Goal: Task Accomplishment & Management: Complete application form

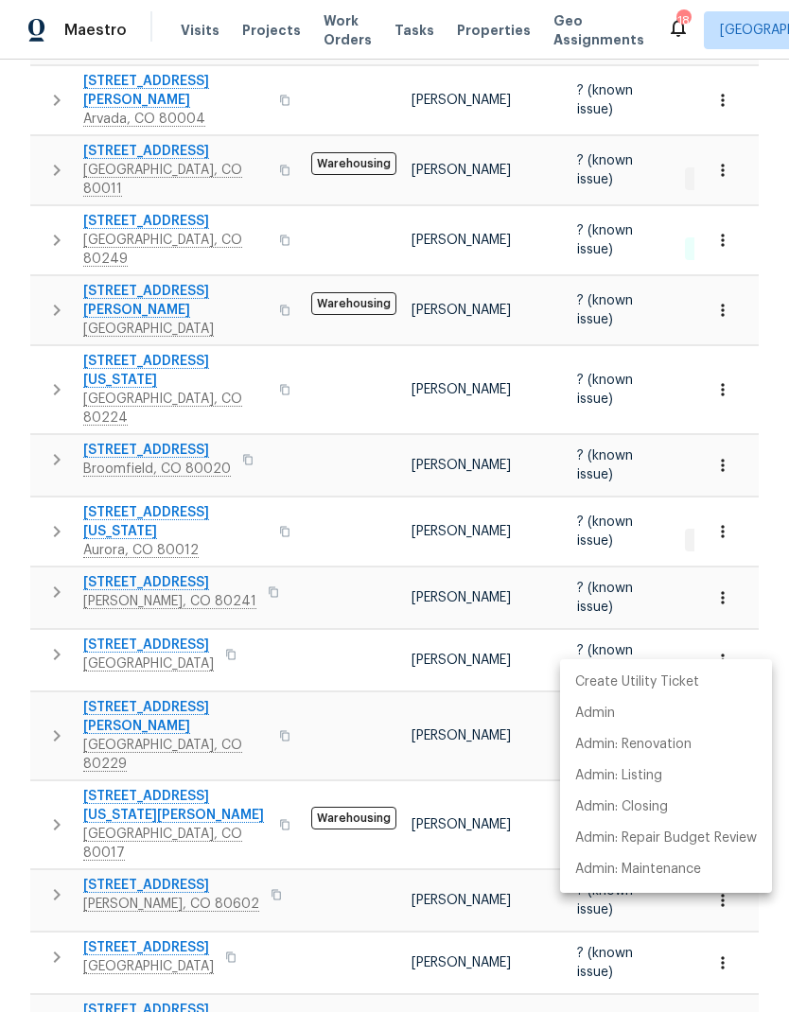
scroll to position [0, 44]
click at [467, 33] on div at bounding box center [394, 506] width 789 height 1012
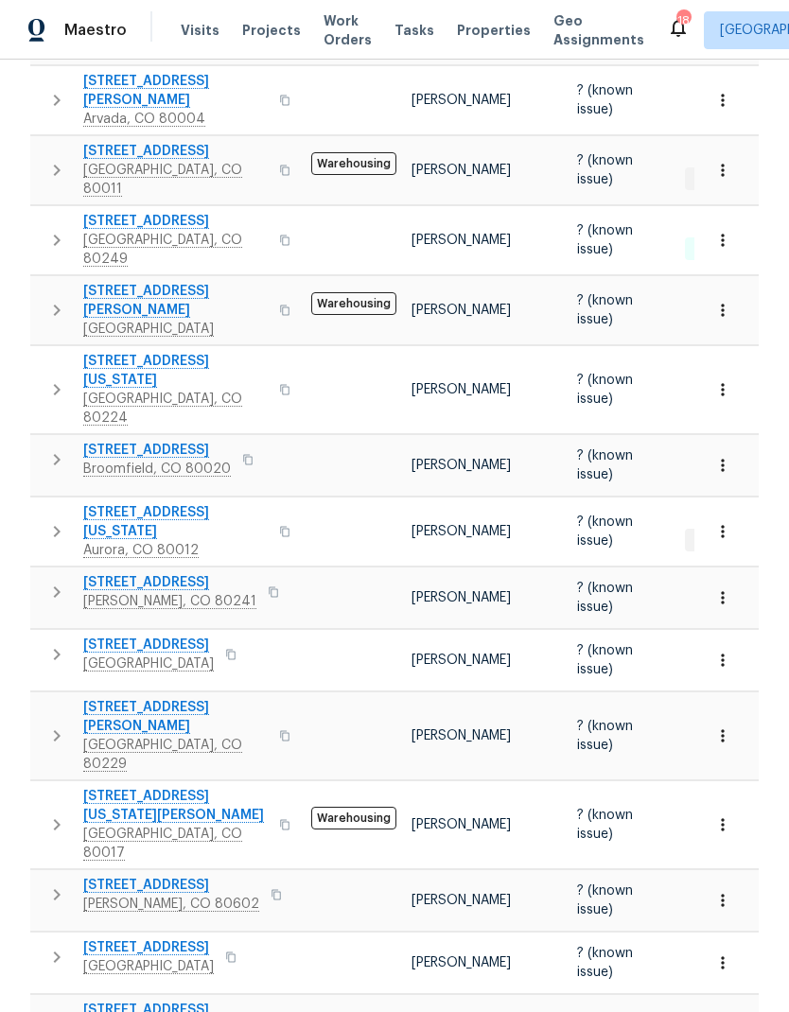
click at [471, 27] on span "Properties" at bounding box center [494, 30] width 74 height 19
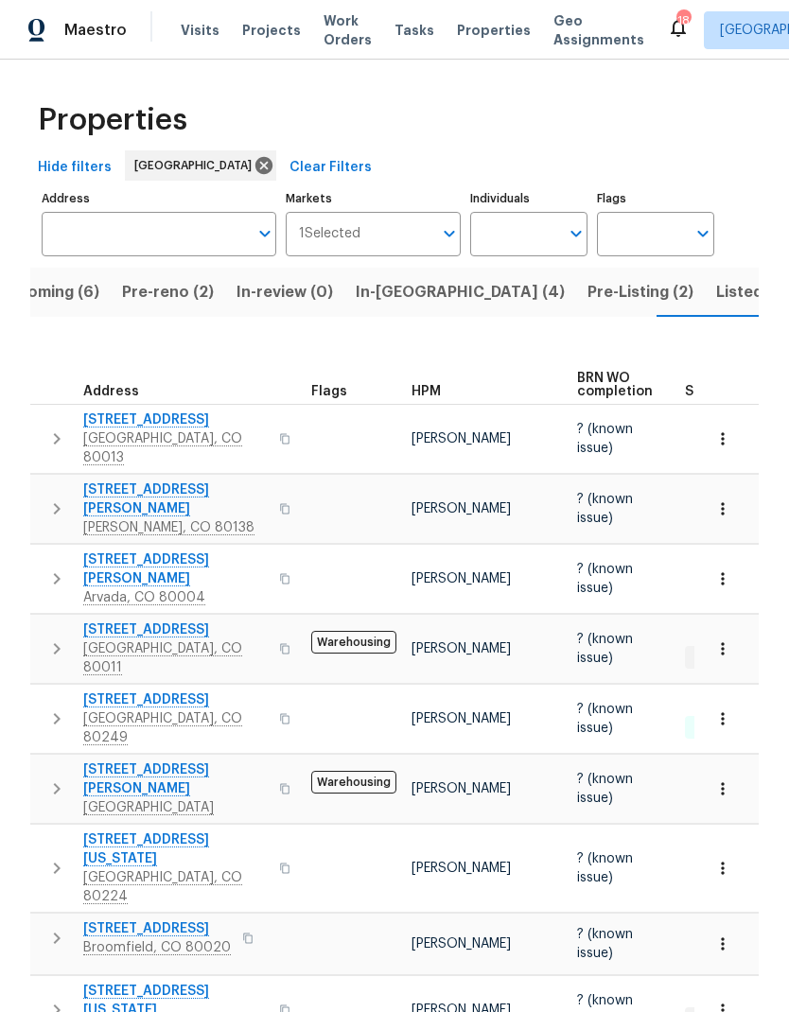
click at [160, 295] on span "Pre-reno (2)" at bounding box center [168, 292] width 92 height 26
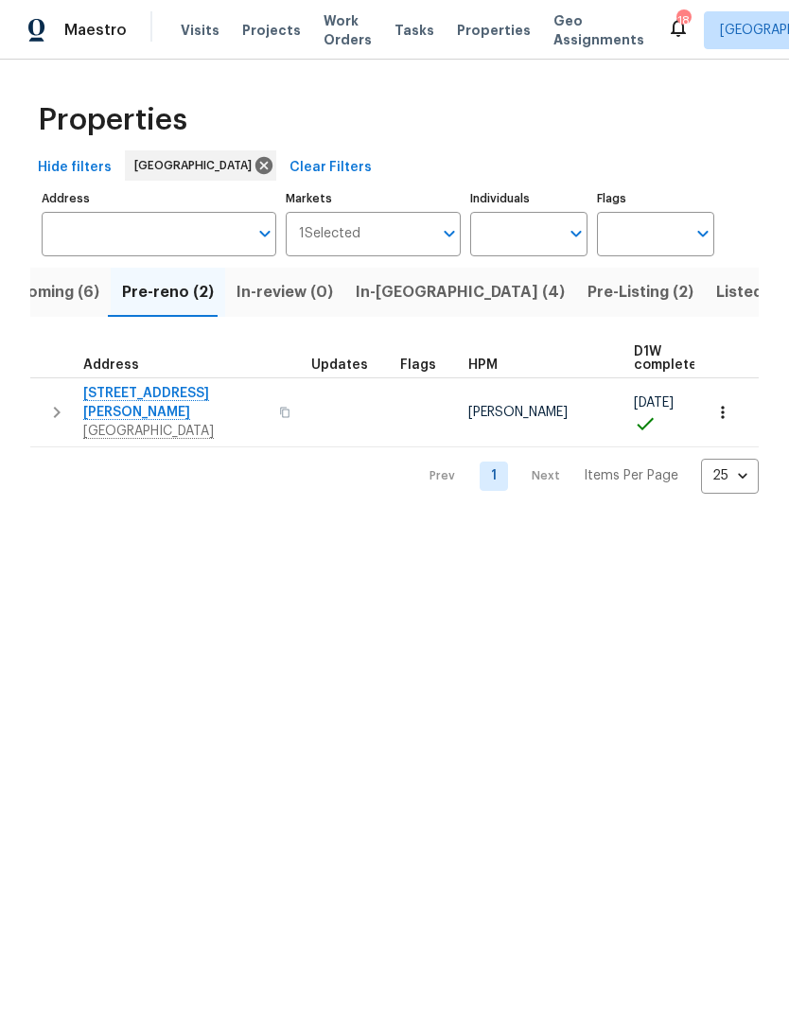
click at [196, 392] on span "[STREET_ADDRESS][PERSON_NAME]" at bounding box center [175, 403] width 184 height 38
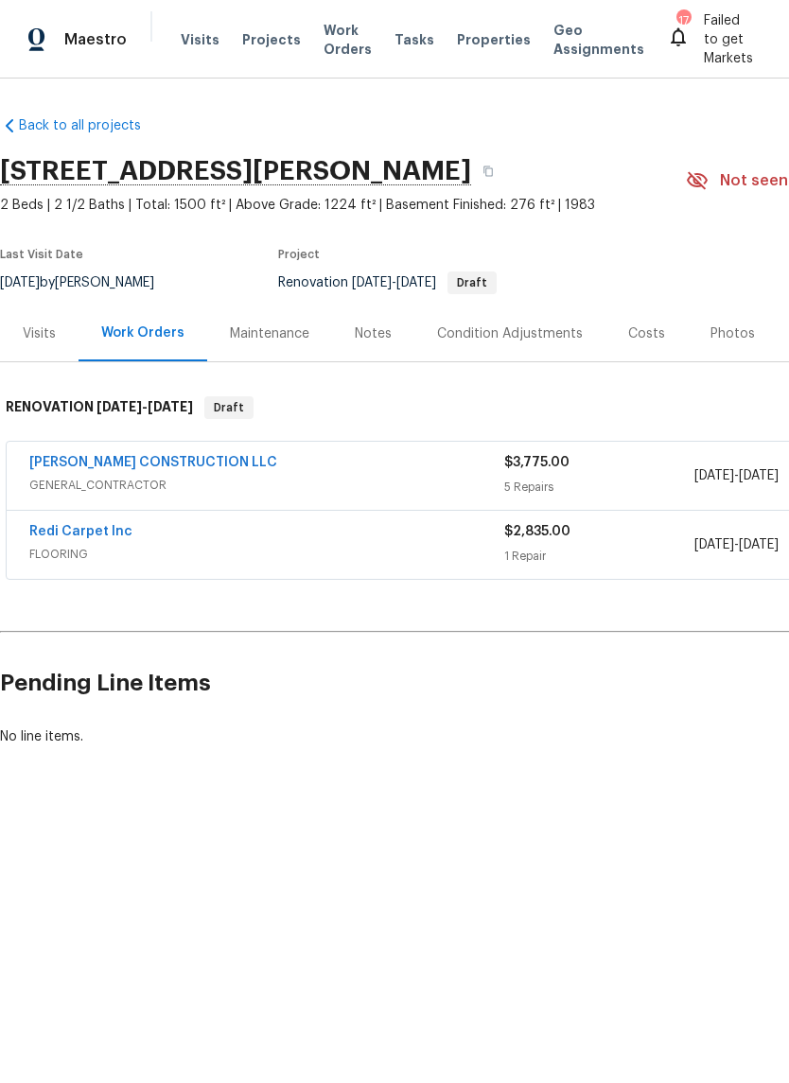
click at [135, 462] on link "[PERSON_NAME] CONSTRUCTION LLC" at bounding box center [153, 462] width 248 height 13
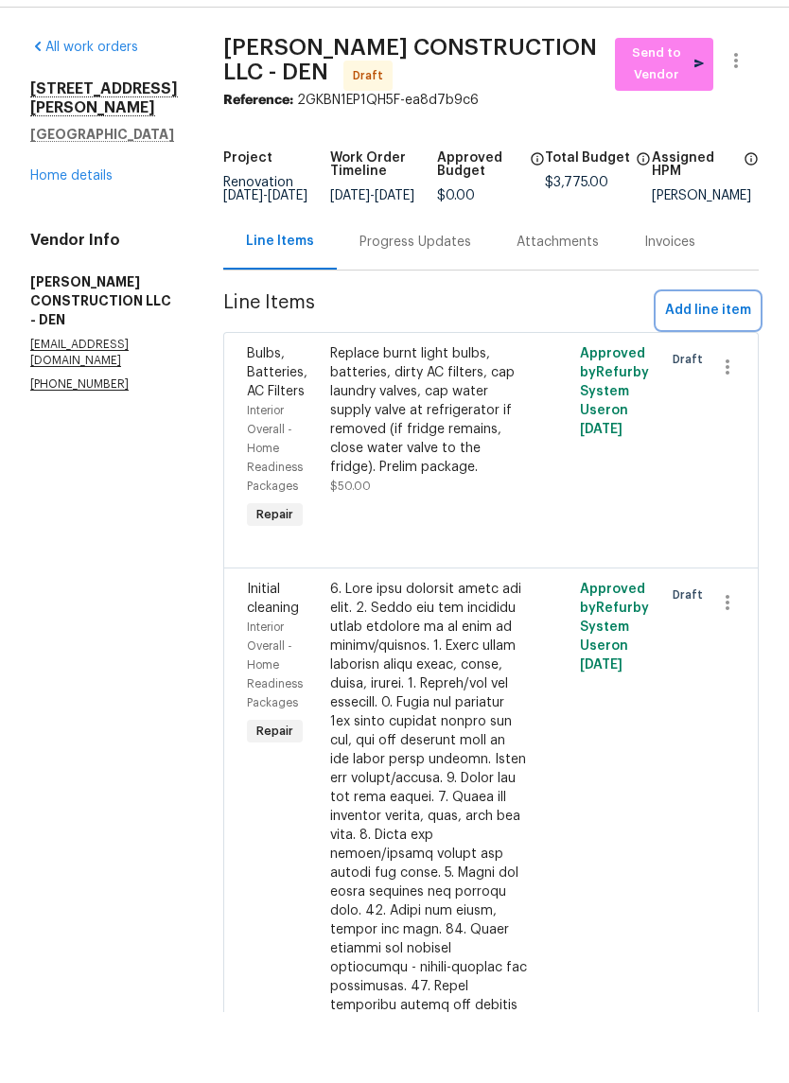
click at [701, 370] on span "Add line item" at bounding box center [708, 382] width 86 height 24
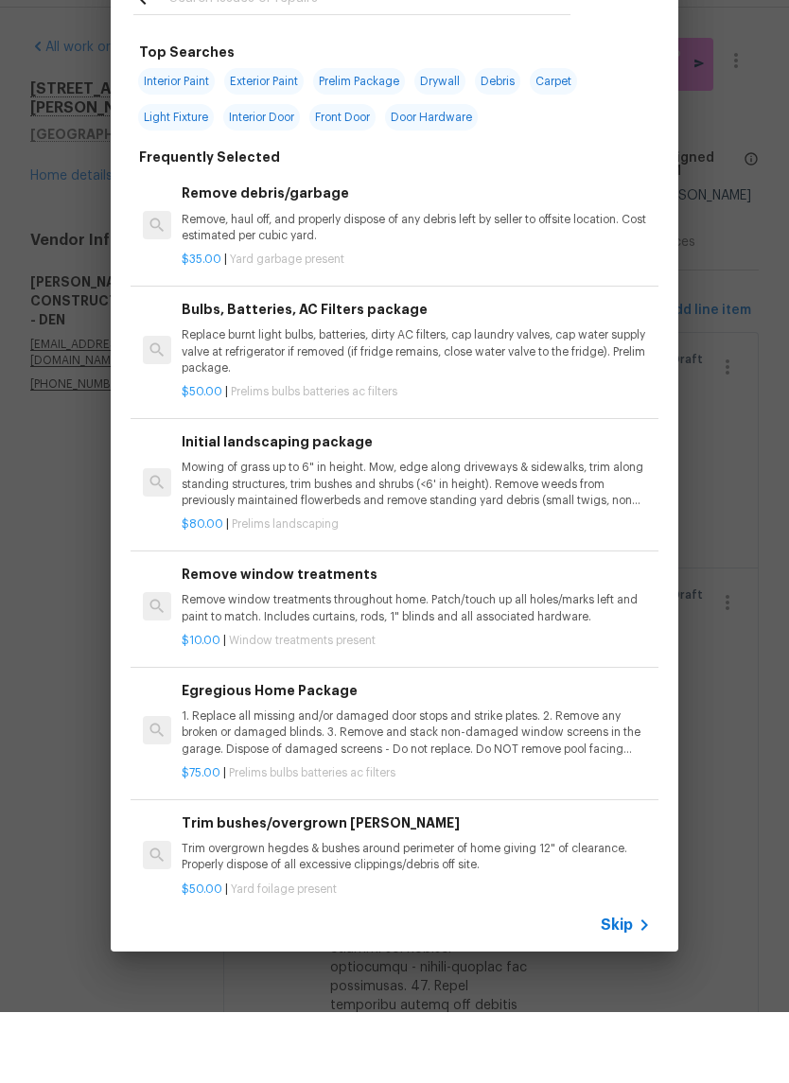
click at [634, 985] on icon at bounding box center [644, 996] width 23 height 23
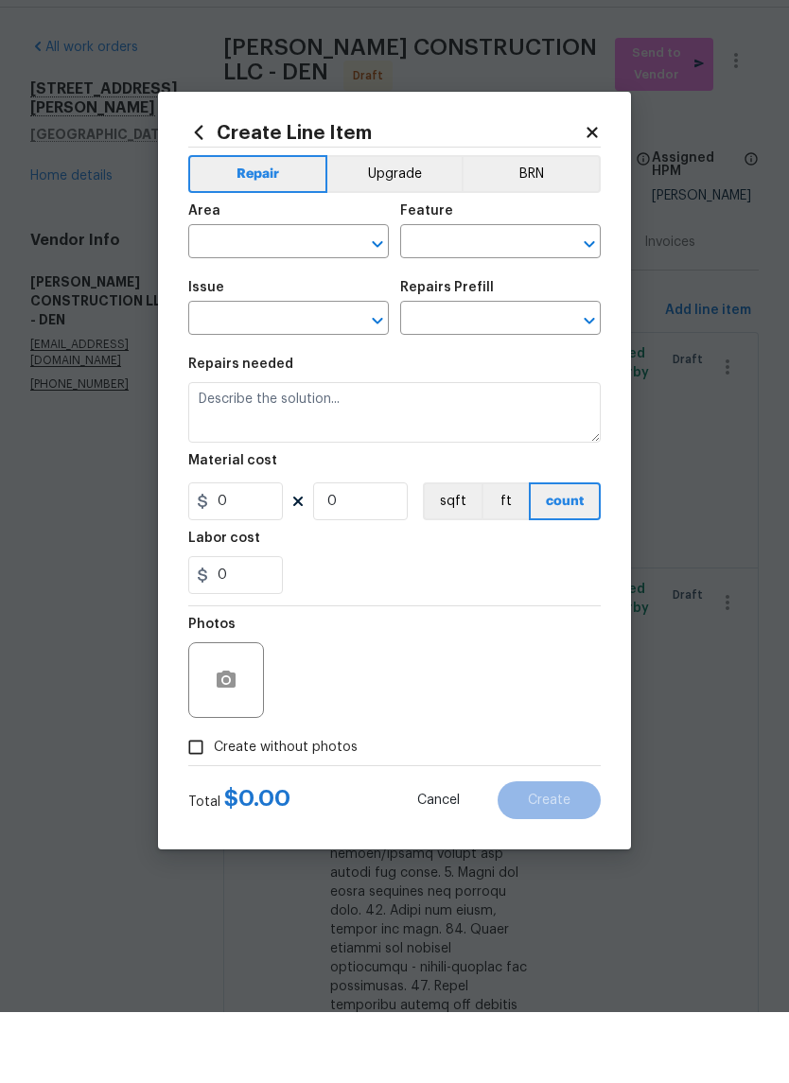
click at [254, 300] on input "text" at bounding box center [262, 314] width 148 height 29
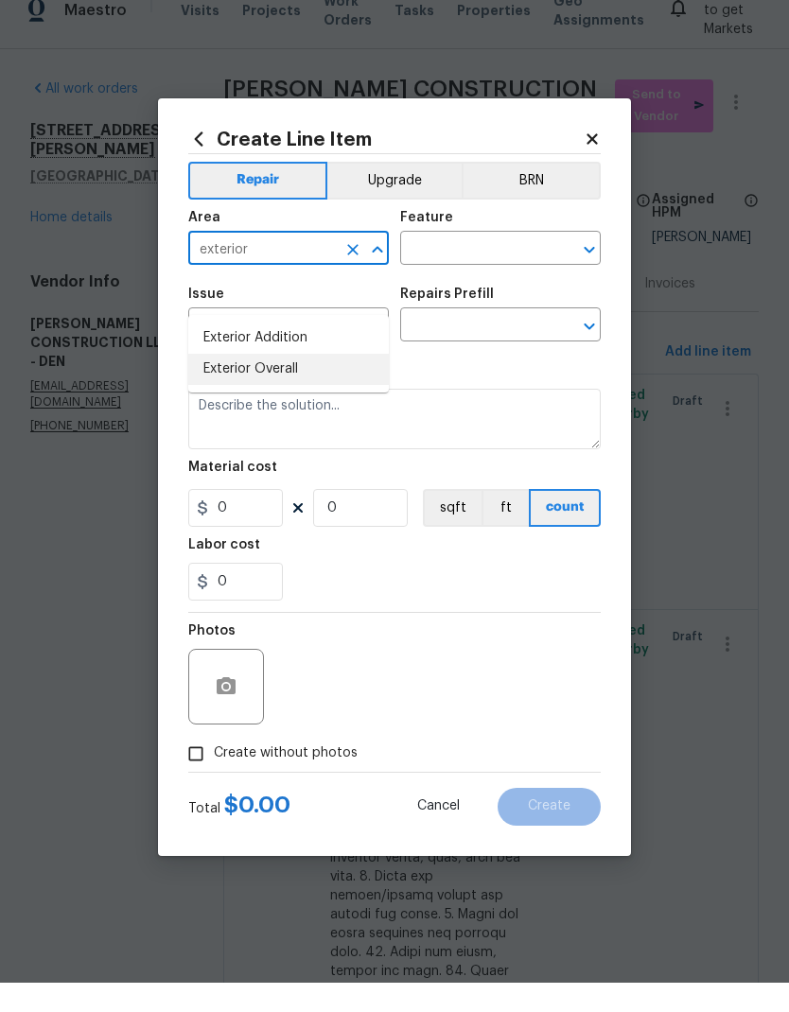
click at [277, 383] on li "Exterior Overall" at bounding box center [288, 398] width 201 height 31
type input "Exterior Overall"
click at [481, 265] on input "text" at bounding box center [474, 279] width 148 height 29
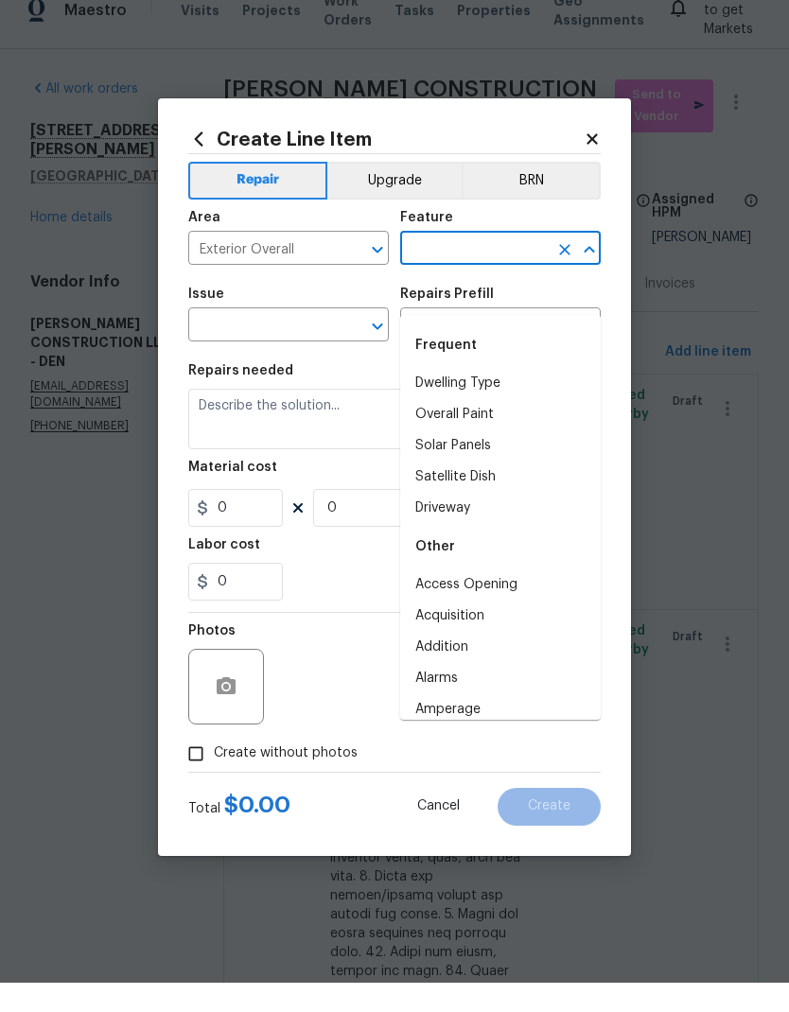
click at [491, 397] on li "Dwelling Type" at bounding box center [500, 412] width 201 height 31
type input "Dwelling Type"
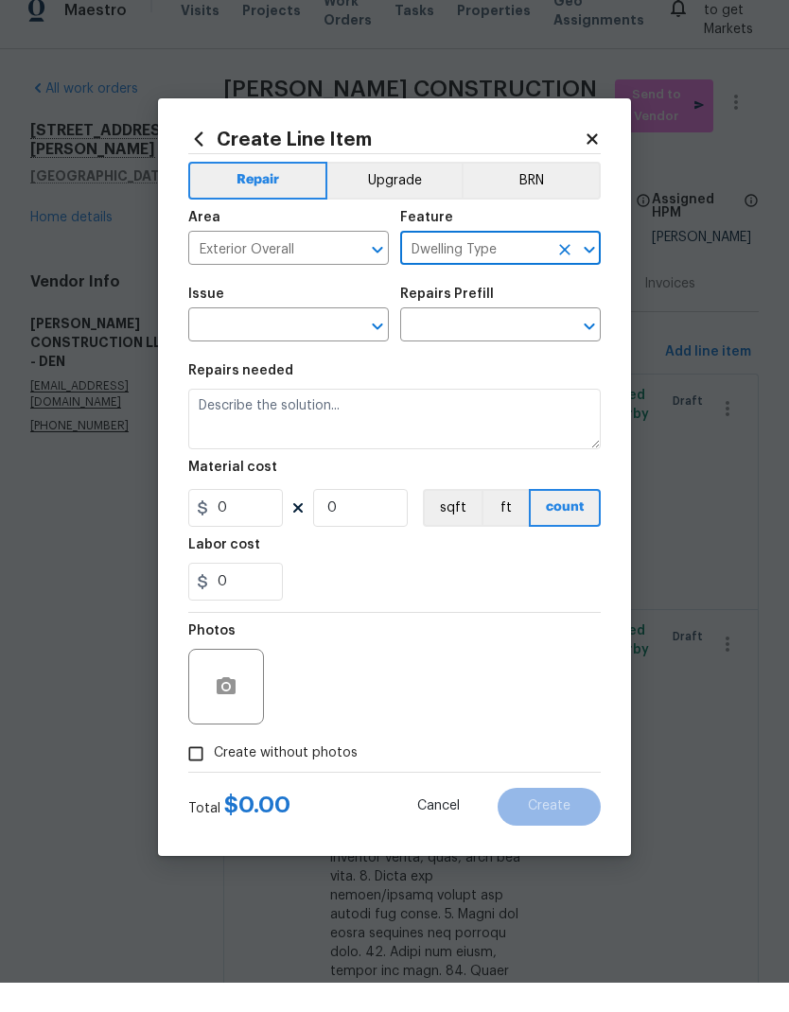
click at [288, 341] on input "text" at bounding box center [262, 355] width 148 height 29
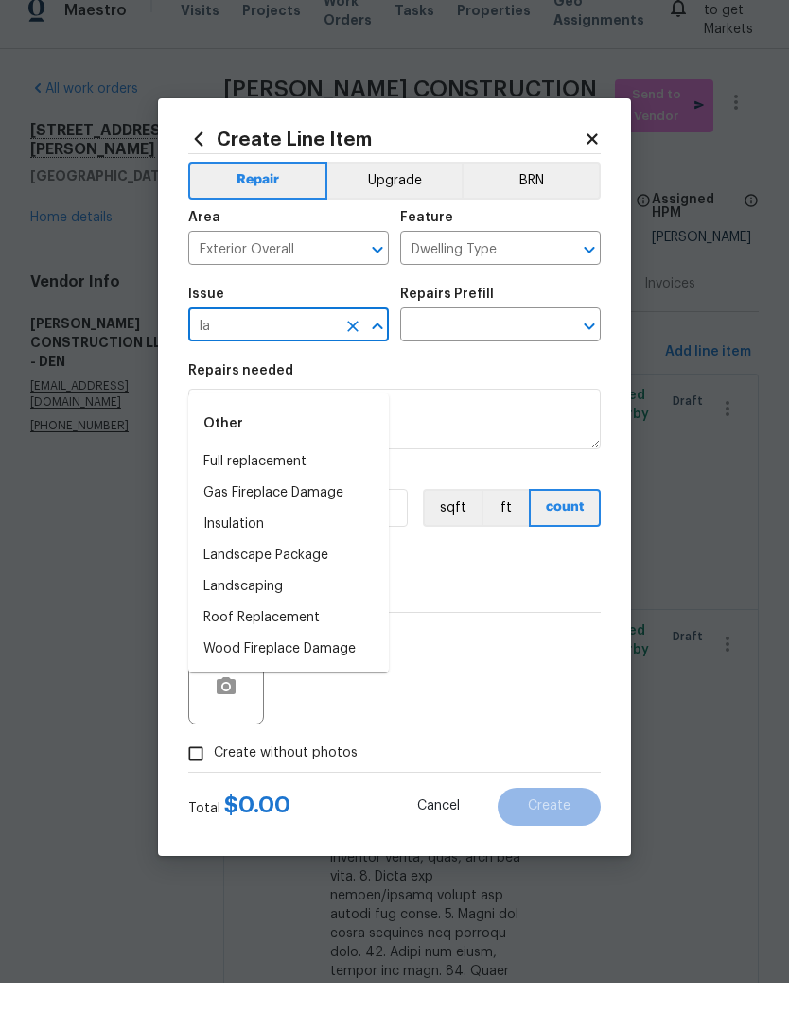
type input "l"
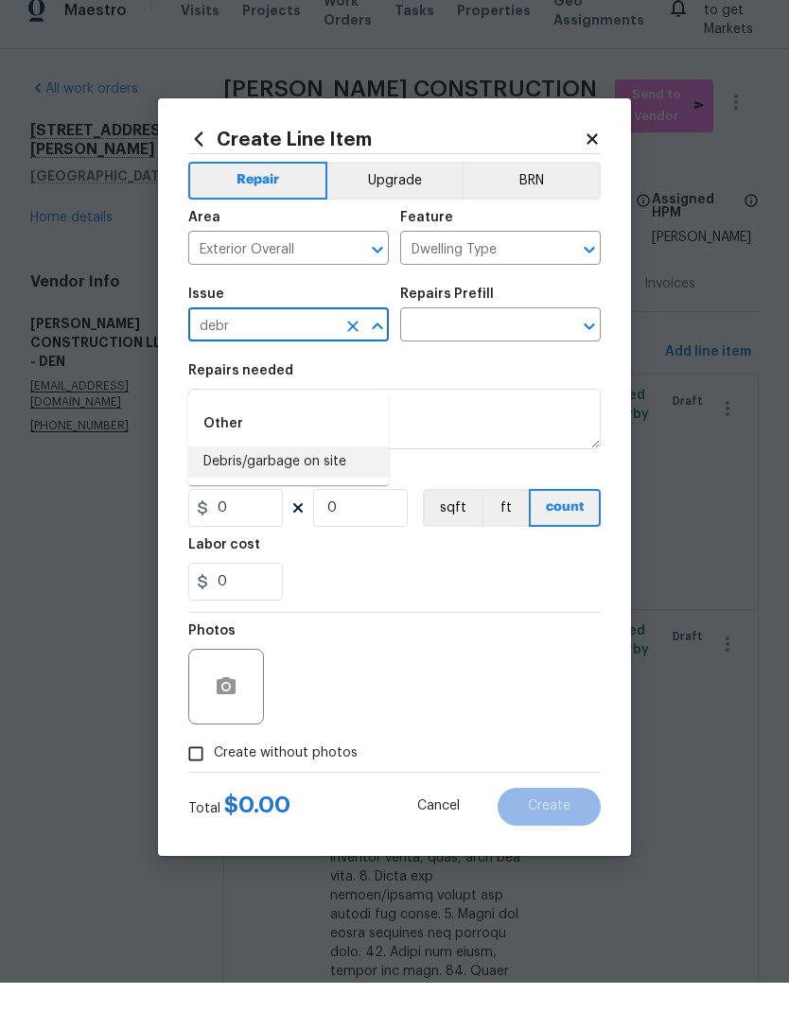
click at [297, 476] on li "Debris/garbage on site" at bounding box center [288, 491] width 201 height 31
type input "Debris/garbage on site"
click at [485, 341] on input "text" at bounding box center [474, 355] width 148 height 29
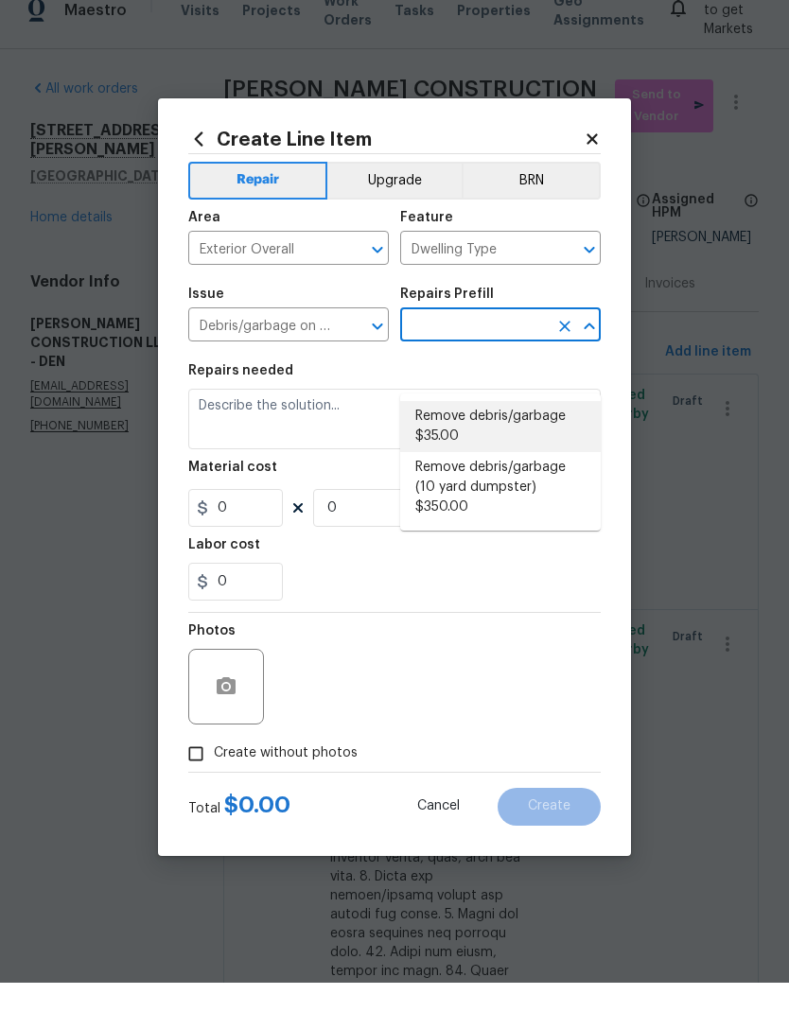
click at [502, 430] on li "Remove debris/garbage $35.00" at bounding box center [500, 455] width 201 height 51
type input "Remove debris/garbage $35.00"
type textarea "Remove, haul off, and properly dispose of any debris left by seller to offsite …"
type input "1"
type input "35"
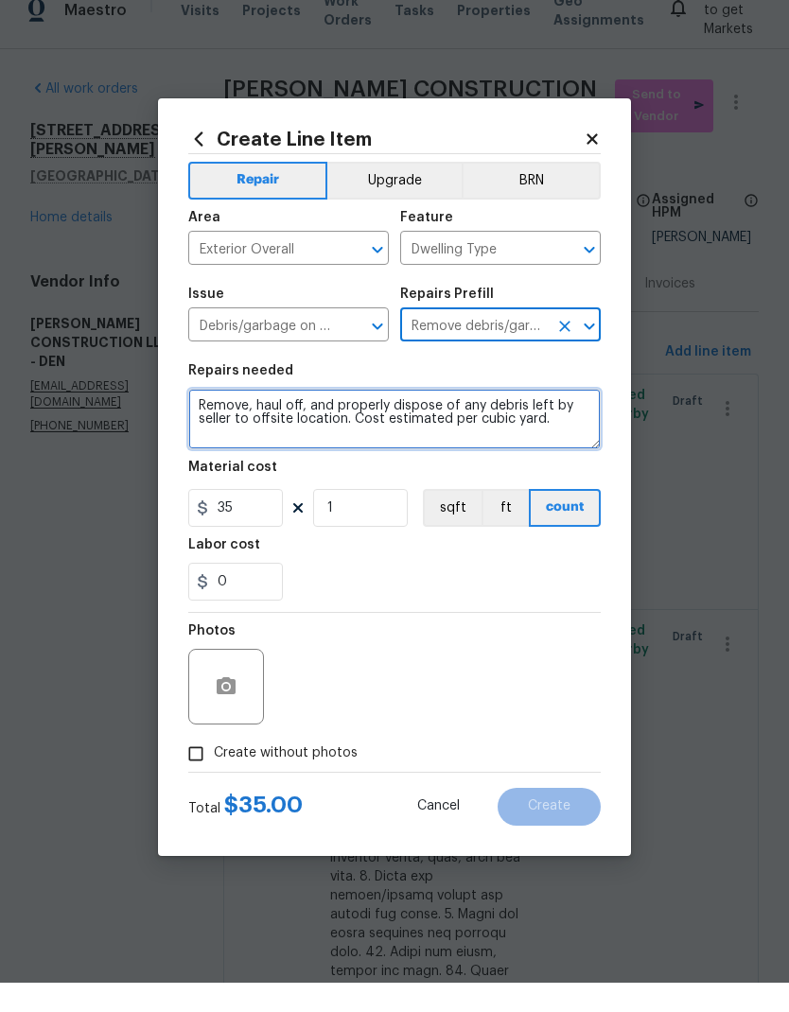
click at [340, 418] on textarea "Remove, haul off, and properly dispose of any debris left by seller to offsite …" at bounding box center [394, 448] width 412 height 61
click at [199, 418] on textarea "Remove, haul off, and properly dispose of any debris left by seller to offsite …" at bounding box center [394, 448] width 412 height 61
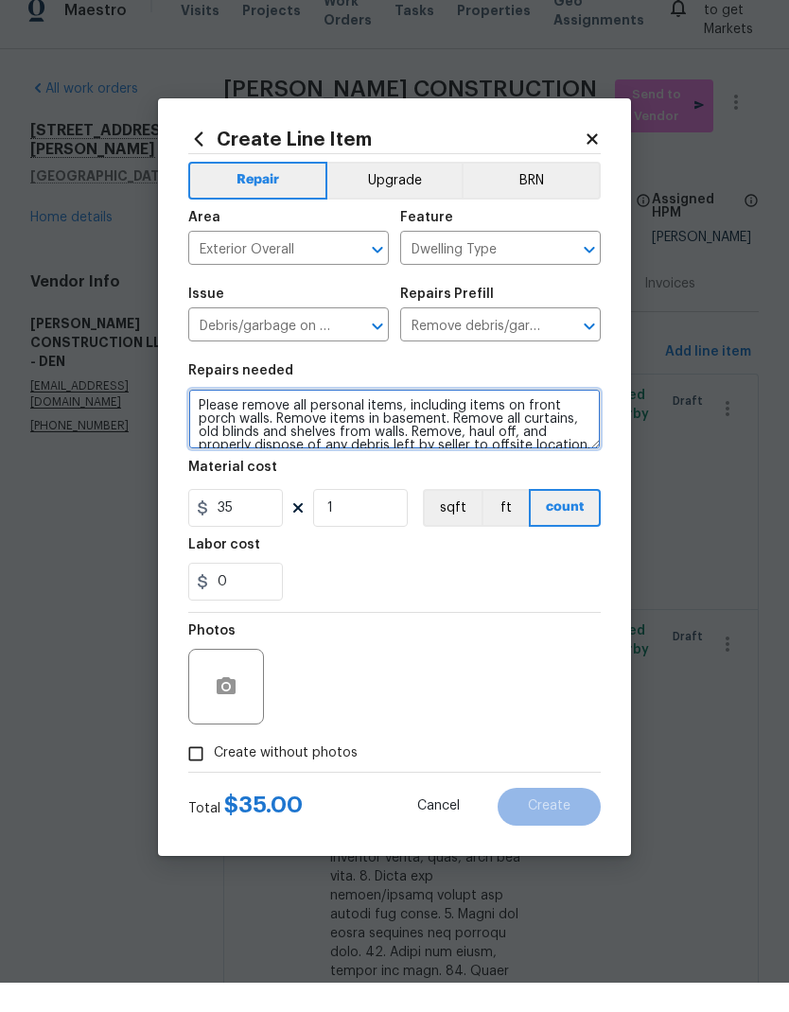
type textarea "Please remove all personal items, including items on front porch walls. Remove …"
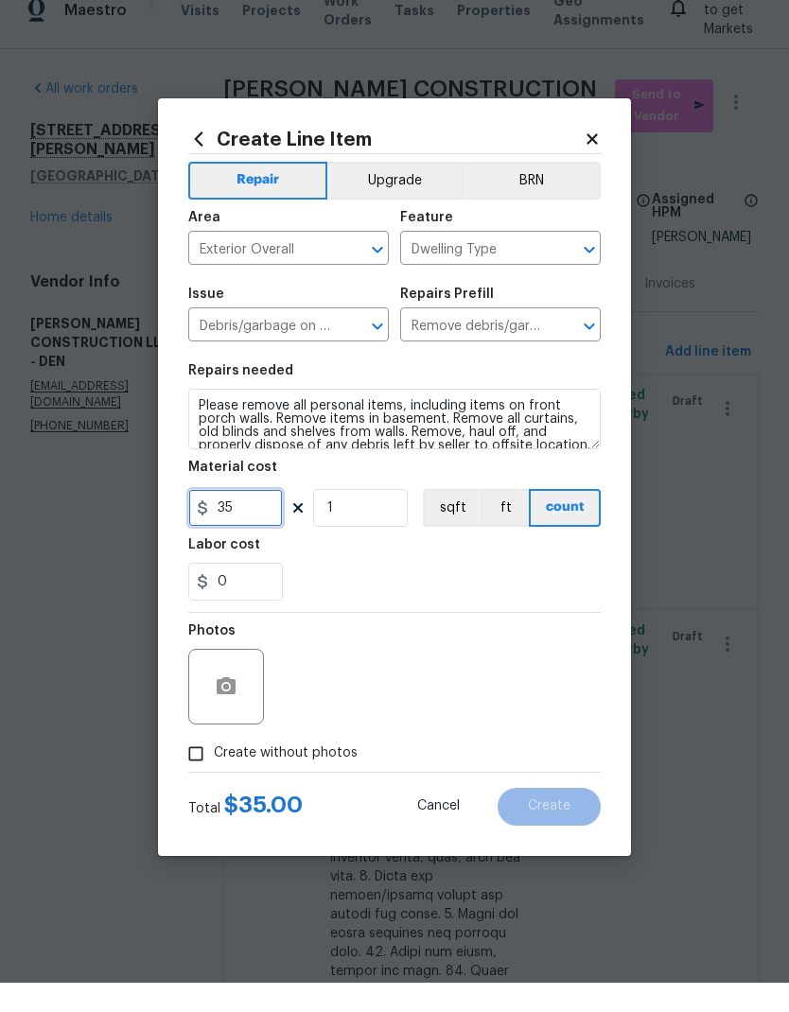
click at [244, 518] on input "35" at bounding box center [235, 537] width 95 height 38
type input "350"
click at [454, 592] on div "0" at bounding box center [394, 611] width 412 height 38
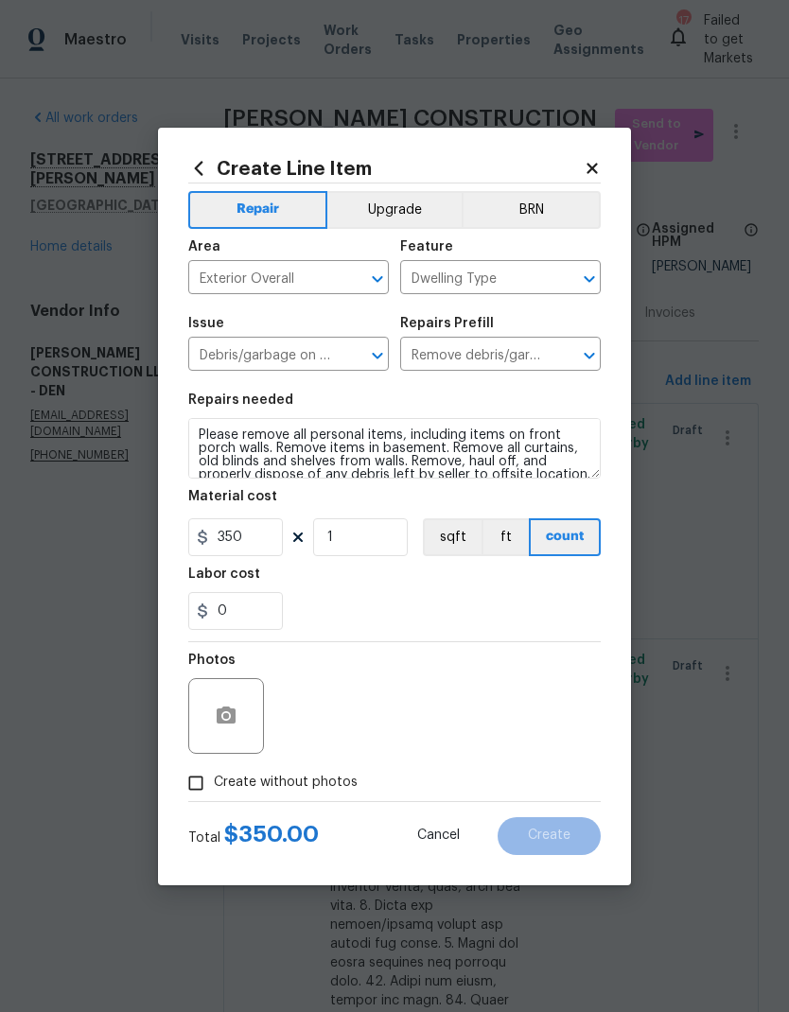
click at [197, 789] on input "Create without photos" at bounding box center [196, 783] width 36 height 36
checkbox input "true"
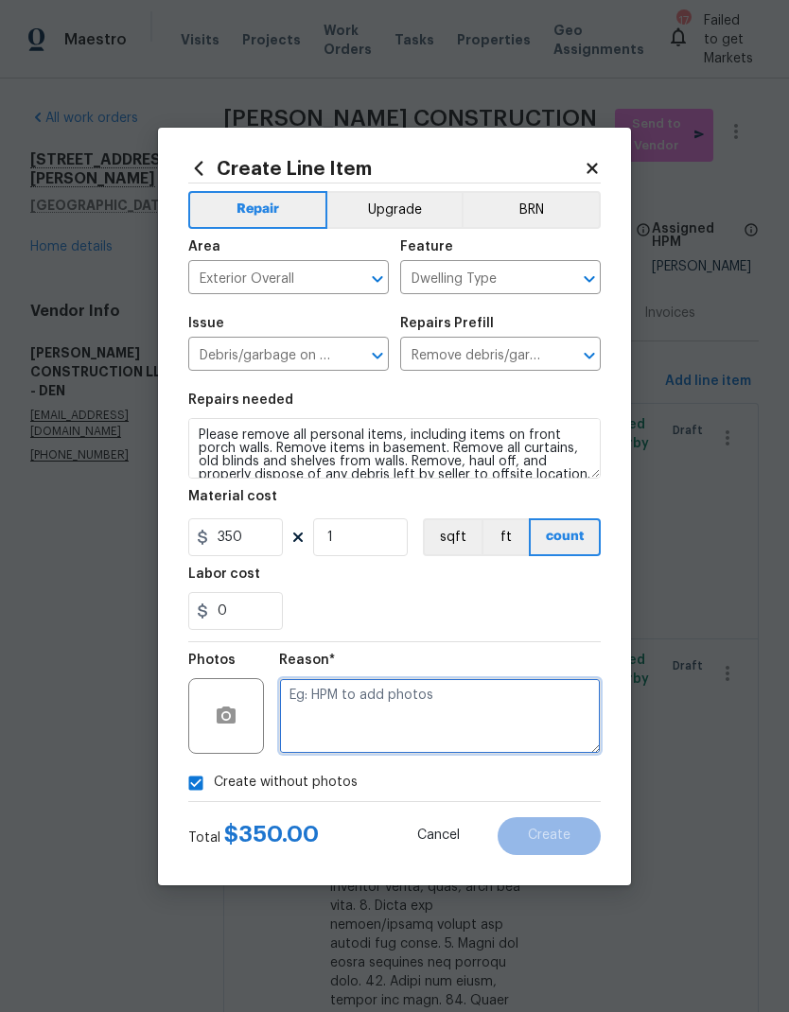
click at [480, 722] on textarea at bounding box center [440, 716] width 322 height 76
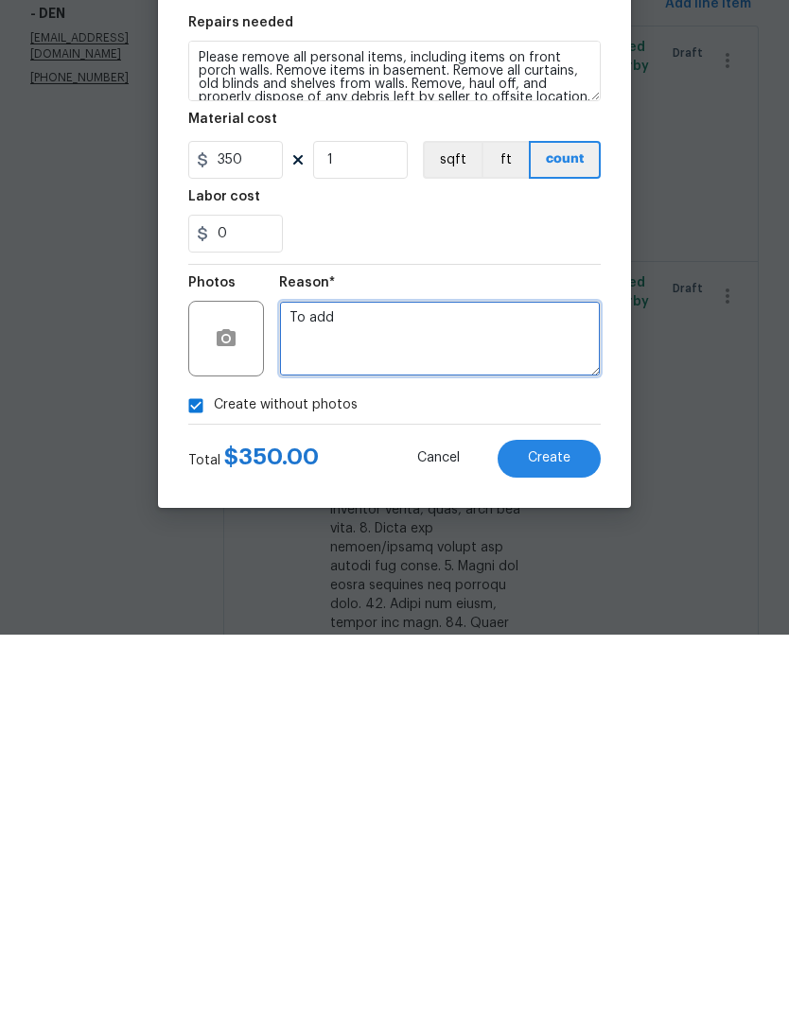
type textarea "To add"
click at [570, 817] on button "Create" at bounding box center [548, 836] width 103 height 38
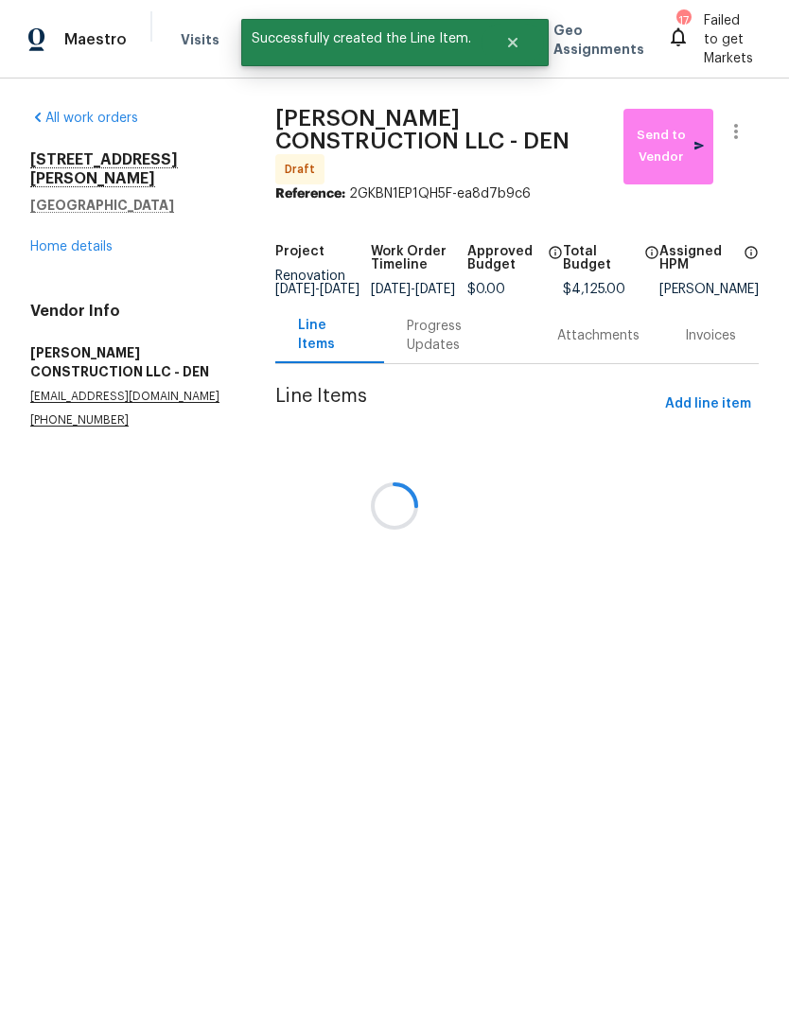
scroll to position [0, 0]
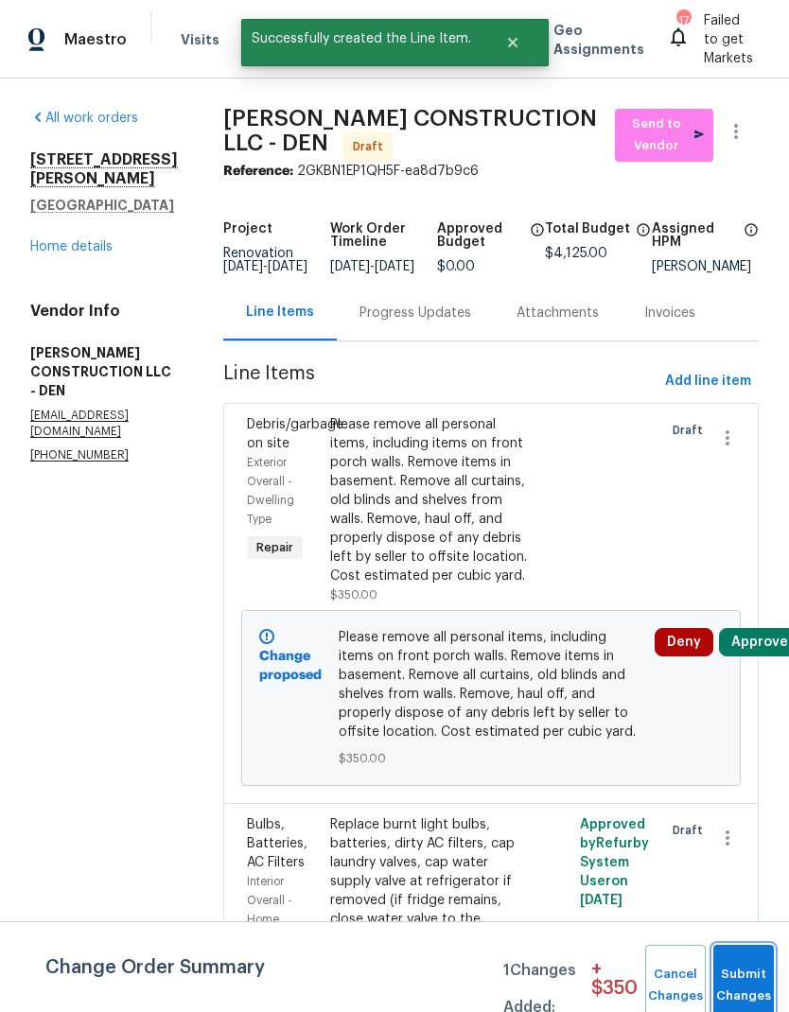
click at [742, 982] on button "Submit Changes" at bounding box center [743, 985] width 61 height 81
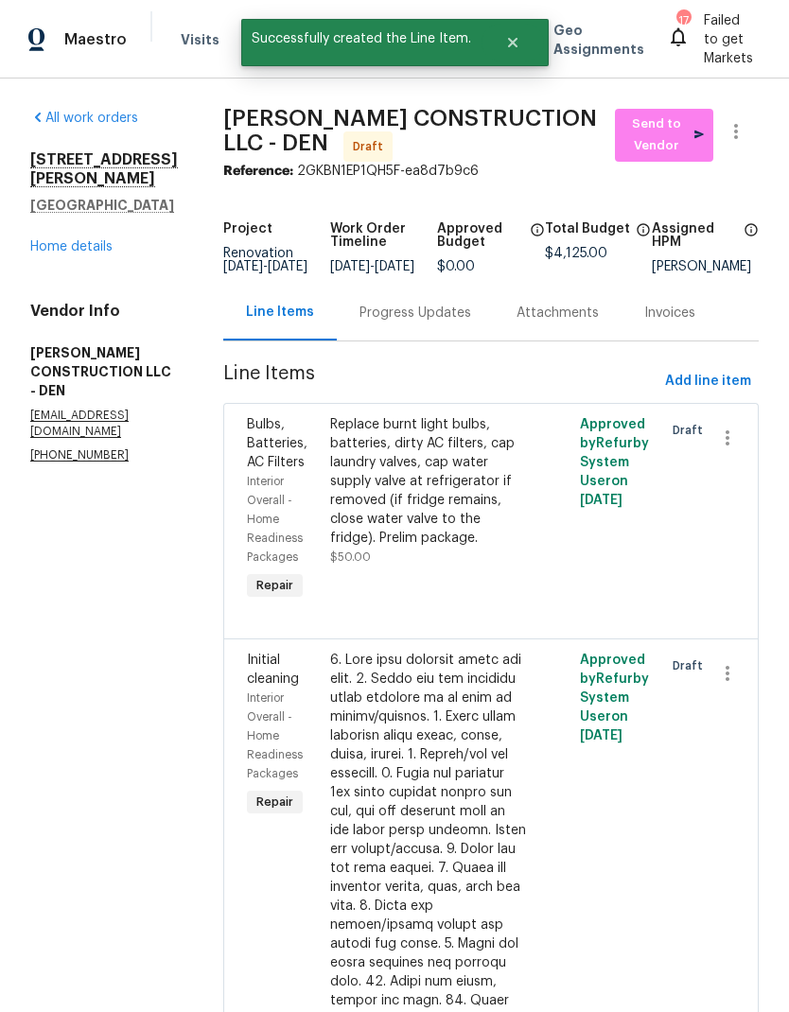
click at [710, 393] on span "Add line item" at bounding box center [708, 382] width 86 height 24
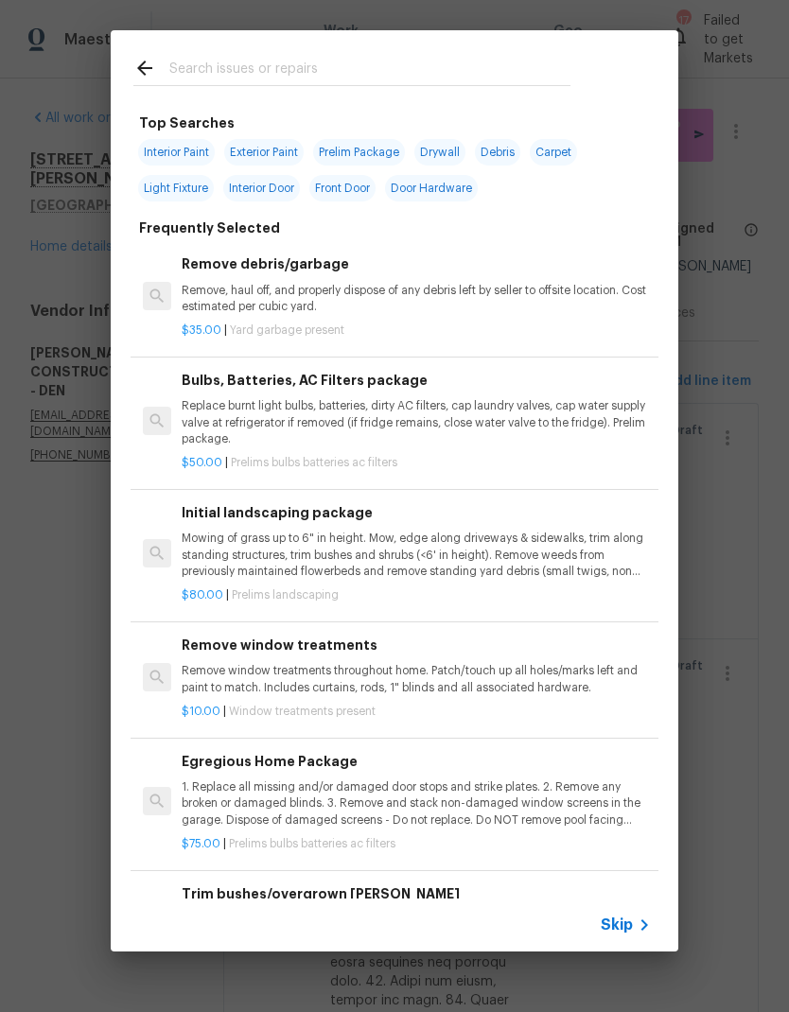
click at [620, 919] on span "Skip" at bounding box center [617, 925] width 32 height 19
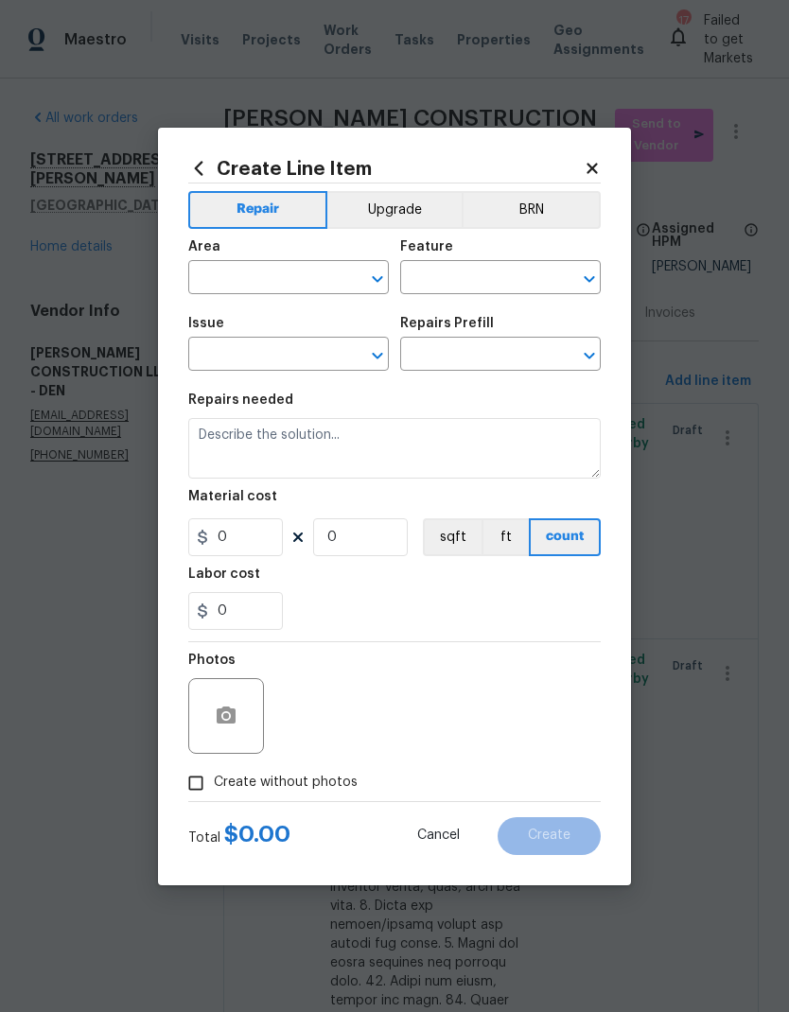
click at [244, 257] on div "Area" at bounding box center [288, 252] width 201 height 25
click at [274, 273] on input "text" at bounding box center [262, 279] width 148 height 29
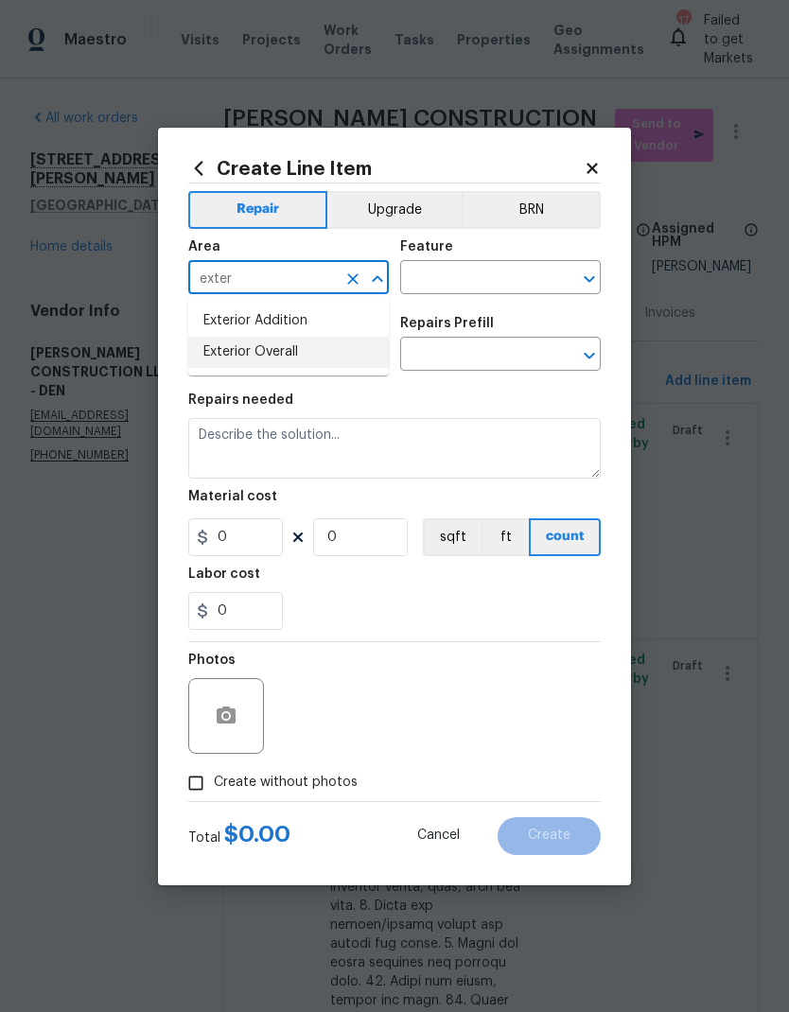
click at [288, 365] on li "Exterior Overall" at bounding box center [288, 352] width 201 height 31
type input "Exterior Overall"
click at [474, 280] on input "text" at bounding box center [474, 279] width 148 height 29
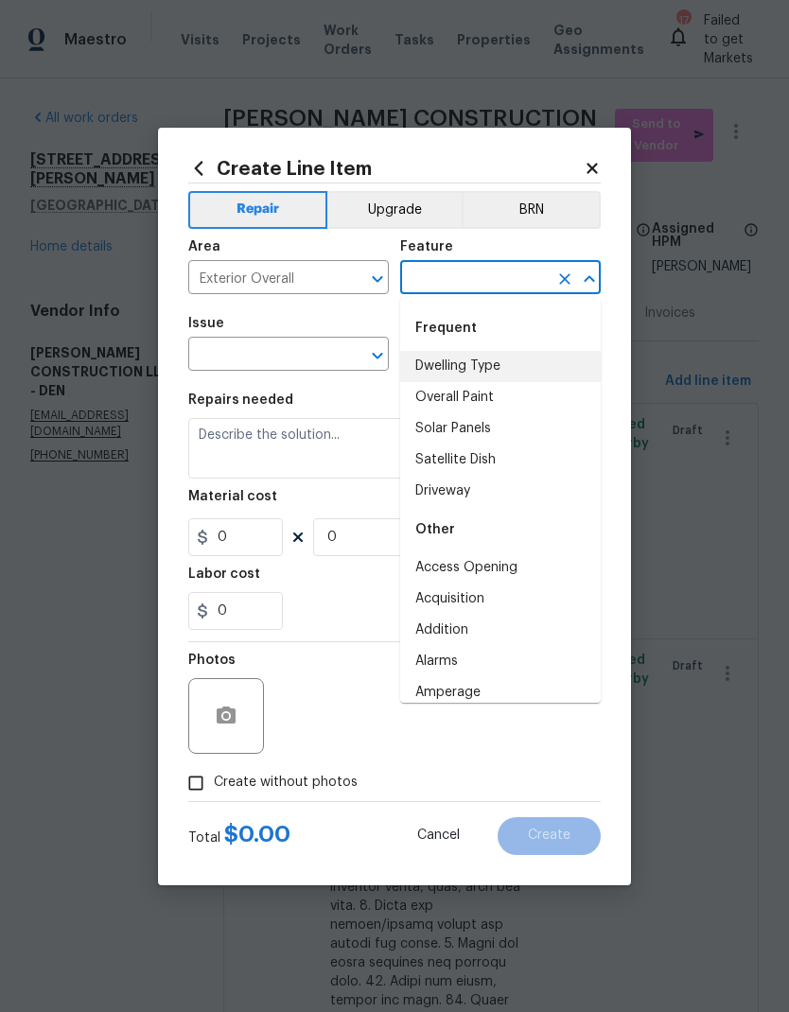
click at [488, 369] on li "Dwelling Type" at bounding box center [500, 366] width 201 height 31
type input "Dwelling Type"
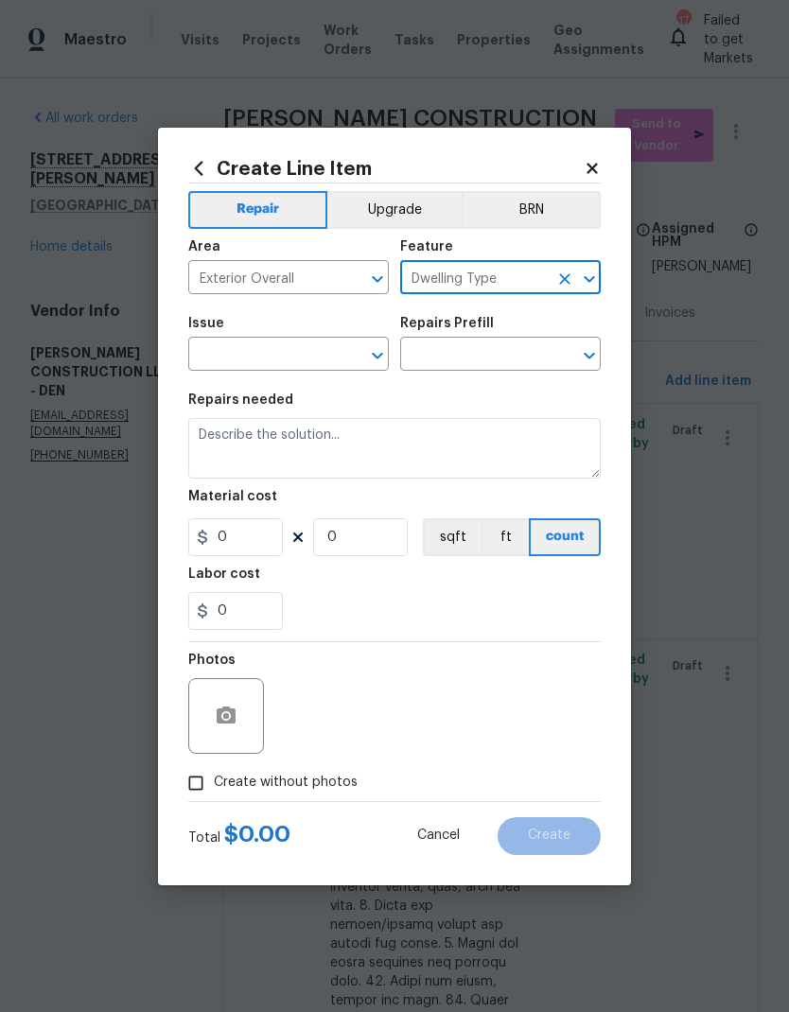
click at [311, 365] on input "text" at bounding box center [262, 355] width 148 height 29
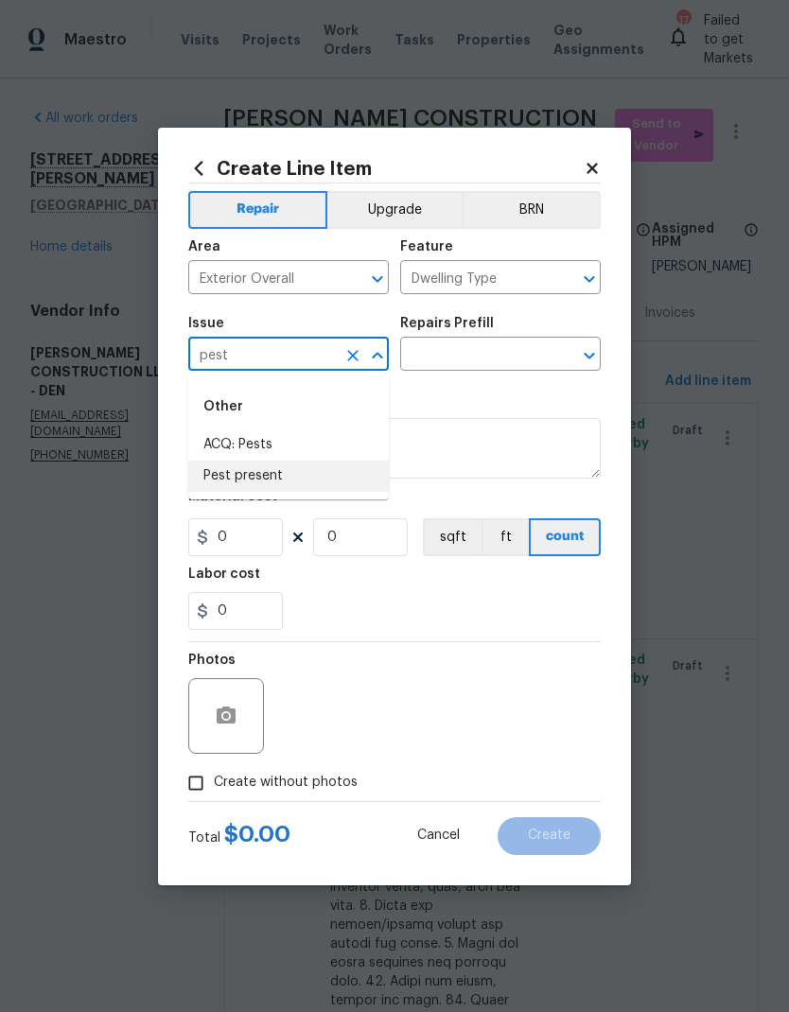
click at [272, 474] on li "Pest present" at bounding box center [288, 476] width 201 height 31
type input "Pest present"
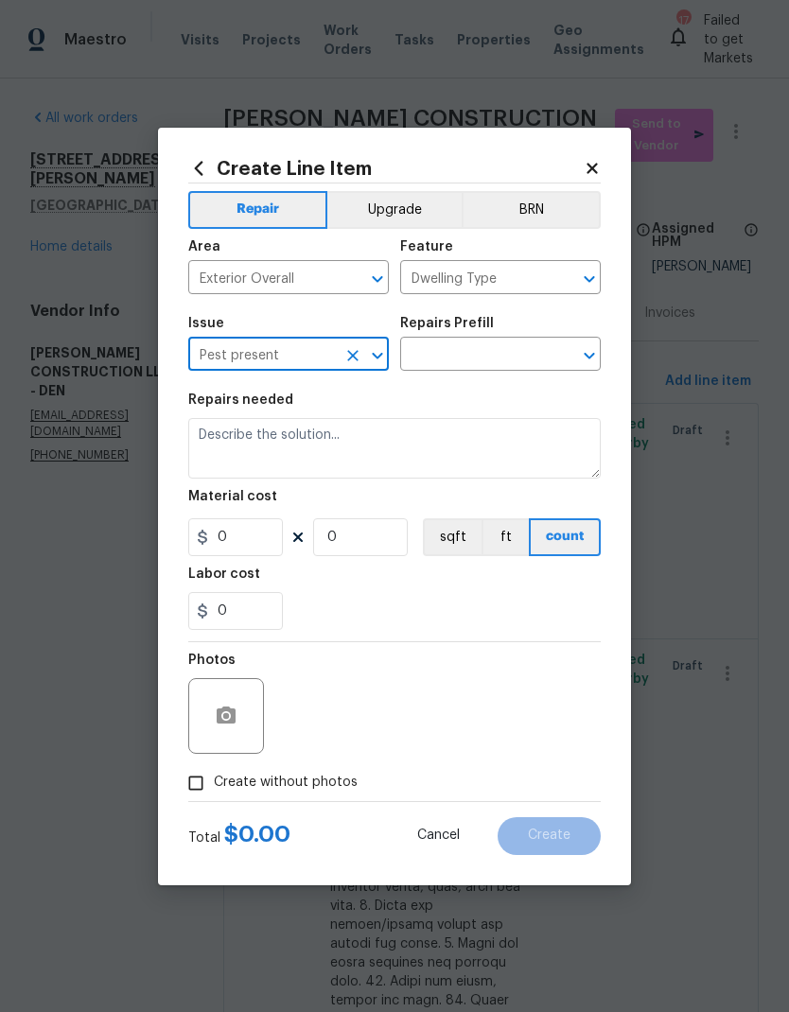
click at [481, 358] on input "text" at bounding box center [474, 355] width 148 height 29
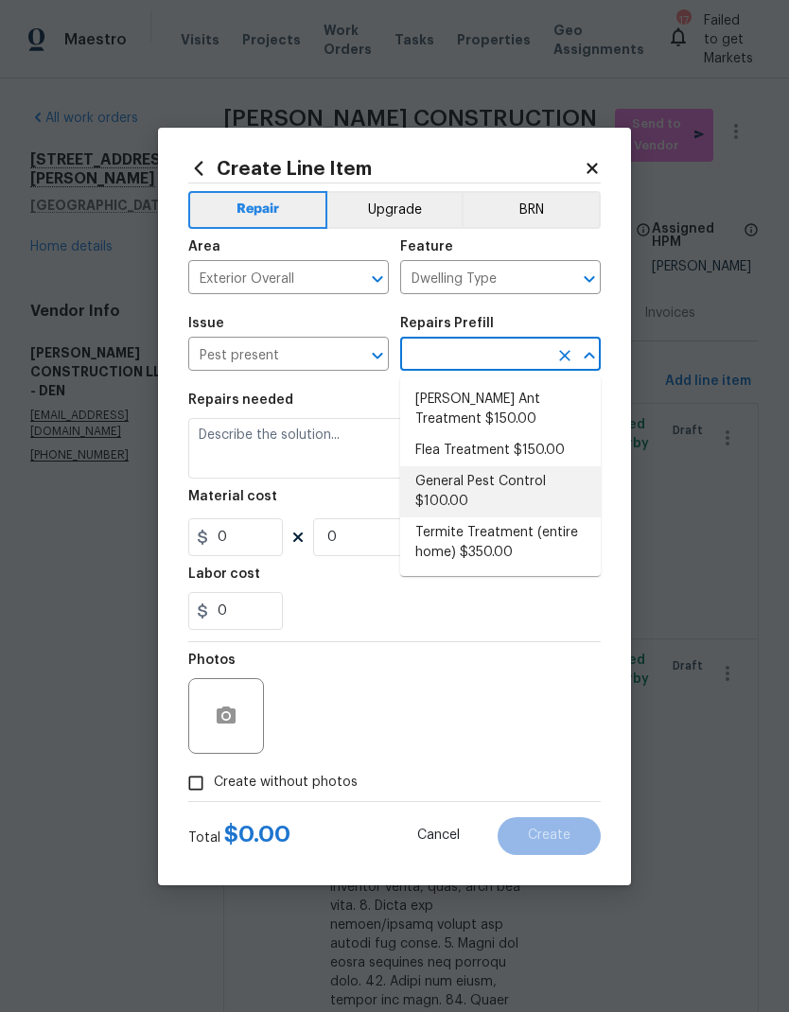
click at [491, 486] on li "General Pest Control $100.00" at bounding box center [500, 491] width 201 height 51
type input "General Pest Control $100.00"
type input "Pests"
type textarea "General pest treatment for active pest/insect infestation - non termite"
type input "1"
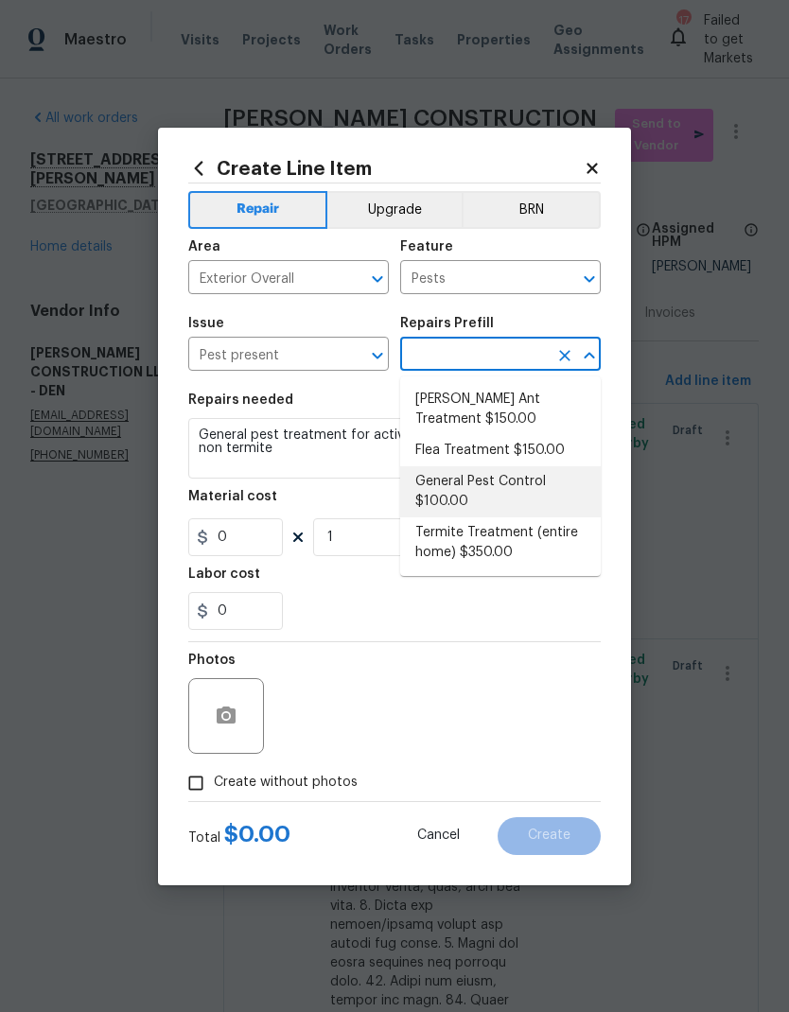
type input "General Pest Control $100.00"
type input "100"
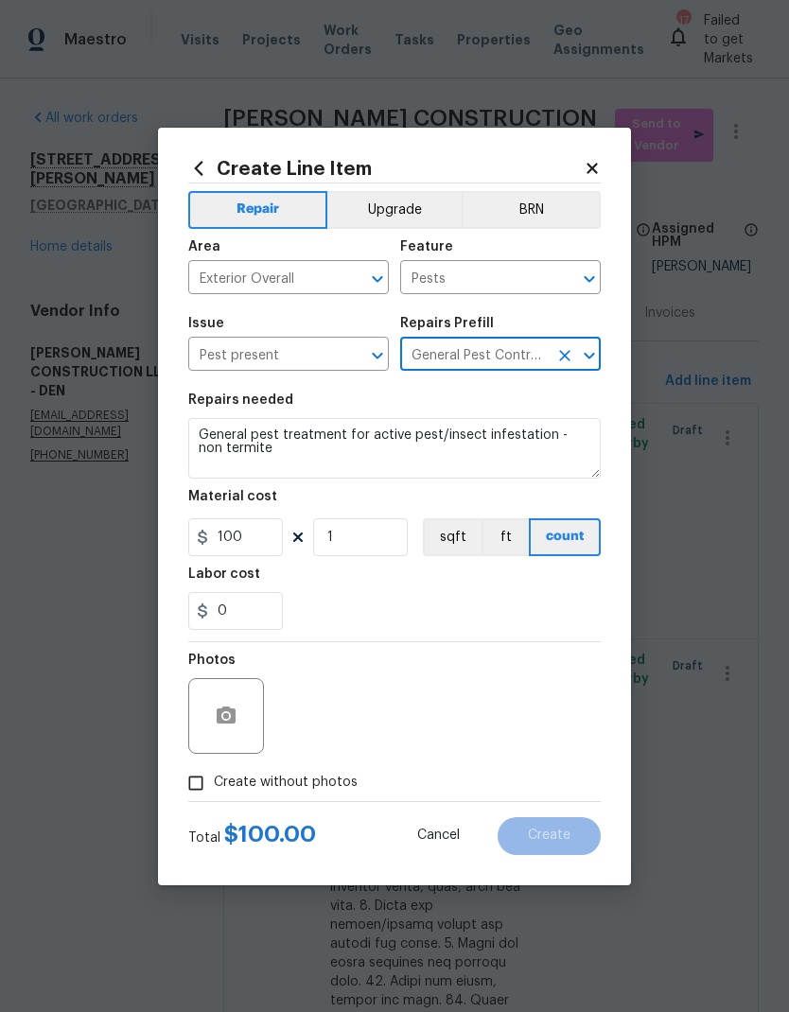
click at [341, 445] on textarea "General pest treatment for active pest/insect infestation - non termite" at bounding box center [394, 448] width 412 height 61
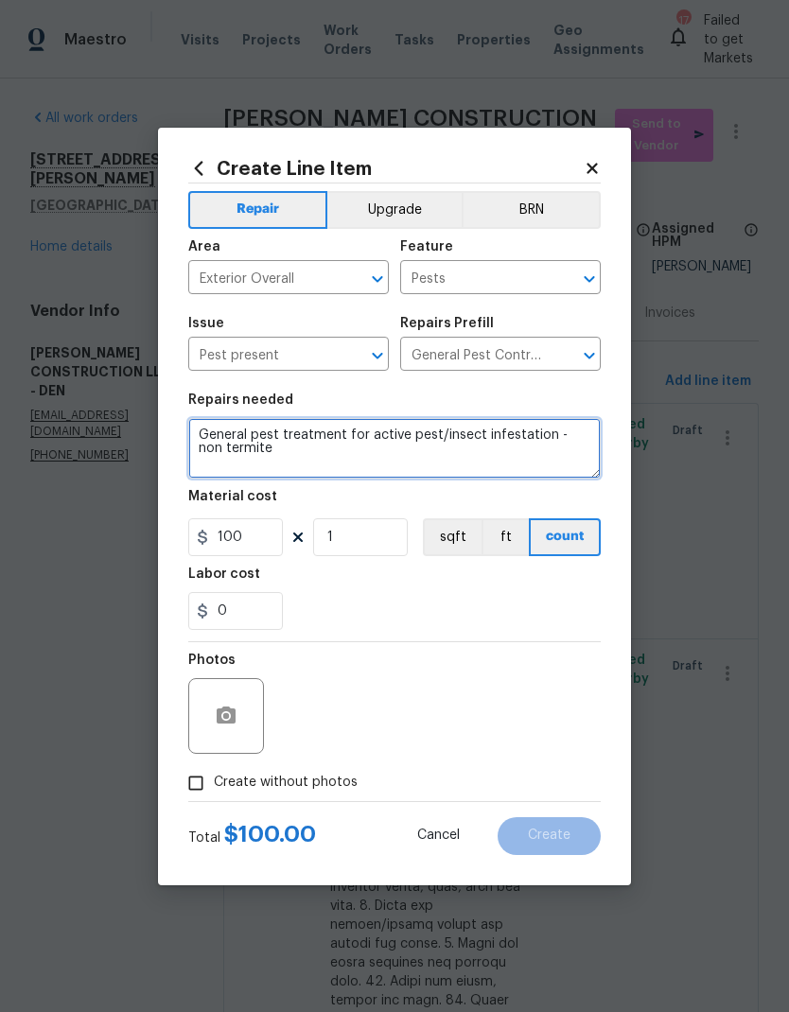
click at [330, 440] on textarea "General pest treatment for active pest/insect infestation - non termite" at bounding box center [394, 448] width 412 height 61
click at [330, 439] on textarea "General pest treatment for active pest/insect infestation - non termite" at bounding box center [394, 448] width 412 height 61
click at [331, 444] on textarea "General pest treatment for active pest/insect infestation - non termite" at bounding box center [394, 448] width 412 height 61
type textarea "Mice present outside, dropping everywhere and also on siding, ear holes. Please…"
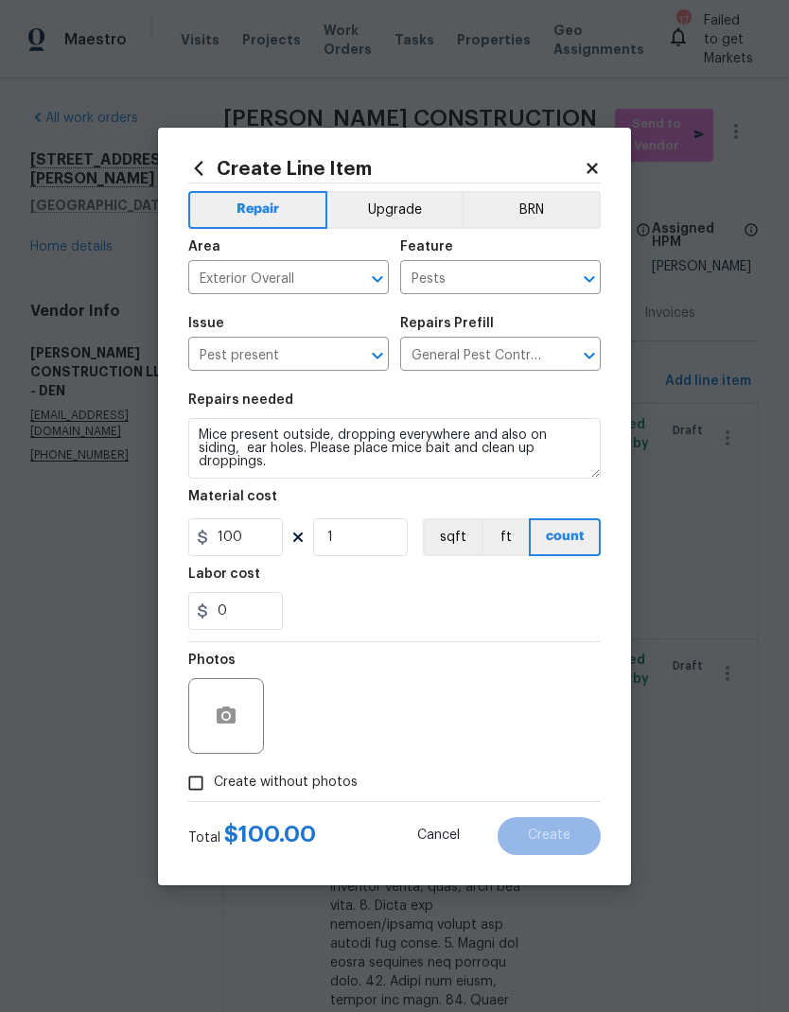
click at [332, 605] on div "0" at bounding box center [394, 611] width 412 height 38
click at [196, 789] on input "Create without photos" at bounding box center [196, 783] width 36 height 36
checkbox input "true"
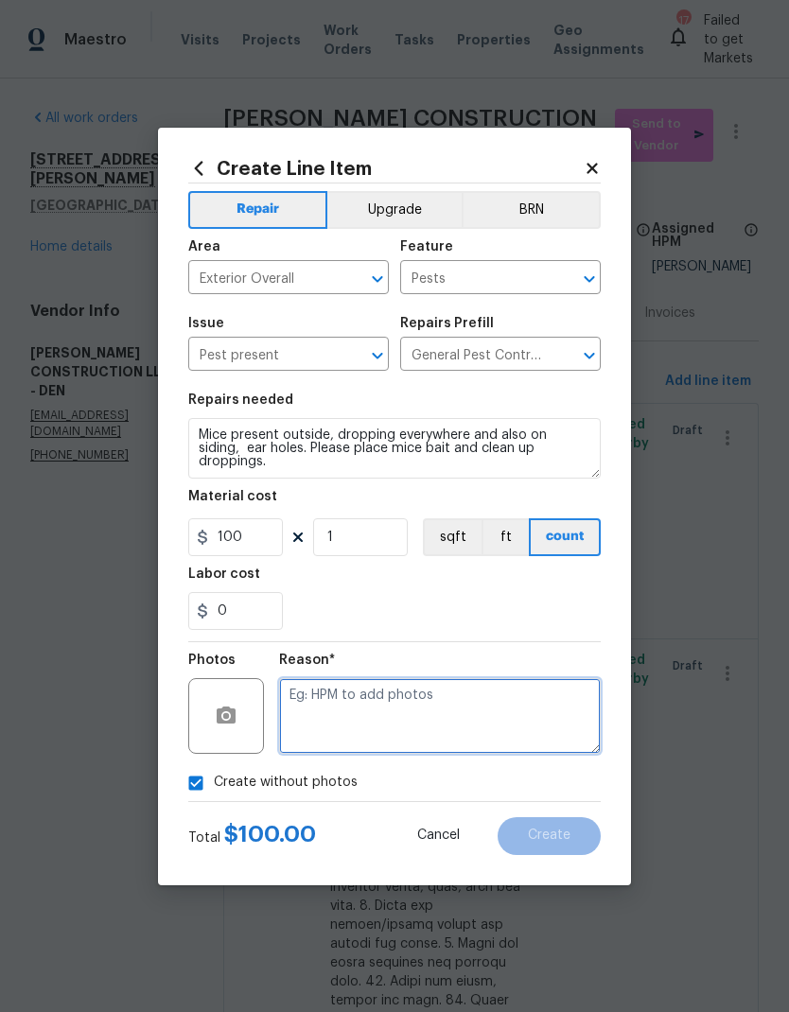
click at [495, 736] on textarea at bounding box center [440, 716] width 322 height 76
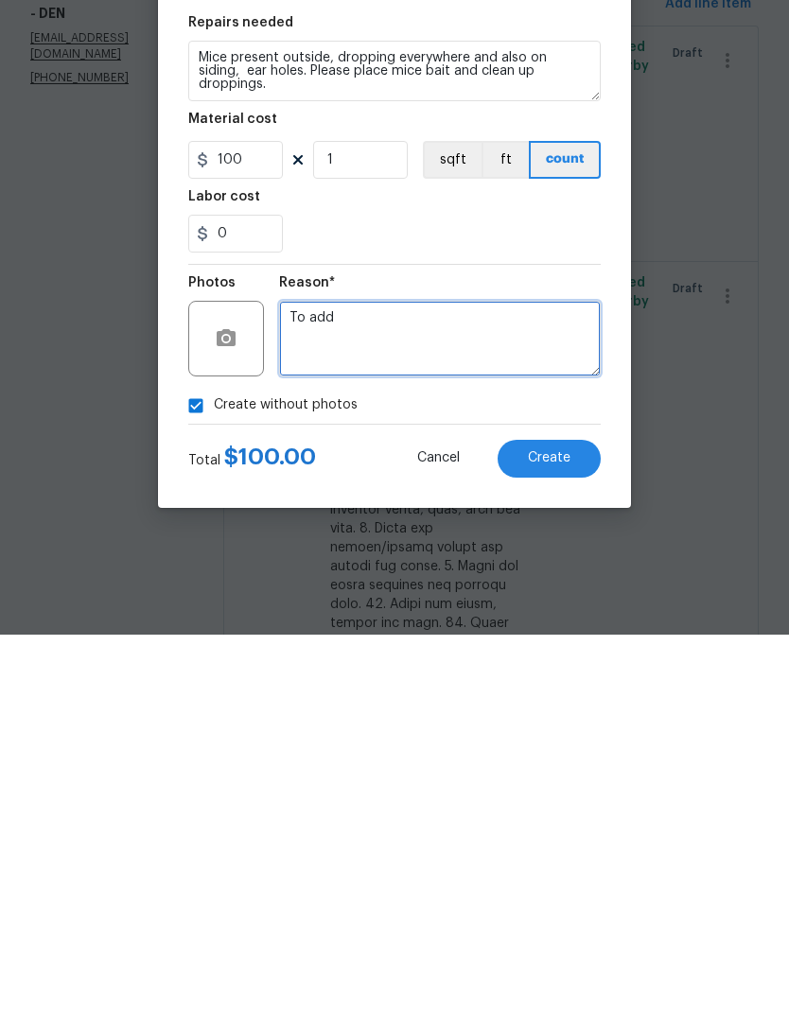
type textarea "To add"
click at [570, 817] on button "Create" at bounding box center [548, 836] width 103 height 38
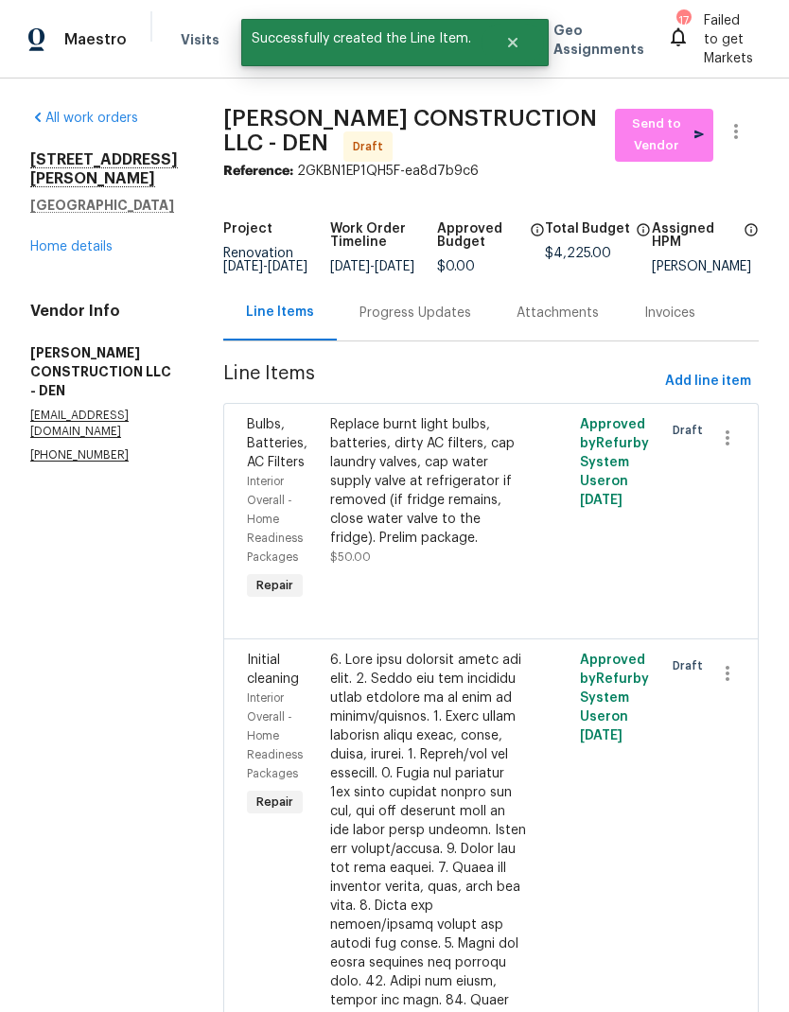
scroll to position [0, 0]
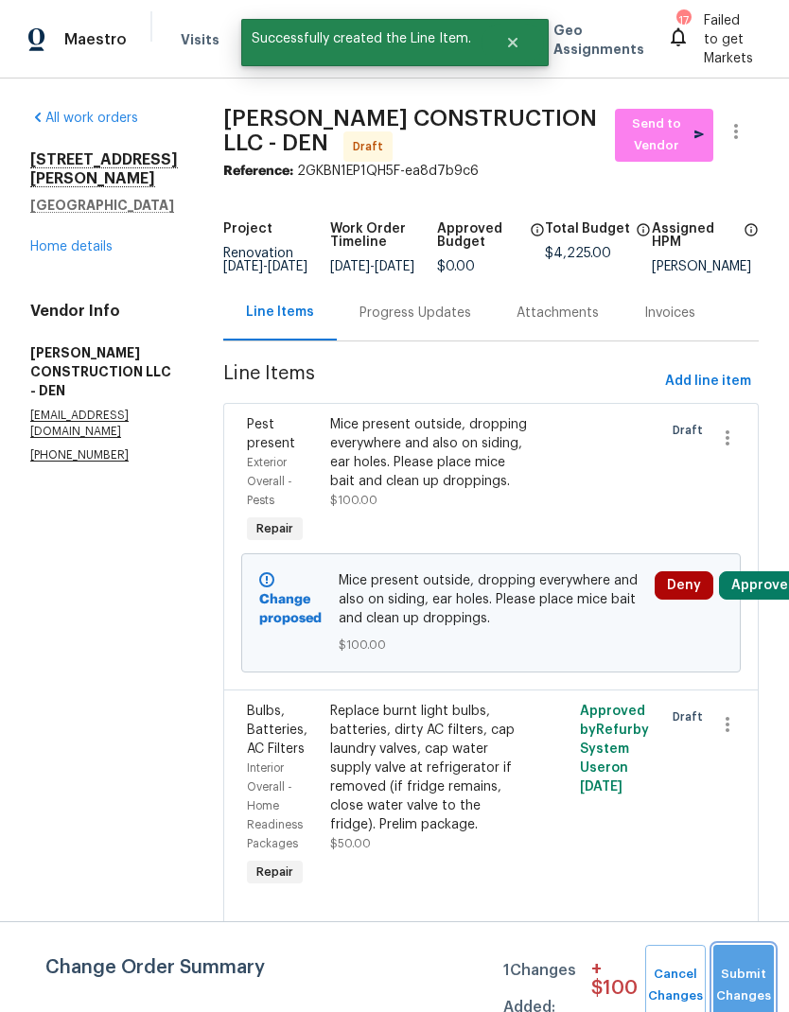
click at [739, 973] on button "Submit Changes" at bounding box center [743, 985] width 61 height 81
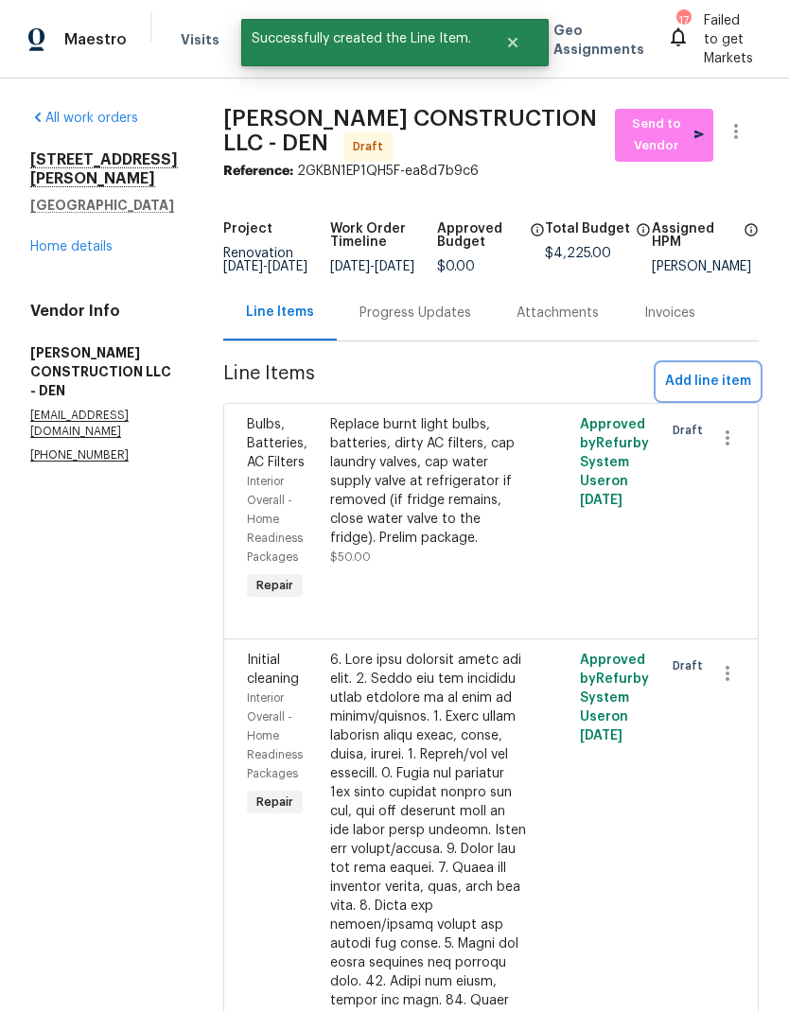
click at [703, 393] on span "Add line item" at bounding box center [708, 382] width 86 height 24
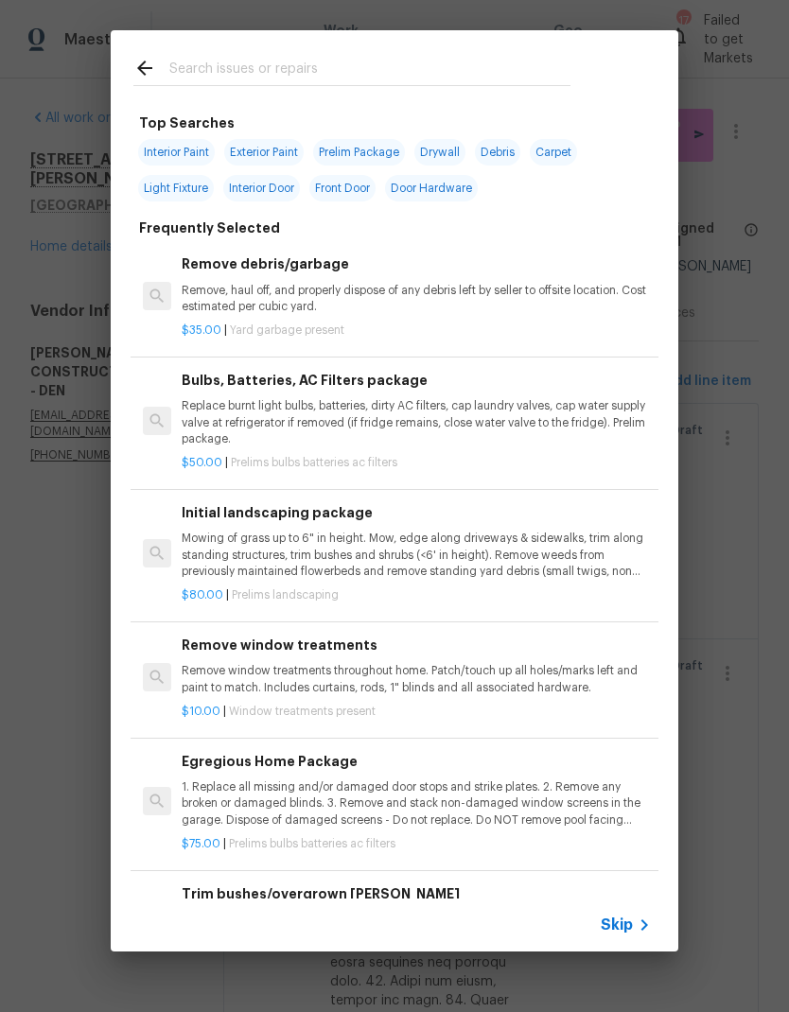
click at [154, 64] on icon at bounding box center [144, 68] width 23 height 23
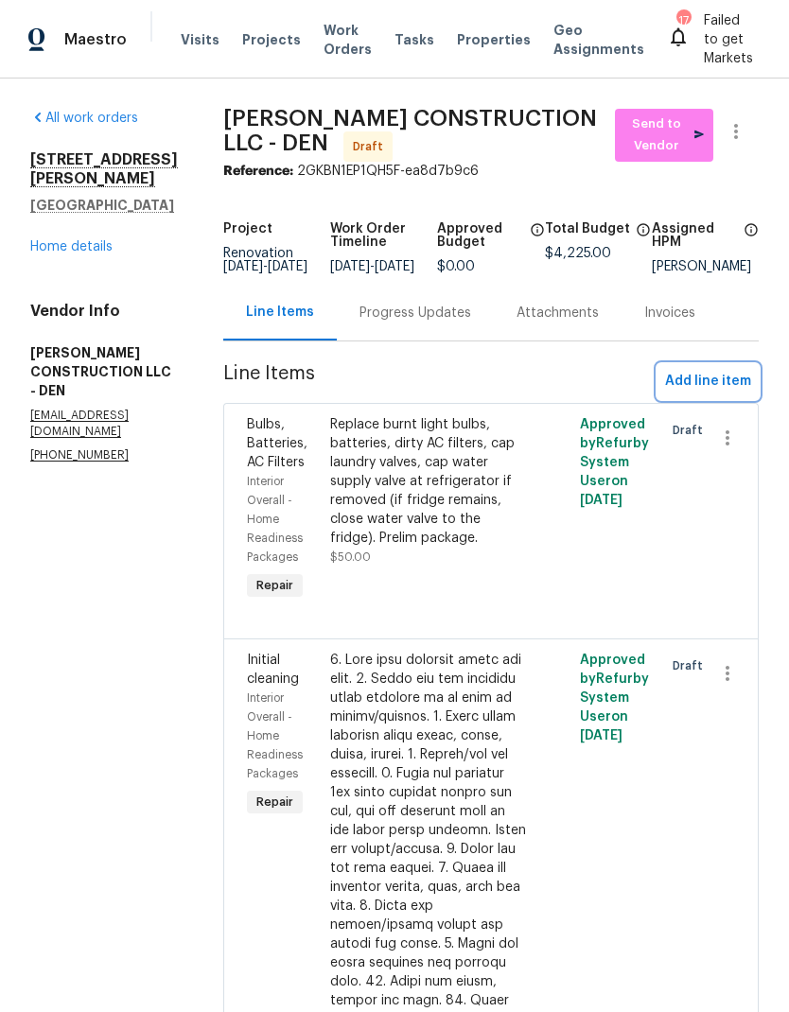
click at [693, 392] on span "Add line item" at bounding box center [708, 382] width 86 height 24
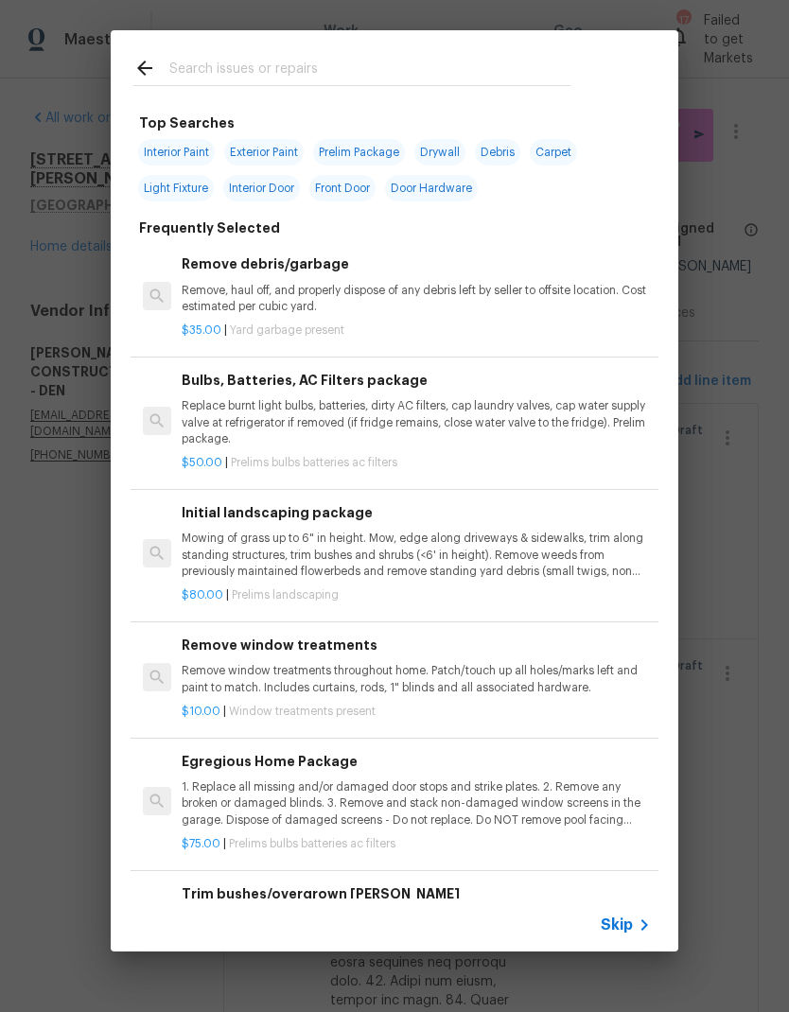
click at [624, 923] on span "Skip" at bounding box center [617, 925] width 32 height 19
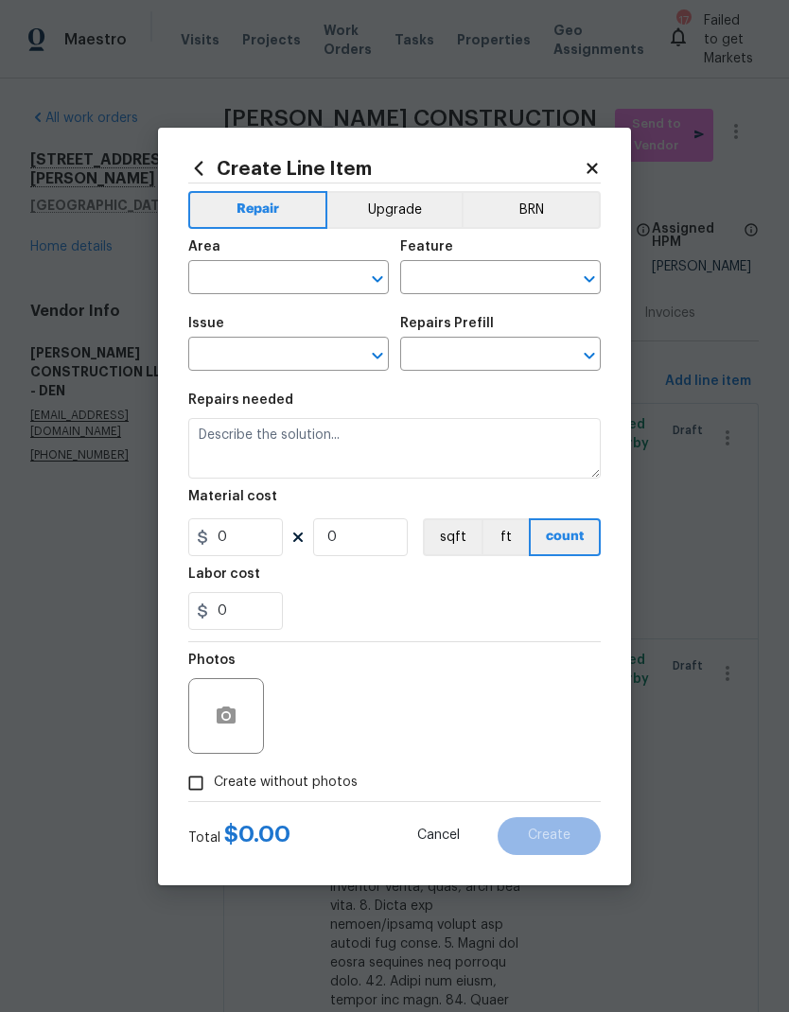
click at [243, 273] on input "text" at bounding box center [262, 279] width 148 height 29
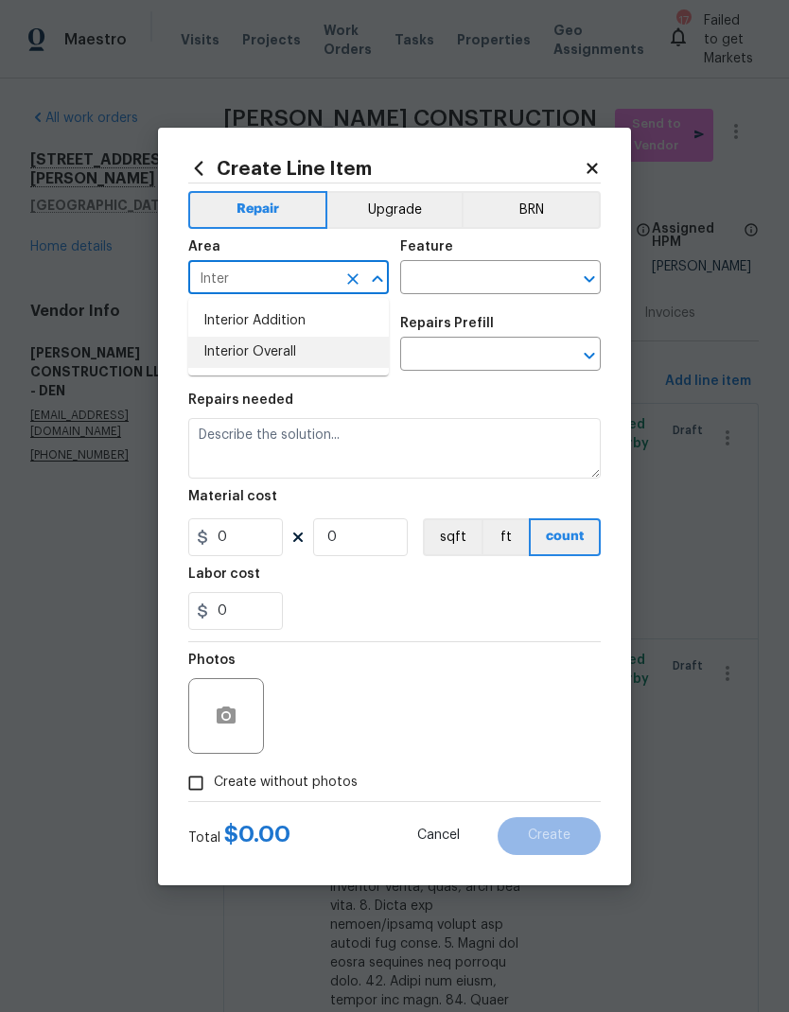
click at [282, 349] on li "Interior Overall" at bounding box center [288, 352] width 201 height 31
type input "Interior Overall"
click at [495, 283] on input "text" at bounding box center [474, 279] width 148 height 29
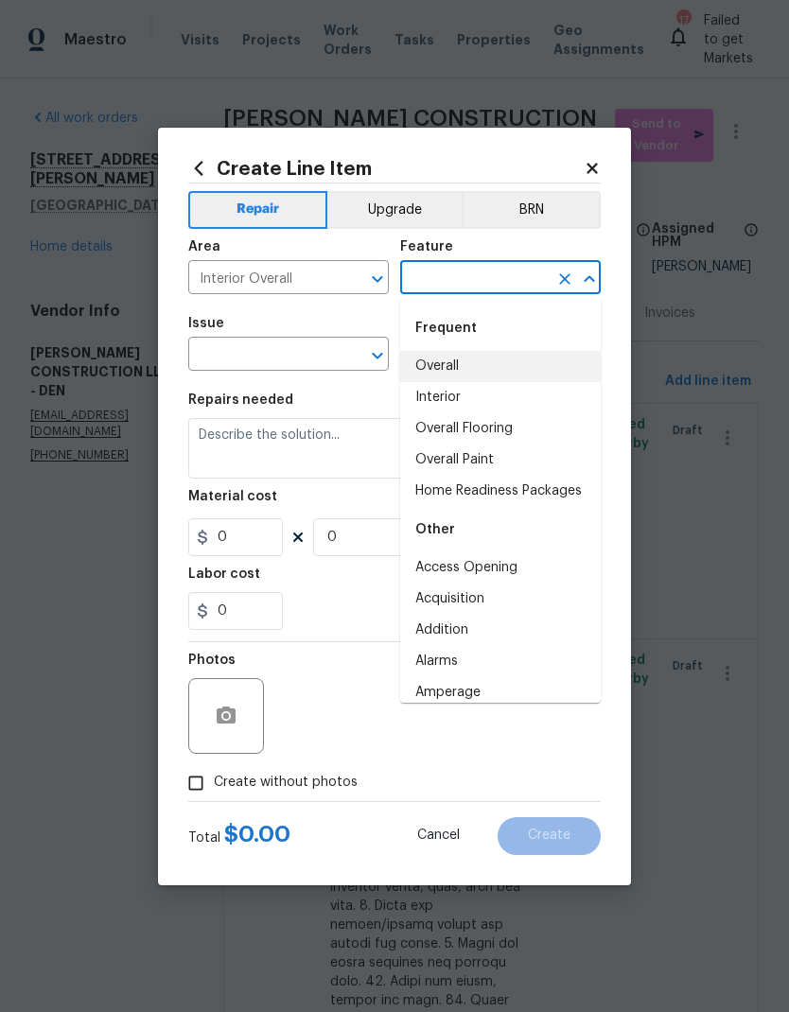
click at [455, 367] on li "Overall" at bounding box center [500, 366] width 201 height 31
type input "Overall"
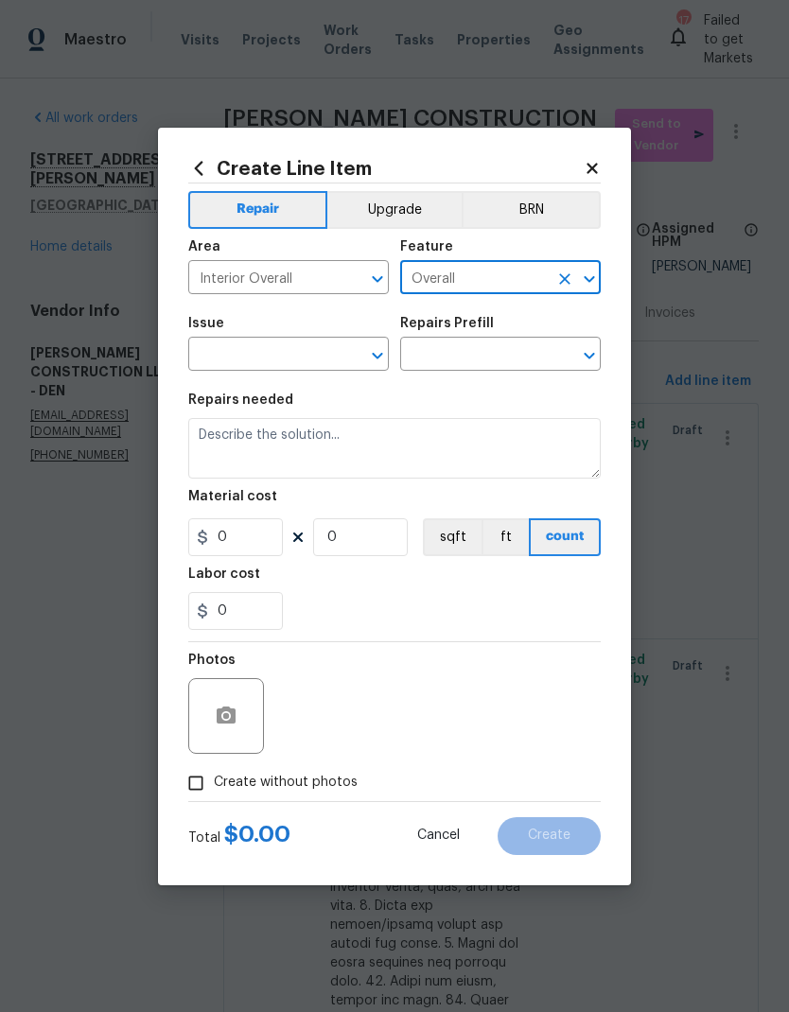
click at [317, 354] on input "text" at bounding box center [262, 355] width 148 height 29
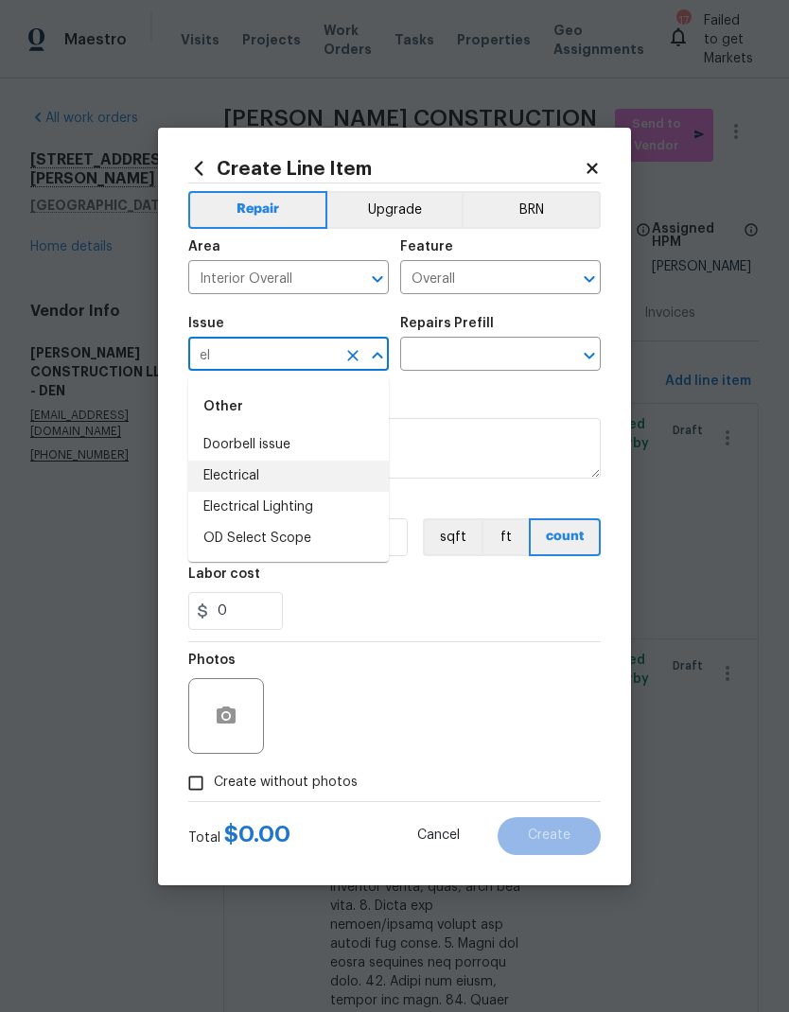
click at [236, 474] on li "Electrical" at bounding box center [288, 476] width 201 height 31
type input "Electrical"
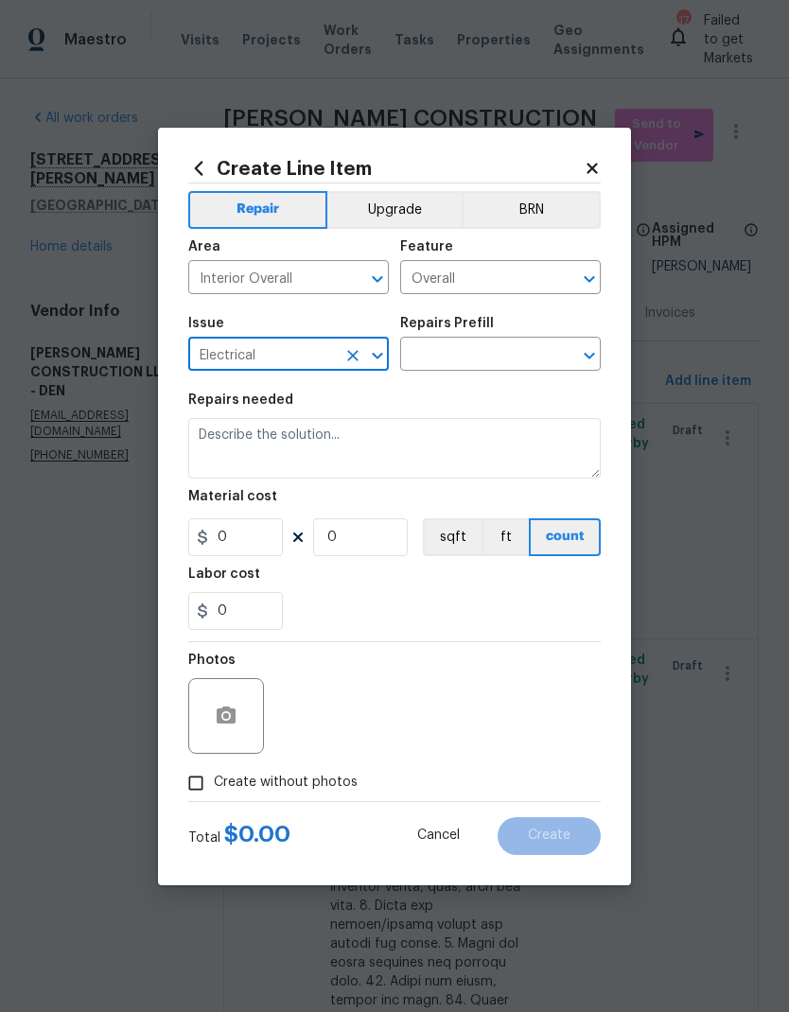
click at [491, 353] on input "text" at bounding box center [474, 355] width 148 height 29
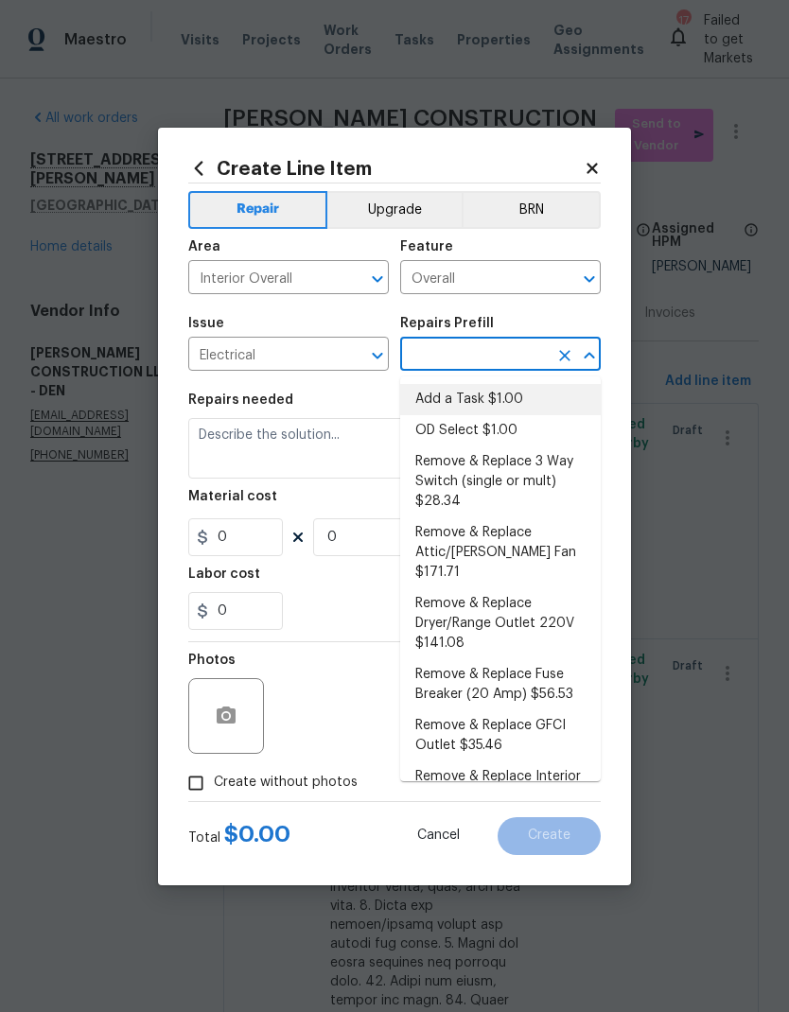
click at [498, 395] on li "Add a Task $1.00" at bounding box center [500, 399] width 201 height 31
type input "Add a Task $1.00"
type textarea "HPM to detail"
type input "1"
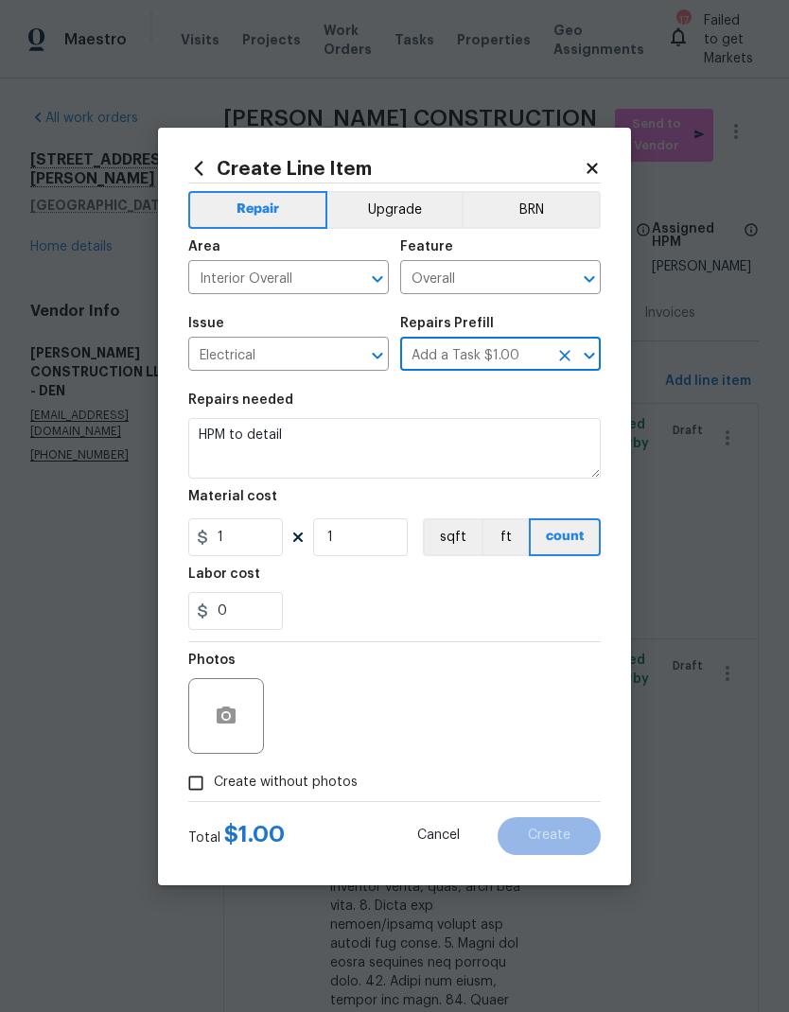
click at [544, 353] on input "Add a Task $1.00" at bounding box center [474, 355] width 148 height 29
click at [561, 349] on icon "Clear" at bounding box center [564, 355] width 19 height 19
click at [595, 347] on icon "Open" at bounding box center [589, 355] width 23 height 23
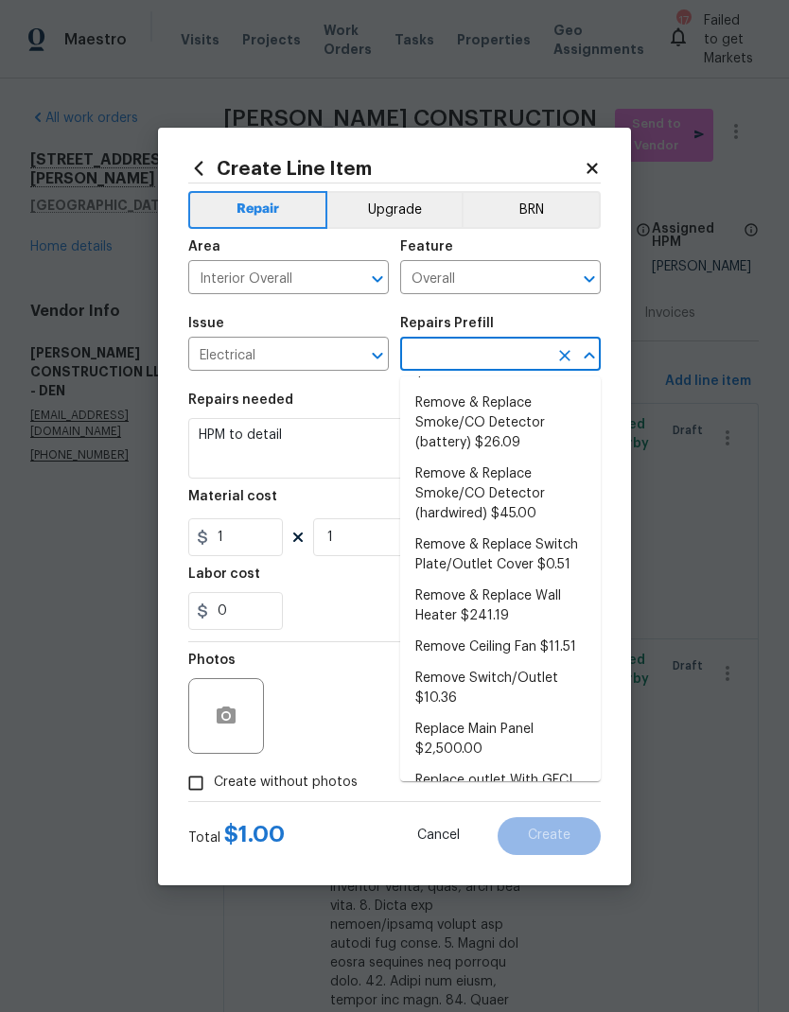
scroll to position [475, 0]
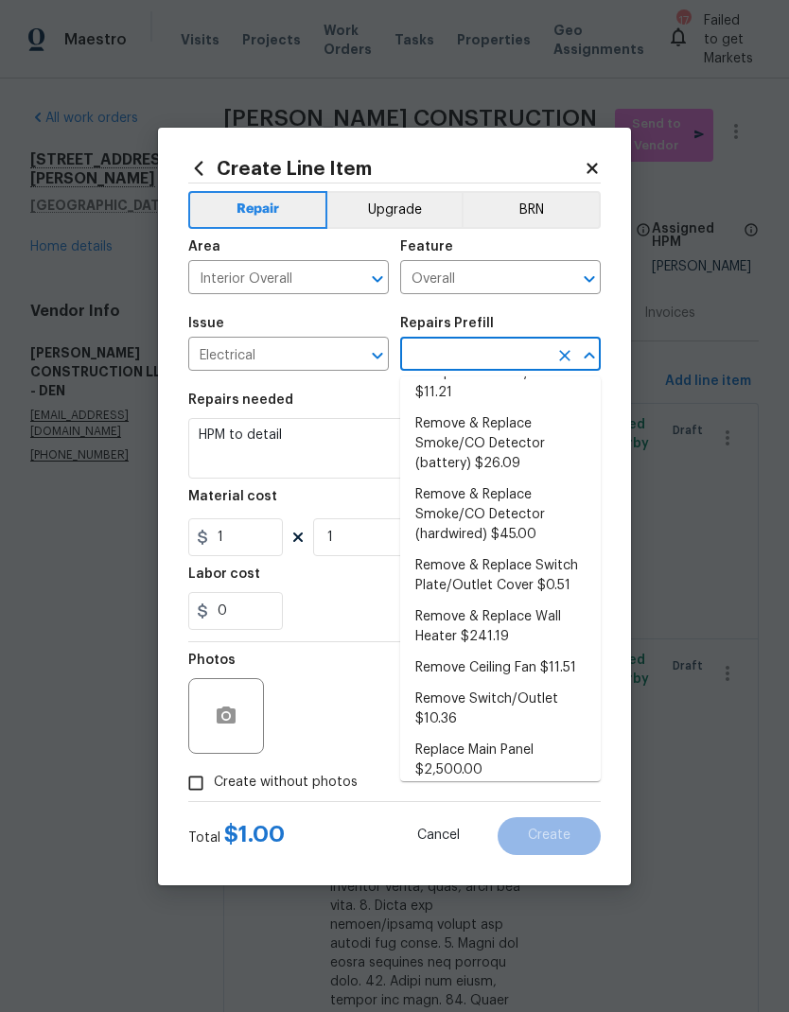
click at [504, 492] on li "Remove & Replace Smoke/CO Detector (hardwired) $45.00" at bounding box center [500, 515] width 201 height 71
type input "Remove & Replace Smoke/CO Detector (hardwired) $45.00"
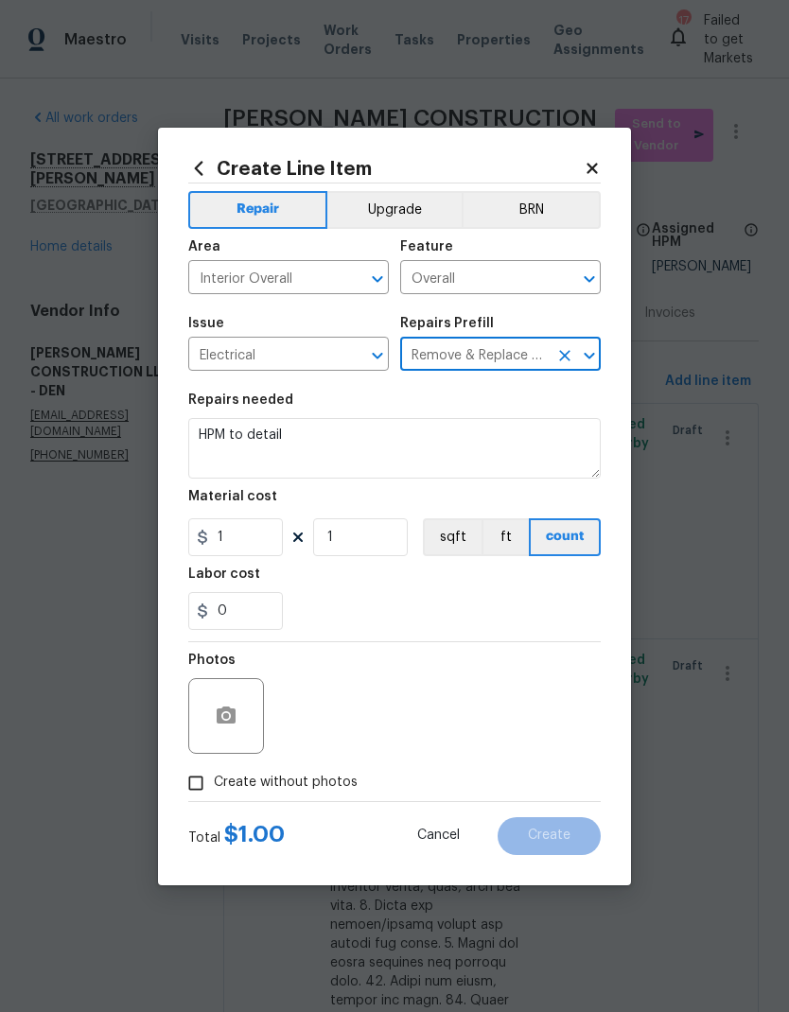
type textarea "Remove the existing smoke/CO detector (hardwired) and replace with new. Ensure …"
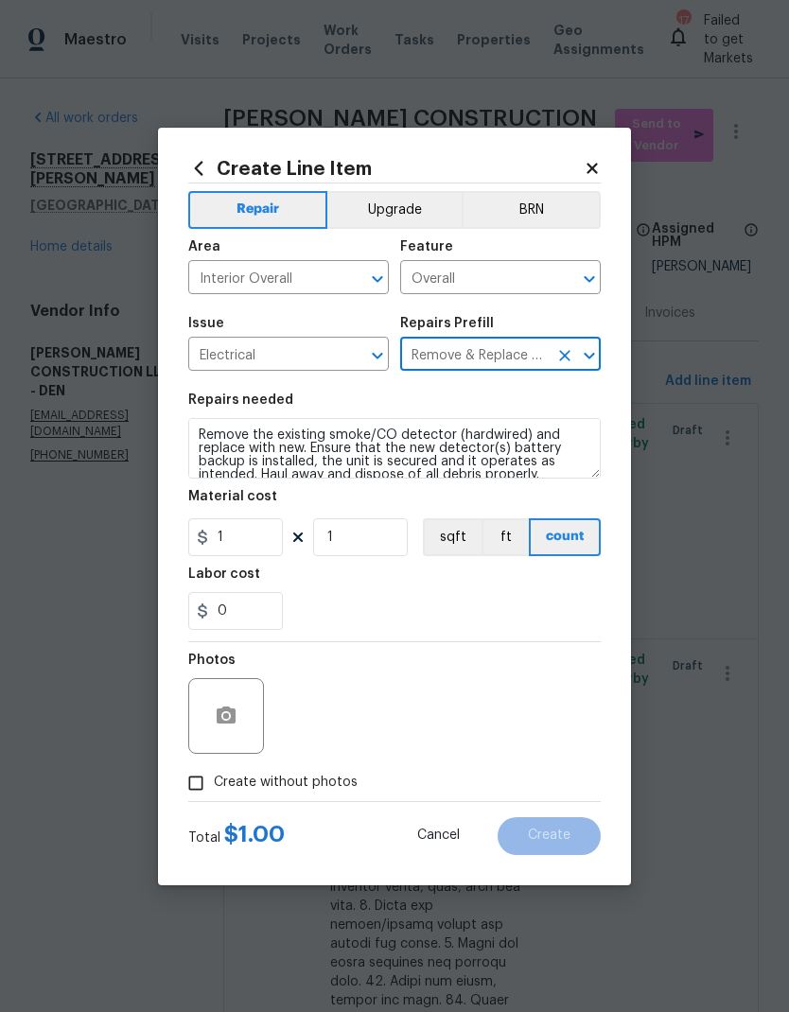
type input "45"
click at [367, 532] on input "1" at bounding box center [360, 537] width 95 height 38
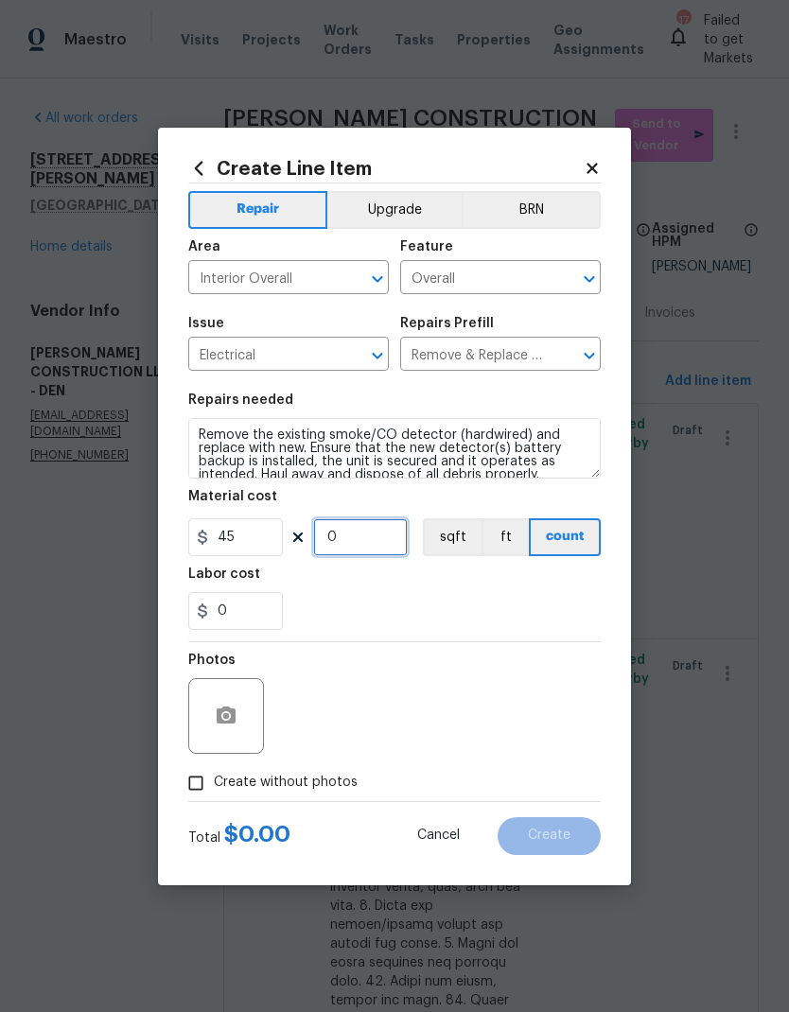
type input "6"
click at [507, 592] on div "Labor cost" at bounding box center [394, 579] width 412 height 25
click at [293, 791] on span "Create without photos" at bounding box center [286, 783] width 144 height 20
click at [214, 791] on input "Create without photos" at bounding box center [196, 783] width 36 height 36
checkbox input "true"
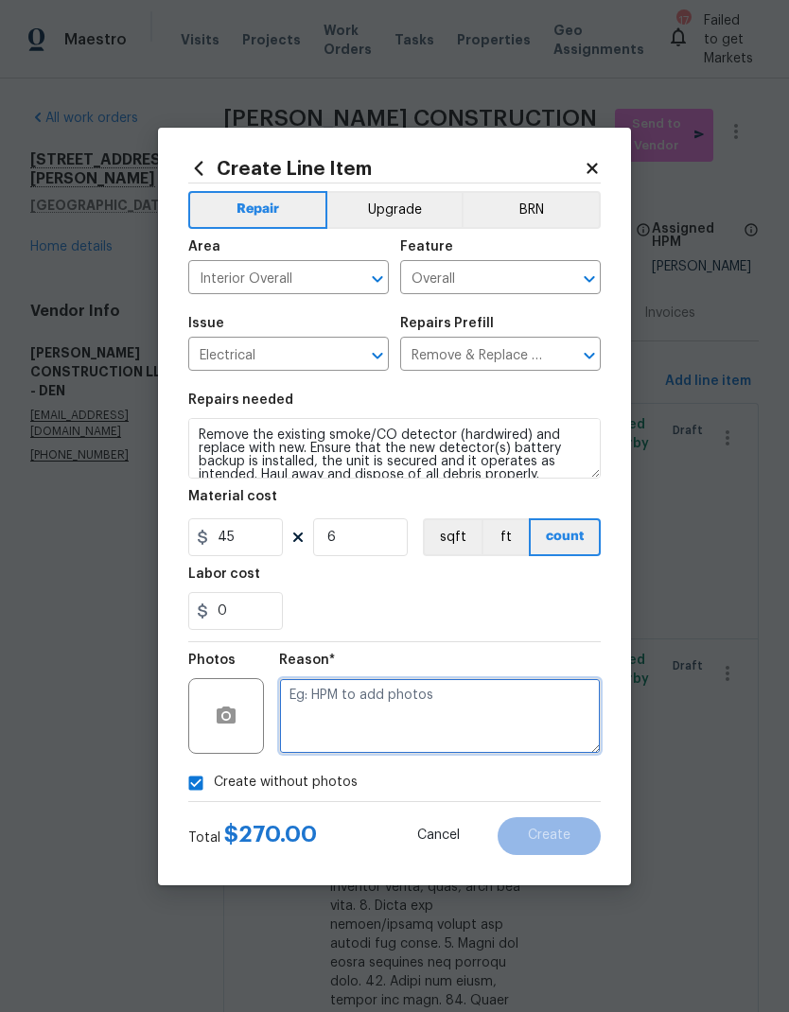
click at [419, 713] on textarea at bounding box center [440, 716] width 322 height 76
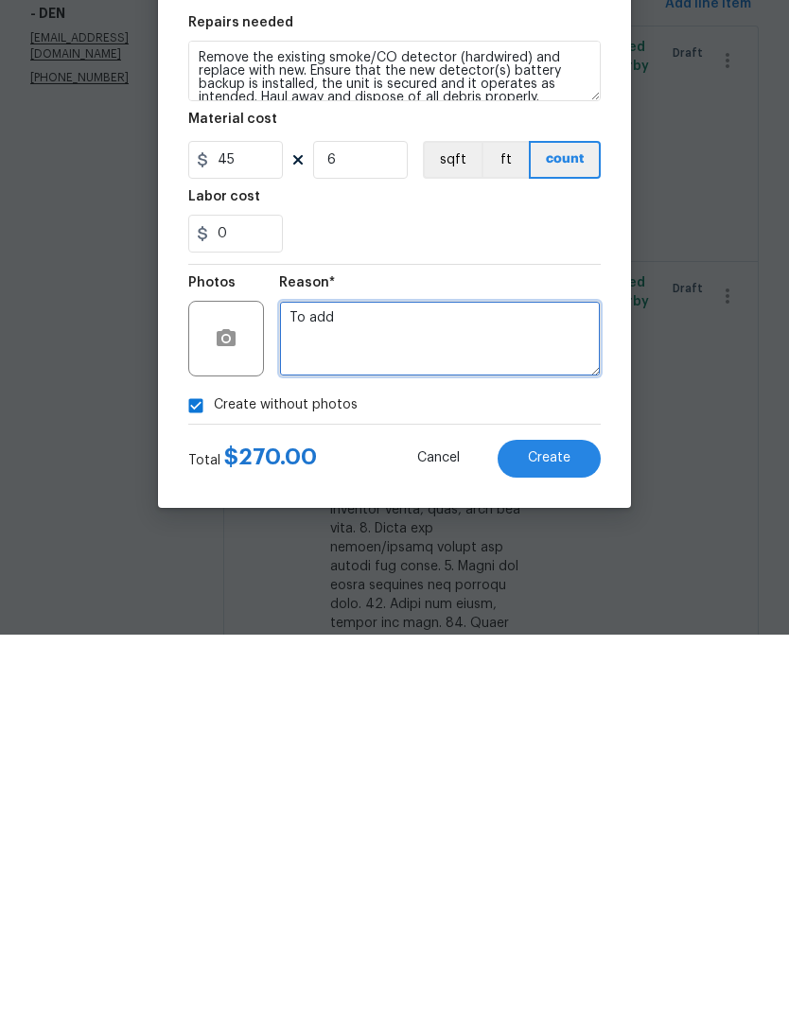
type textarea "To add"
click at [564, 817] on button "Create" at bounding box center [548, 836] width 103 height 38
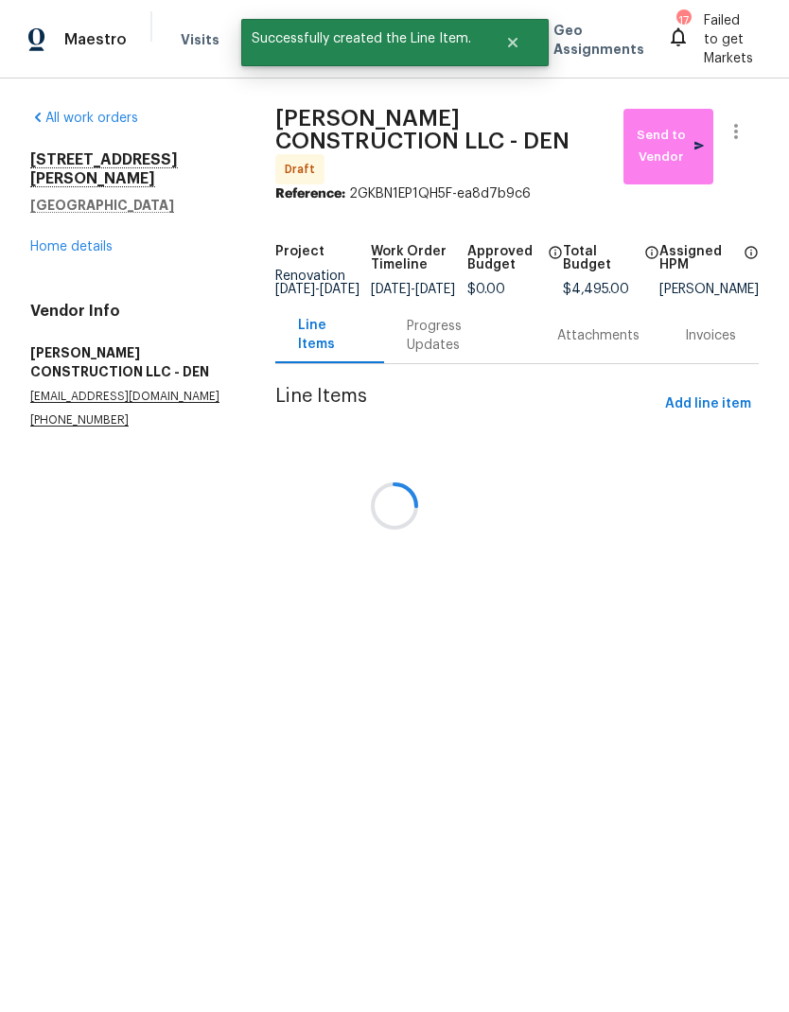
scroll to position [0, 0]
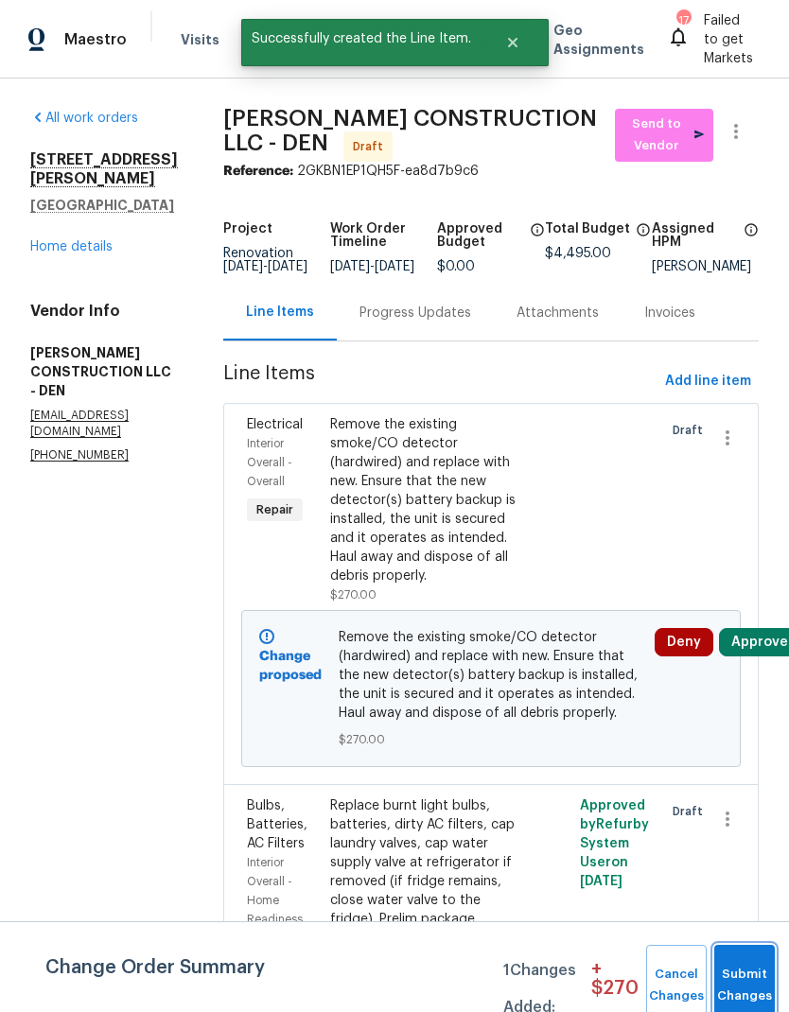
click at [738, 975] on button "Submit Changes" at bounding box center [744, 985] width 61 height 81
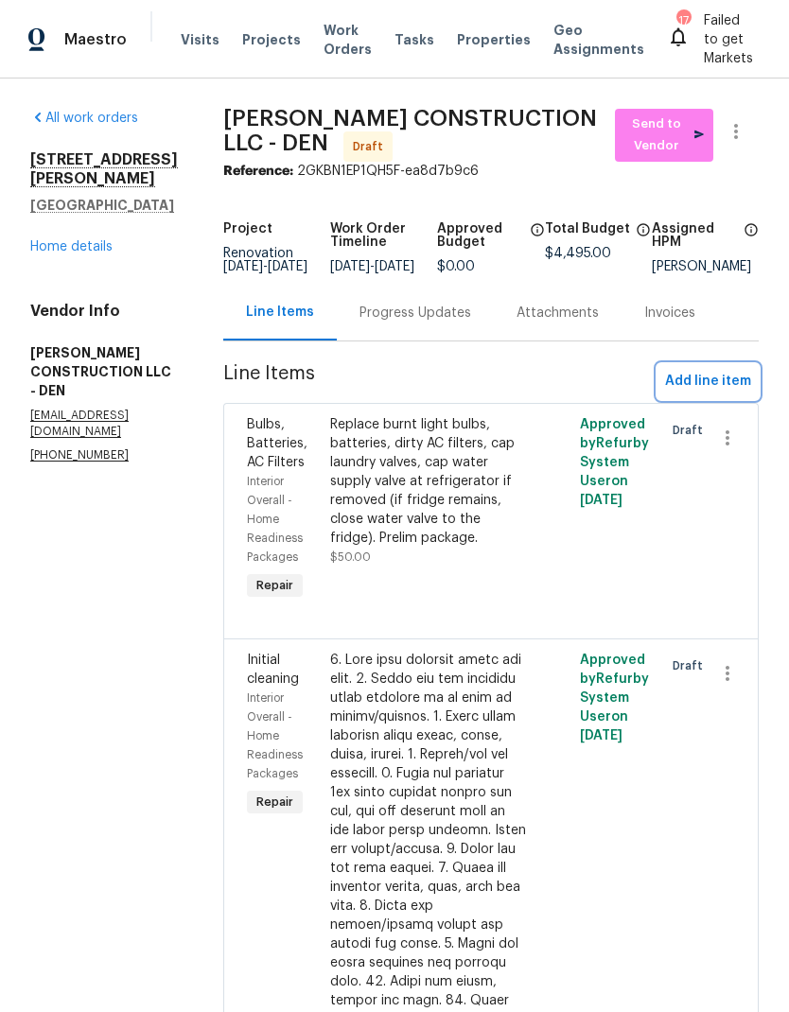
click at [702, 393] on span "Add line item" at bounding box center [708, 382] width 86 height 24
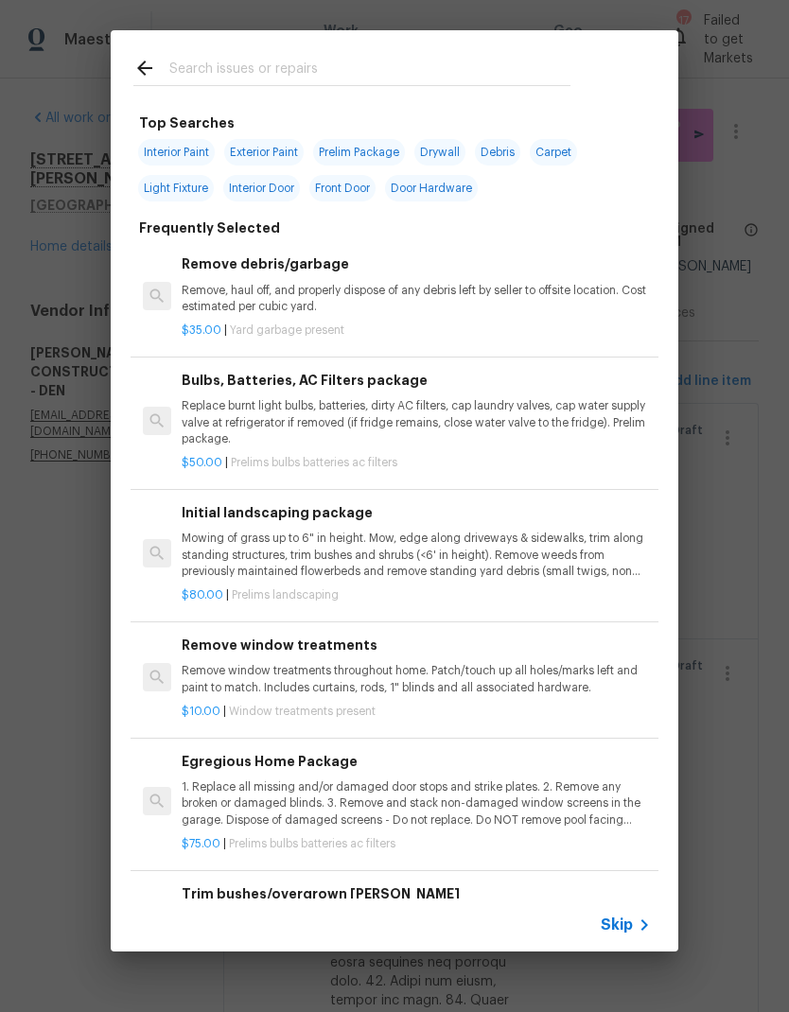
click at [629, 931] on span "Skip" at bounding box center [617, 925] width 32 height 19
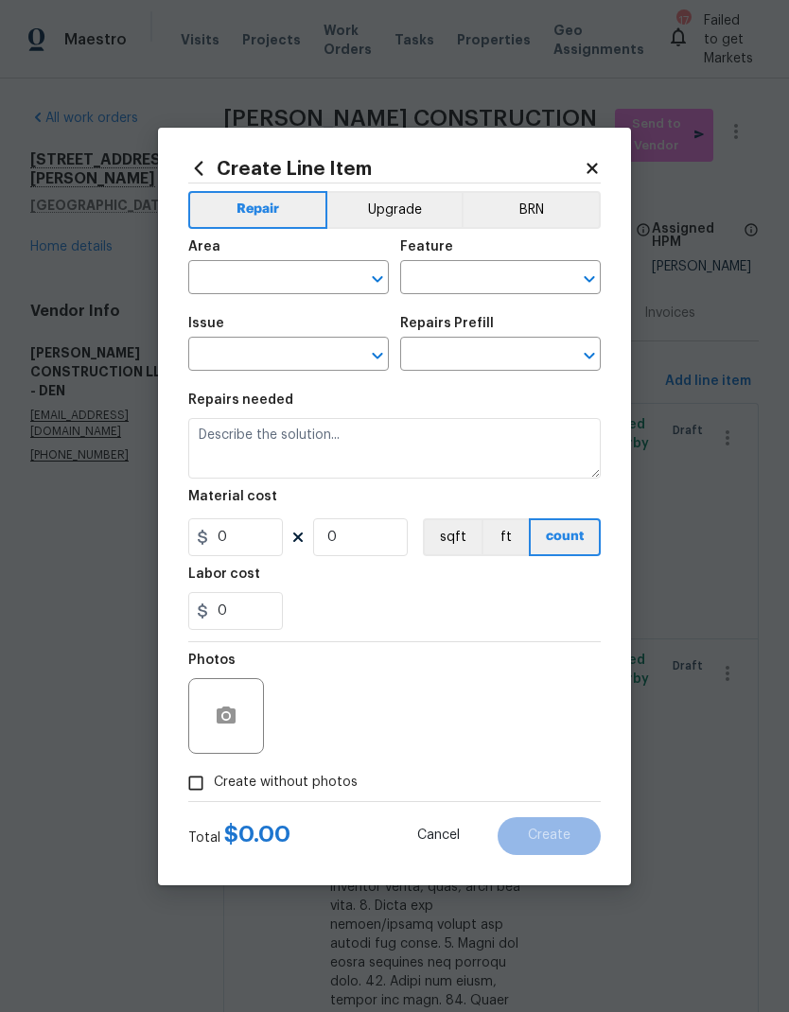
click at [236, 277] on input "text" at bounding box center [262, 279] width 148 height 29
click at [273, 357] on li "Interior Overall" at bounding box center [288, 352] width 201 height 31
type input "Interior Overall"
click at [472, 278] on input "text" at bounding box center [474, 279] width 148 height 29
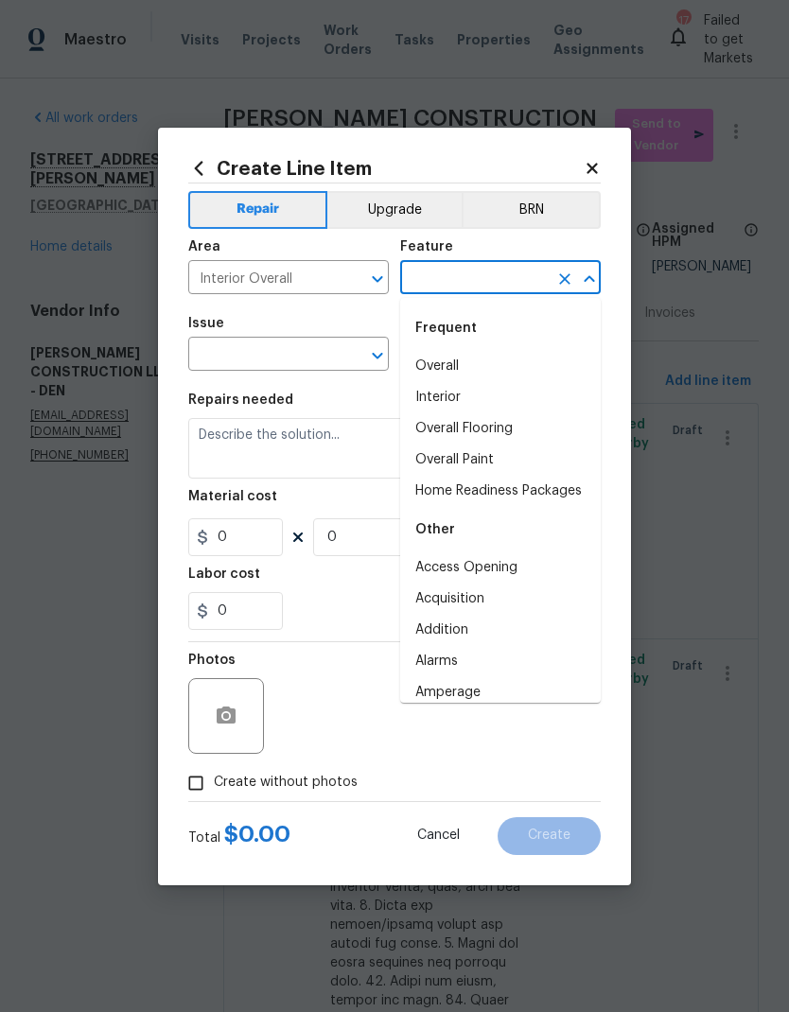
click at [467, 374] on li "Overall" at bounding box center [500, 366] width 201 height 31
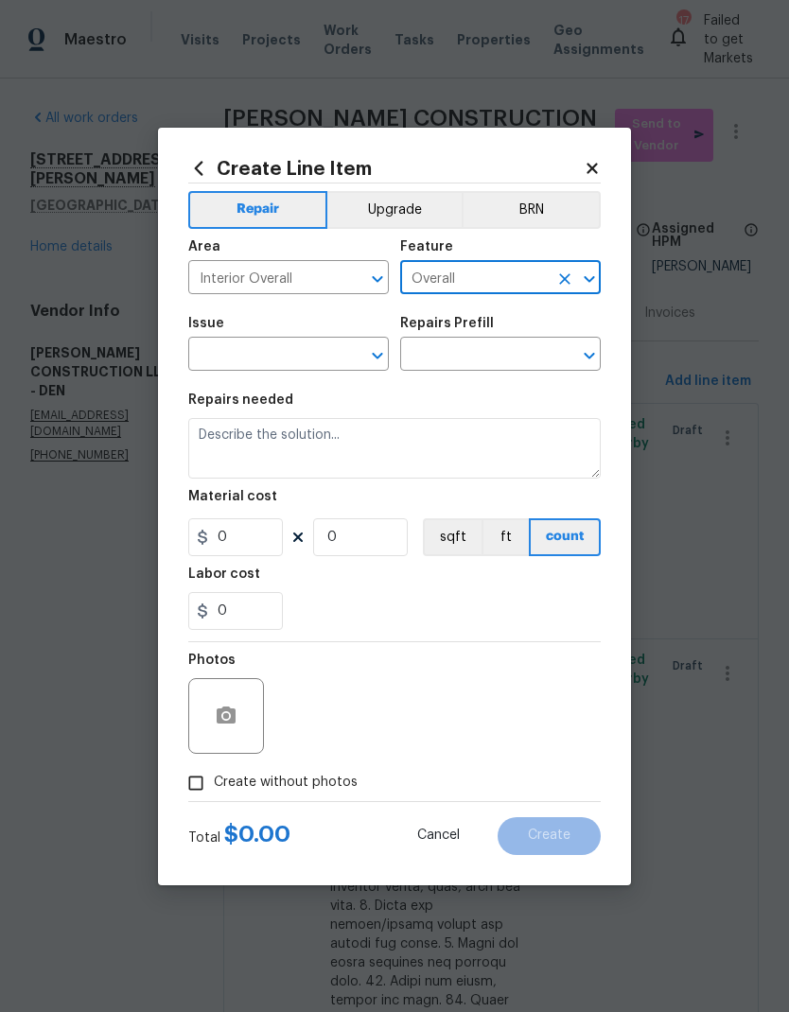
type input "Overall"
click at [299, 367] on input "text" at bounding box center [262, 355] width 148 height 29
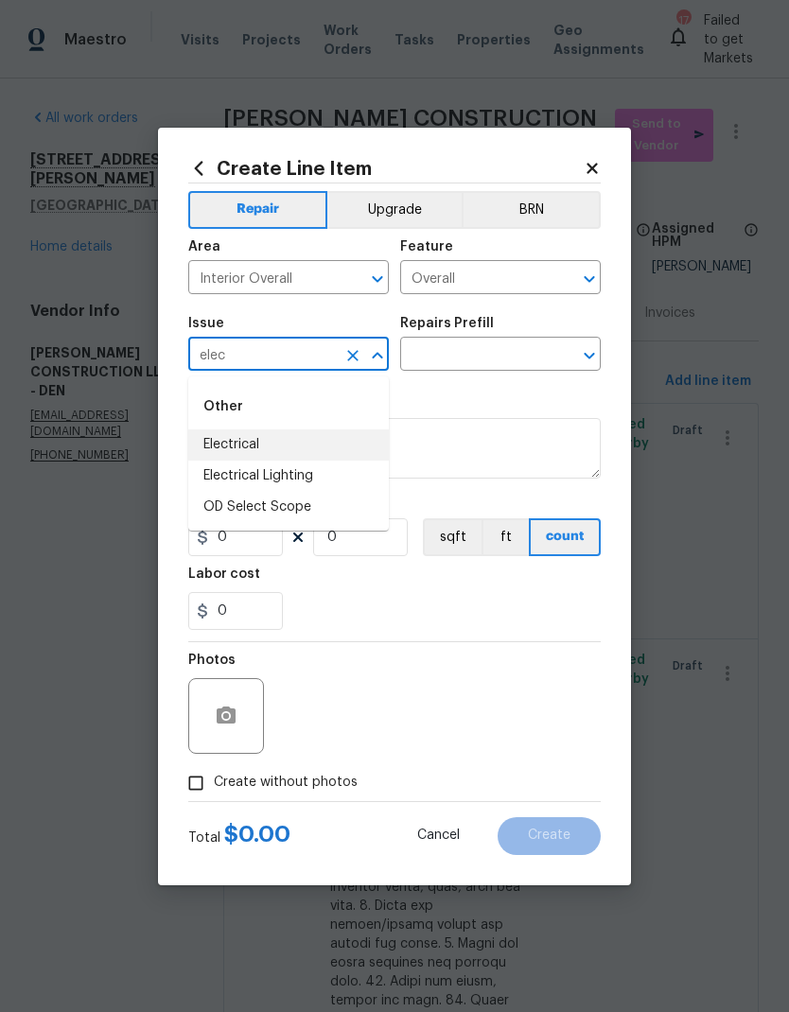
click at [249, 449] on li "Electrical" at bounding box center [288, 444] width 201 height 31
type input "Electrical"
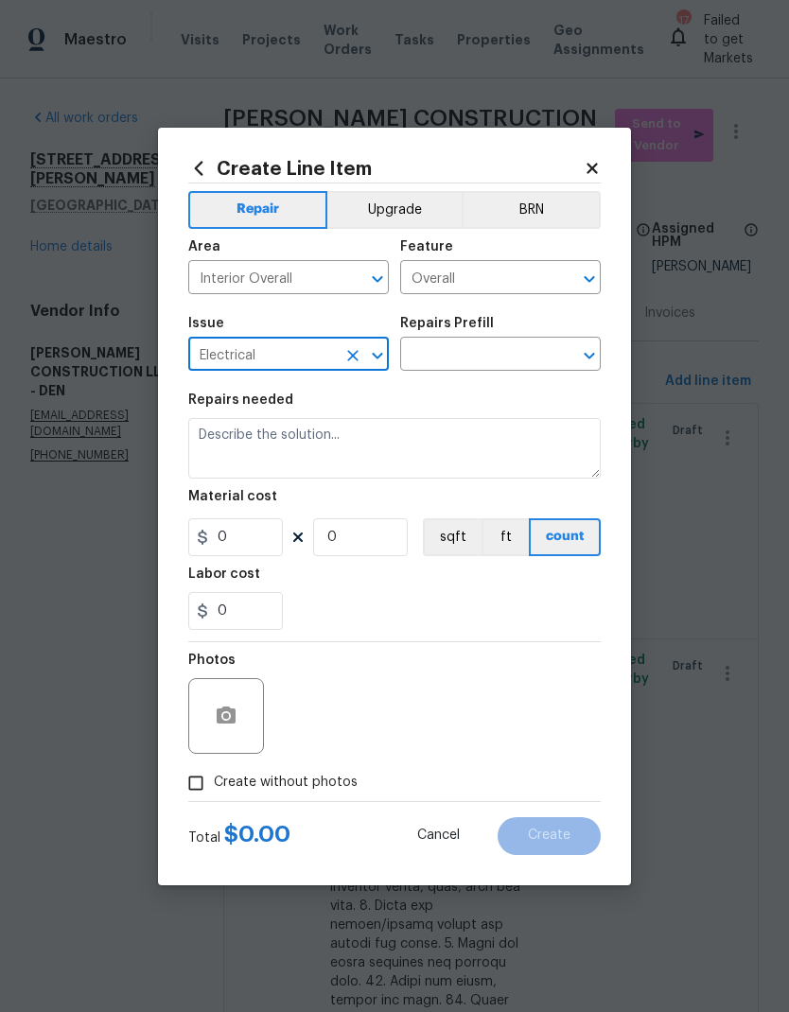
click at [474, 356] on input "text" at bounding box center [474, 355] width 148 height 29
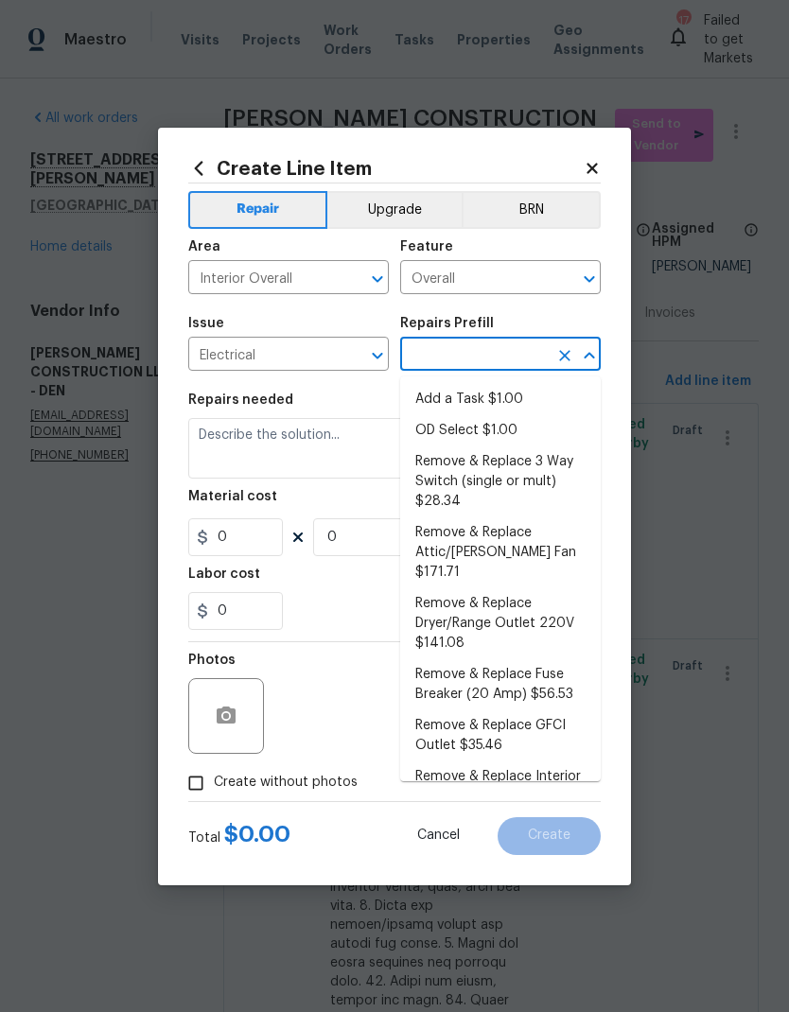
click at [497, 398] on li "Add a Task $1.00" at bounding box center [500, 399] width 201 height 31
type input "Add a Task $1.00"
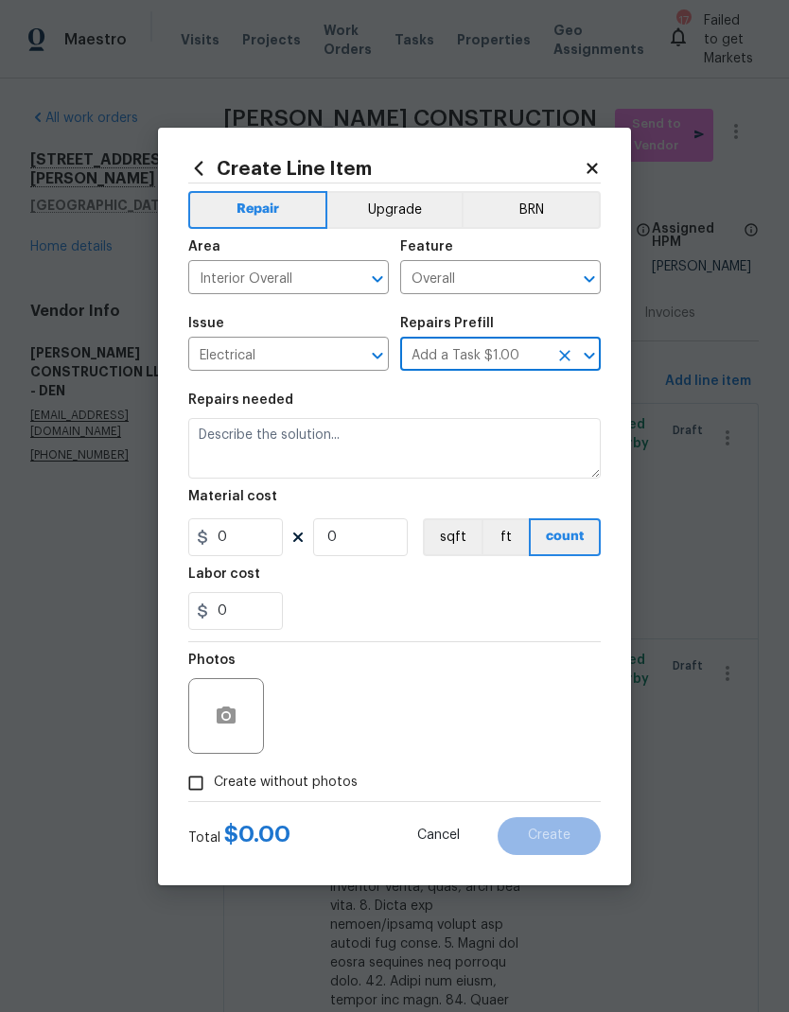
type textarea "HPM to detail"
type input "1"
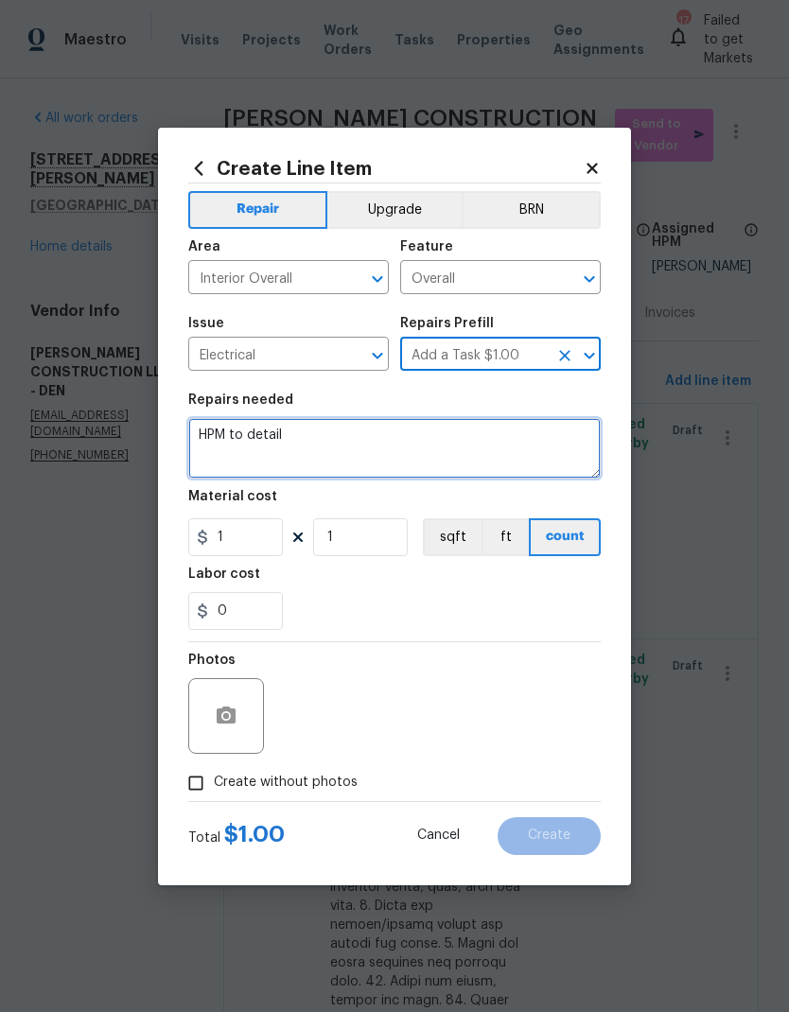
click at [365, 441] on textarea "HPM to detail" at bounding box center [394, 448] width 412 height 61
type textarea "H"
type textarea "Add missing outlet covers"
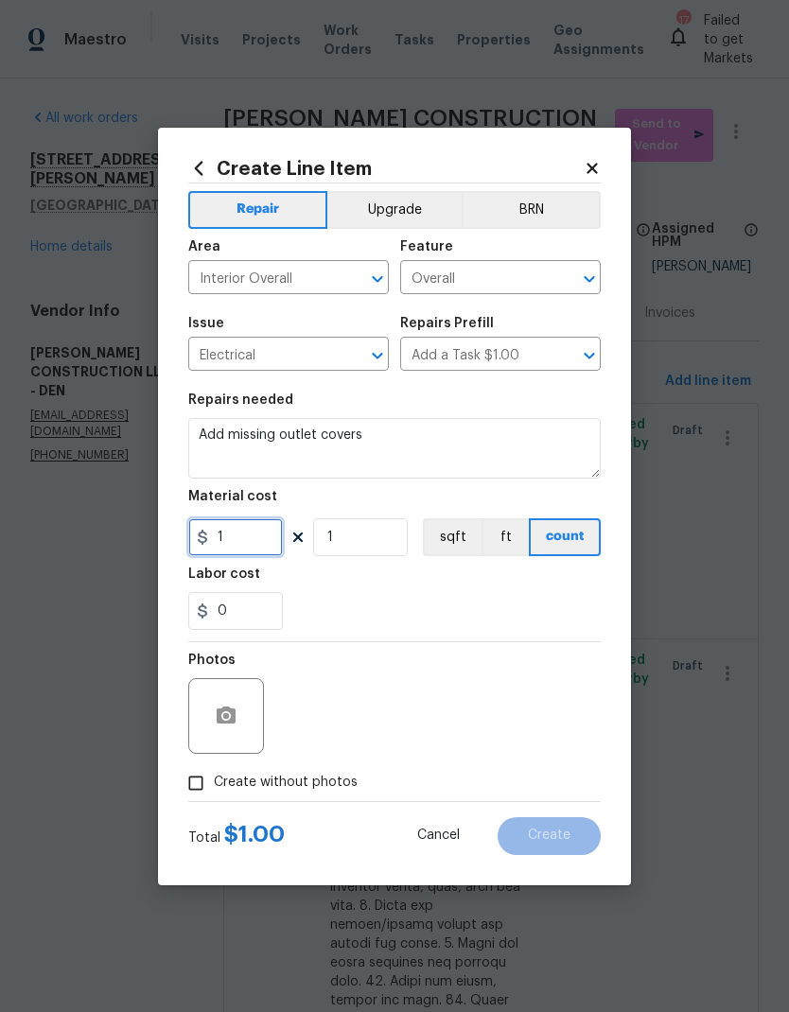
click at [246, 555] on input "1" at bounding box center [235, 537] width 95 height 38
type input "50"
click at [428, 592] on div "Labor cost" at bounding box center [394, 579] width 412 height 25
click at [203, 795] on input "Create without photos" at bounding box center [196, 783] width 36 height 36
checkbox input "true"
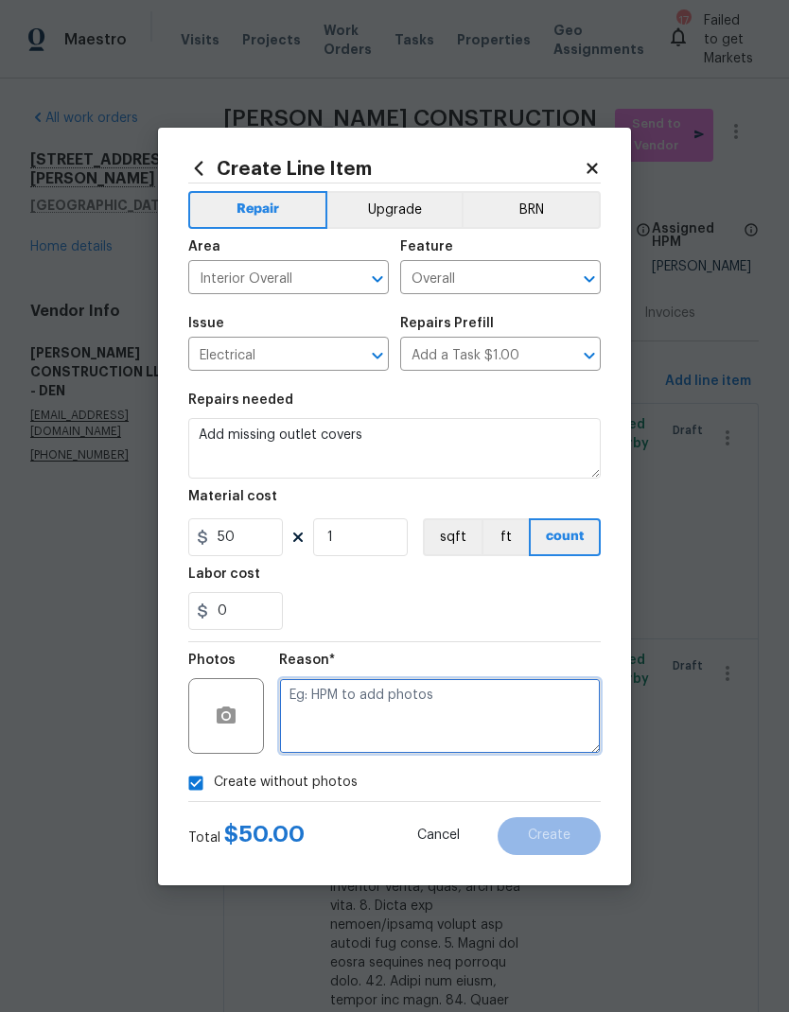
click at [457, 708] on textarea at bounding box center [440, 716] width 322 height 76
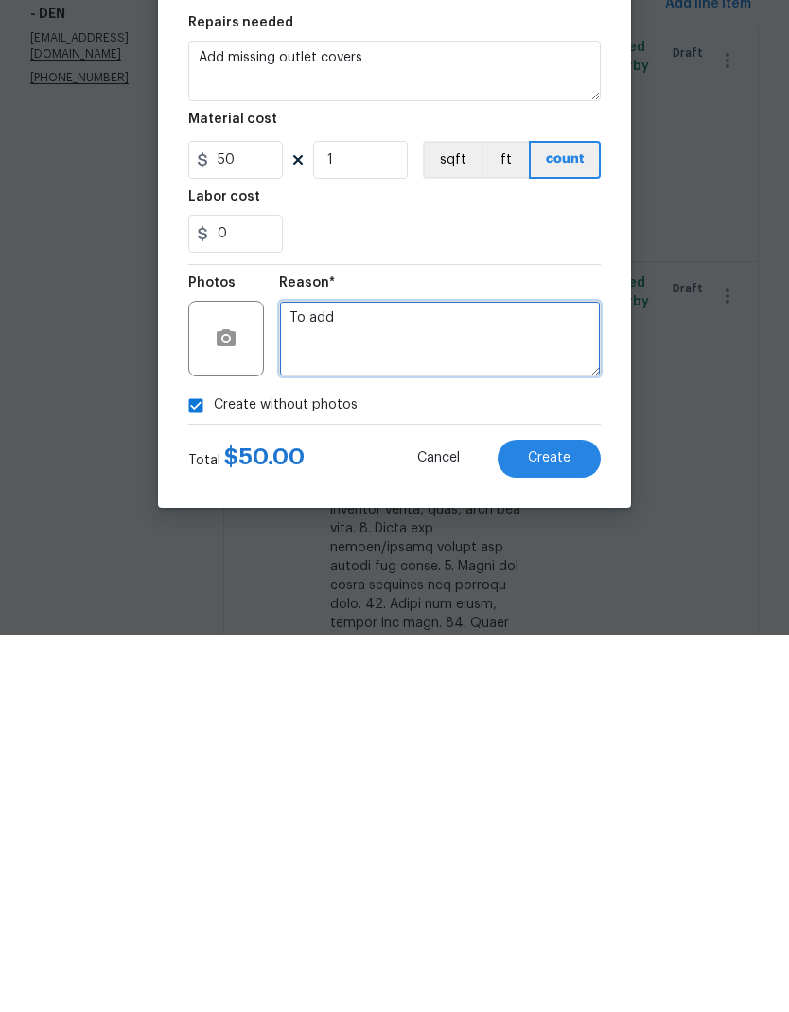
type textarea "To add"
click at [557, 817] on button "Create" at bounding box center [548, 836] width 103 height 38
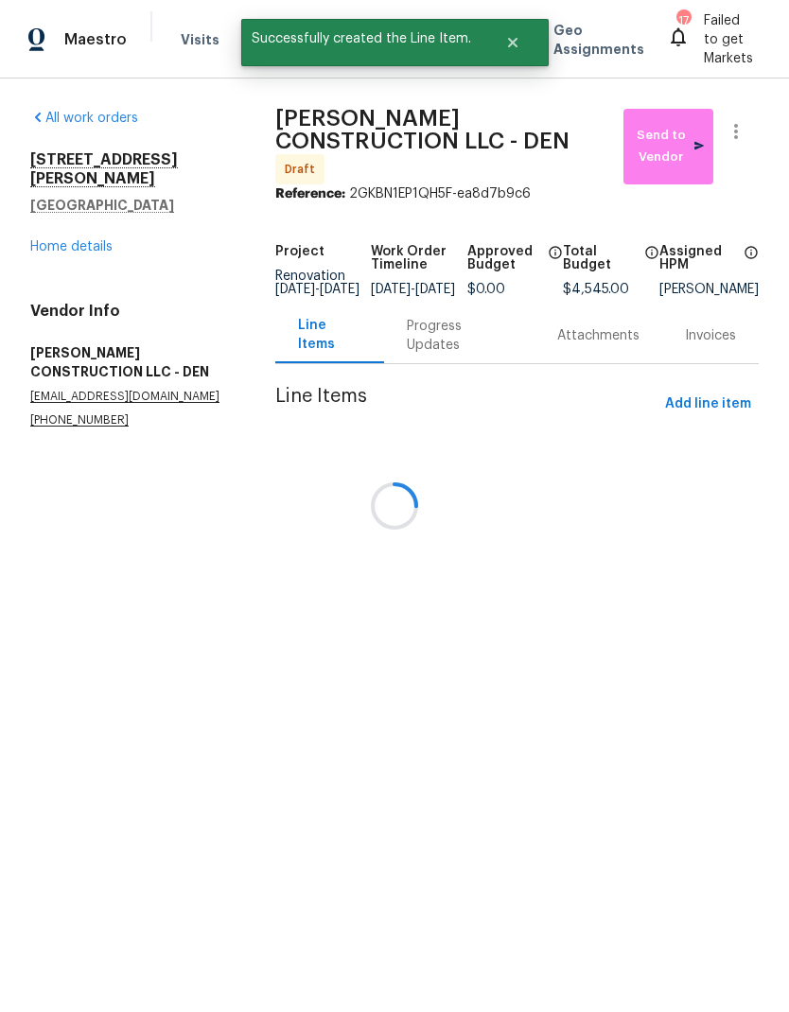
scroll to position [0, 0]
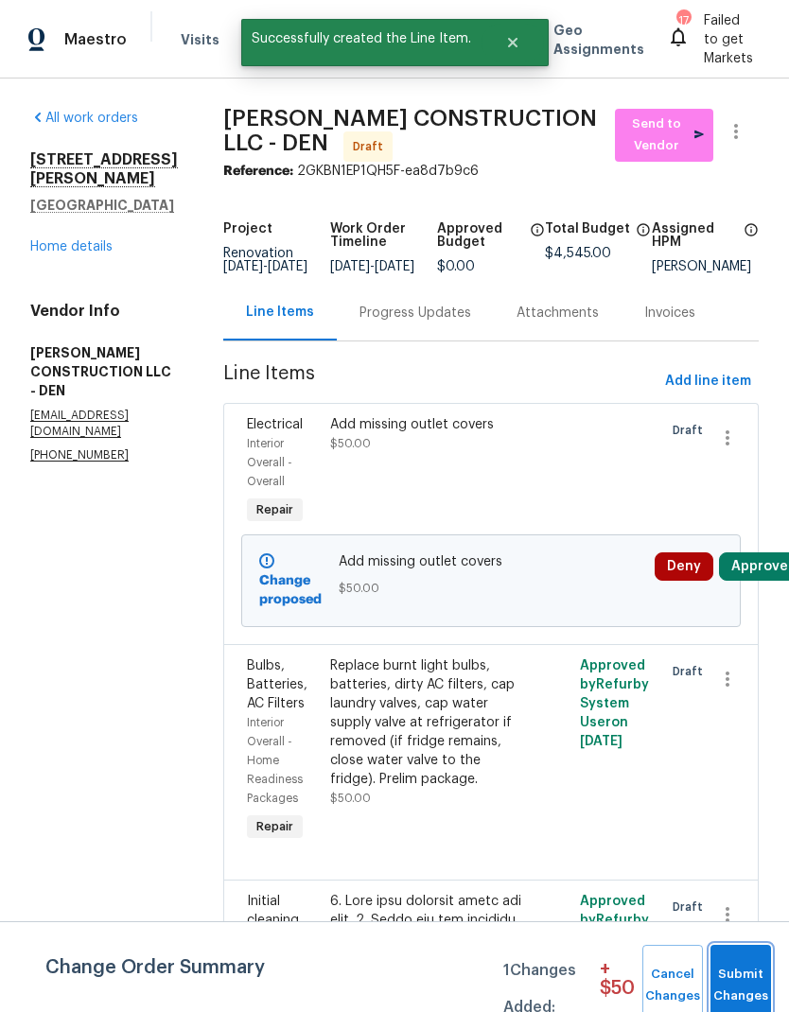
click at [743, 961] on button "Submit Changes" at bounding box center [740, 985] width 61 height 81
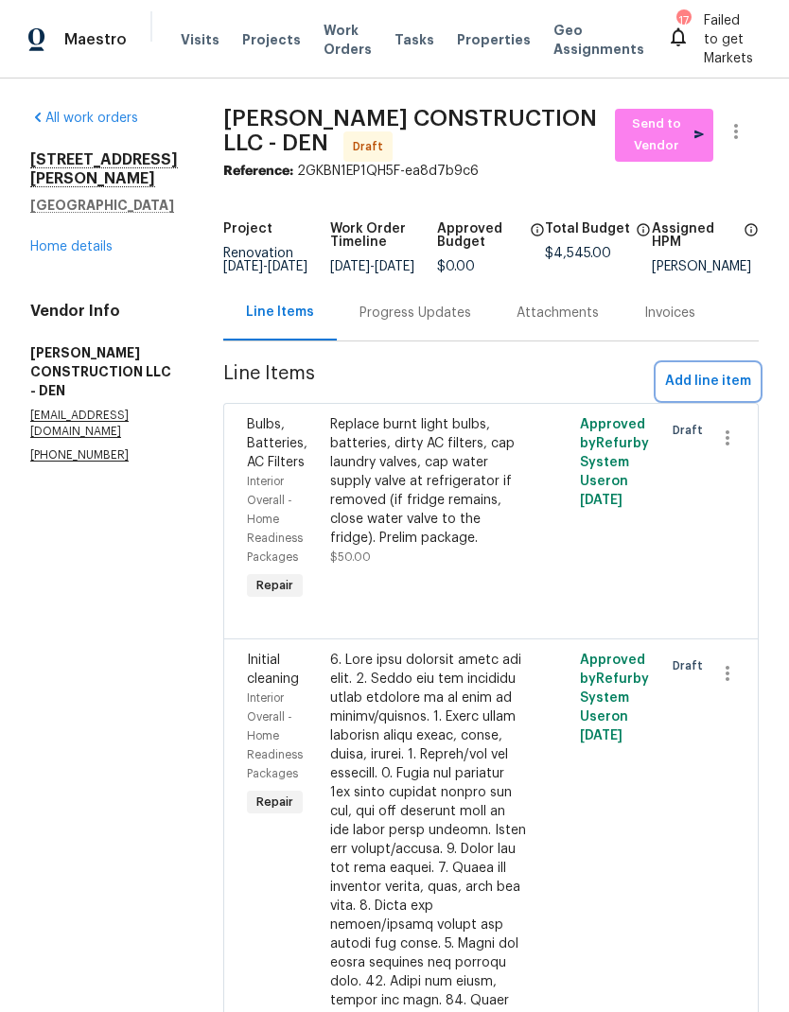
click at [713, 393] on span "Add line item" at bounding box center [708, 382] width 86 height 24
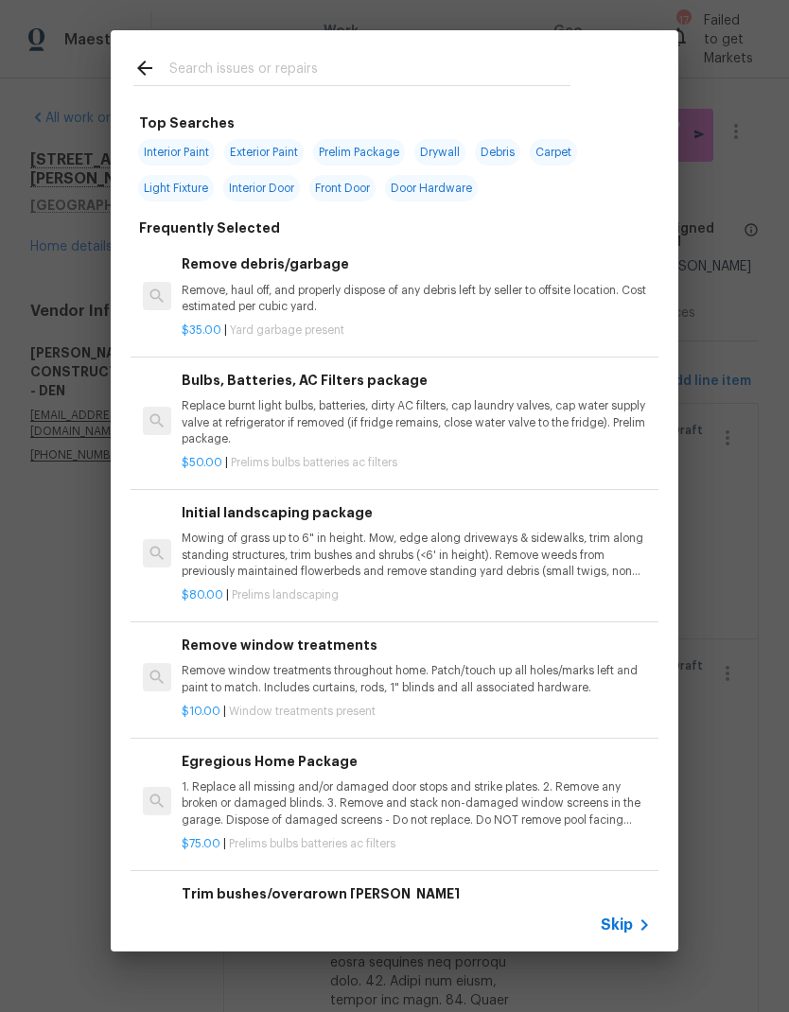
click at [632, 931] on span "Skip" at bounding box center [617, 925] width 32 height 19
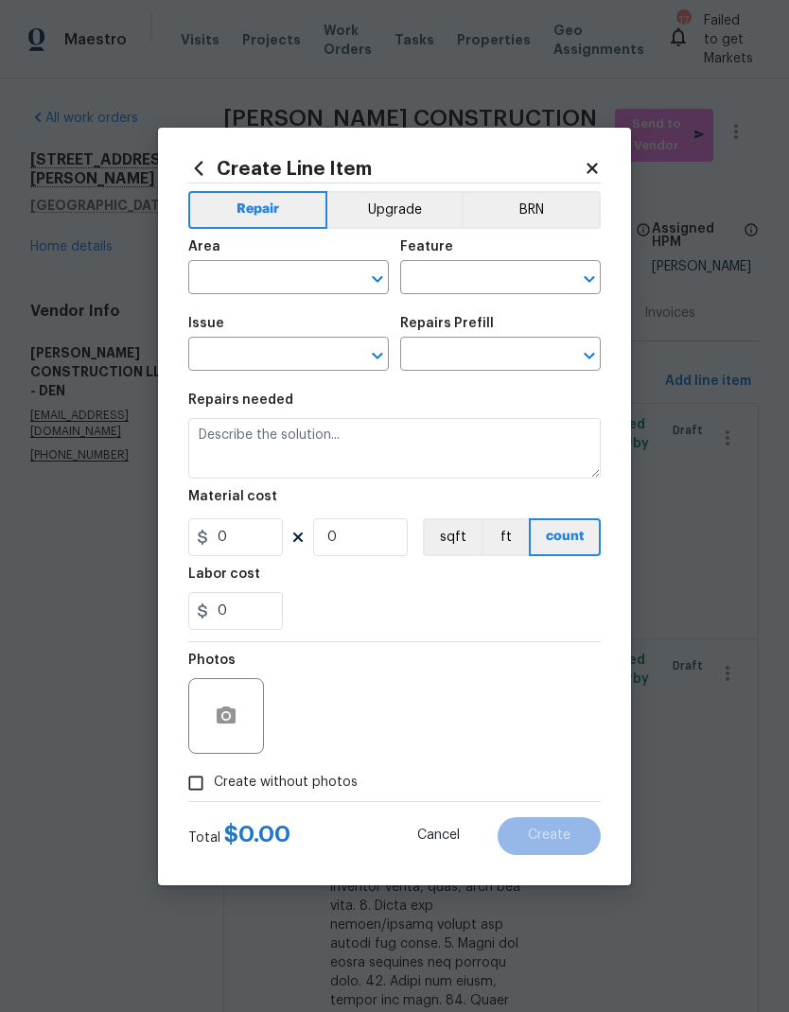
click at [246, 277] on input "text" at bounding box center [262, 279] width 148 height 29
click at [282, 354] on li "Interior Overall" at bounding box center [288, 352] width 201 height 31
type input "Interior Overall"
click at [468, 278] on input "text" at bounding box center [474, 279] width 148 height 29
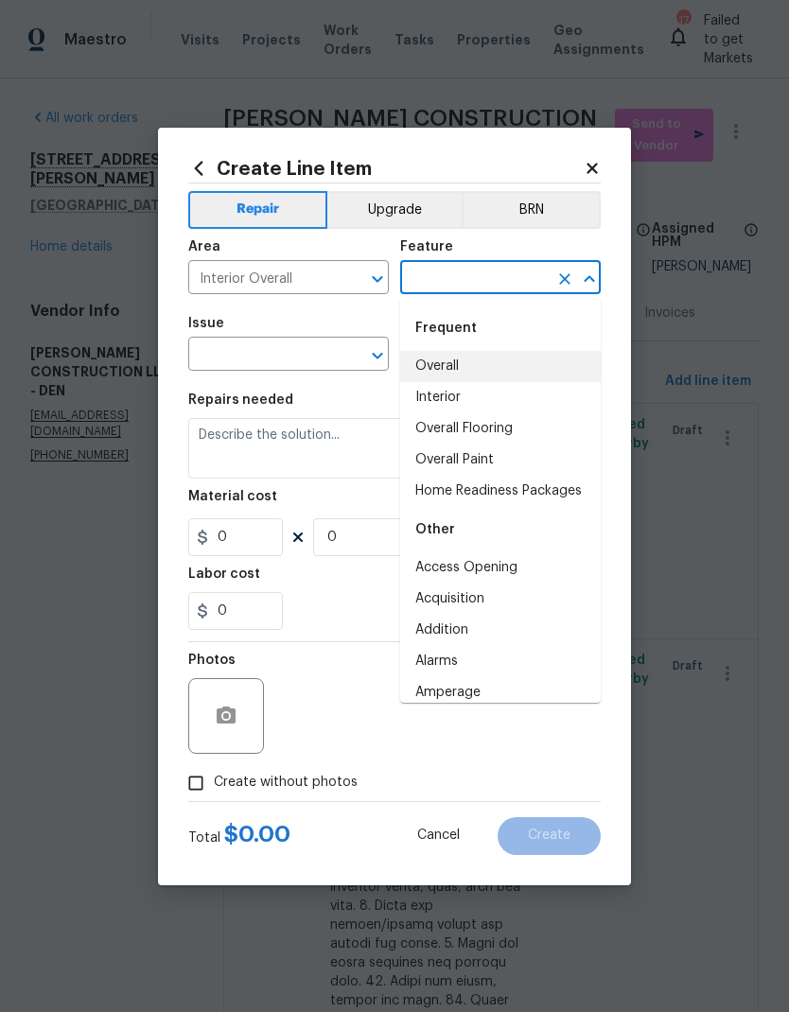
click at [468, 364] on li "Overall" at bounding box center [500, 366] width 201 height 31
type input "Overall"
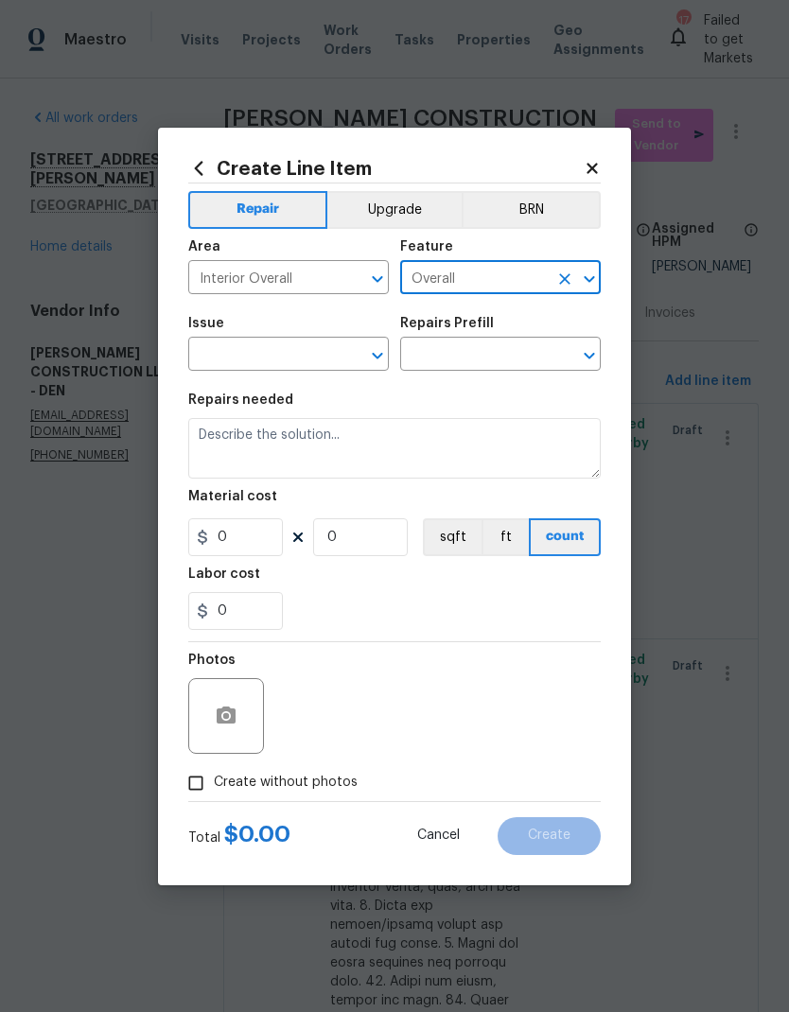
click at [303, 359] on input "text" at bounding box center [262, 355] width 148 height 29
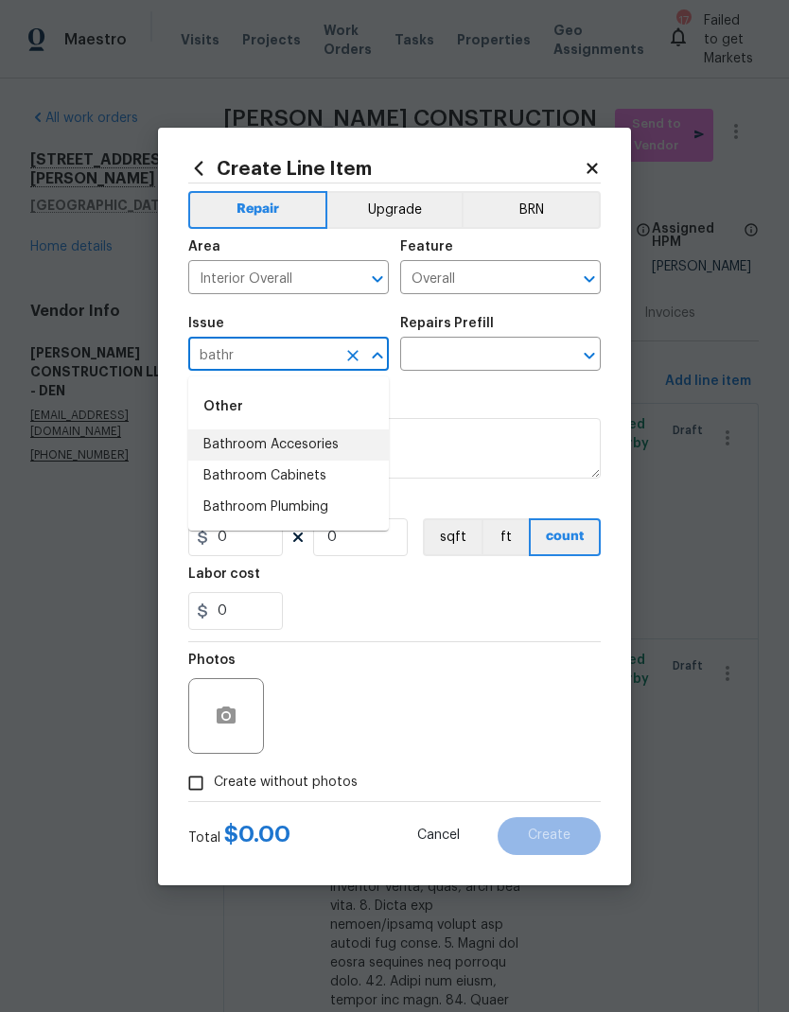
click at [307, 440] on li "Bathroom Accesories" at bounding box center [288, 444] width 201 height 31
type input "Bathroom Accesories"
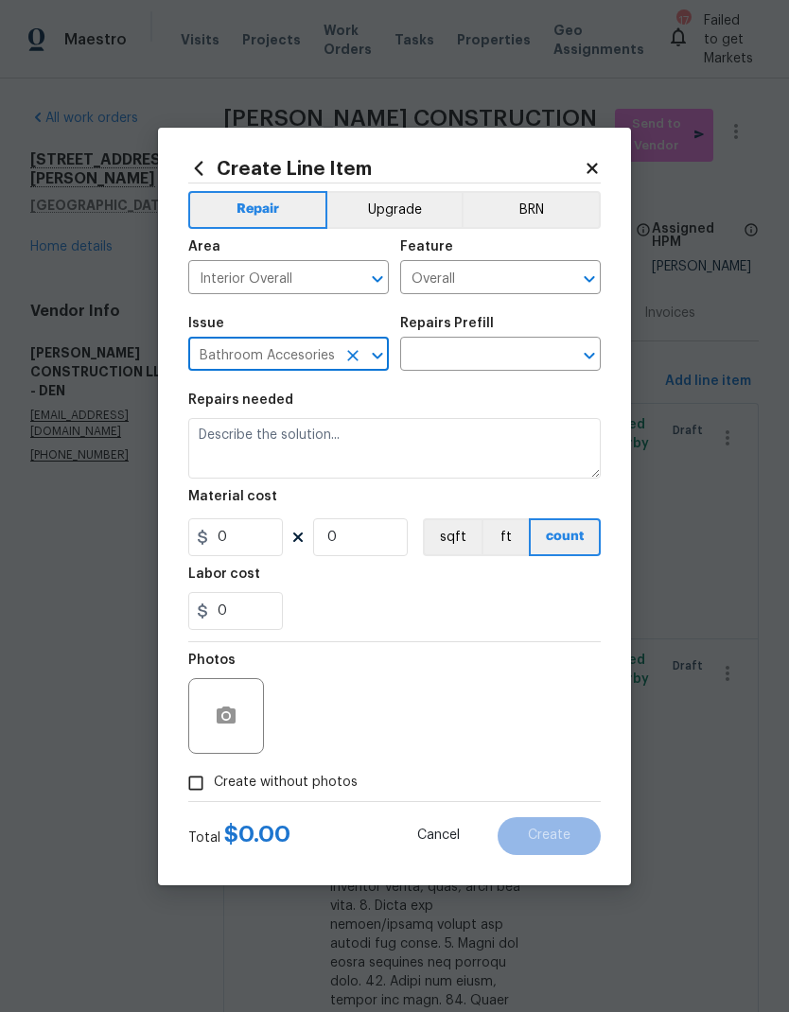
click at [348, 359] on icon "Clear" at bounding box center [352, 355] width 19 height 19
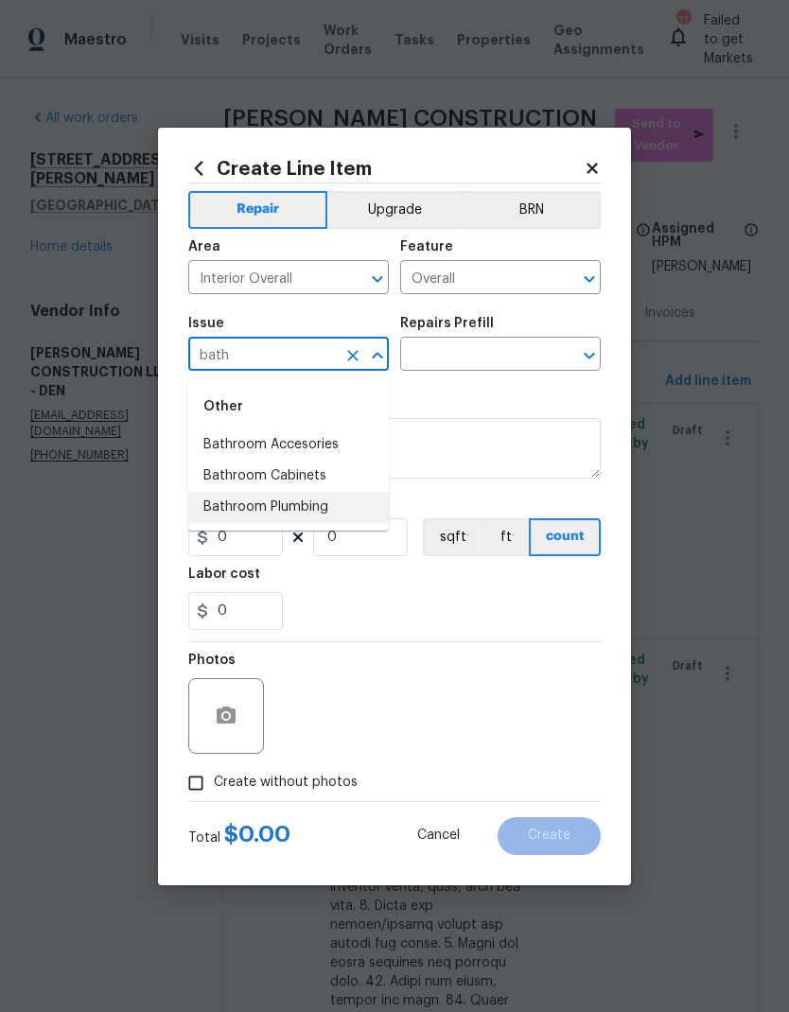
click at [298, 506] on li "Bathroom Plumbing" at bounding box center [288, 507] width 201 height 31
type input "Bathroom Plumbing"
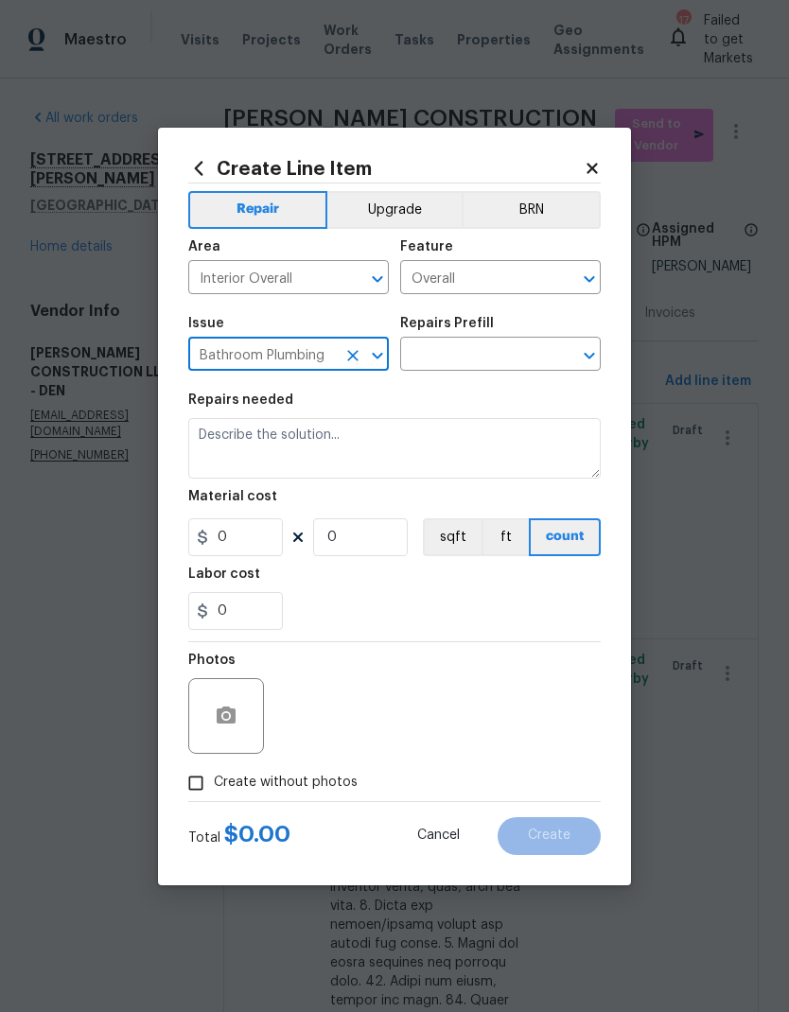
click at [518, 362] on input "text" at bounding box center [474, 355] width 148 height 29
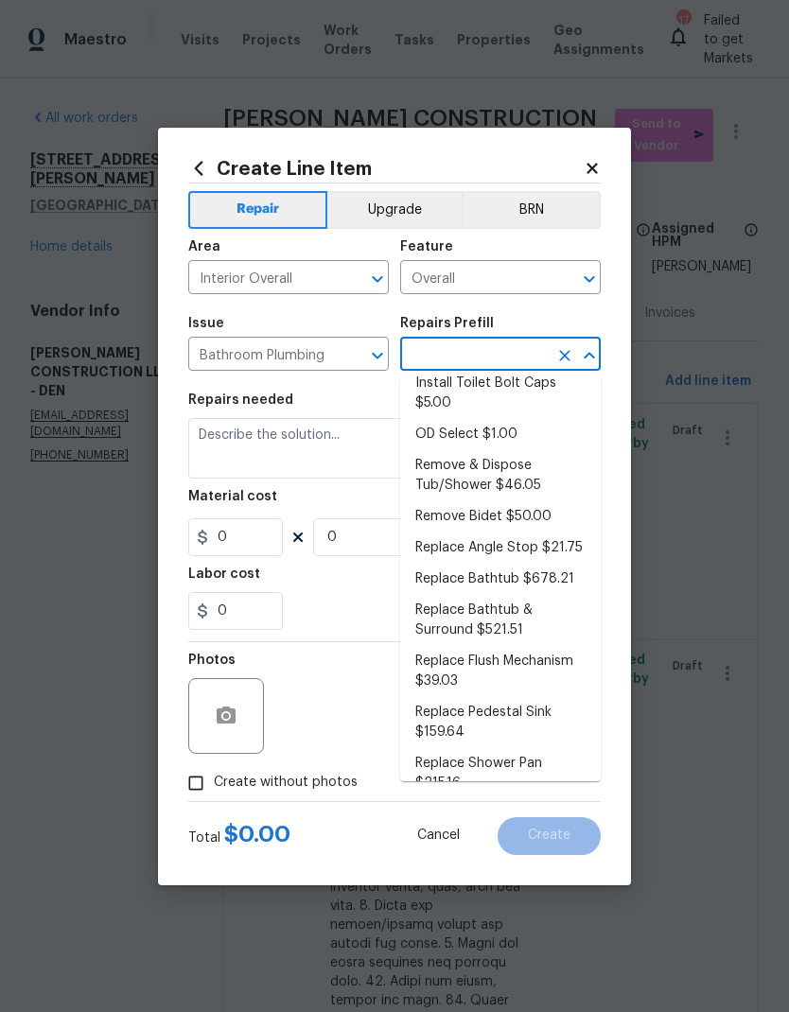
scroll to position [489, 0]
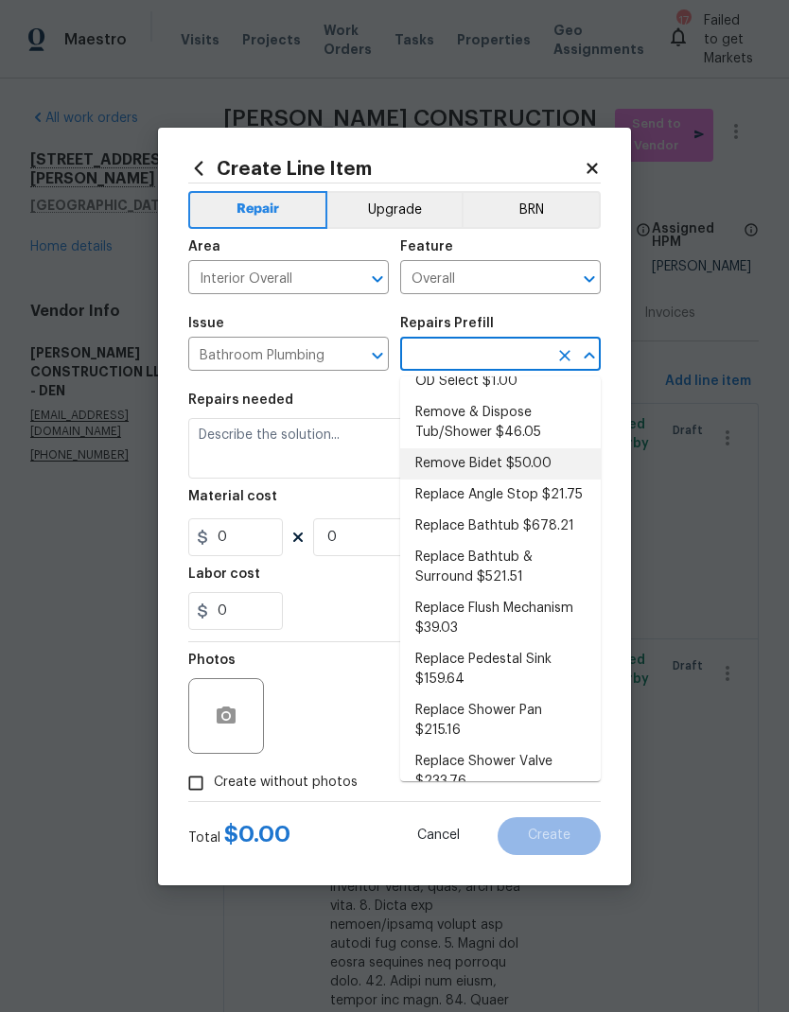
click at [523, 470] on li "Remove Bidet $50.00" at bounding box center [500, 463] width 201 height 31
type input "Remove Bidet $50.00"
type input "Plumbing"
type textarea "Remove the bidet and all of its hardware, cap off supplies and ensure that ther…"
type input "1"
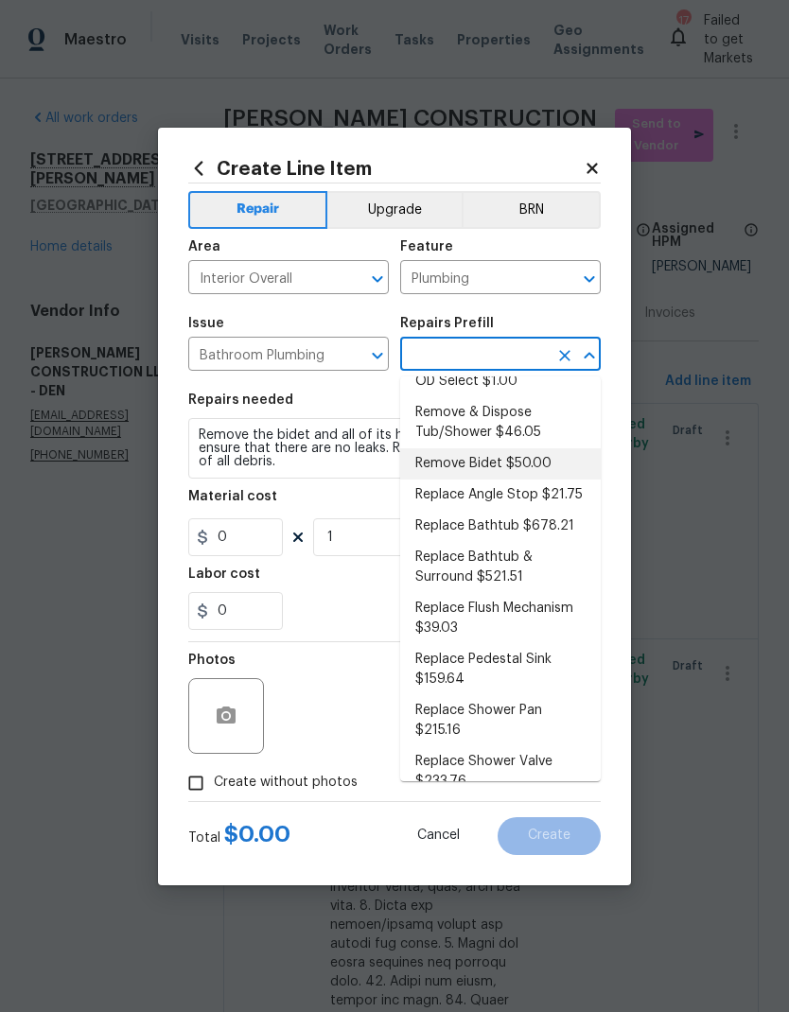
type input "Remove Bidet $50.00"
type input "50"
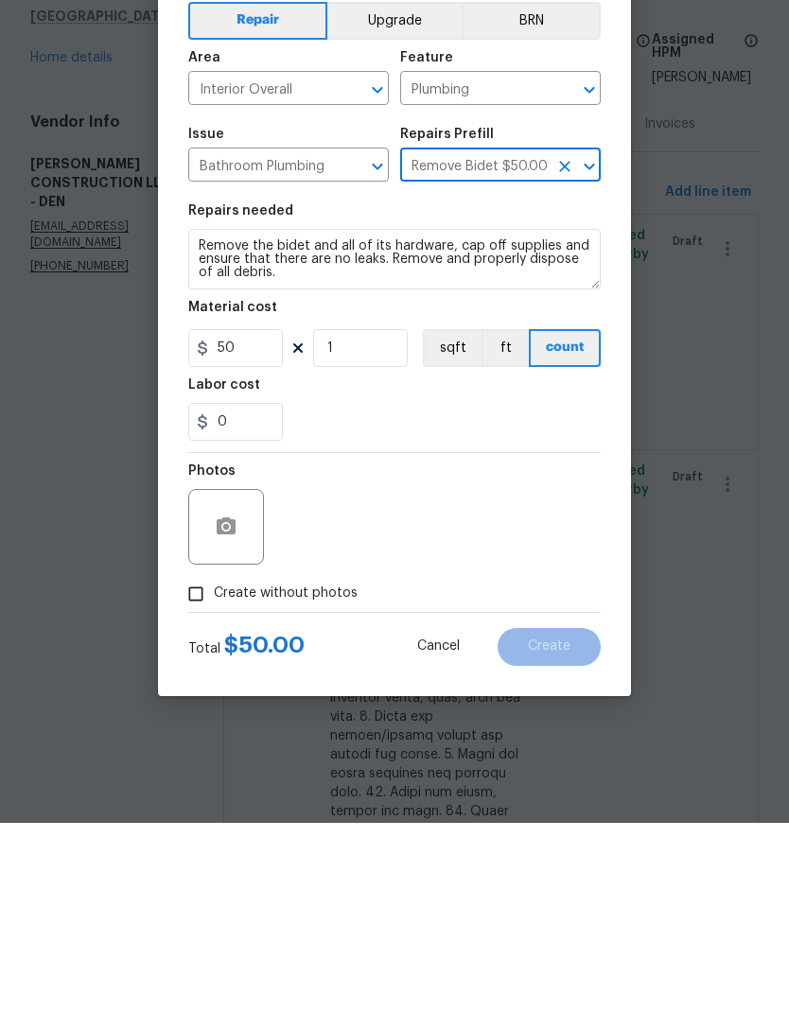
click at [280, 773] on span "Create without photos" at bounding box center [286, 783] width 144 height 20
click at [214, 765] on input "Create without photos" at bounding box center [196, 783] width 36 height 36
checkbox input "true"
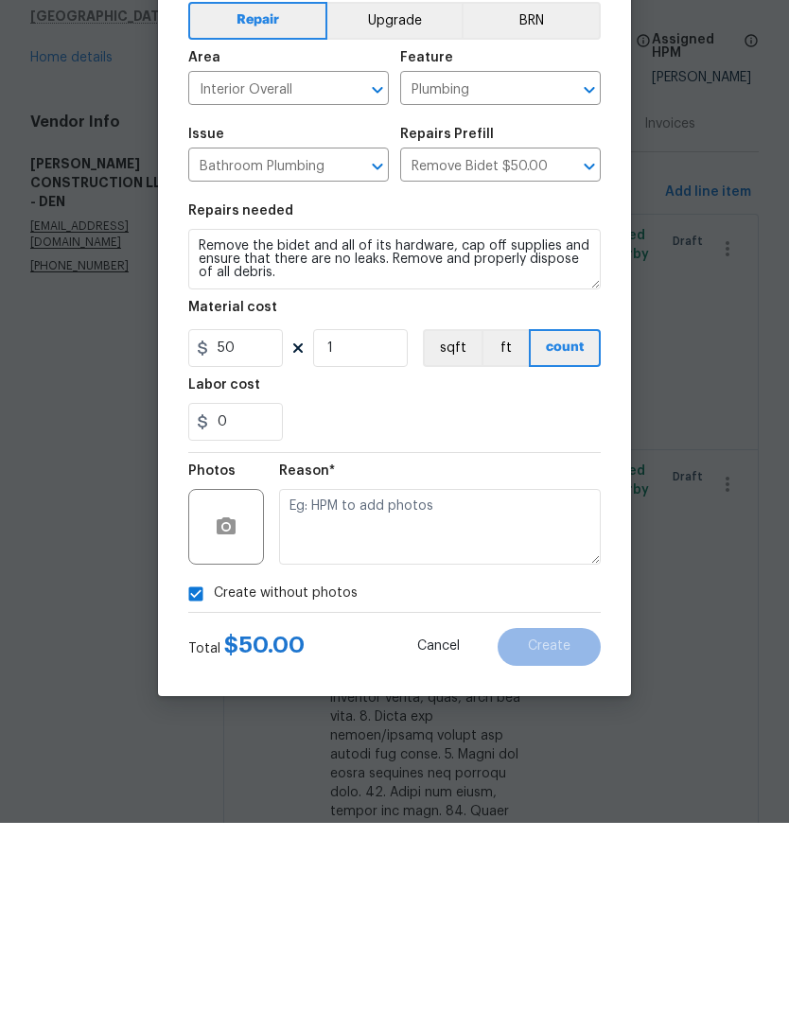
scroll to position [76, 0]
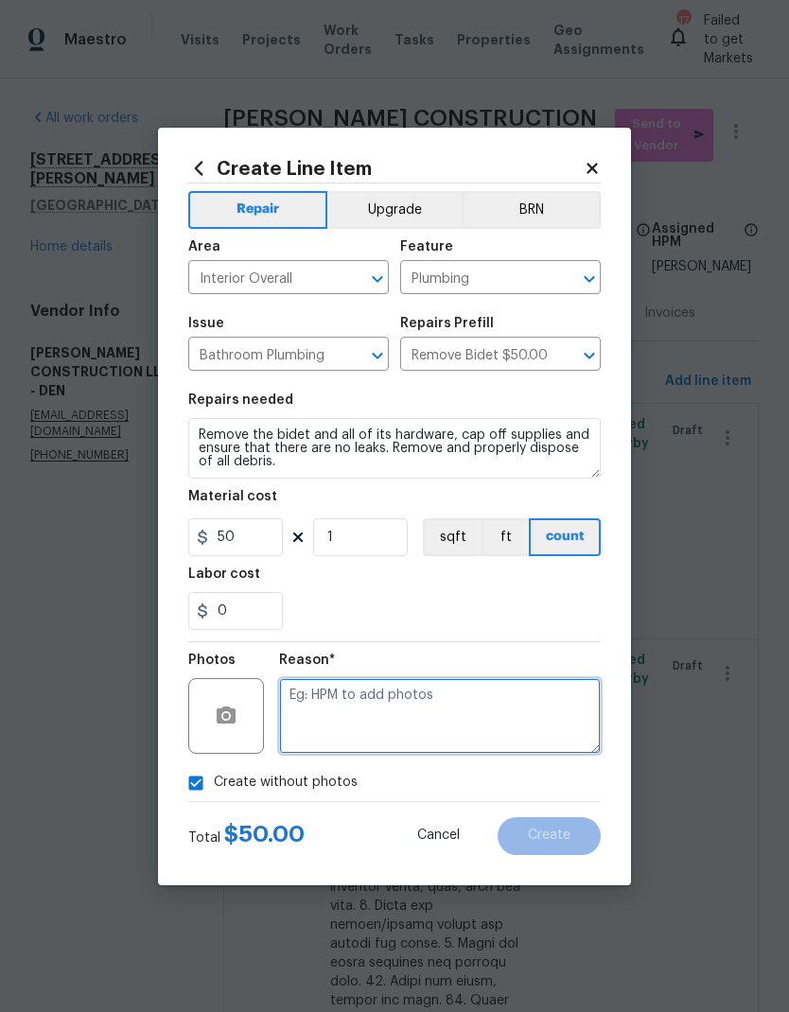
click at [414, 712] on textarea at bounding box center [440, 716] width 322 height 76
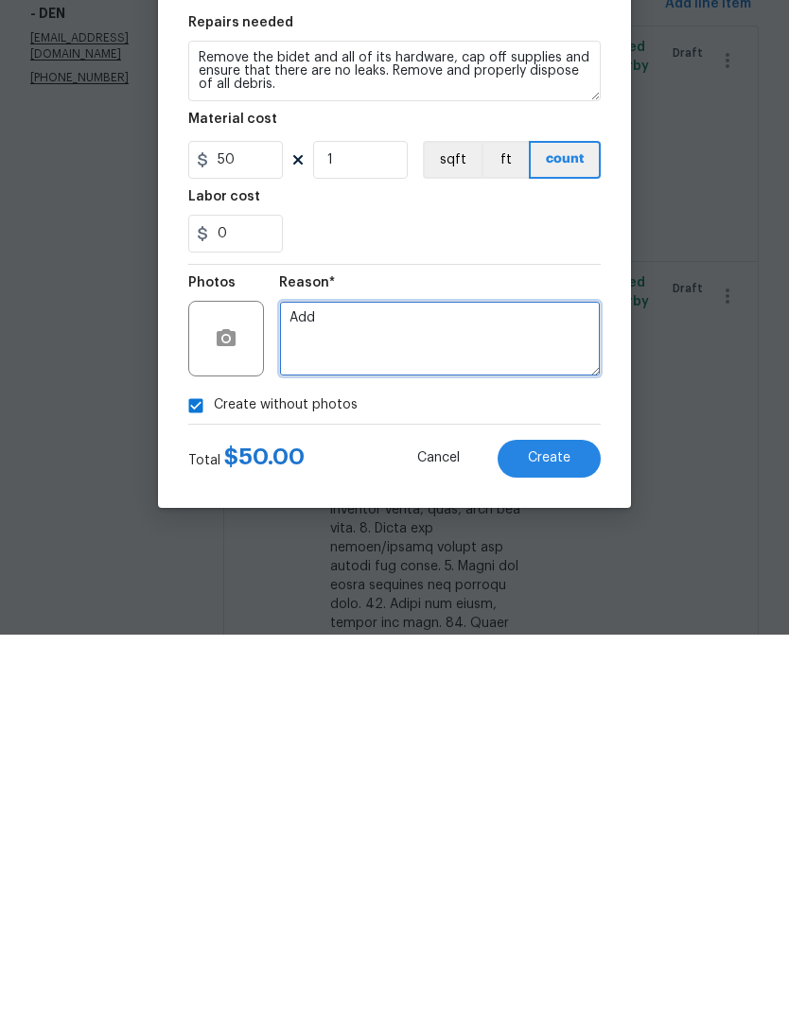
type textarea "Add"
click at [570, 817] on button "Create" at bounding box center [548, 836] width 103 height 38
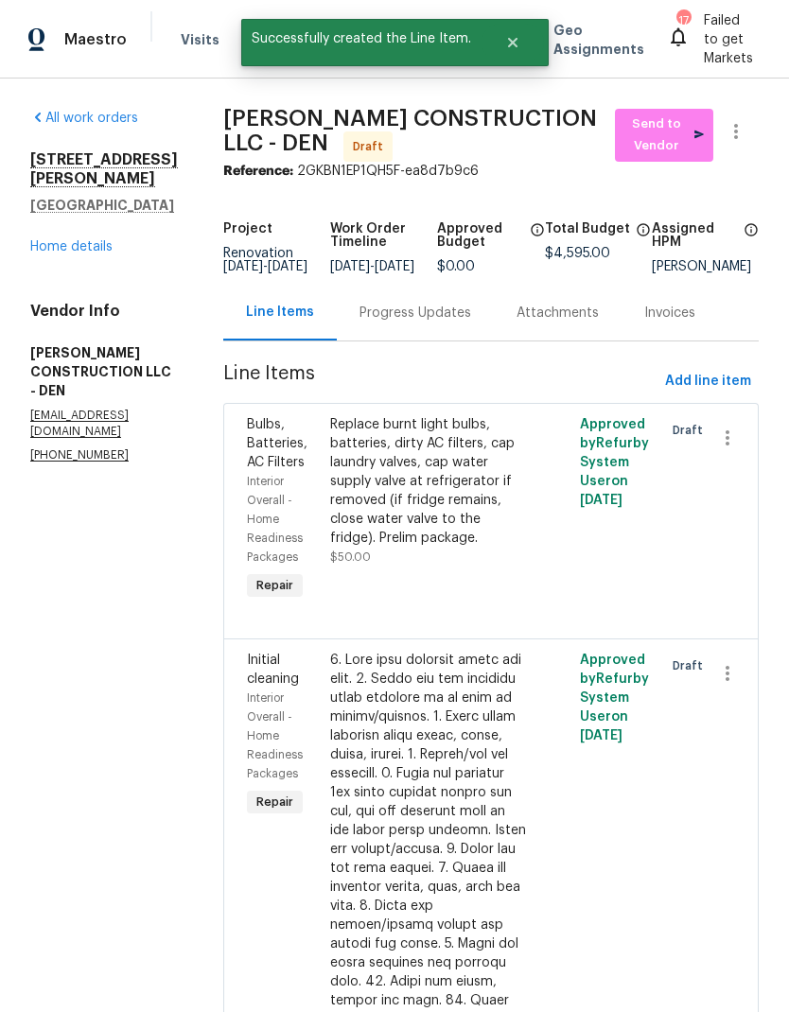
scroll to position [0, 0]
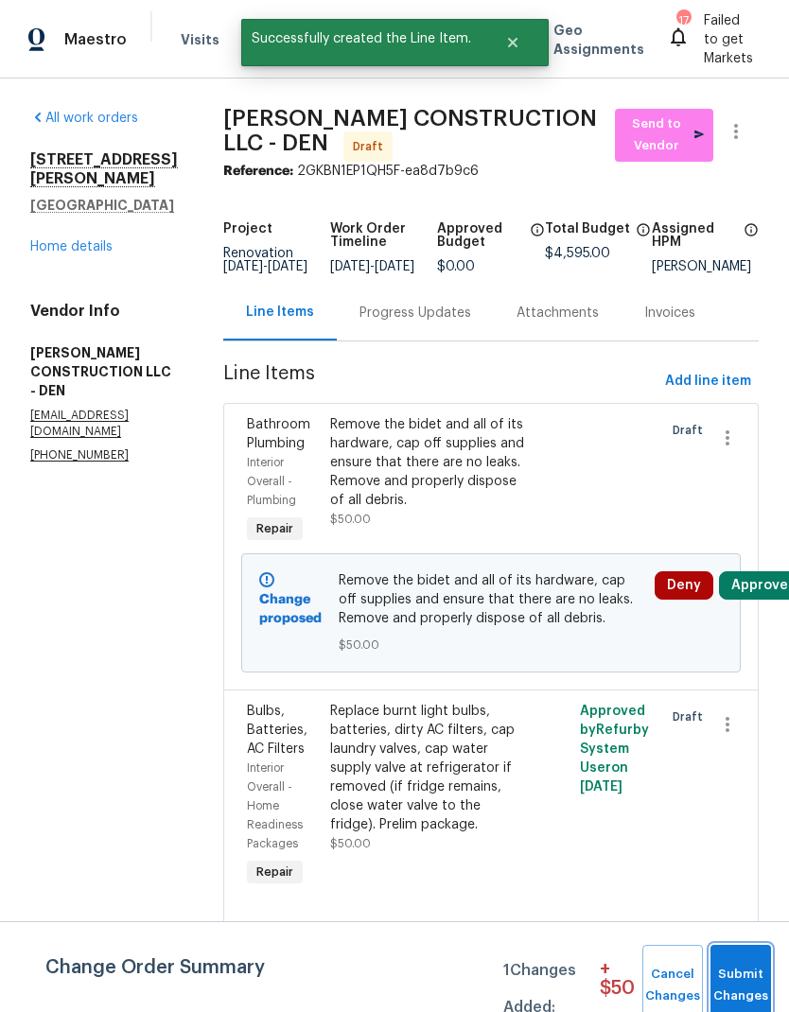
click at [740, 975] on span "Submit Changes" at bounding box center [741, 986] width 42 height 44
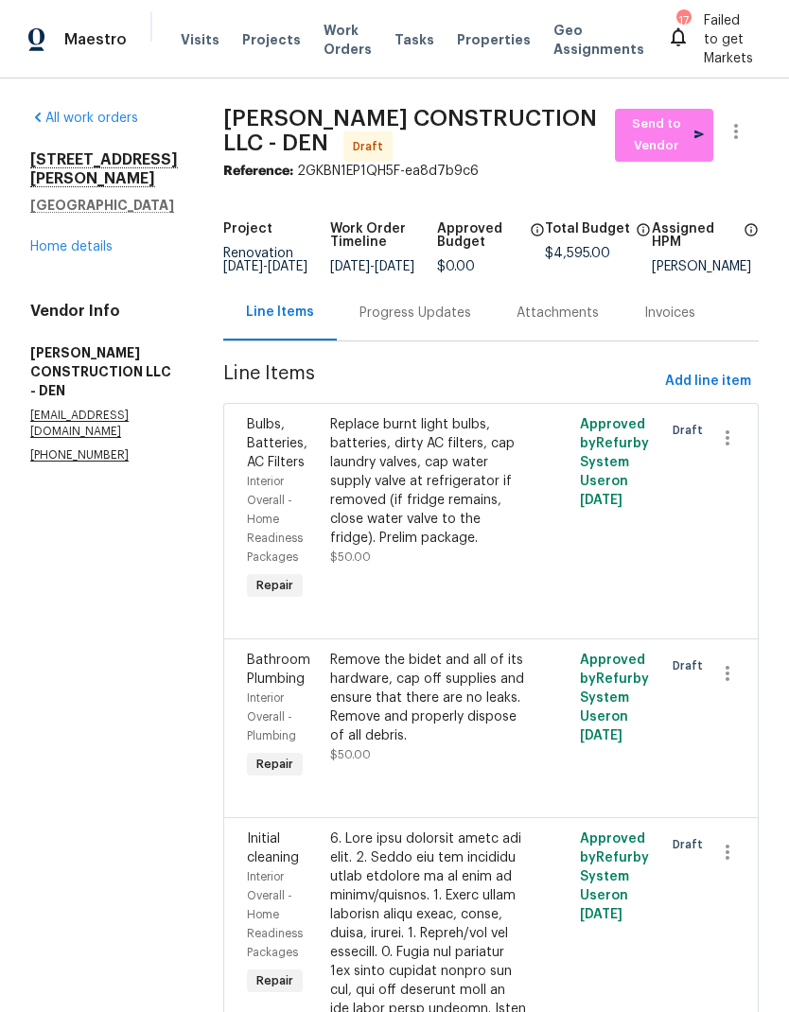
click at [82, 253] on link "Home details" at bounding box center [71, 246] width 82 height 13
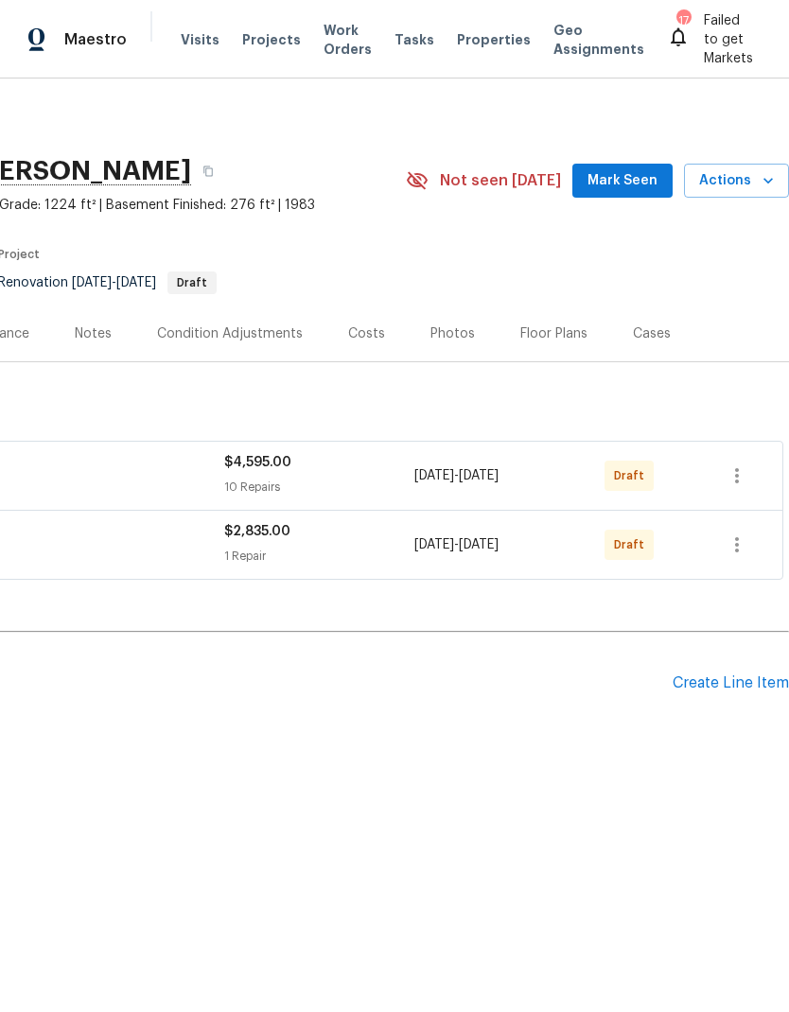
scroll to position [0, 280]
click at [703, 683] on div "Create Line Item" at bounding box center [730, 683] width 116 height 18
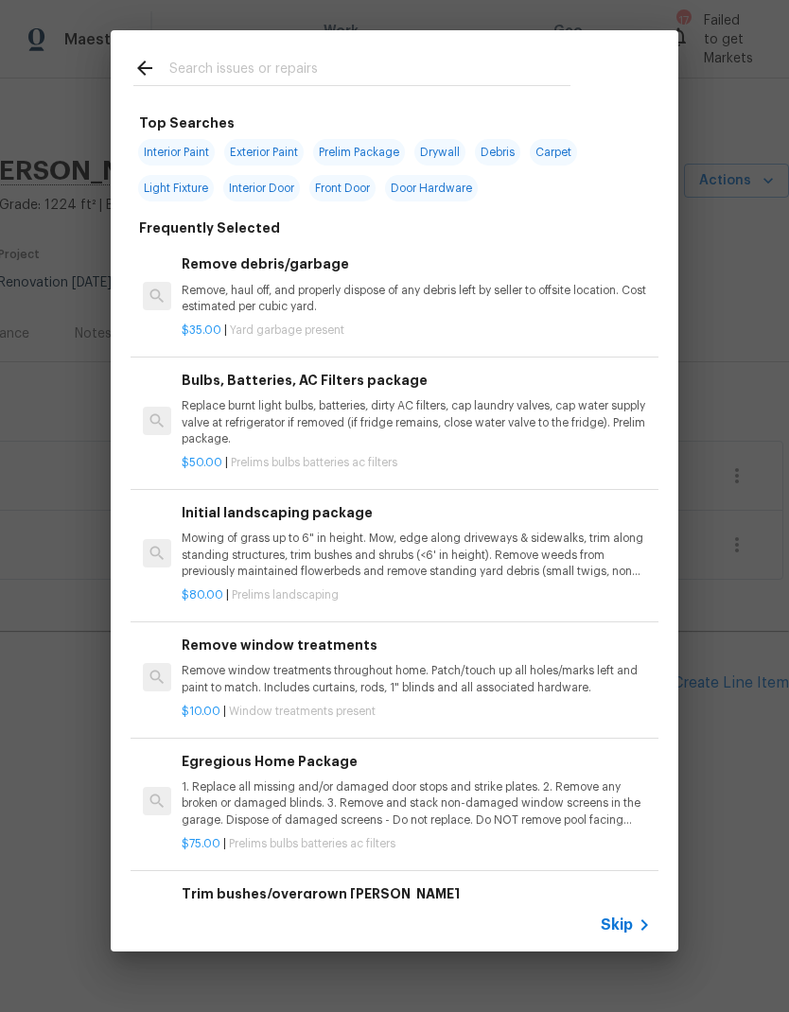
click at [626, 917] on span "Skip" at bounding box center [617, 925] width 32 height 19
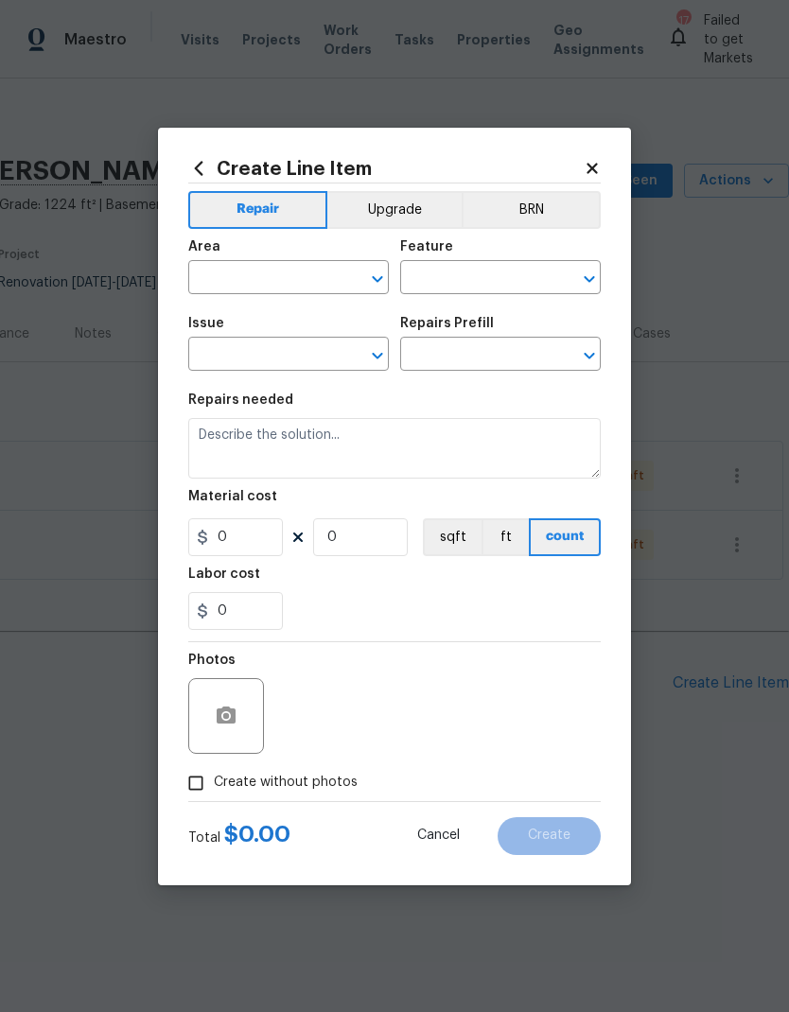
click at [267, 277] on input "text" at bounding box center [262, 279] width 148 height 29
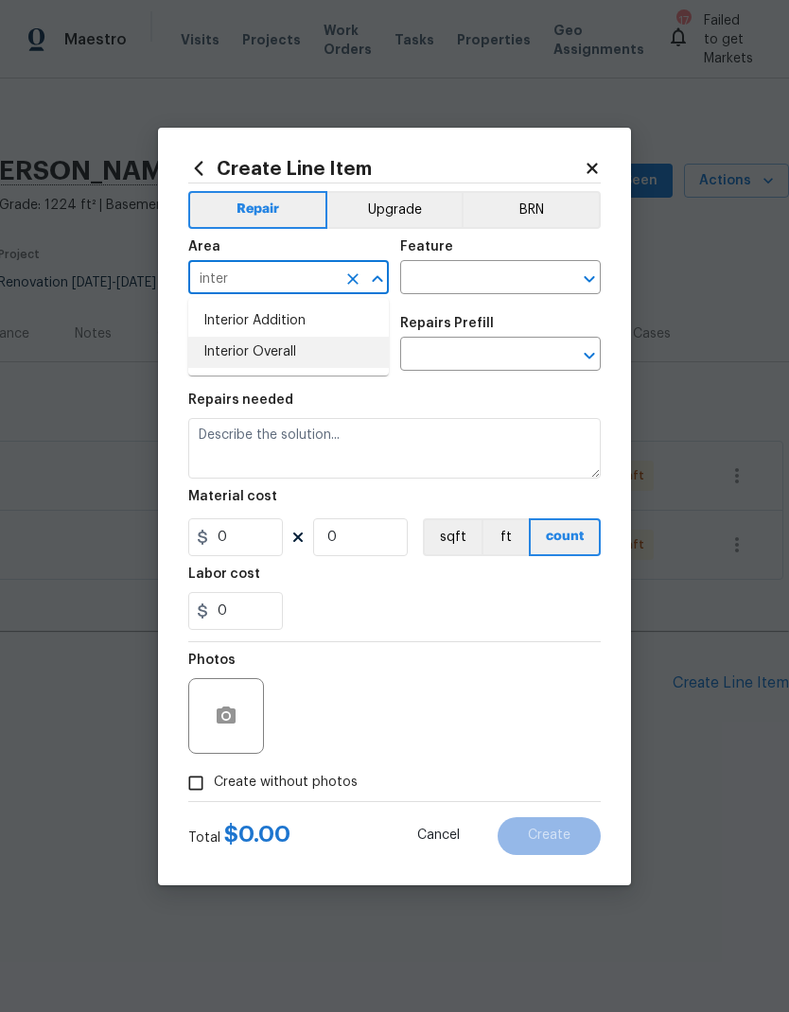
click at [283, 353] on li "Interior Overall" at bounding box center [288, 352] width 201 height 31
type input "Interior Overall"
click at [477, 277] on input "text" at bounding box center [474, 279] width 148 height 29
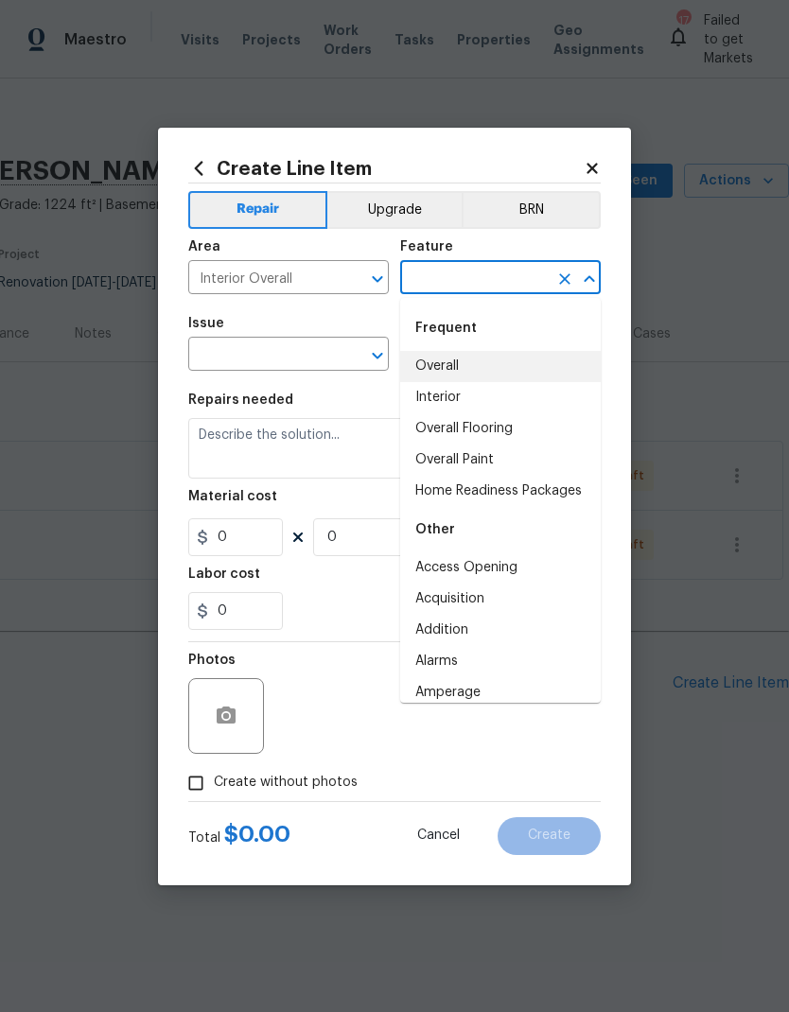
click at [458, 368] on li "Overall" at bounding box center [500, 366] width 201 height 31
type input "Overall"
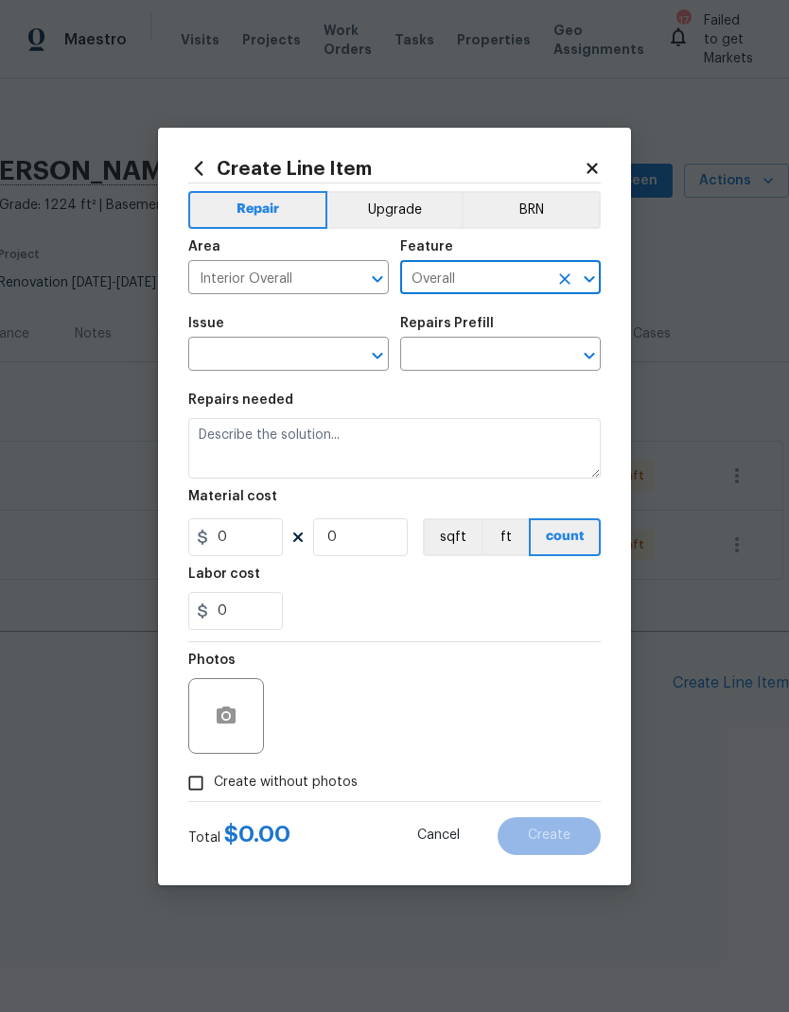
click at [303, 358] on input "text" at bounding box center [262, 355] width 148 height 29
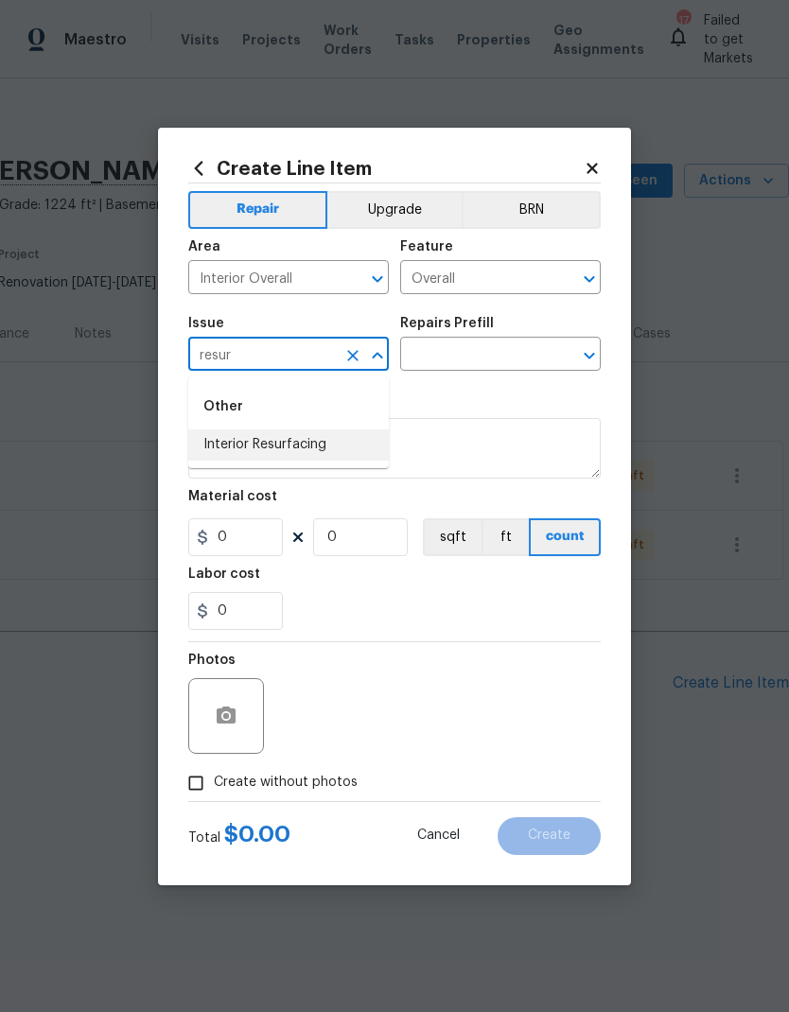
click at [307, 439] on li "Interior Resurfacing" at bounding box center [288, 444] width 201 height 31
type input "Interior Resurfacing"
click at [482, 357] on input "text" at bounding box center [474, 355] width 148 height 29
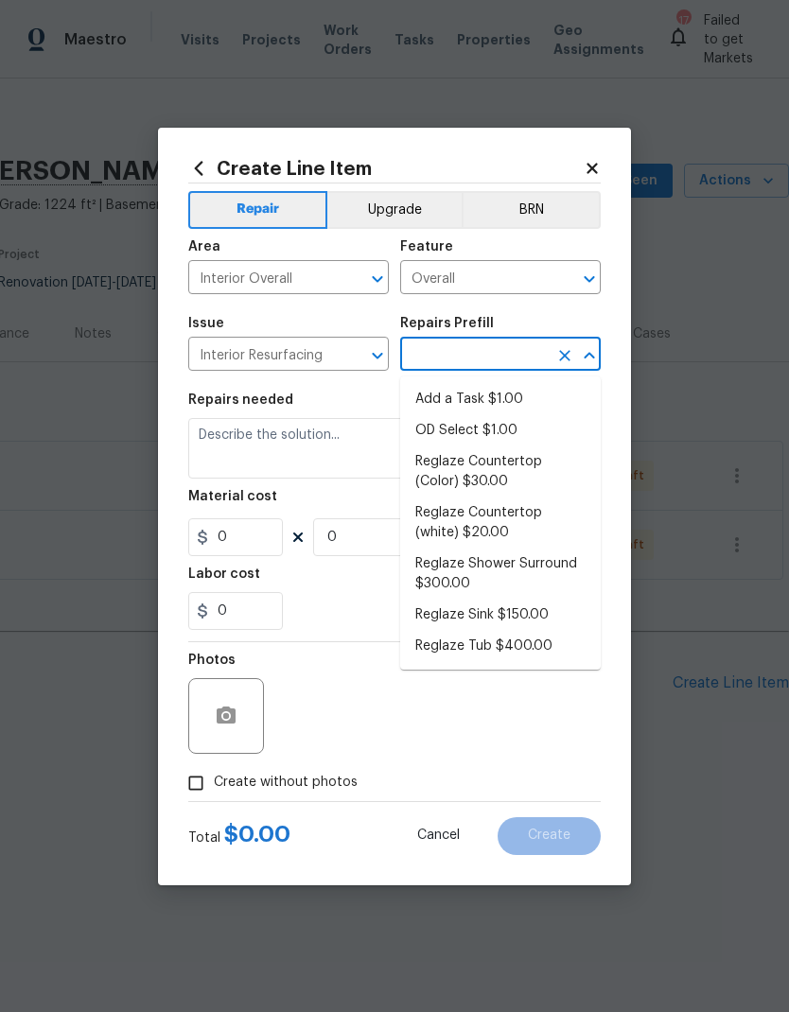
click at [489, 402] on li "Add a Task $1.00" at bounding box center [500, 399] width 201 height 31
type input "Add a Task $1.00"
type textarea "HPM to detail"
type input "1"
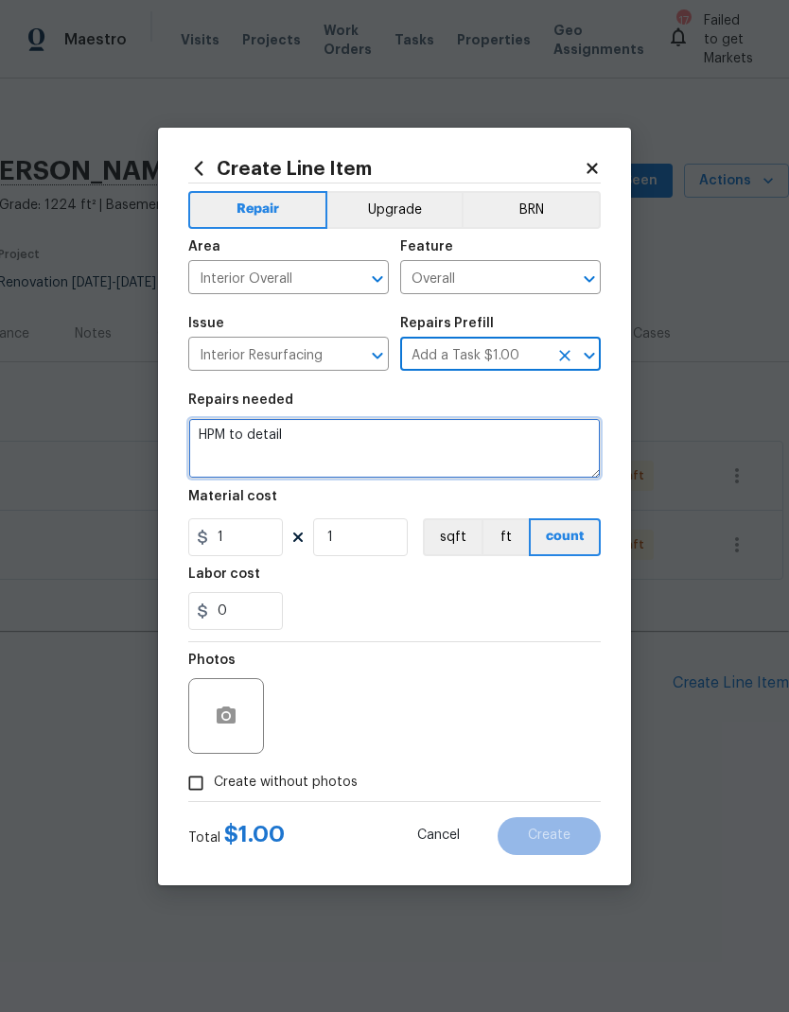
click at [305, 444] on textarea "HPM to detail" at bounding box center [394, 448] width 412 height 61
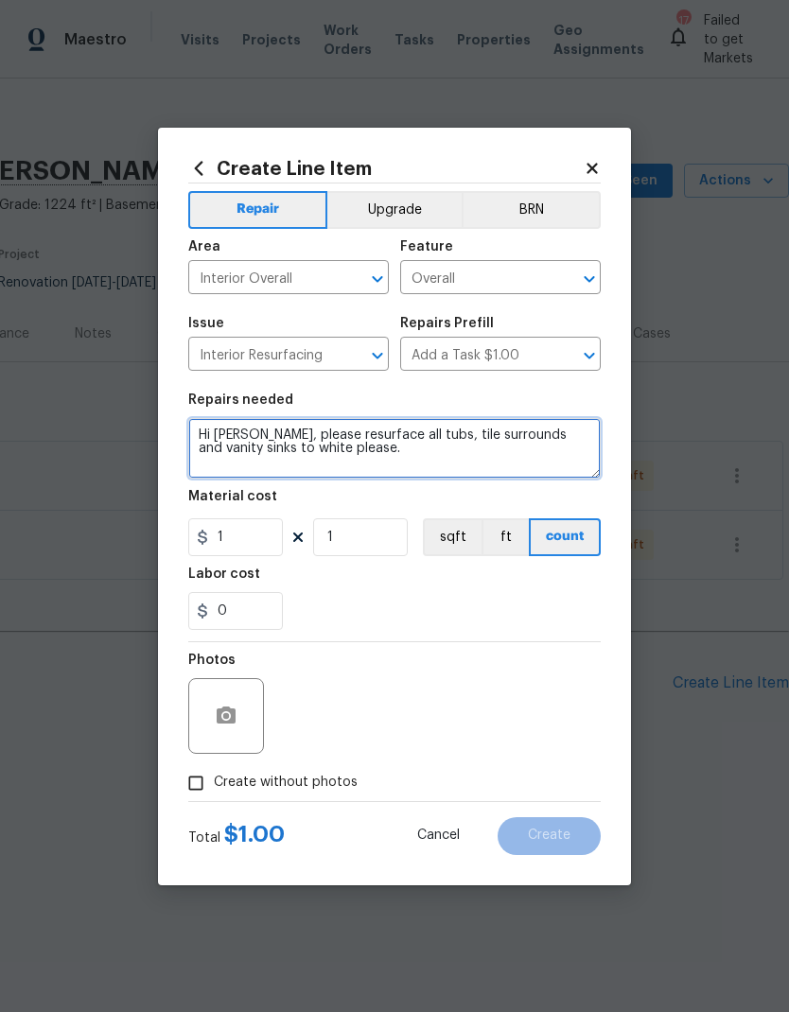
type textarea "Hi [PERSON_NAME], please resurface all tubs, tile surrounds and vanity sinks to…"
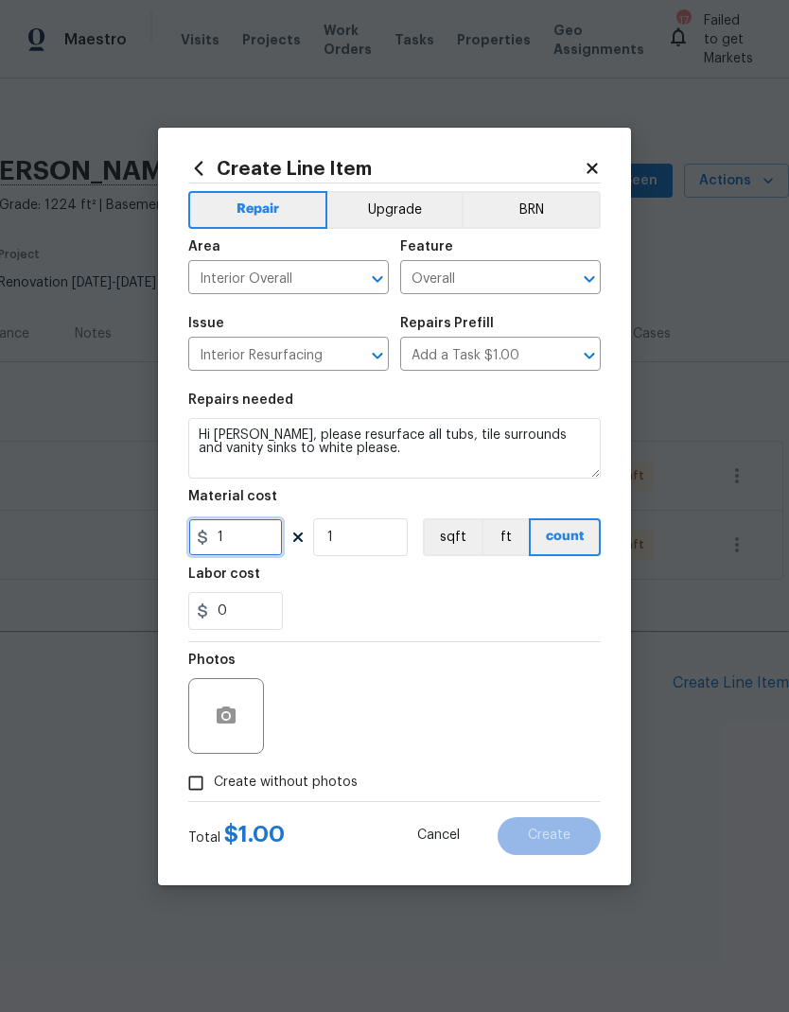
click at [239, 544] on input "1" at bounding box center [235, 537] width 95 height 38
type input "700"
click at [453, 588] on div "Labor cost" at bounding box center [394, 579] width 412 height 25
click at [212, 779] on input "Create without photos" at bounding box center [196, 783] width 36 height 36
checkbox input "true"
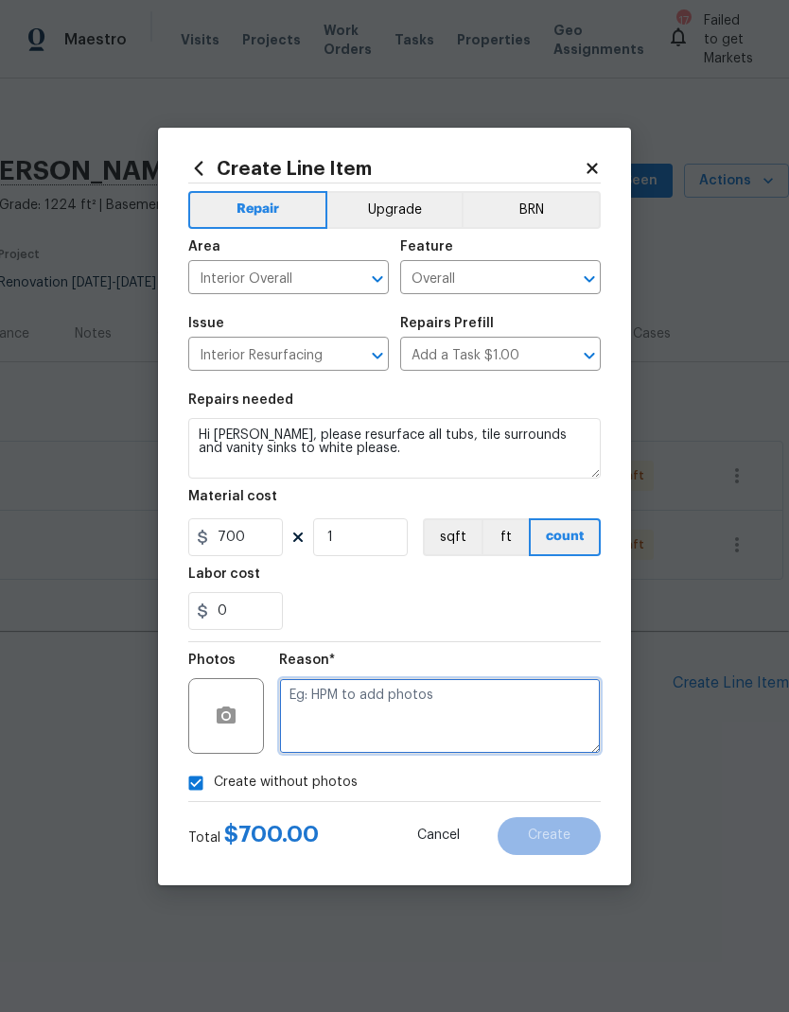
click at [376, 708] on textarea at bounding box center [440, 716] width 322 height 76
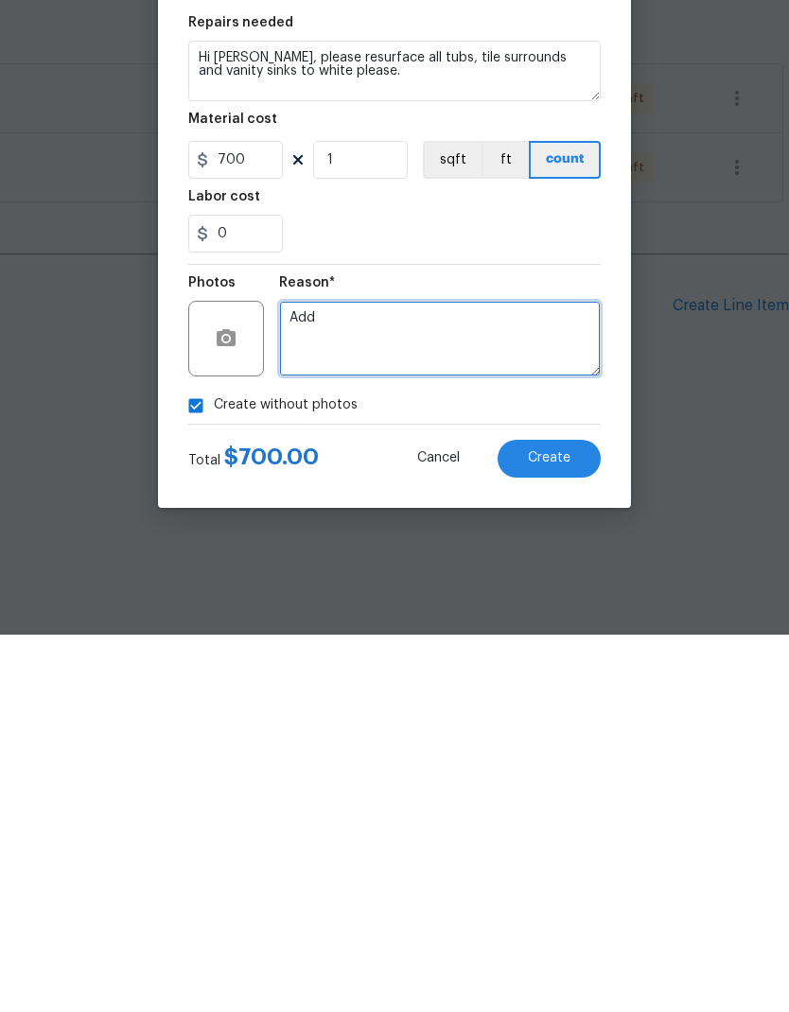
type textarea "Add"
click at [552, 817] on button "Create" at bounding box center [548, 836] width 103 height 38
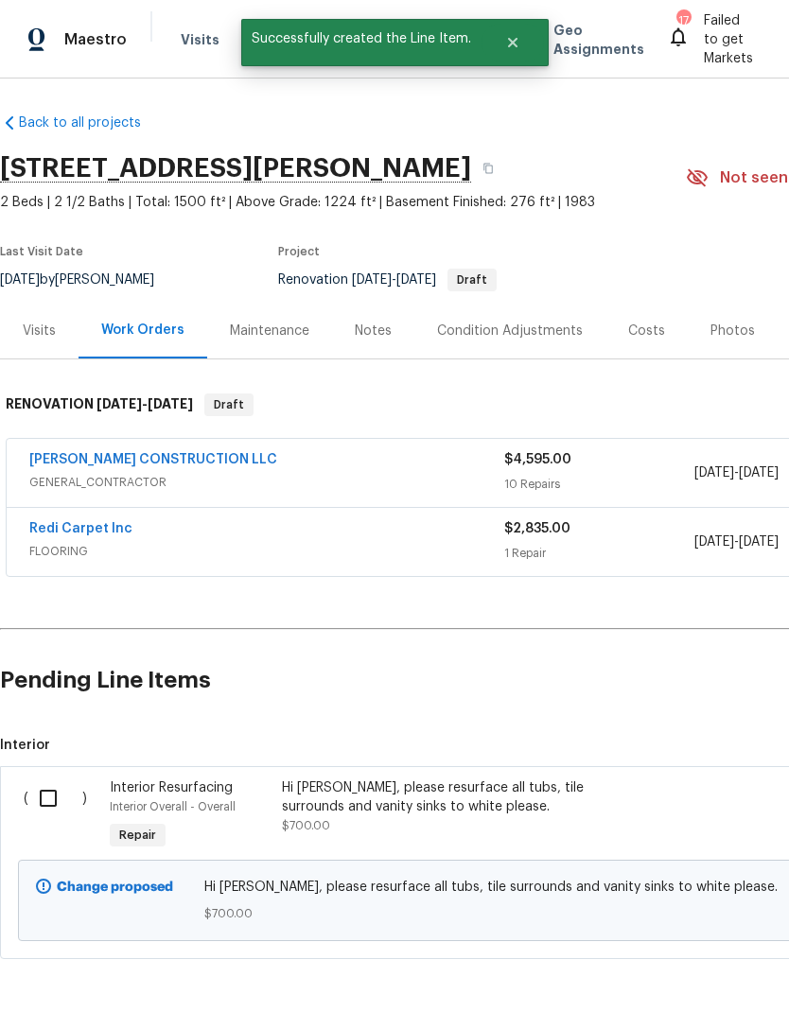
scroll to position [3, 0]
click at [57, 804] on input "checkbox" at bounding box center [55, 798] width 54 height 40
checkbox input "true"
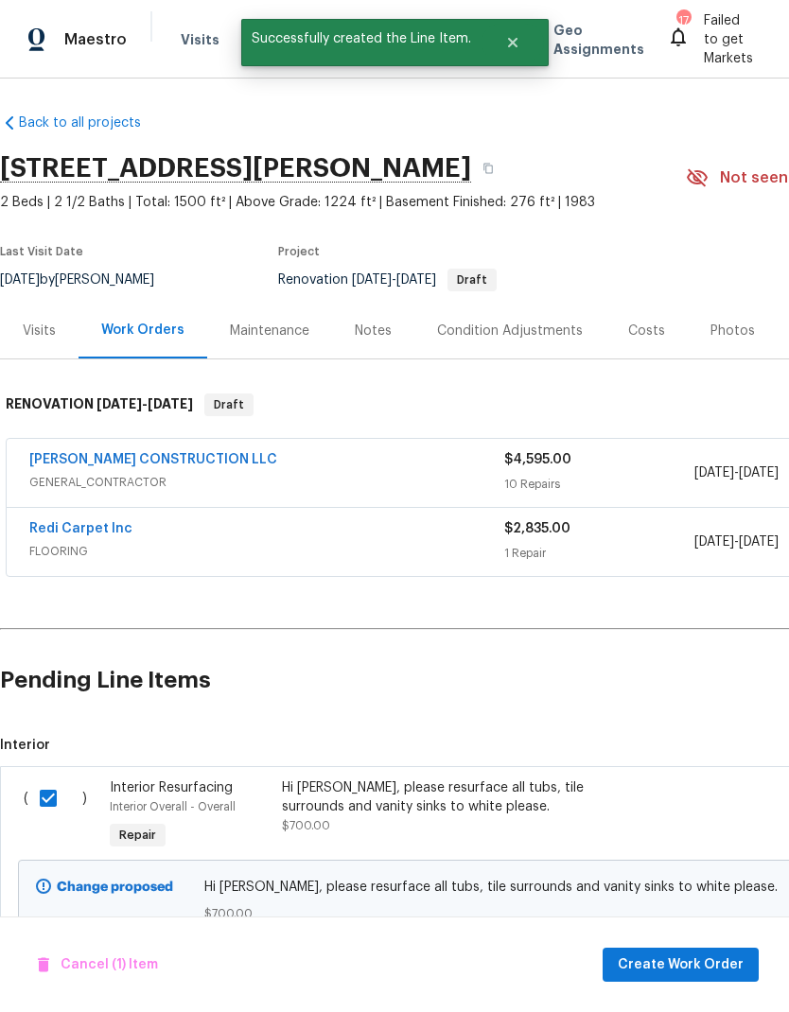
click at [683, 966] on span "Create Work Order" at bounding box center [681, 965] width 126 height 24
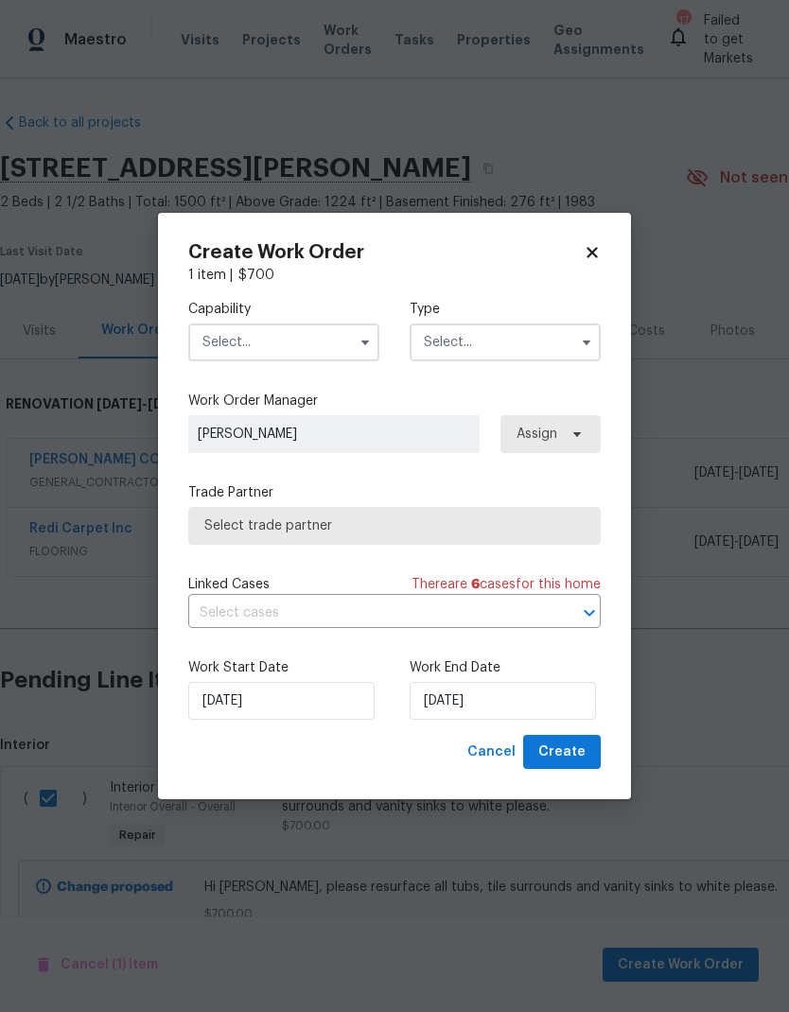
click at [320, 343] on input "text" at bounding box center [283, 342] width 191 height 38
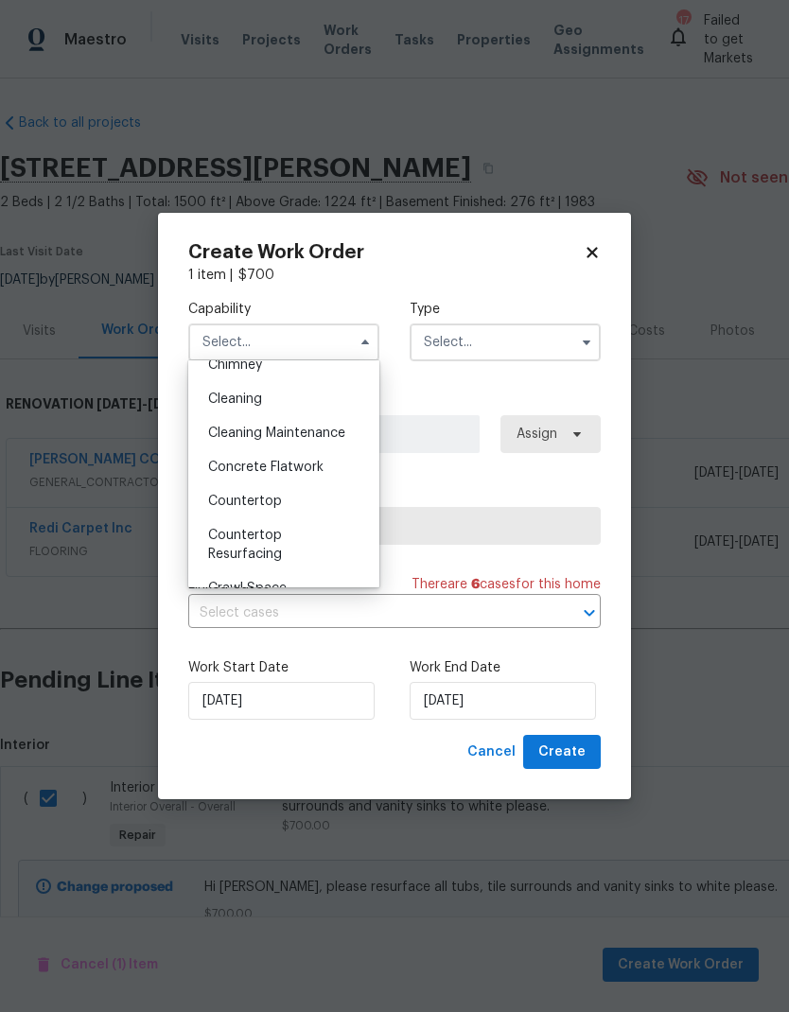
scroll to position [254, 0]
click at [258, 543] on div "Countertop Resurfacing" at bounding box center [284, 545] width 182 height 53
type input "Countertop Resurfacing"
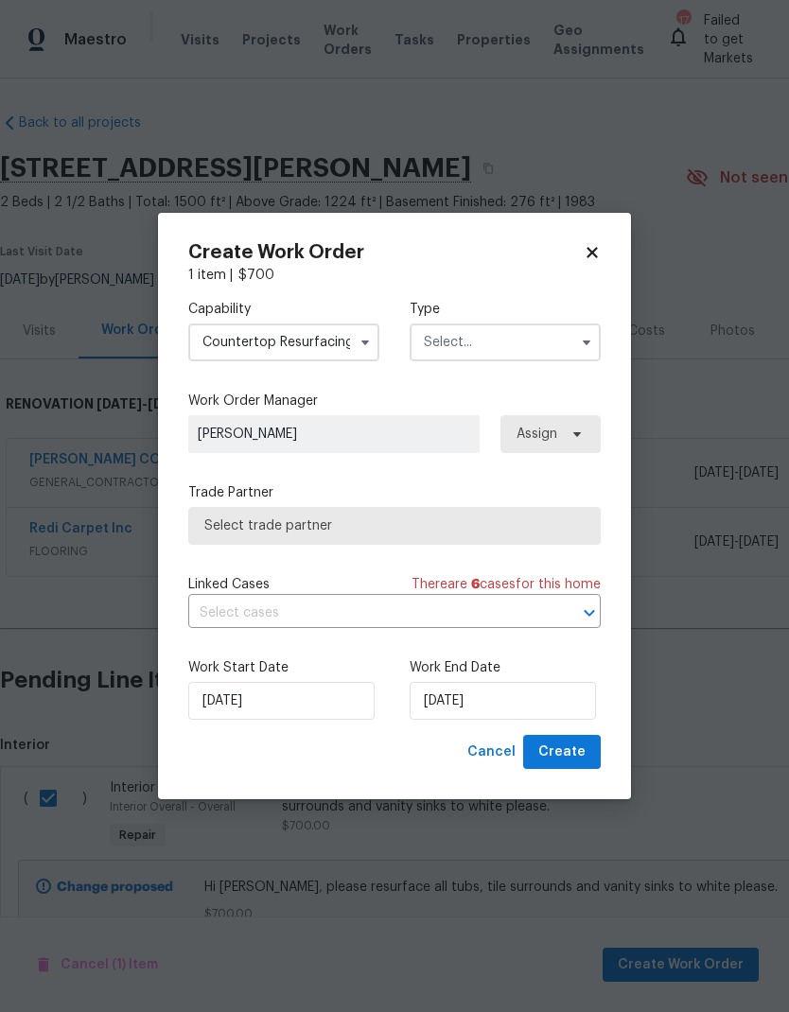
click at [491, 349] on input "text" at bounding box center [505, 342] width 191 height 38
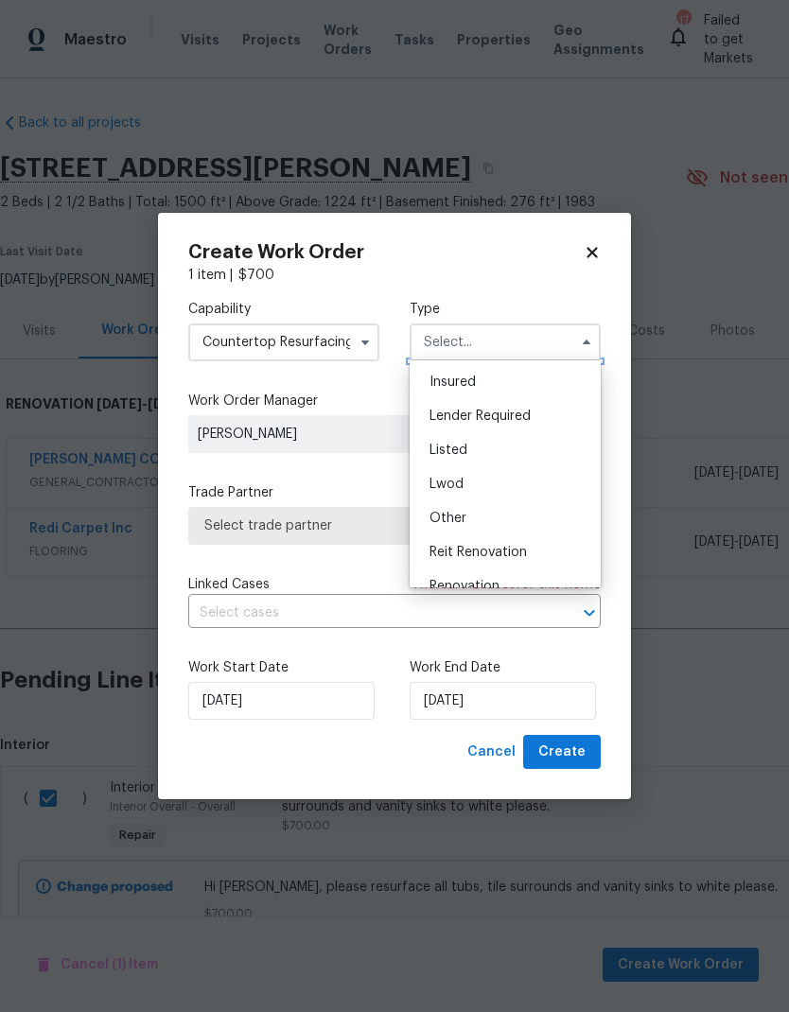
scroll to position [173, 0]
click at [493, 517] on span "Renovation" at bounding box center [464, 515] width 70 height 13
type input "Renovation"
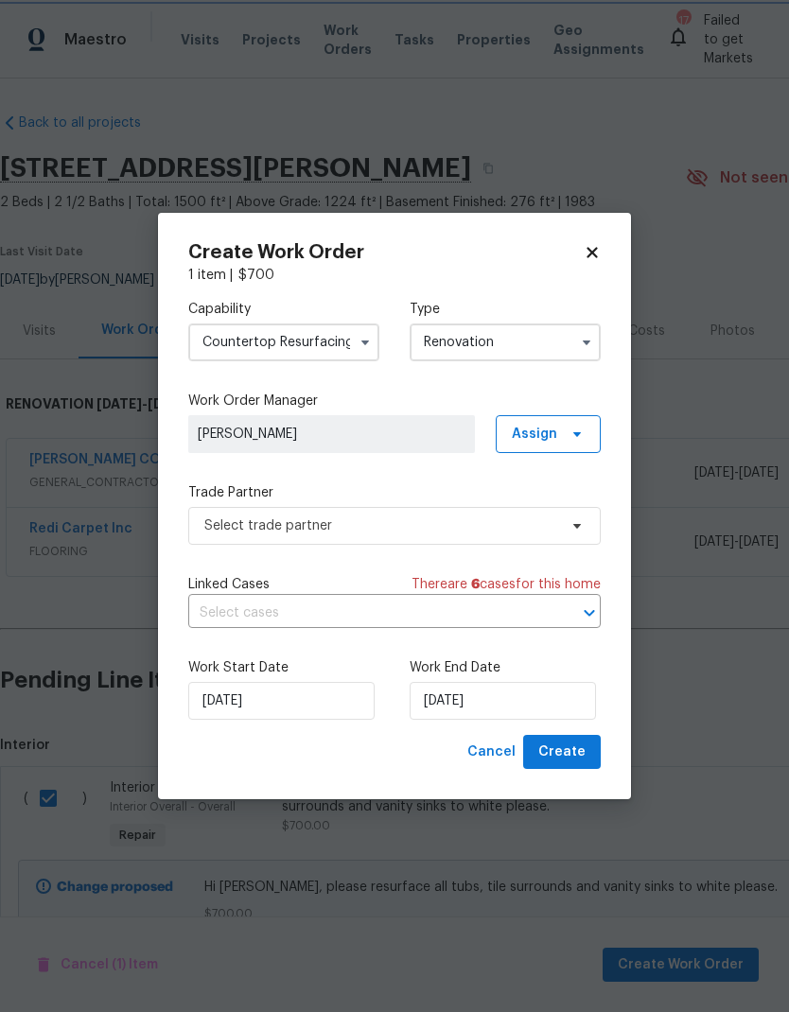
scroll to position [0, 0]
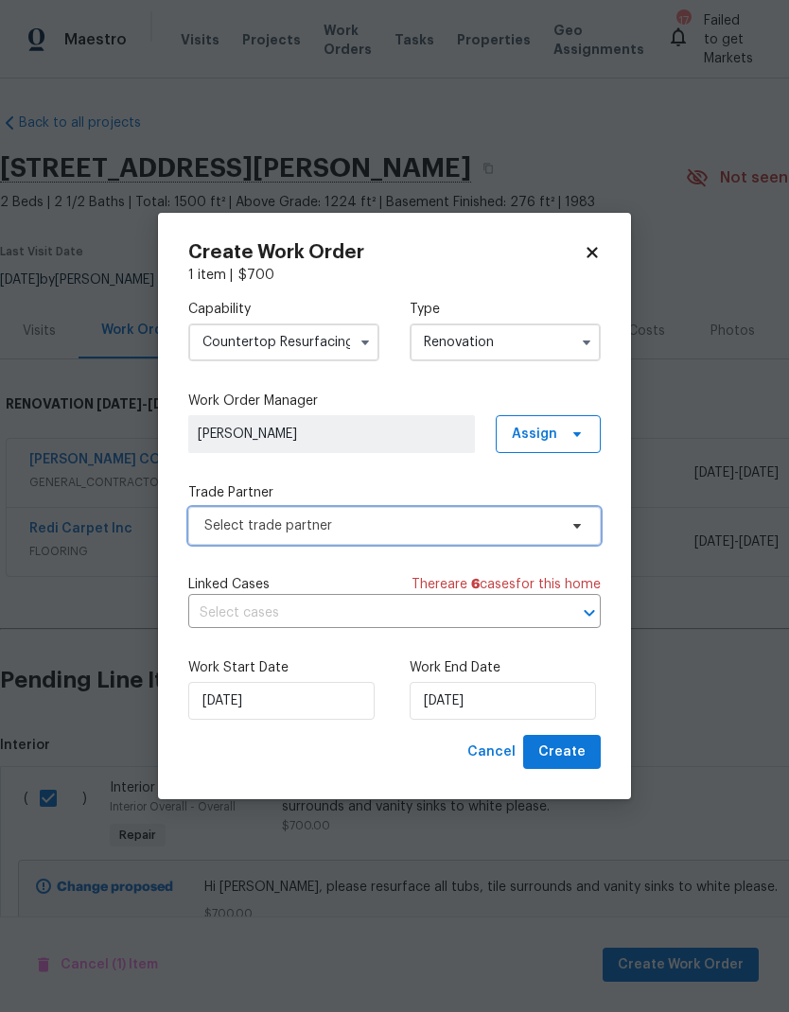
click at [553, 532] on span "Select trade partner" at bounding box center [380, 525] width 353 height 19
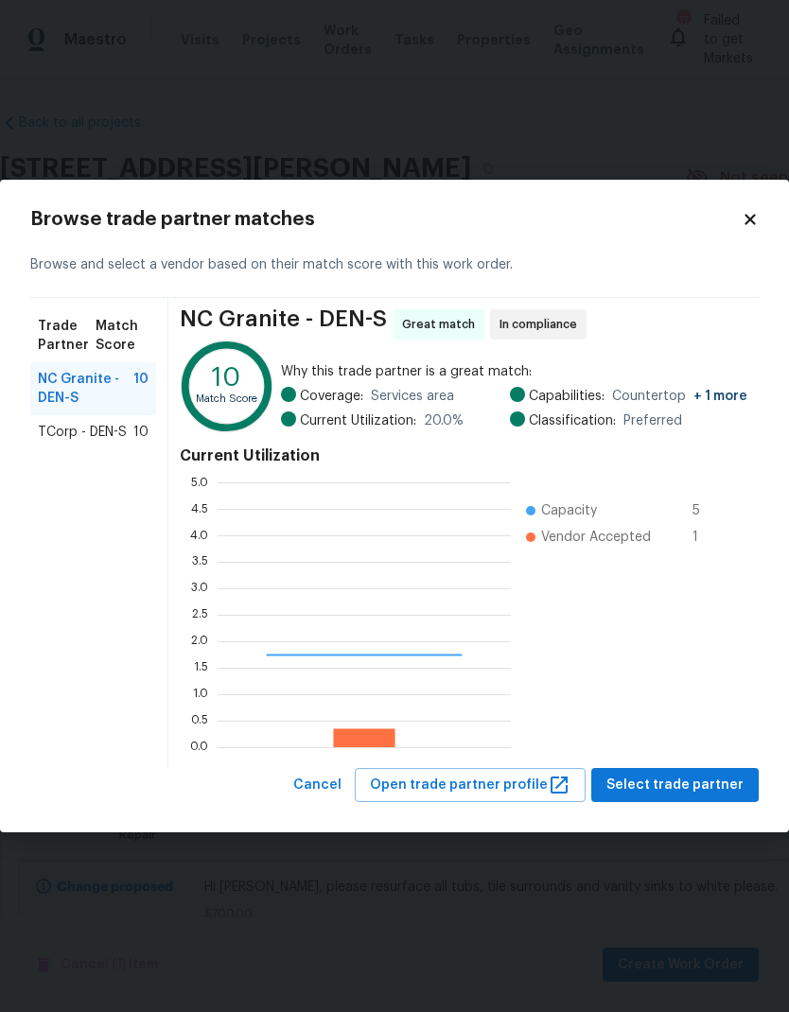
scroll to position [265, 293]
click at [88, 438] on span "TCorp - DEN-S" at bounding box center [82, 432] width 89 height 19
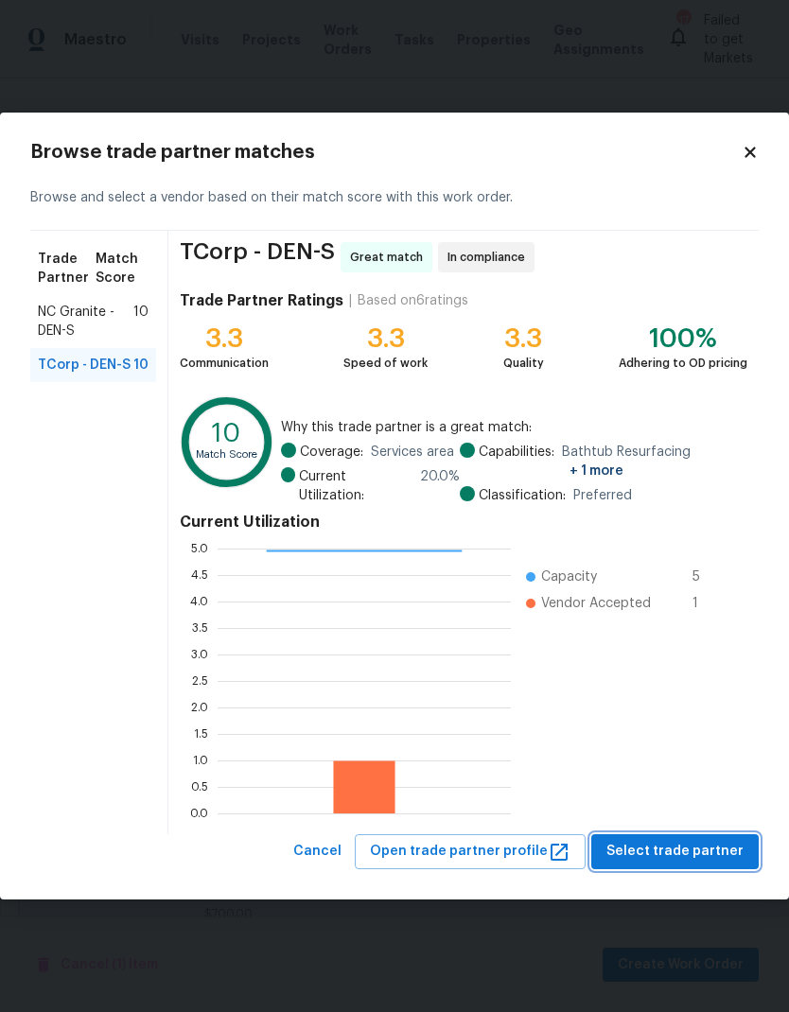
click at [654, 850] on span "Select trade partner" at bounding box center [674, 852] width 137 height 24
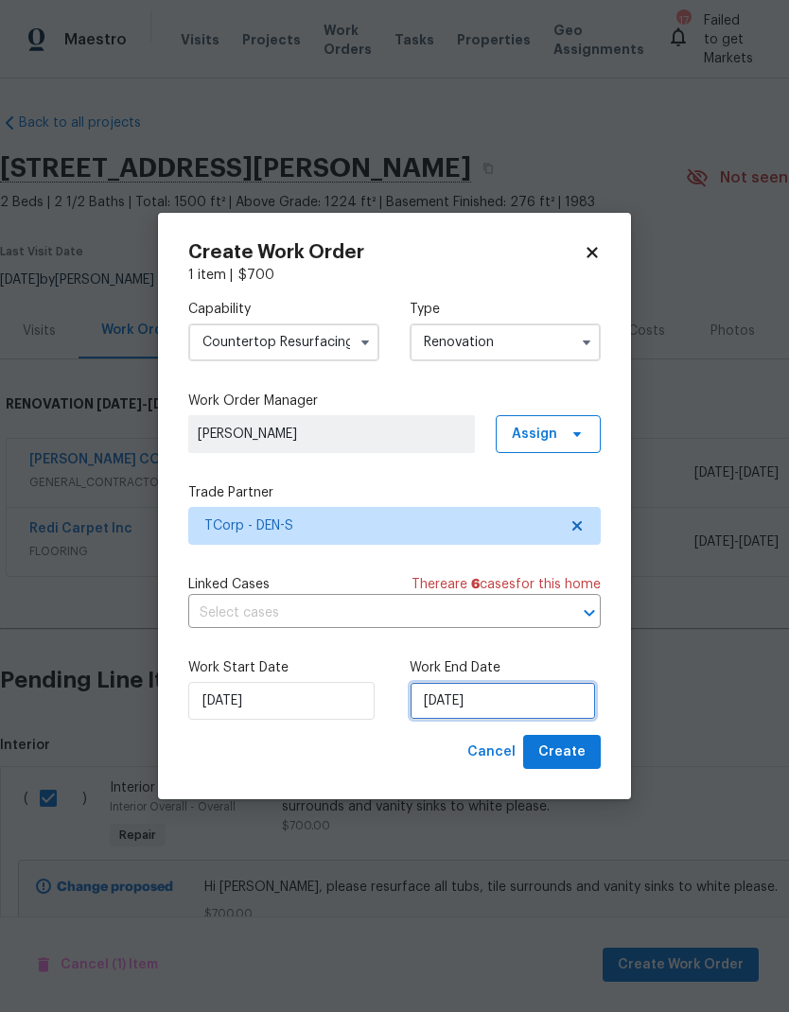
click at [519, 696] on input "[DATE]" at bounding box center [503, 701] width 186 height 38
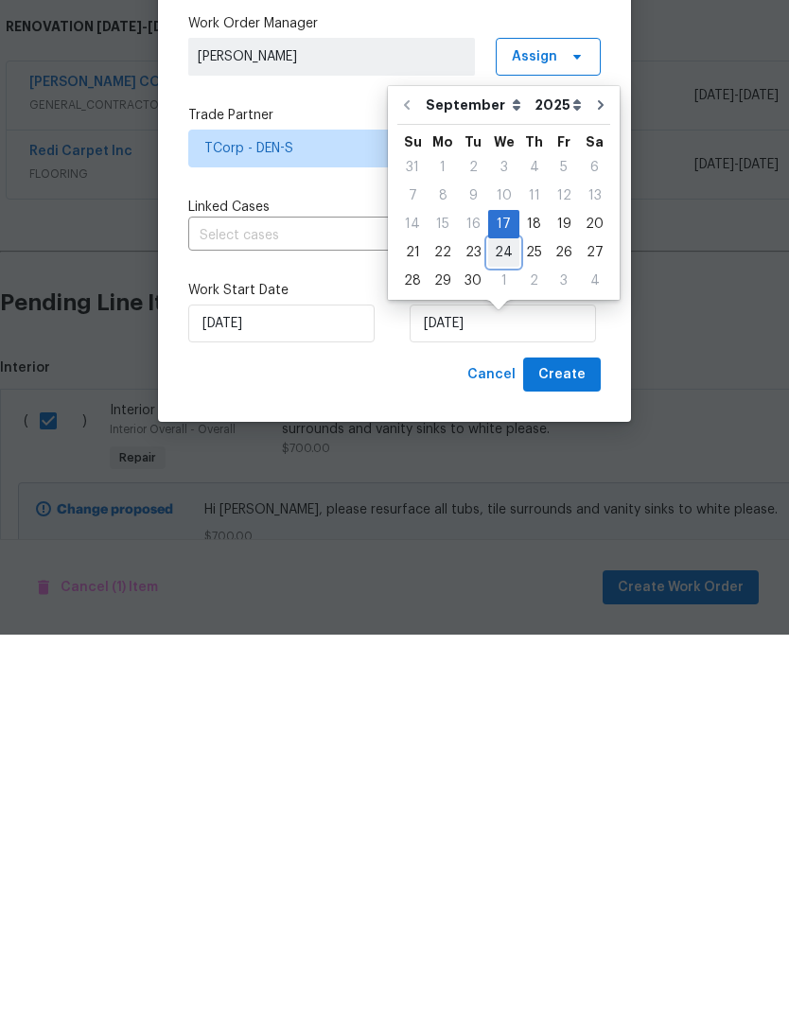
click at [497, 617] on div "24" at bounding box center [503, 630] width 31 height 26
type input "[DATE]"
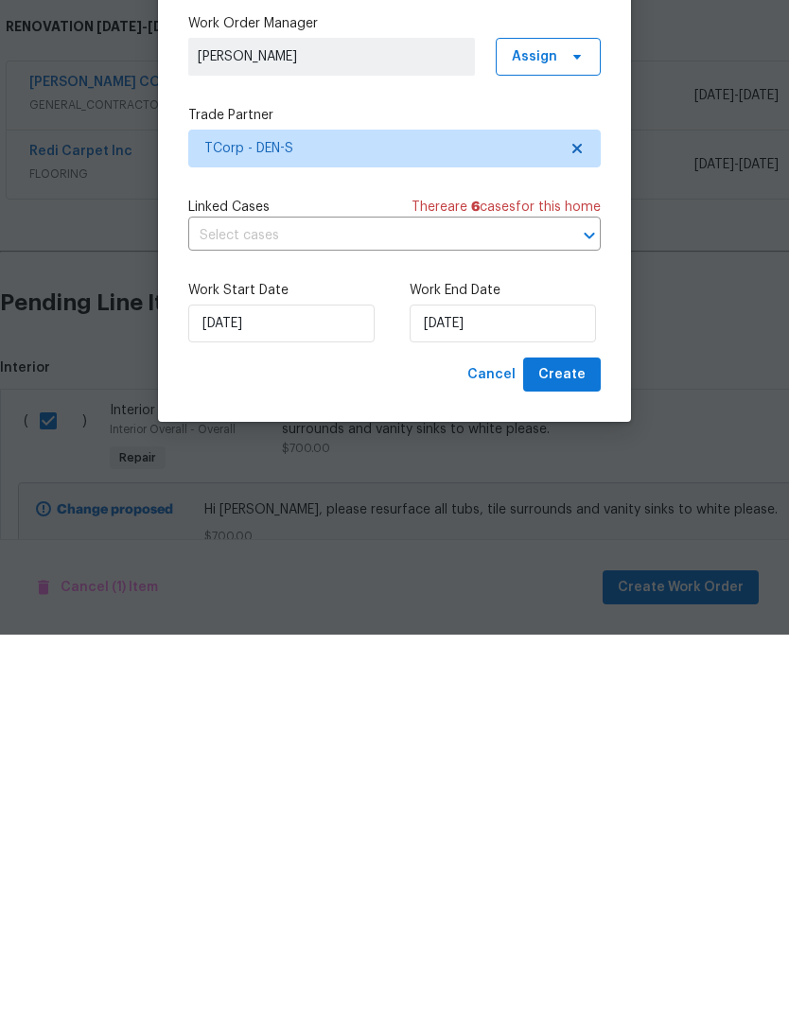
scroll to position [76, 0]
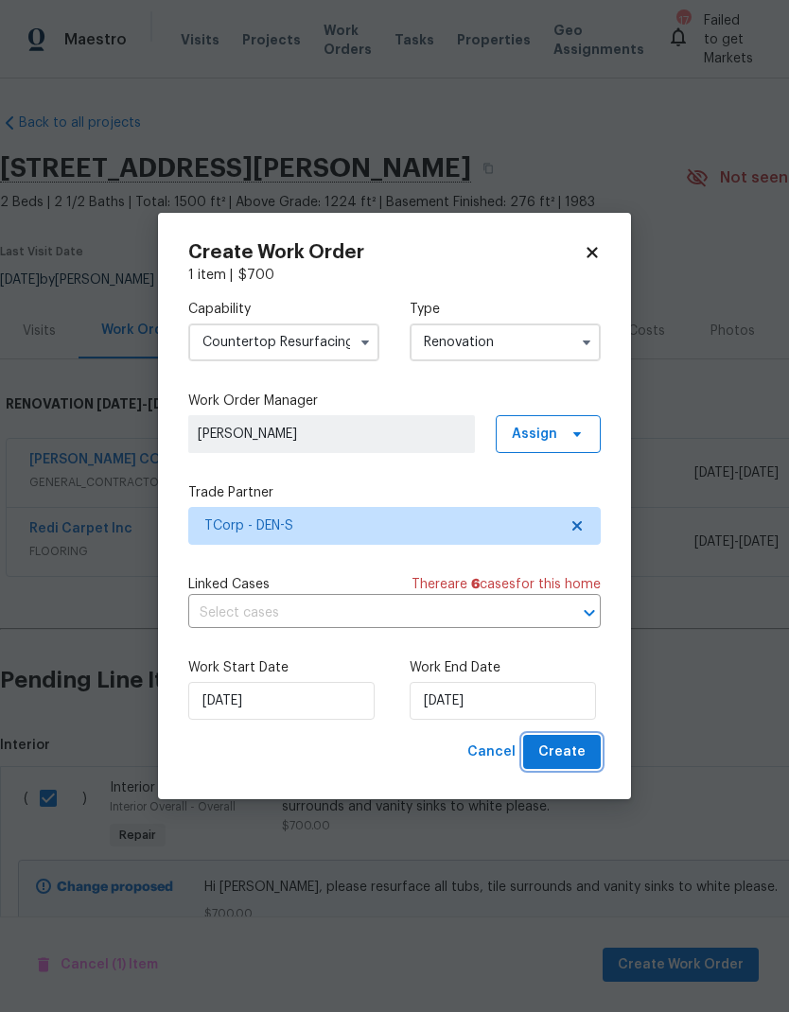
click at [567, 763] on span "Create" at bounding box center [561, 753] width 47 height 24
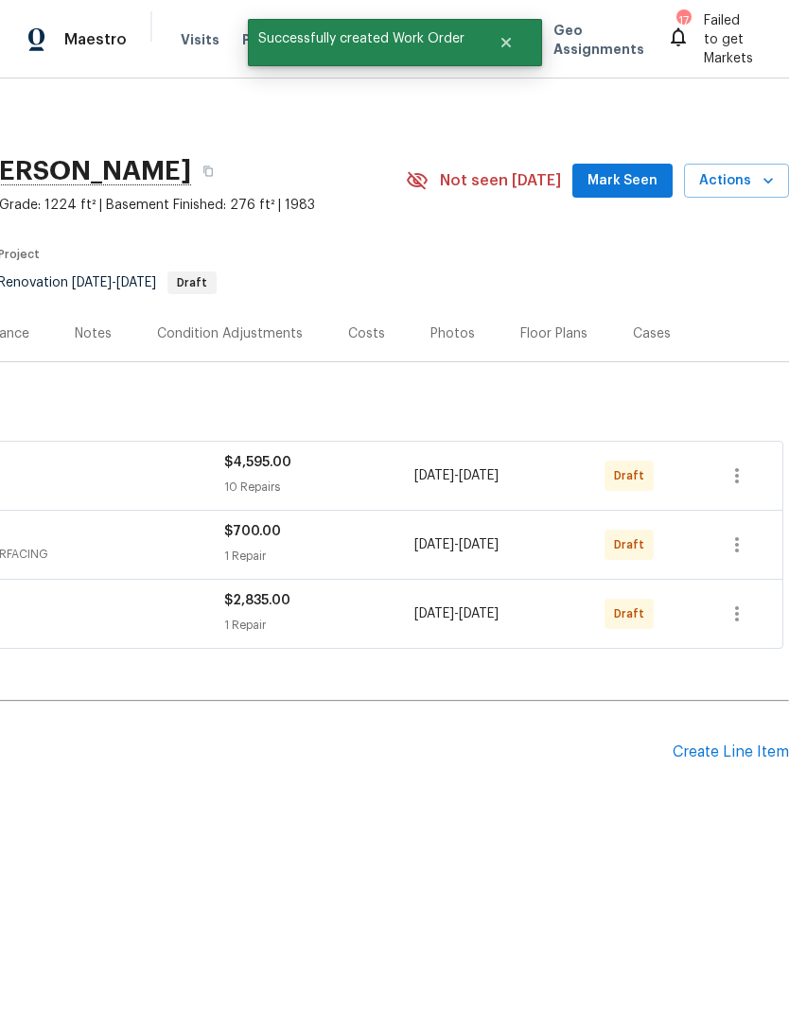
scroll to position [0, 280]
click at [731, 476] on icon "button" at bounding box center [736, 475] width 23 height 23
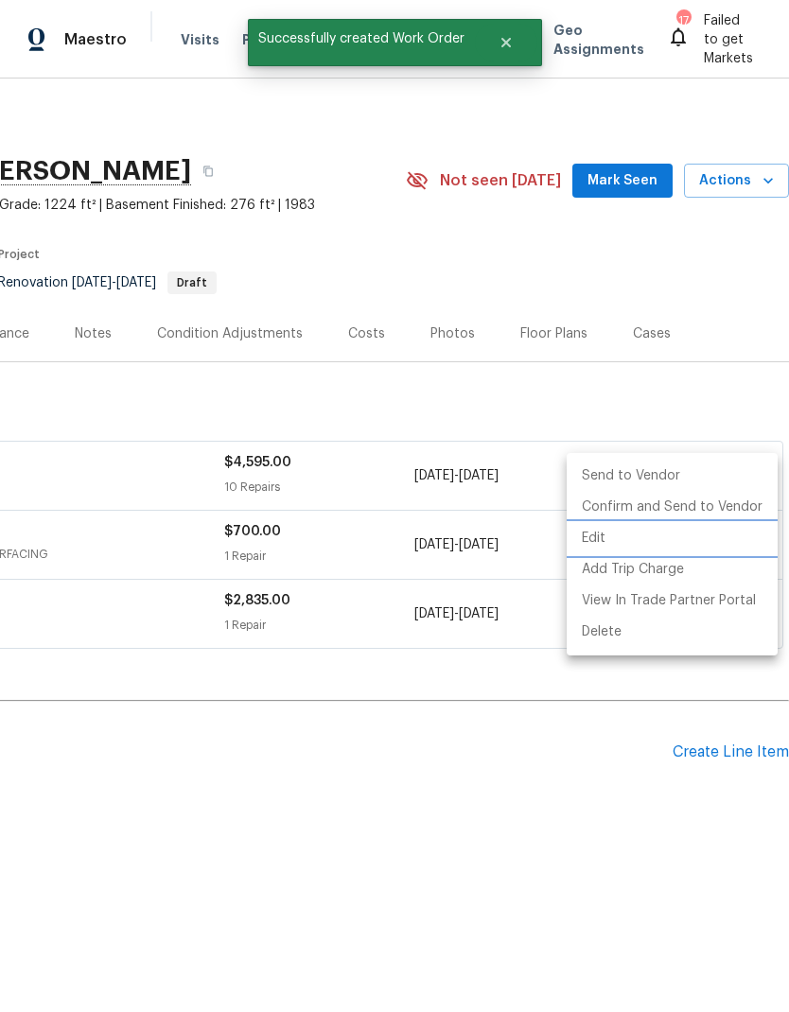
click at [606, 537] on li "Edit" at bounding box center [672, 538] width 211 height 31
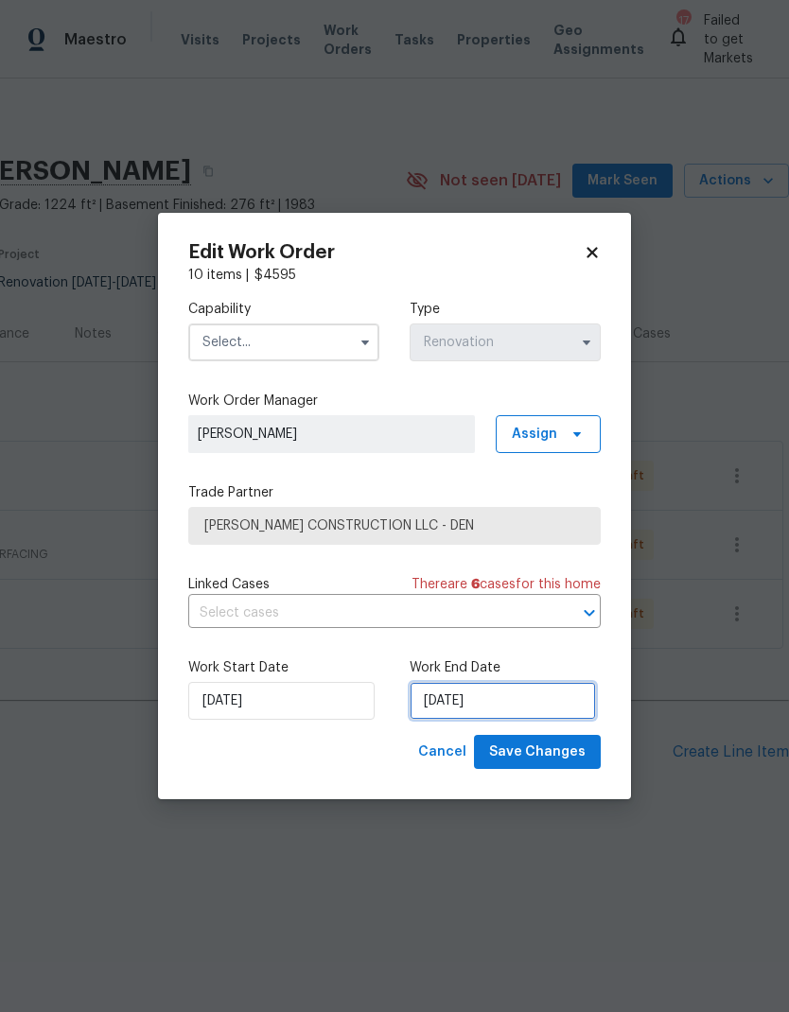
click at [522, 704] on input "[DATE]" at bounding box center [503, 701] width 186 height 38
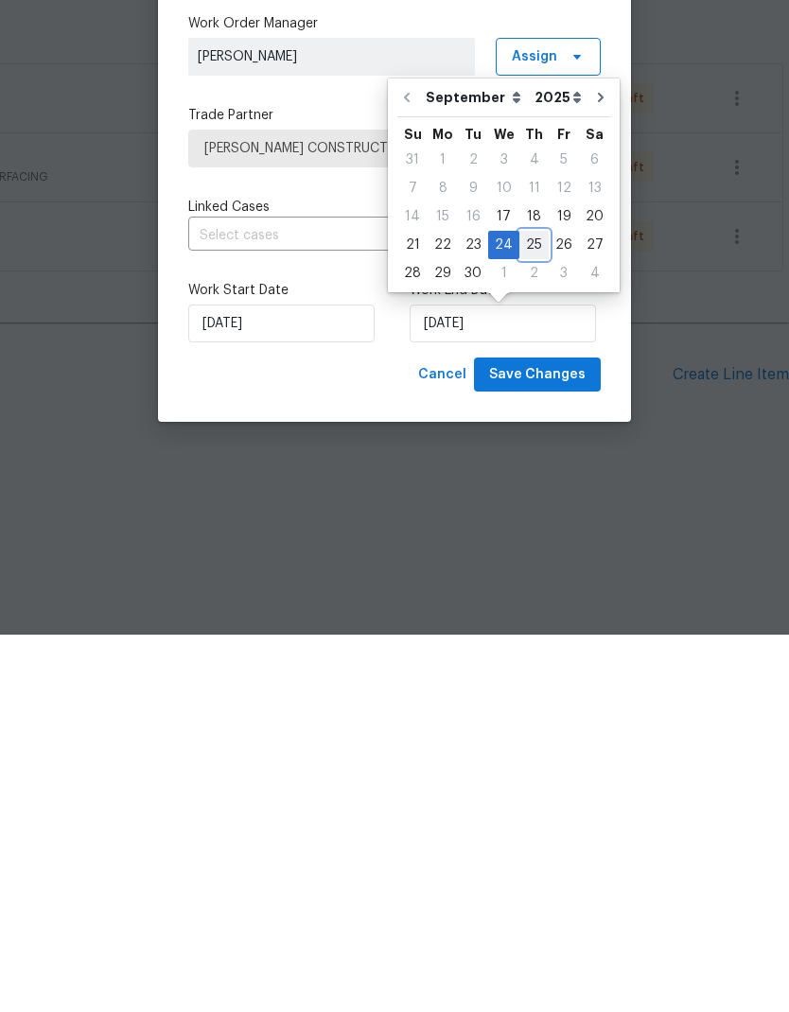
click at [528, 609] on div "25" at bounding box center [533, 622] width 29 height 26
type input "[DATE]"
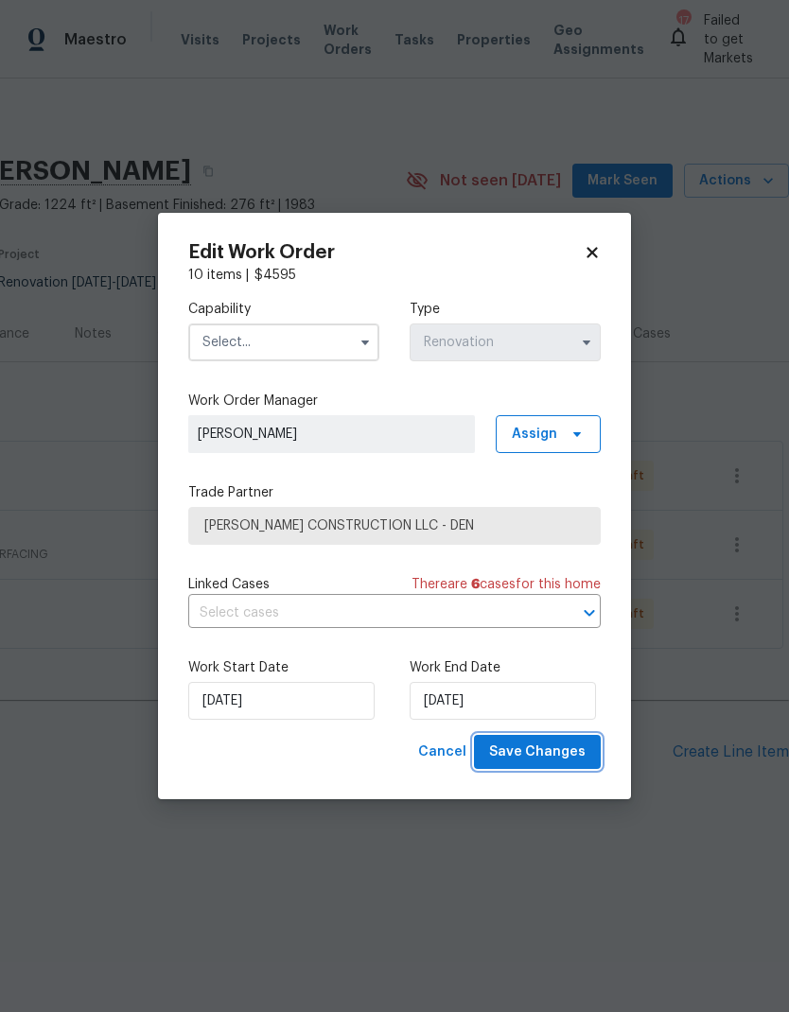
click at [548, 751] on span "Save Changes" at bounding box center [537, 753] width 96 height 24
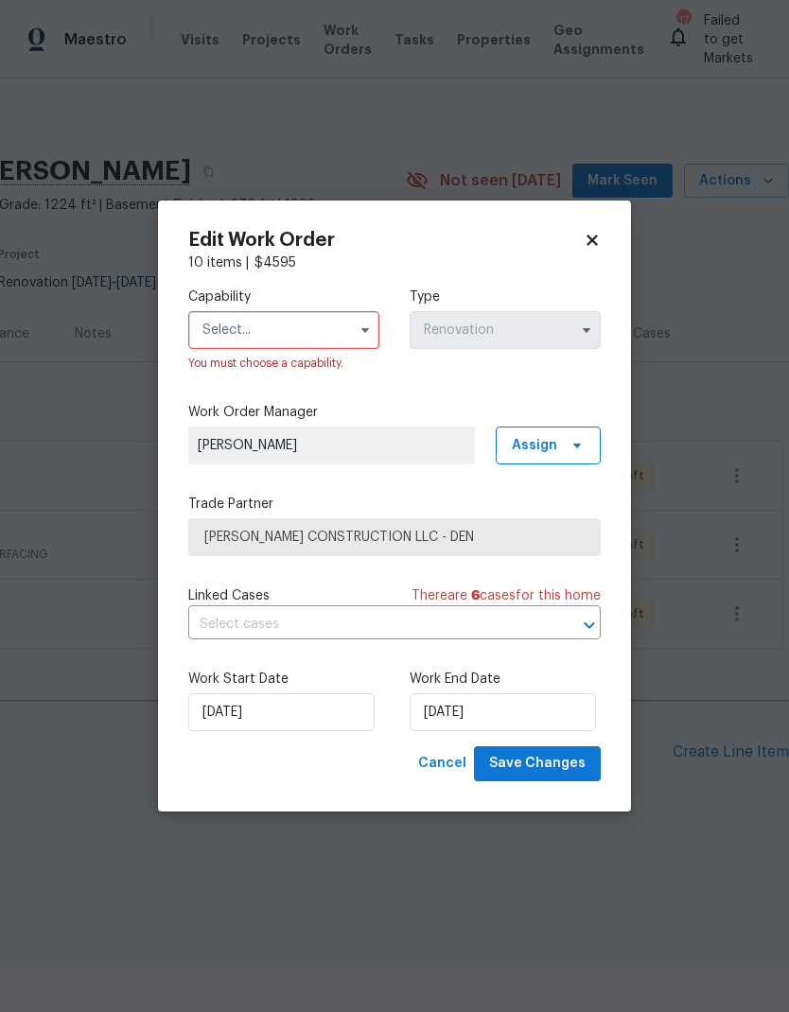
click at [349, 328] on input "text" at bounding box center [283, 330] width 191 height 38
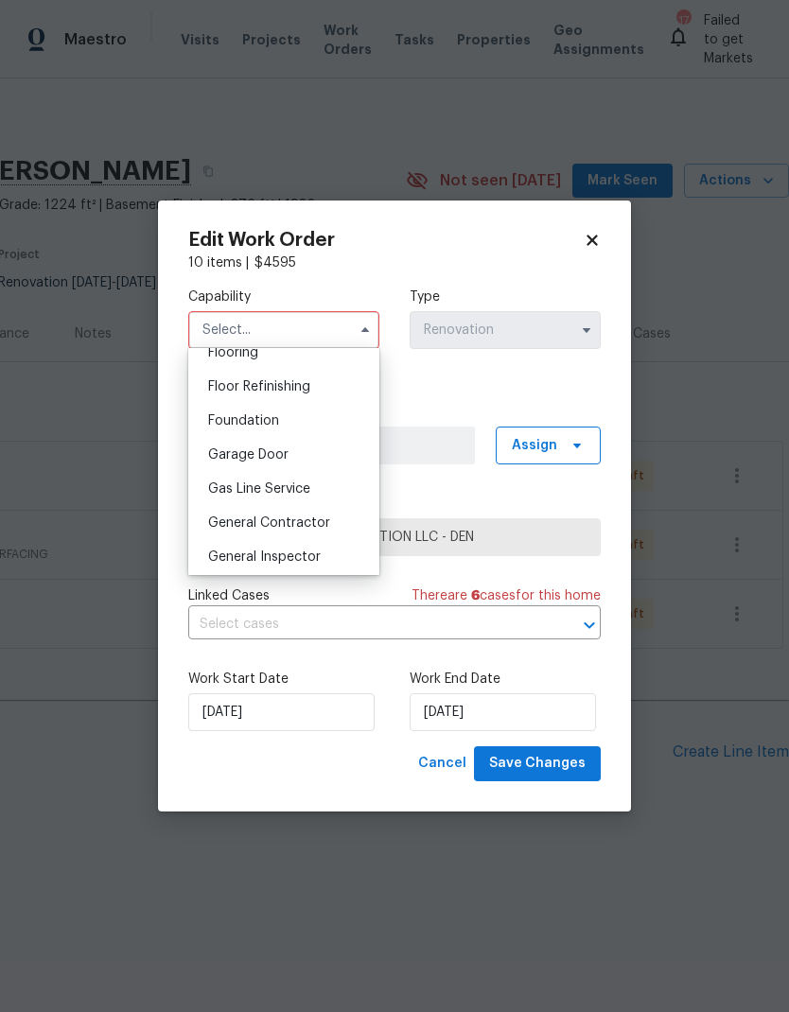
scroll to position [756, 0]
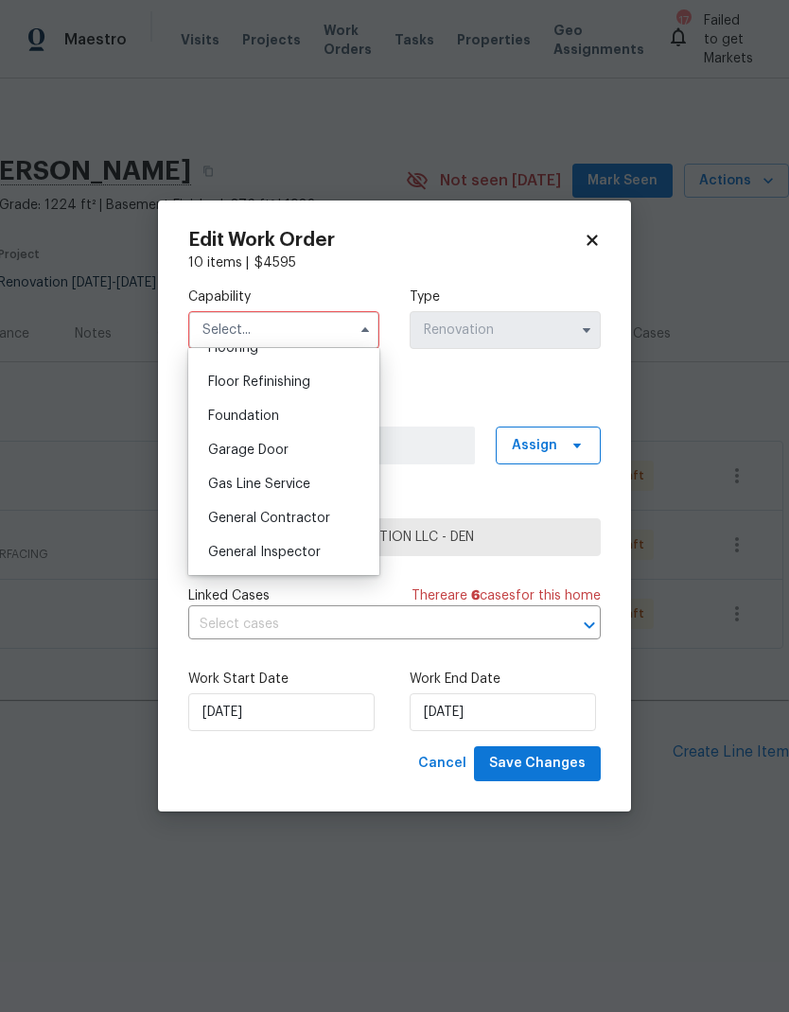
click at [293, 518] on span "General Contractor" at bounding box center [269, 518] width 122 height 13
type input "General Contractor"
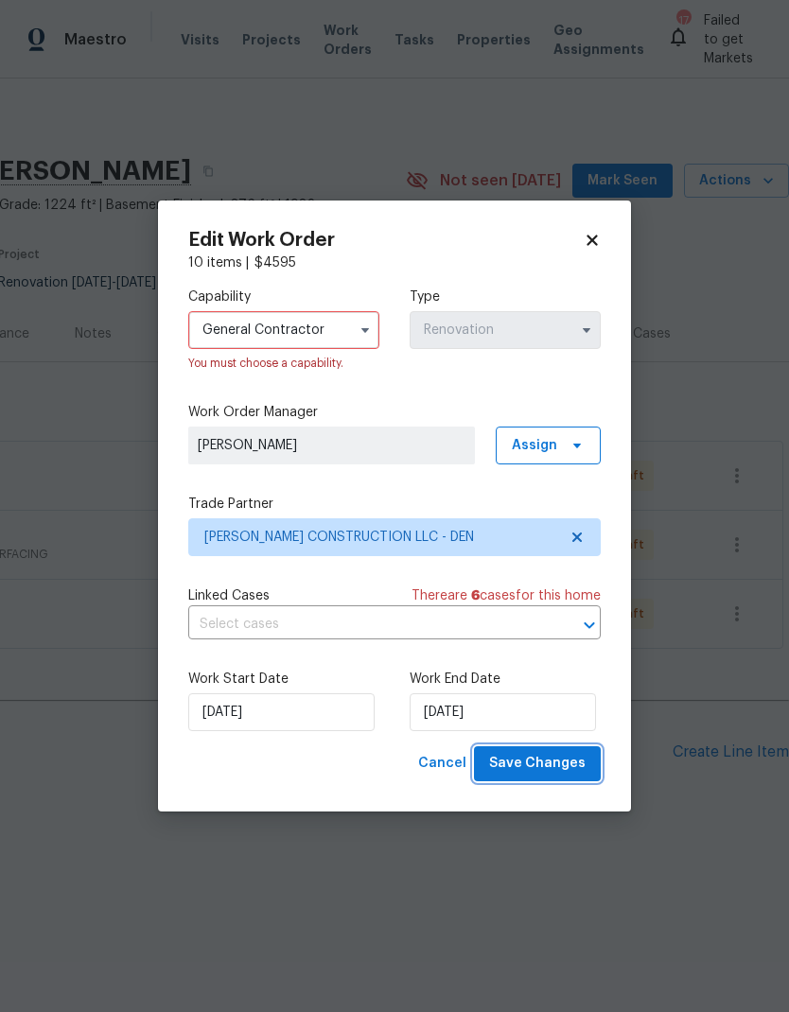
click at [551, 769] on span "Save Changes" at bounding box center [537, 764] width 96 height 24
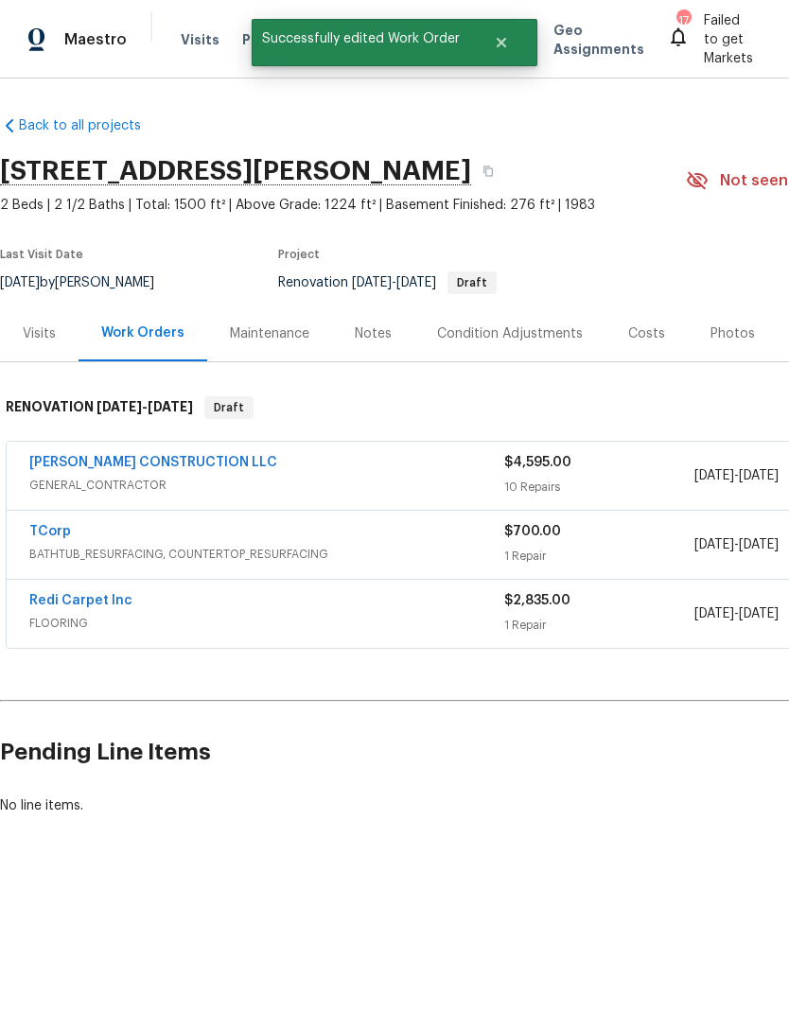
scroll to position [0, 0]
click at [62, 605] on link "Redi Carpet Inc" at bounding box center [80, 600] width 103 height 13
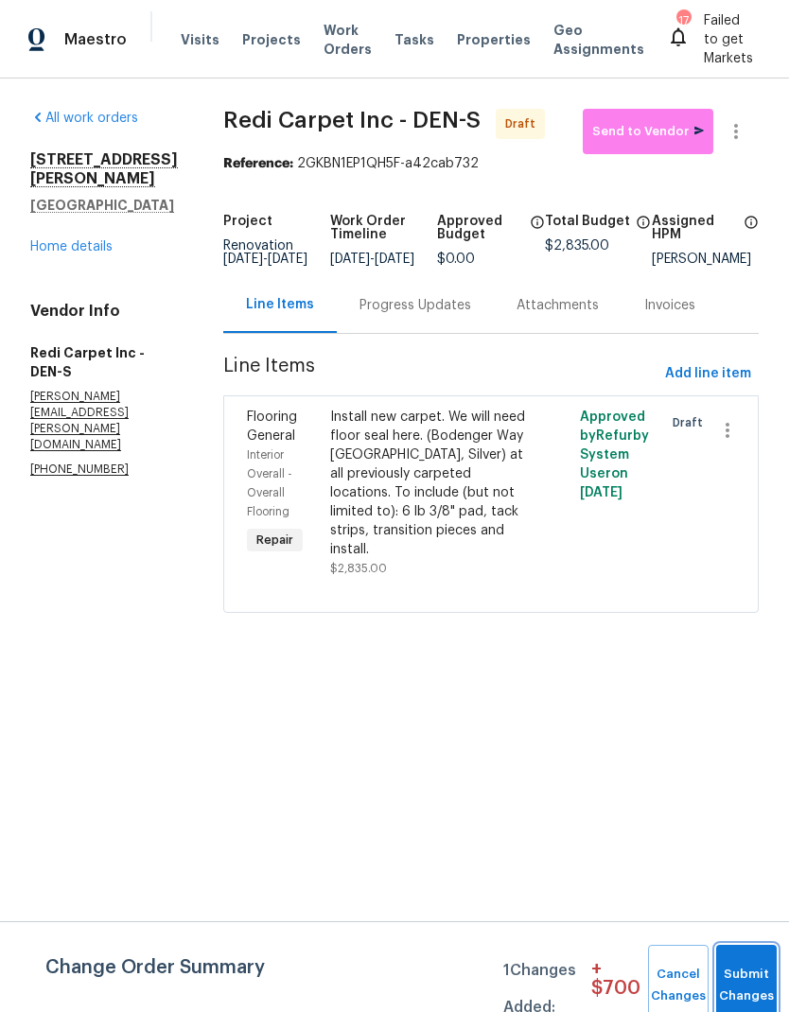
click at [736, 974] on button "Submit Changes" at bounding box center [746, 985] width 61 height 81
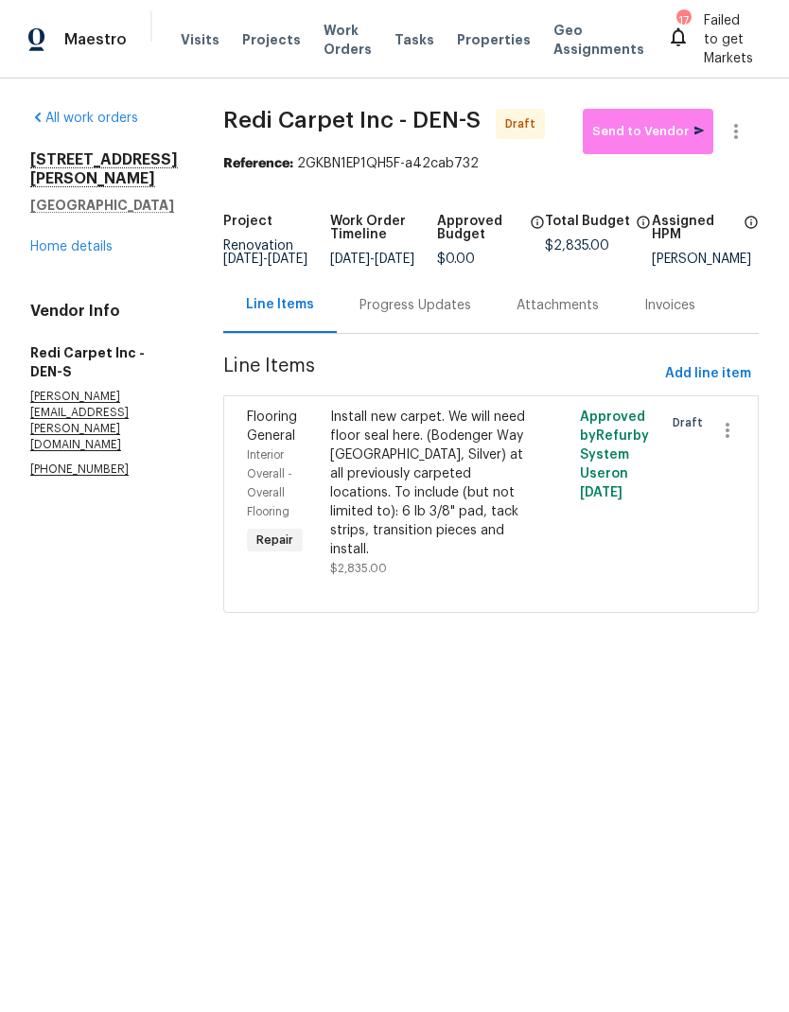
click at [444, 315] on div "Progress Updates" at bounding box center [415, 305] width 112 height 19
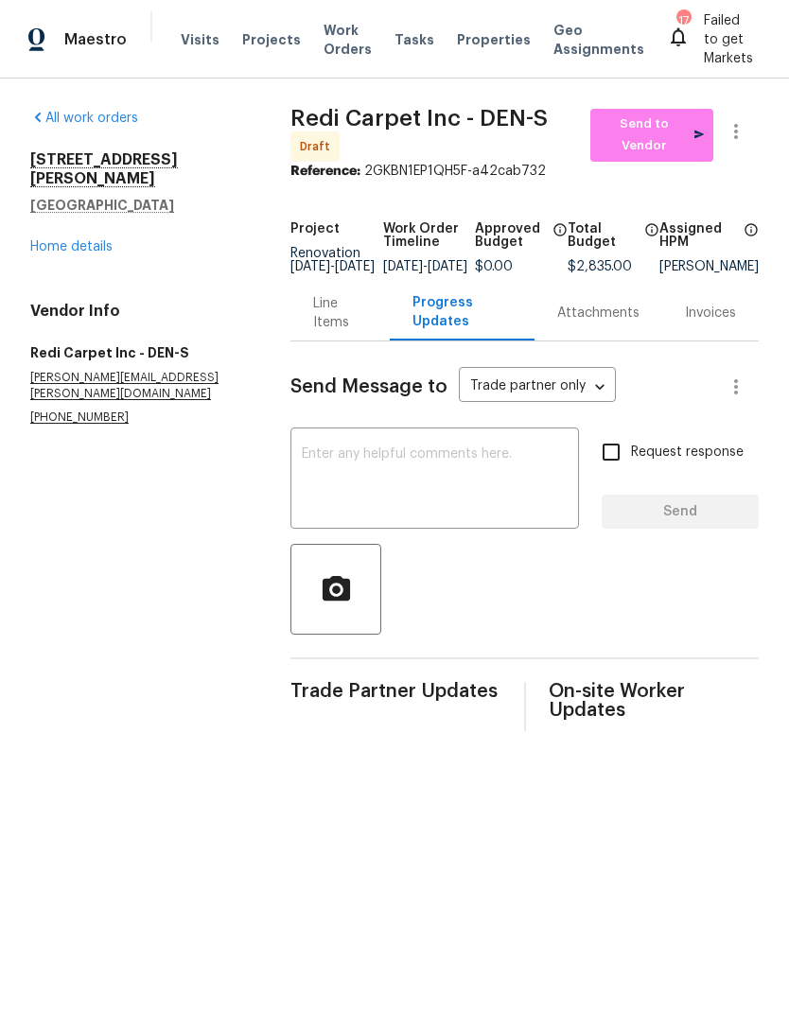
click at [451, 481] on textarea at bounding box center [435, 480] width 266 height 66
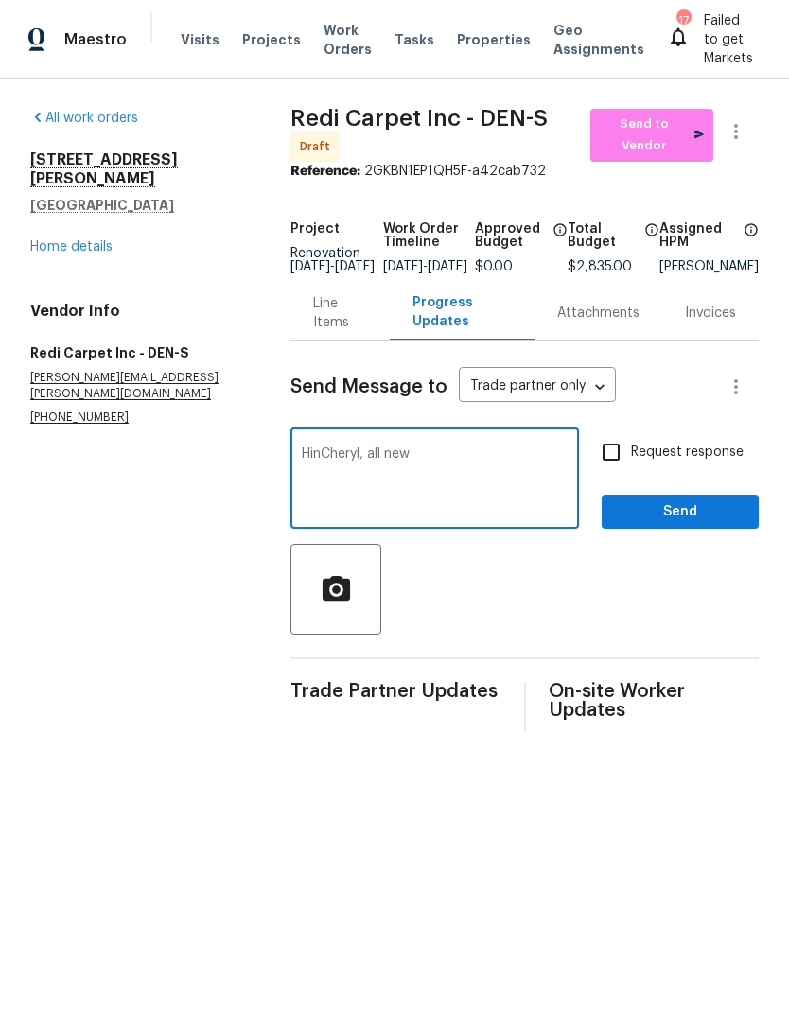
click at [330, 462] on textarea "HinCheryl, all new" at bounding box center [435, 480] width 266 height 66
click at [452, 469] on textarea "Hi Cheryl, all new" at bounding box center [435, 480] width 266 height 66
type textarea "Hi Cheryl, all new carpet, include basement. Floor seal needed possibly"
click at [680, 522] on span "Send" at bounding box center [680, 512] width 127 height 24
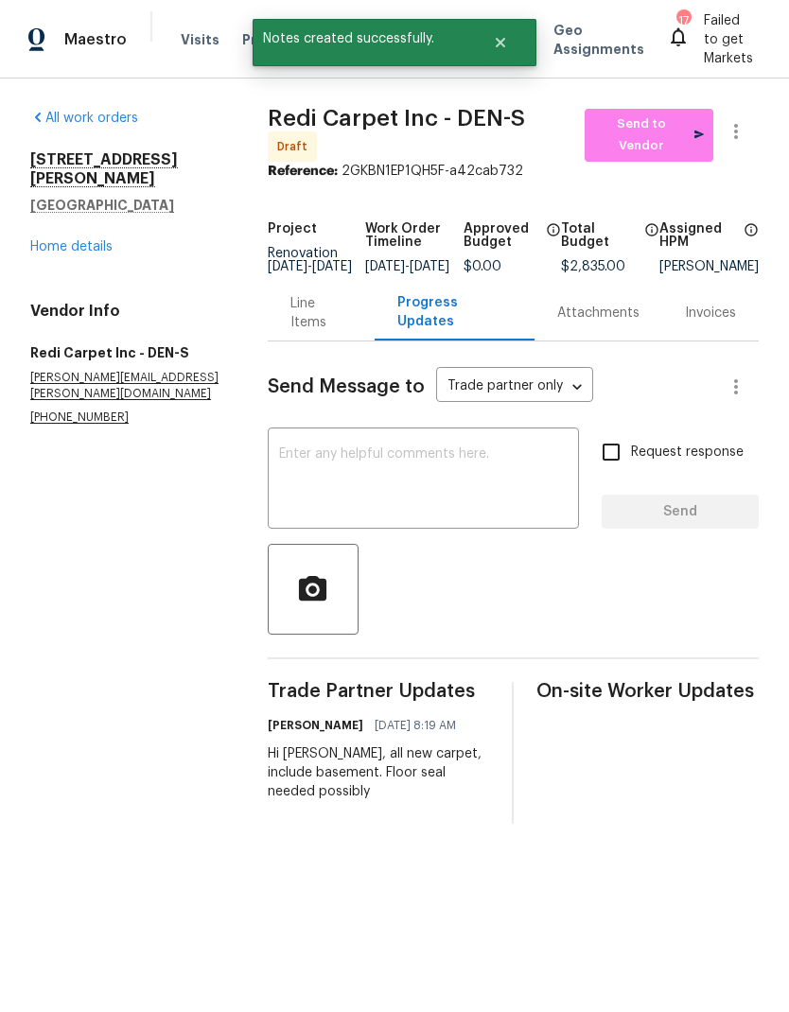
click at [84, 240] on link "Home details" at bounding box center [71, 246] width 82 height 13
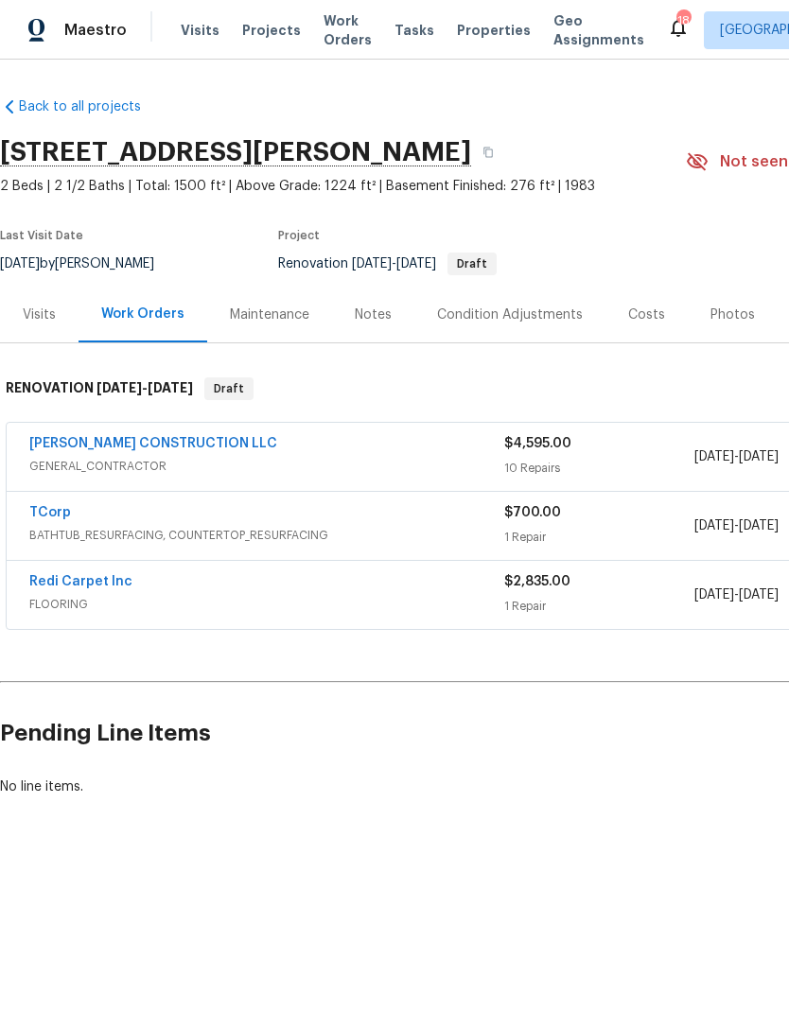
click at [63, 513] on link "TCorp" at bounding box center [50, 512] width 42 height 13
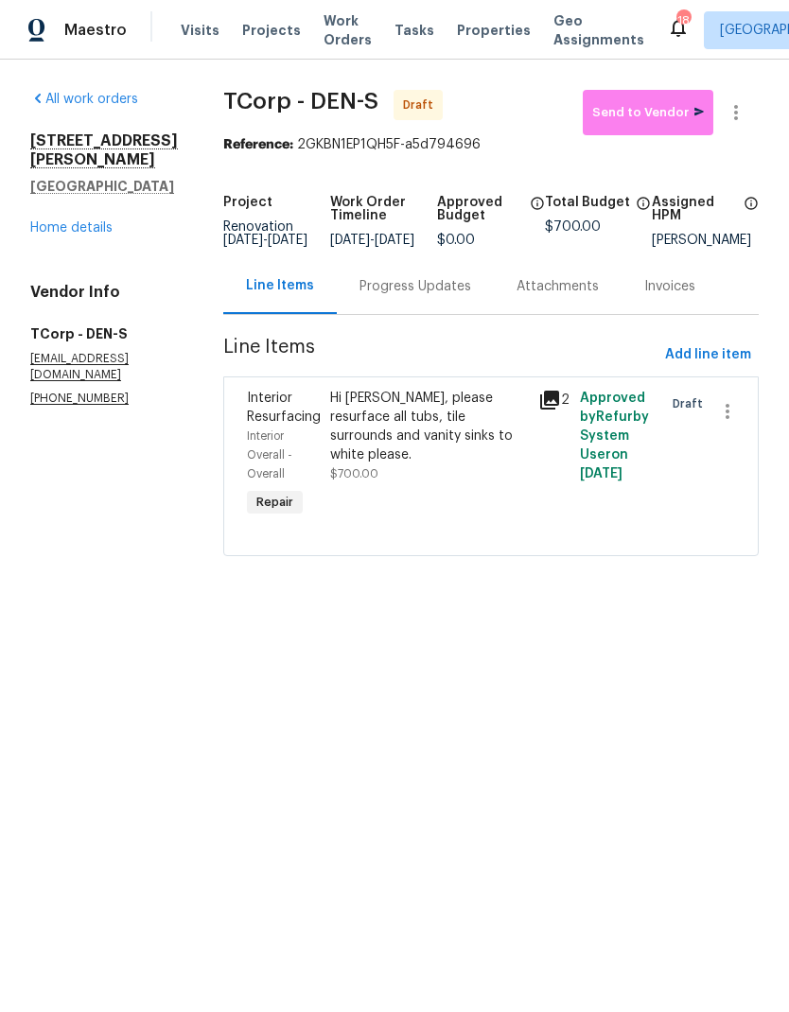
click at [426, 430] on div "Hi [PERSON_NAME], please resurface all tubs, tile surrounds and vanity sinks to…" at bounding box center [428, 427] width 197 height 76
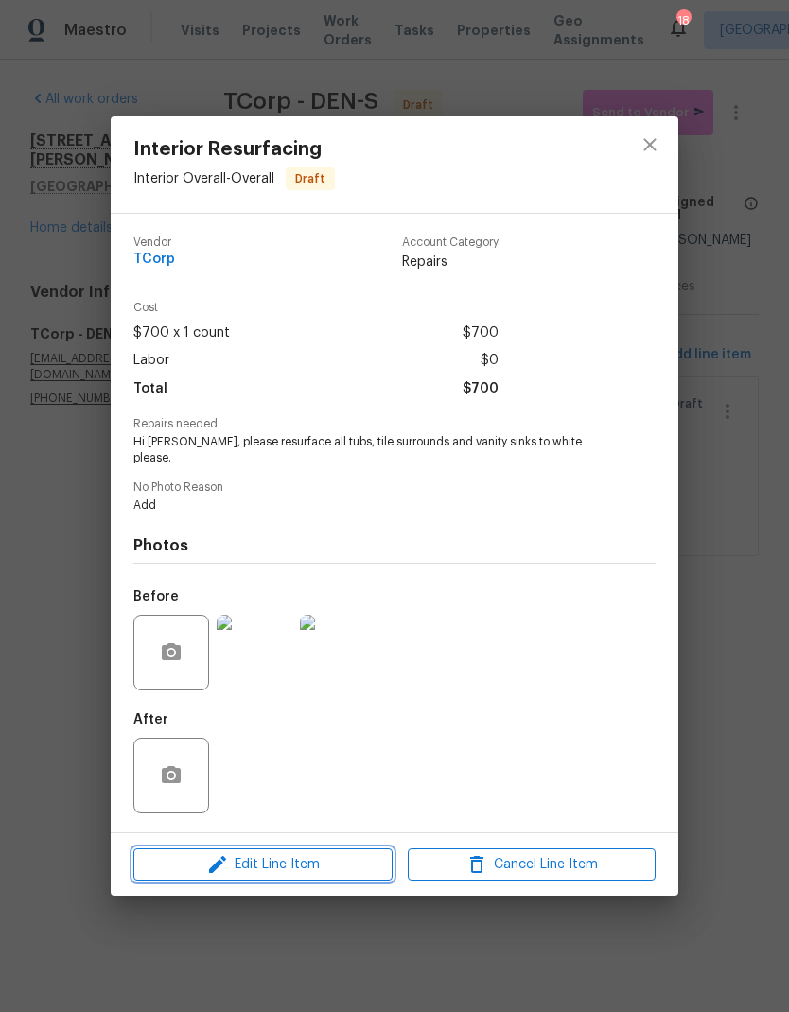
click at [325, 869] on span "Edit Line Item" at bounding box center [263, 865] width 248 height 24
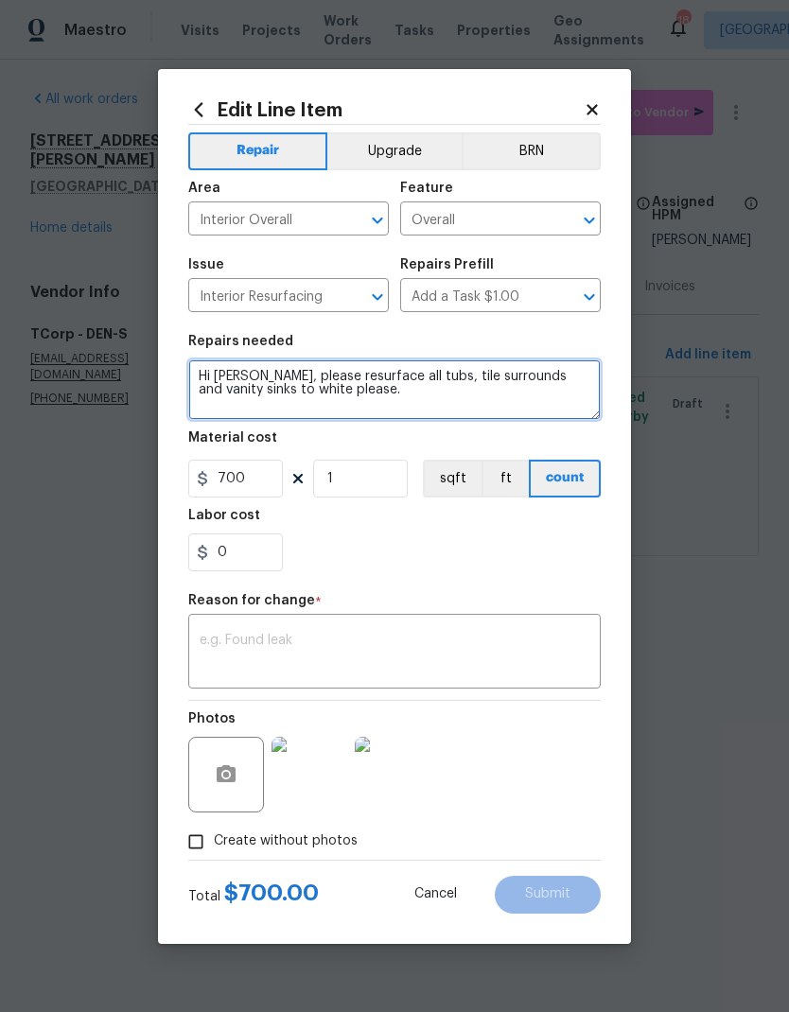
click at [405, 379] on textarea "Hi [PERSON_NAME], please resurface all tubs, tile surrounds and vanity sinks to…" at bounding box center [394, 389] width 412 height 61
click at [490, 375] on textarea "Hi [PERSON_NAME], please resurface all tub, tile surrounds and vanity sinks to …" at bounding box center [394, 389] width 412 height 61
click at [591, 372] on textarea "Hi [PERSON_NAME], please resurface all tub, tile surround and vanity sinks to w…" at bounding box center [394, 389] width 412 height 61
click at [374, 375] on textarea "Hi [PERSON_NAME], please resurface all tub, tile surround and vanity sink to wh…" at bounding box center [394, 389] width 412 height 61
type textarea "Hi [PERSON_NAME], please resurface the upstairs tub, tile surround and vanity s…"
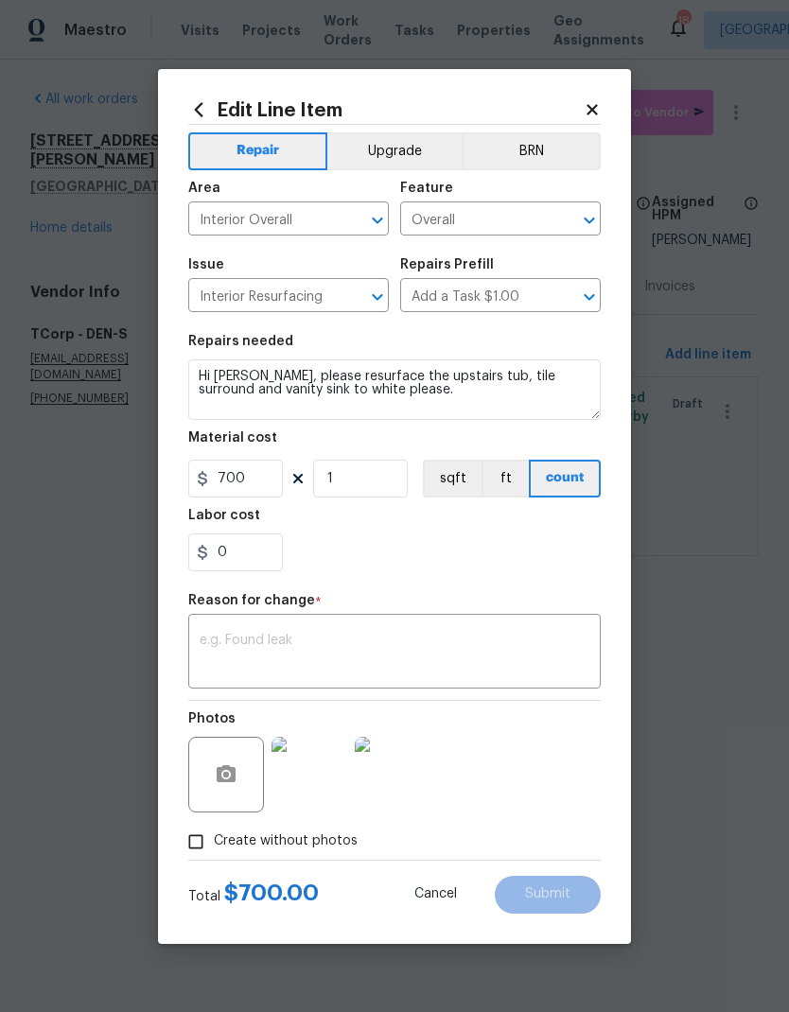
click at [428, 548] on div "0" at bounding box center [394, 552] width 412 height 38
click at [414, 666] on textarea at bounding box center [395, 654] width 390 height 40
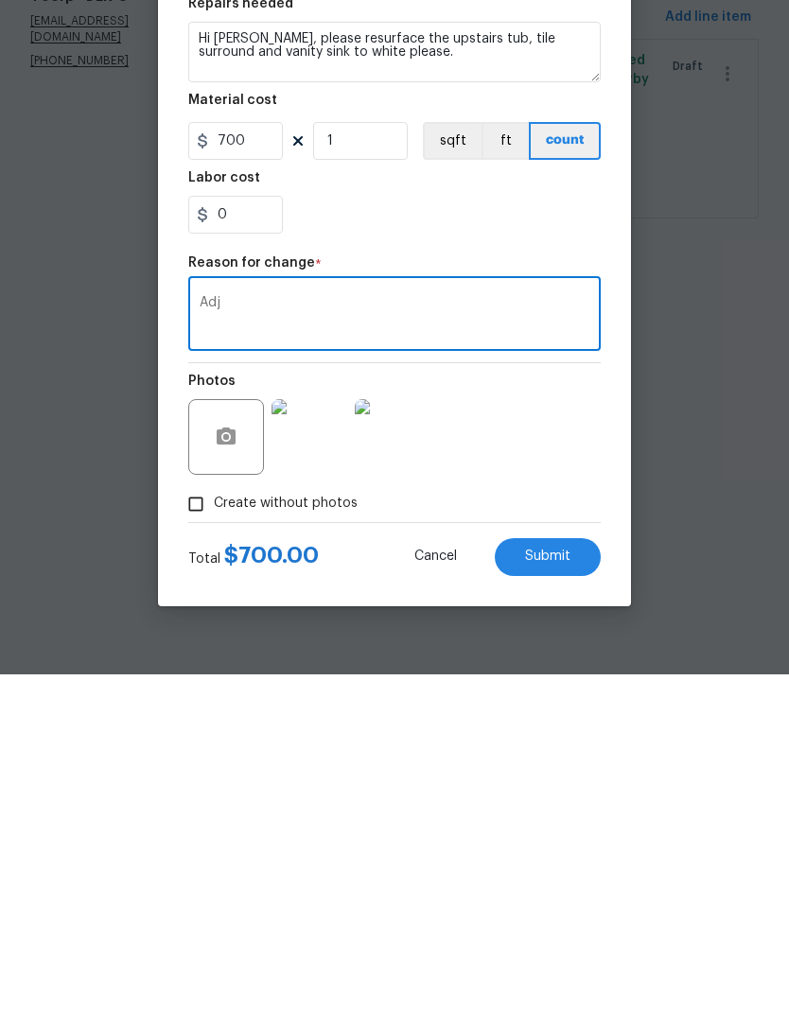
type textarea "Adj"
click at [550, 887] on span "Submit" at bounding box center [547, 894] width 45 height 14
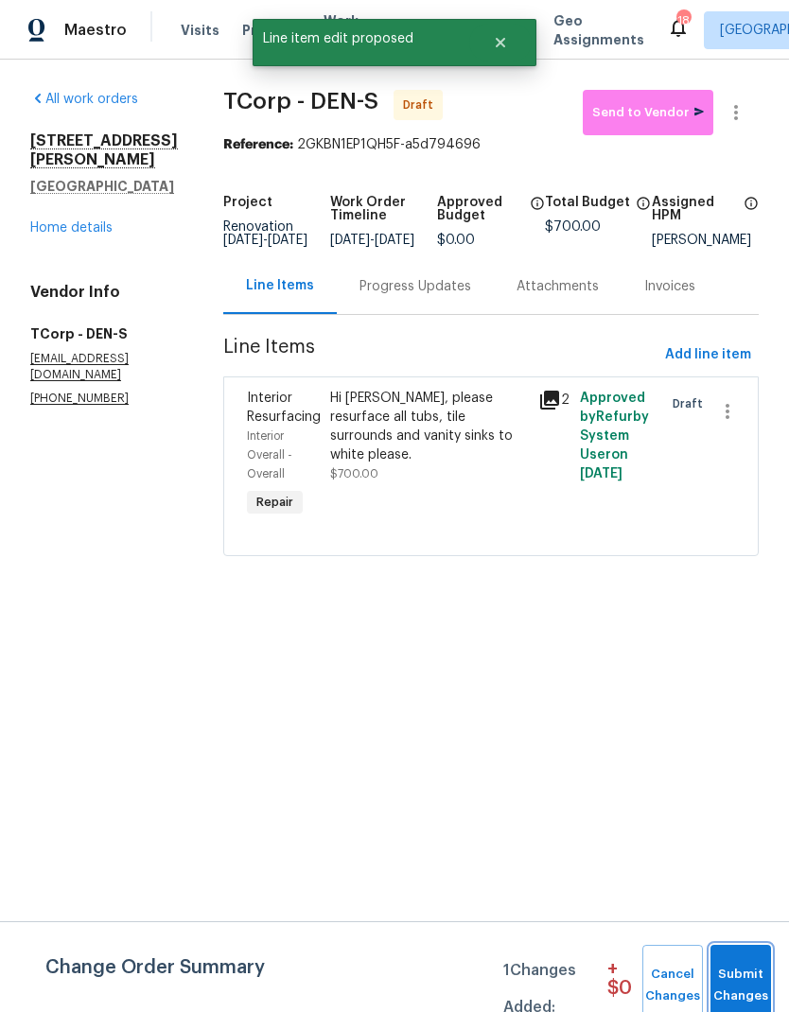
click at [743, 967] on span "Submit Changes" at bounding box center [741, 986] width 42 height 44
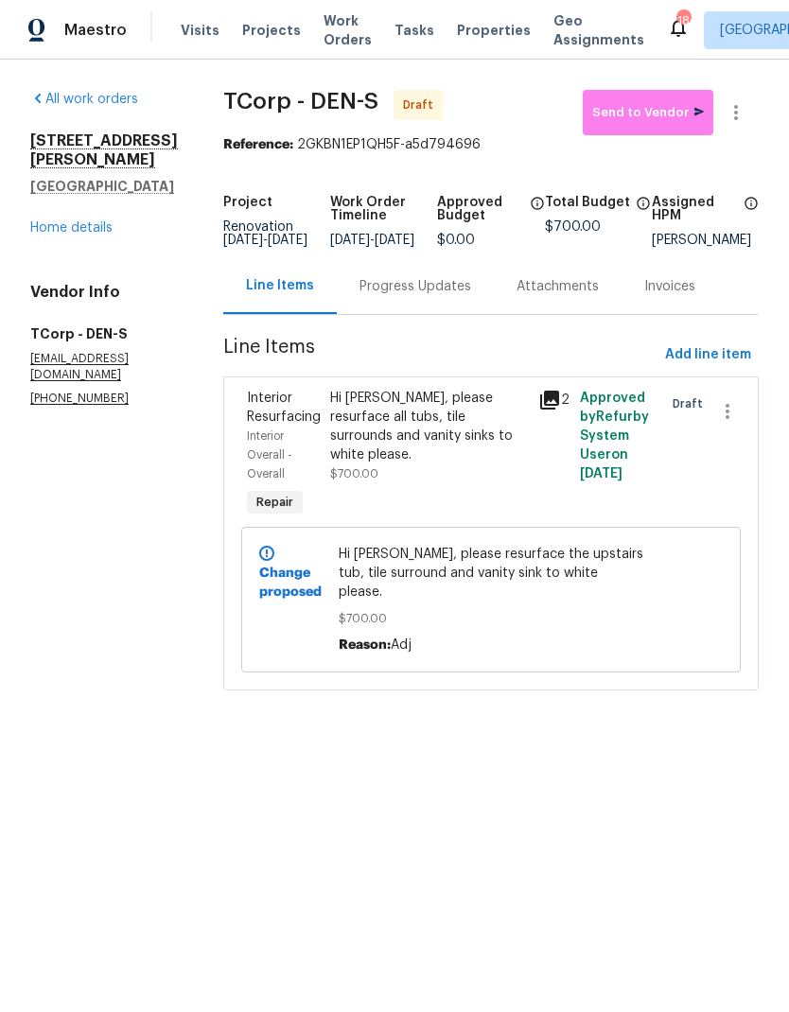
click at [66, 227] on link "Home details" at bounding box center [71, 227] width 82 height 13
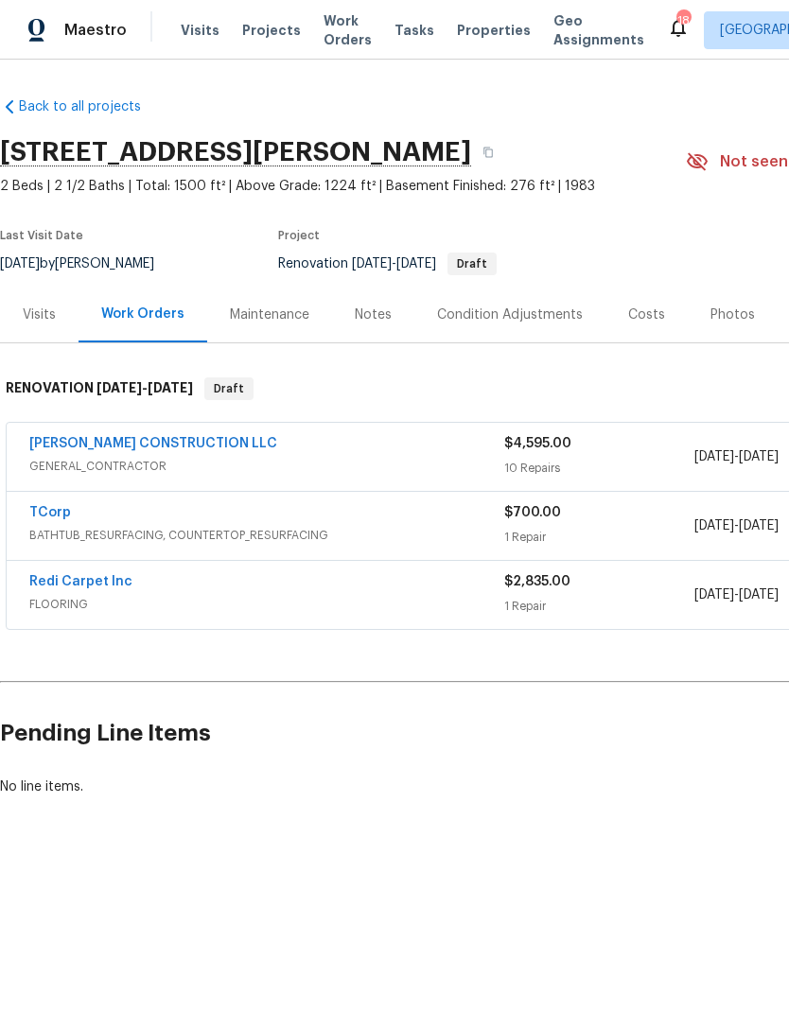
click at [196, 441] on link "[PERSON_NAME] CONSTRUCTION LLC" at bounding box center [153, 443] width 248 height 13
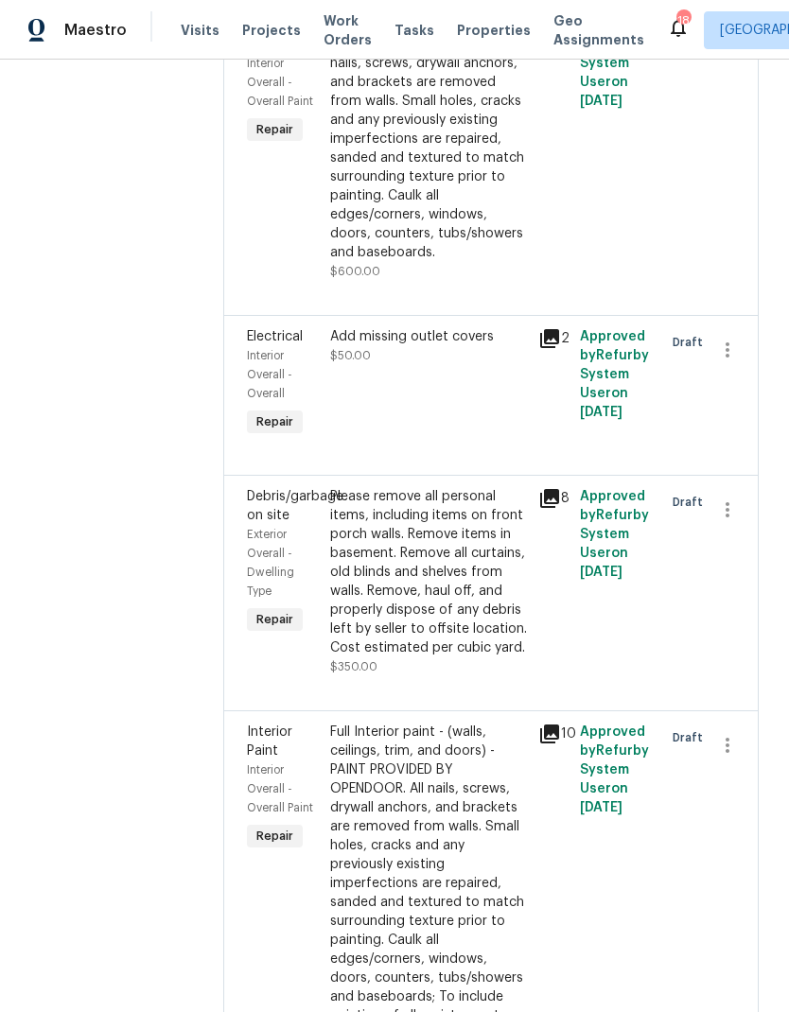
scroll to position [1802, 0]
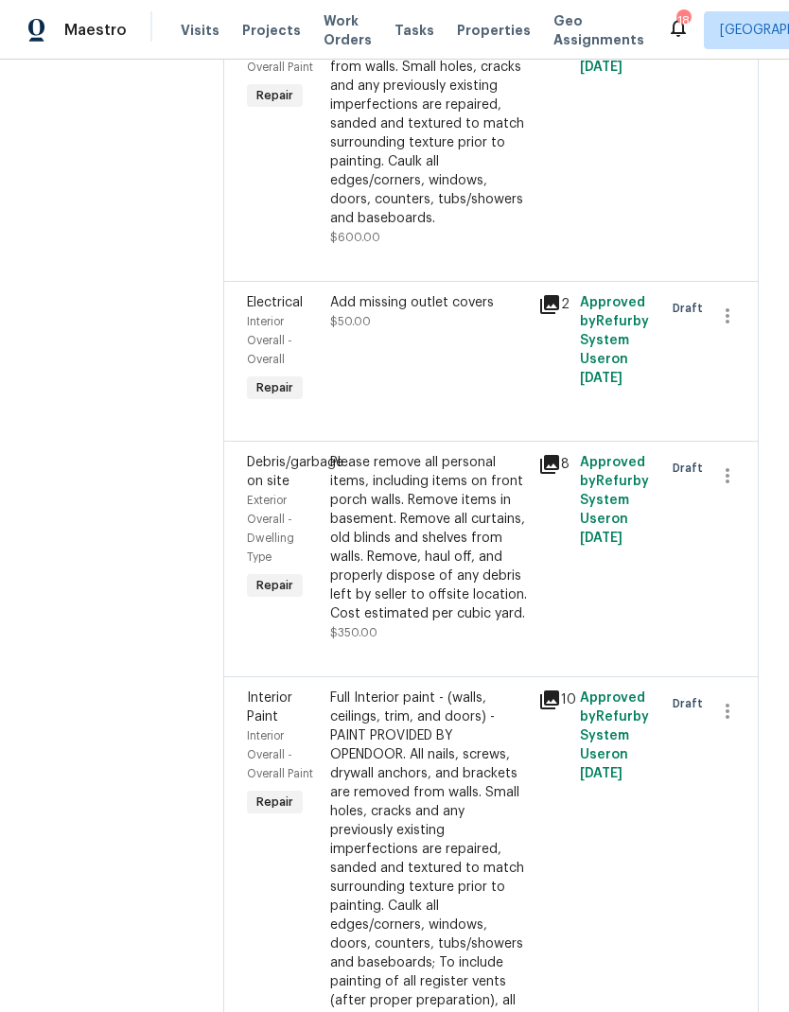
click at [447, 497] on div "Please remove all personal items, including items on front porch walls. Remove …" at bounding box center [428, 538] width 197 height 170
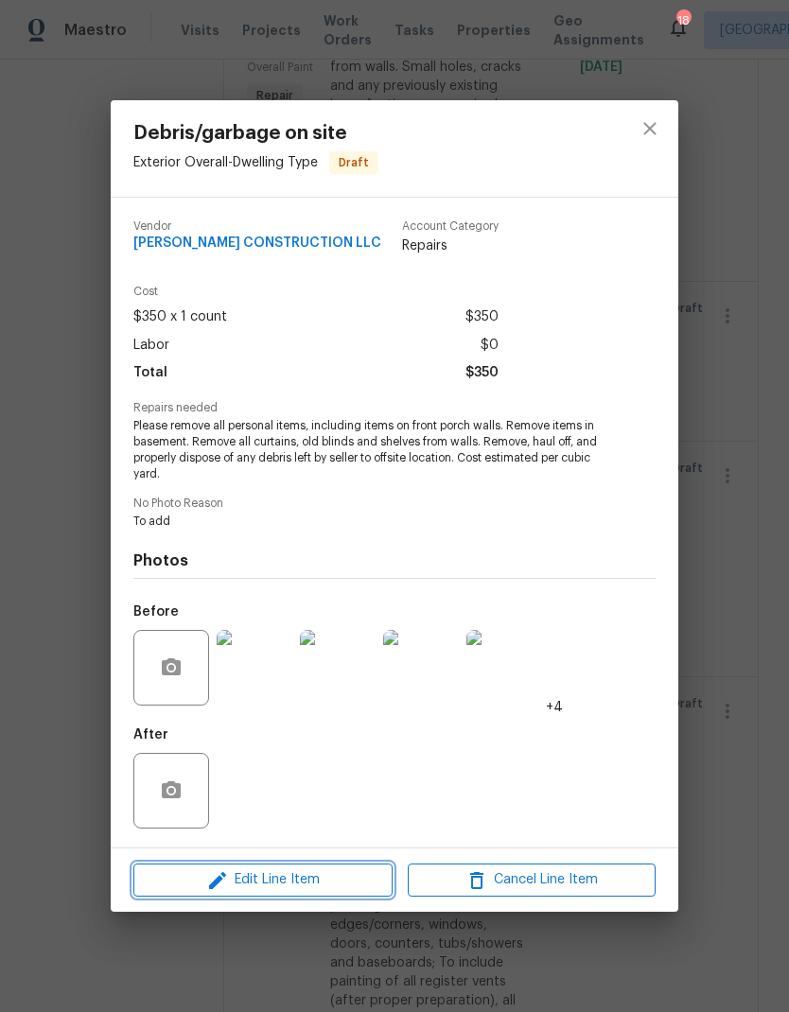
click at [330, 880] on span "Edit Line Item" at bounding box center [263, 880] width 248 height 24
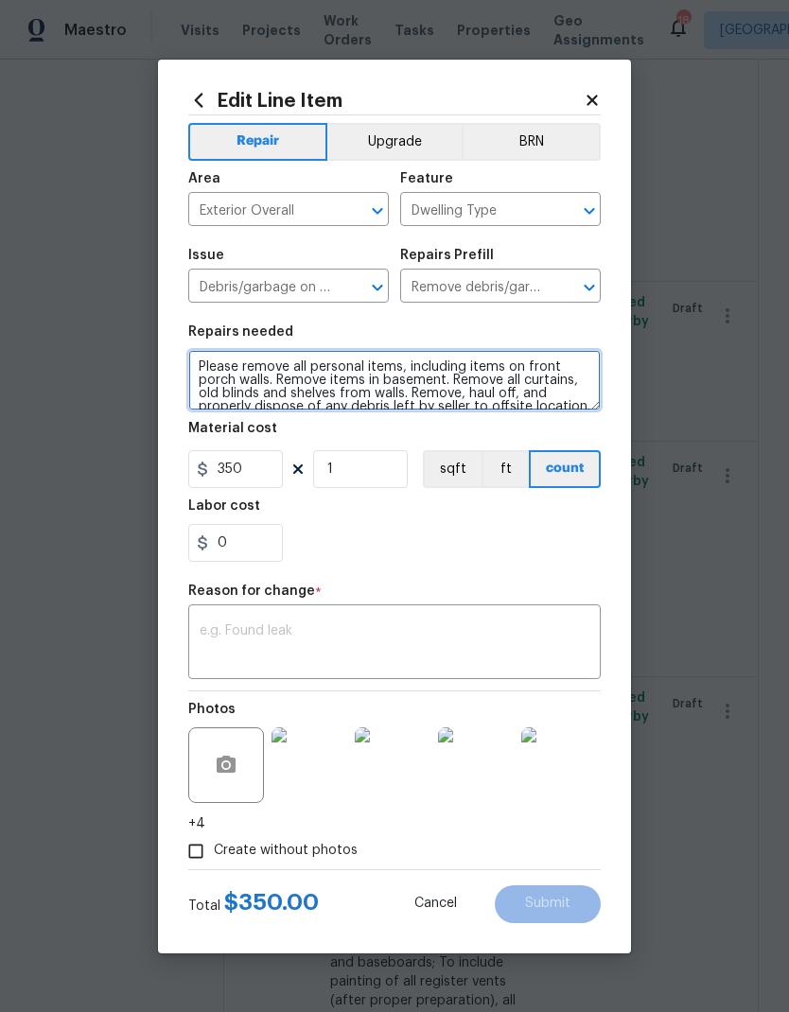
click at [410, 393] on textarea "Please remove all personal items, including items on front porch walls. Remove …" at bounding box center [394, 380] width 412 height 61
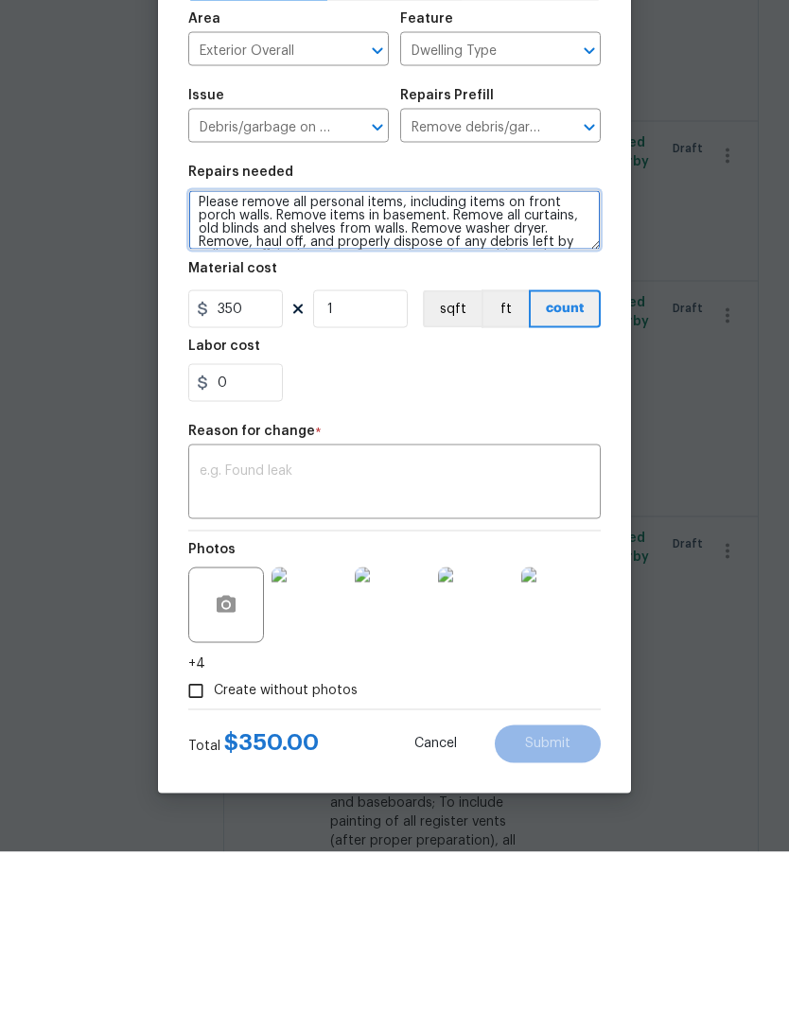
type textarea "Please remove all personal items, including items on front porch walls. Remove …"
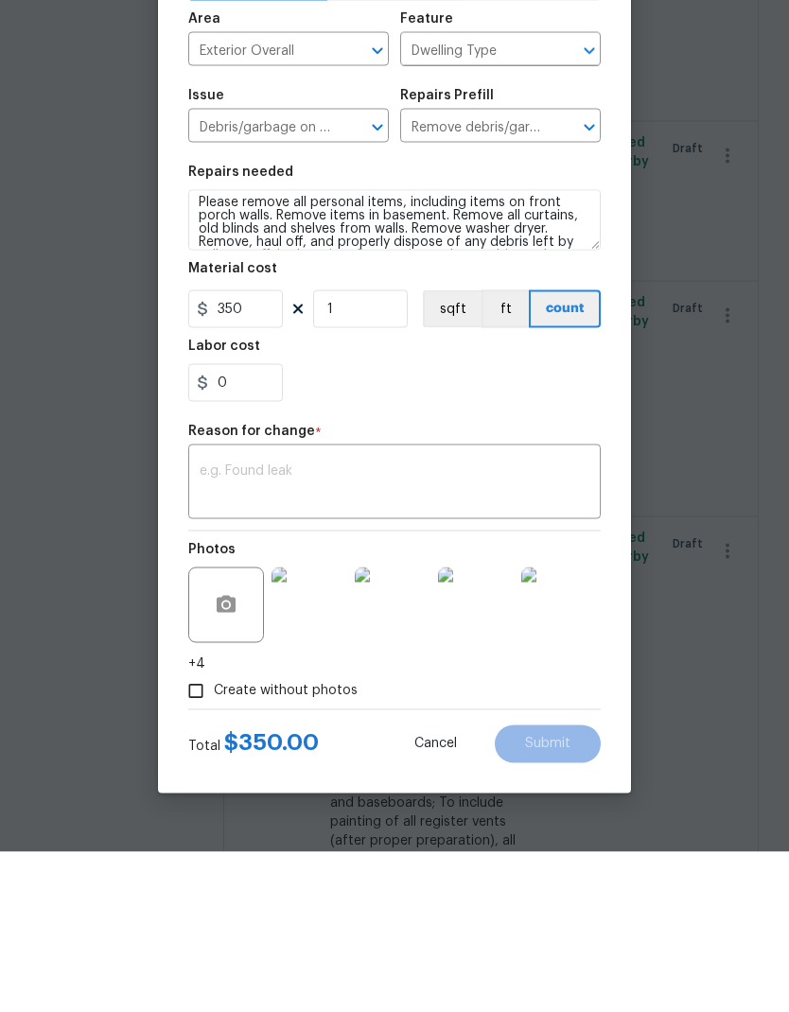
click at [396, 624] on textarea at bounding box center [395, 644] width 390 height 40
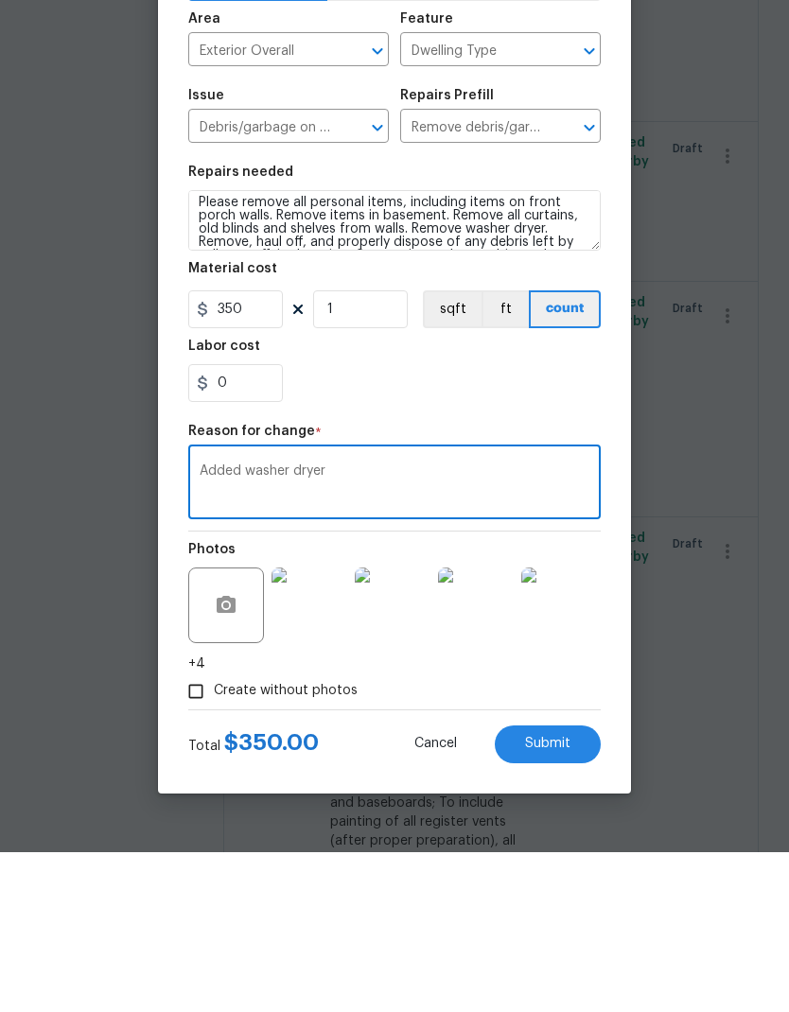
type textarea "Added washer dryer"
click at [506, 524] on div "0" at bounding box center [394, 543] width 412 height 38
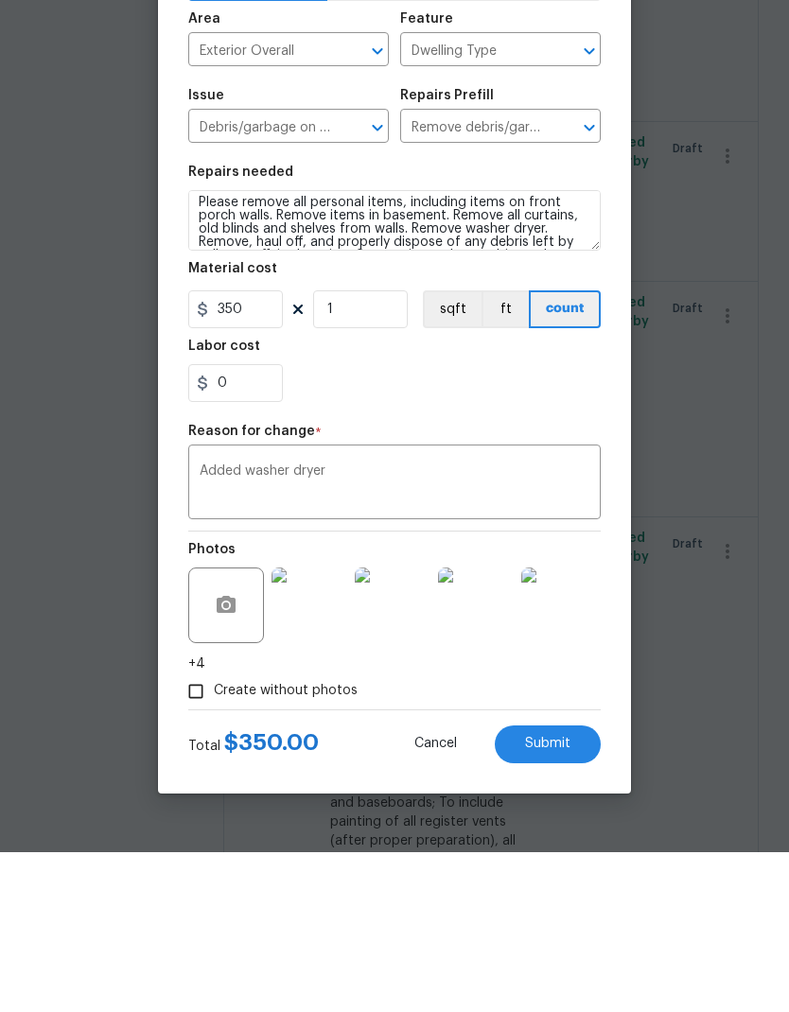
scroll to position [76, 0]
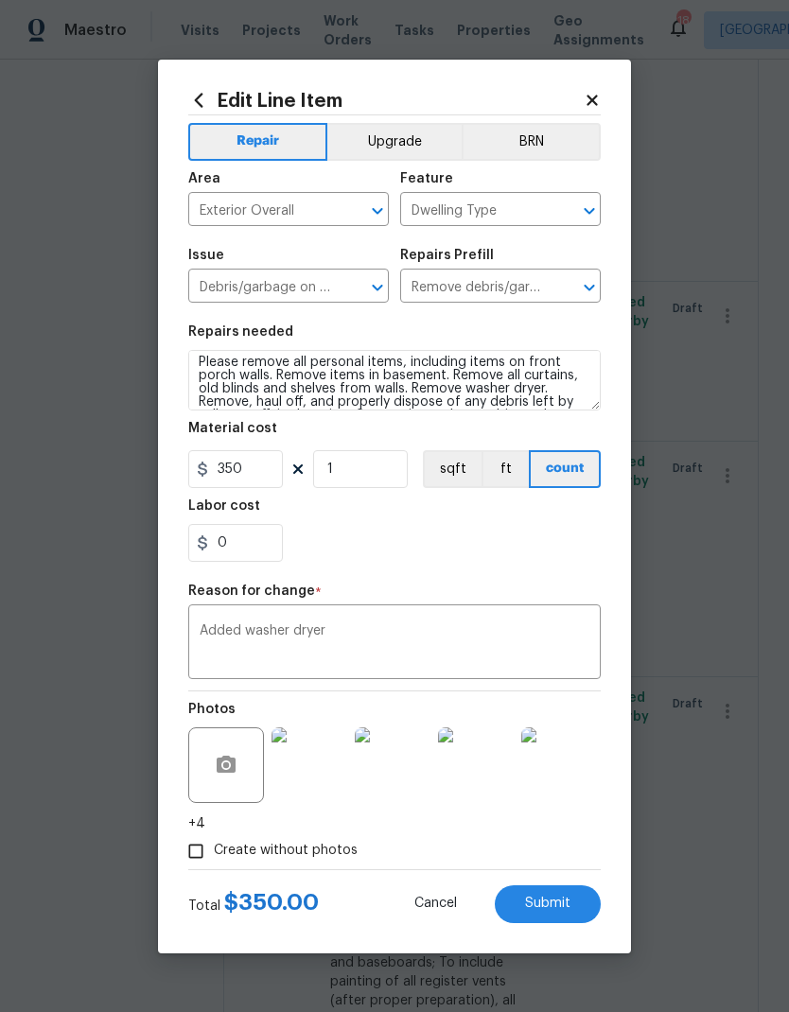
click at [553, 904] on span "Submit" at bounding box center [547, 904] width 45 height 14
type textarea "Please remove all personal items, including items on front porch walls. Remove …"
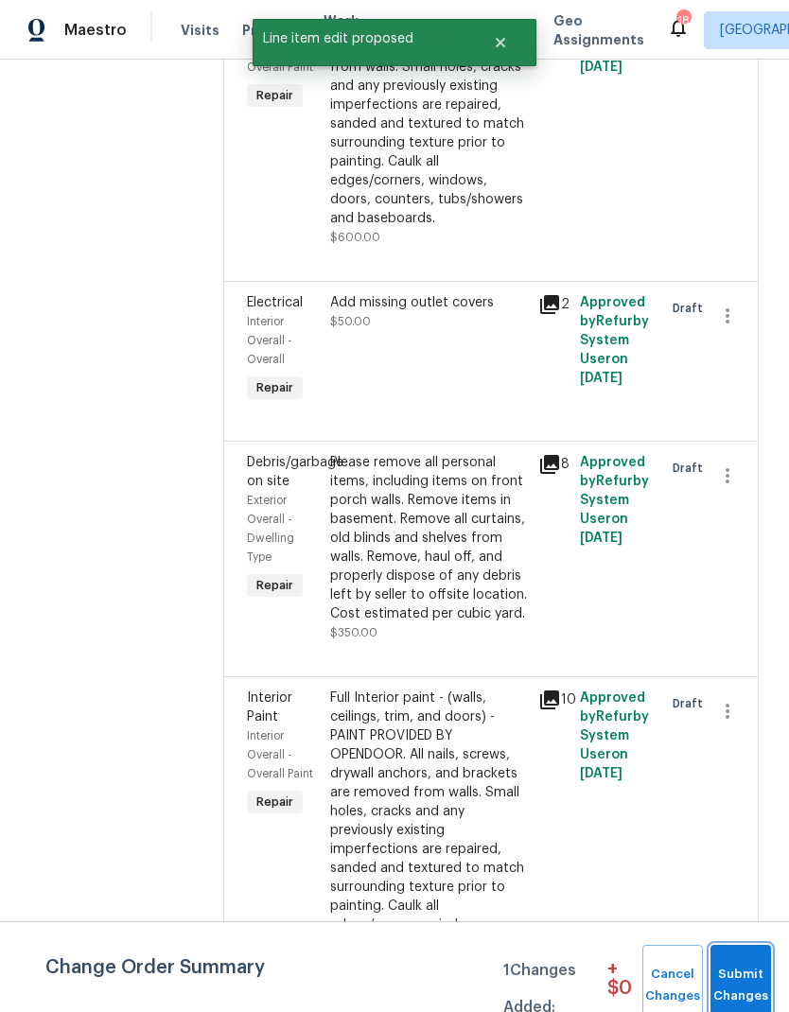
click at [742, 972] on span "Submit Changes" at bounding box center [741, 986] width 42 height 44
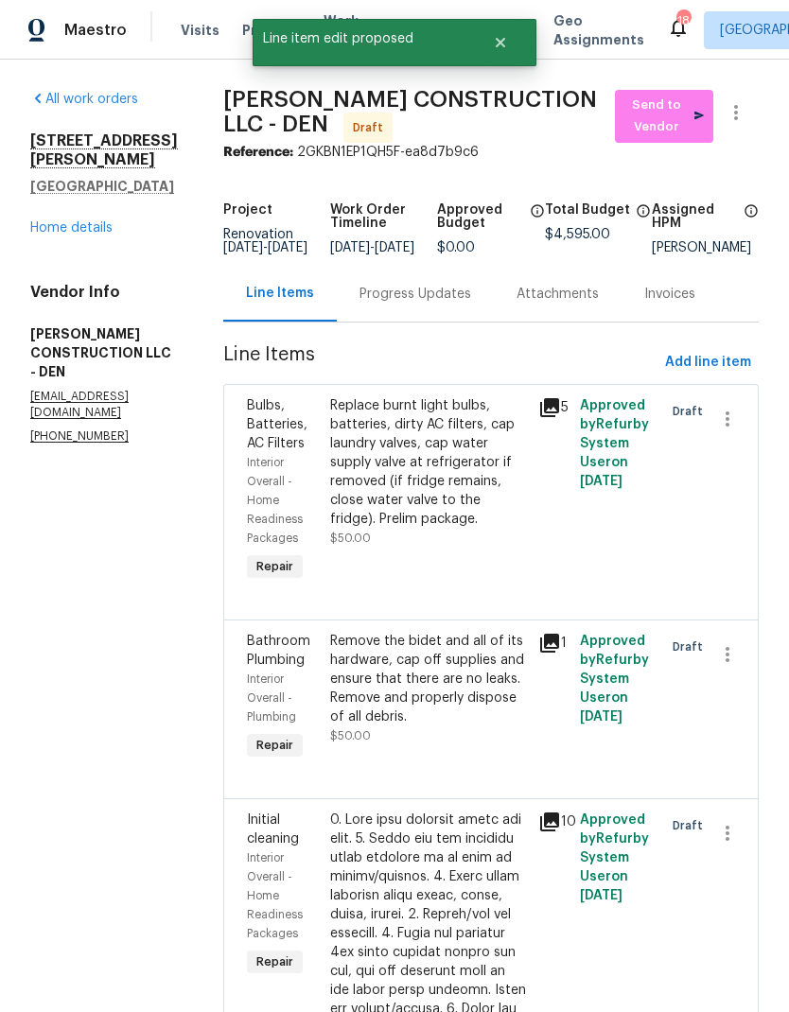
scroll to position [0, 0]
click at [66, 221] on link "Home details" at bounding box center [71, 227] width 82 height 13
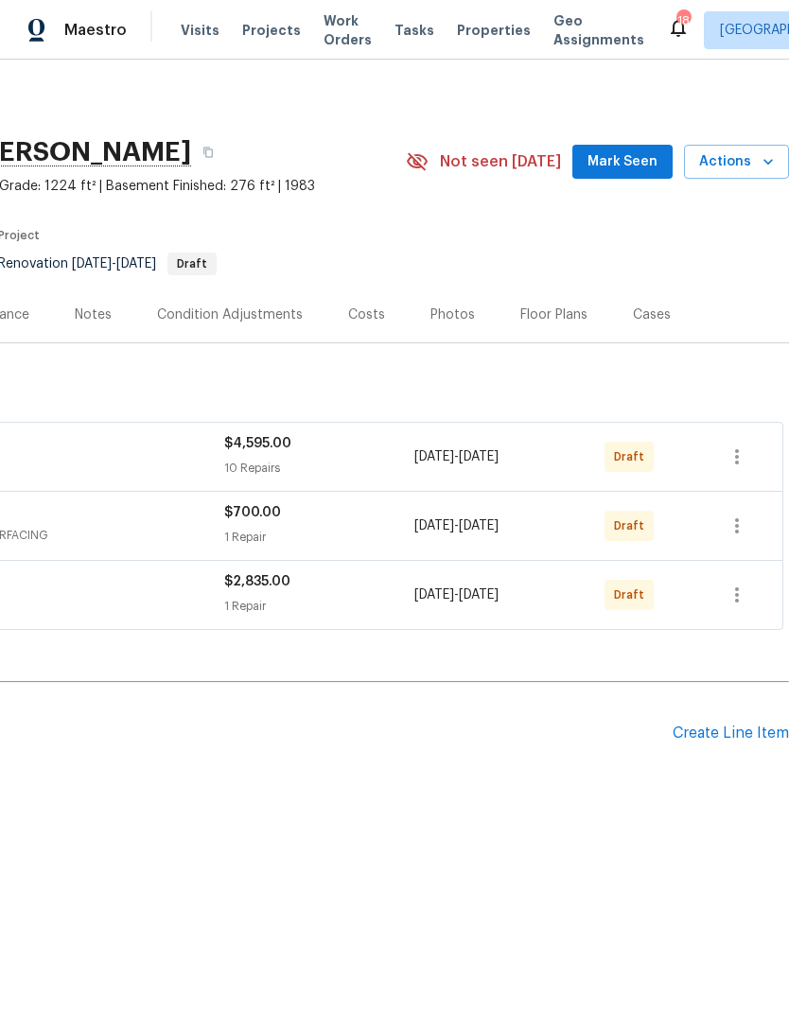
scroll to position [0, 280]
click at [738, 461] on icon "button" at bounding box center [736, 456] width 23 height 23
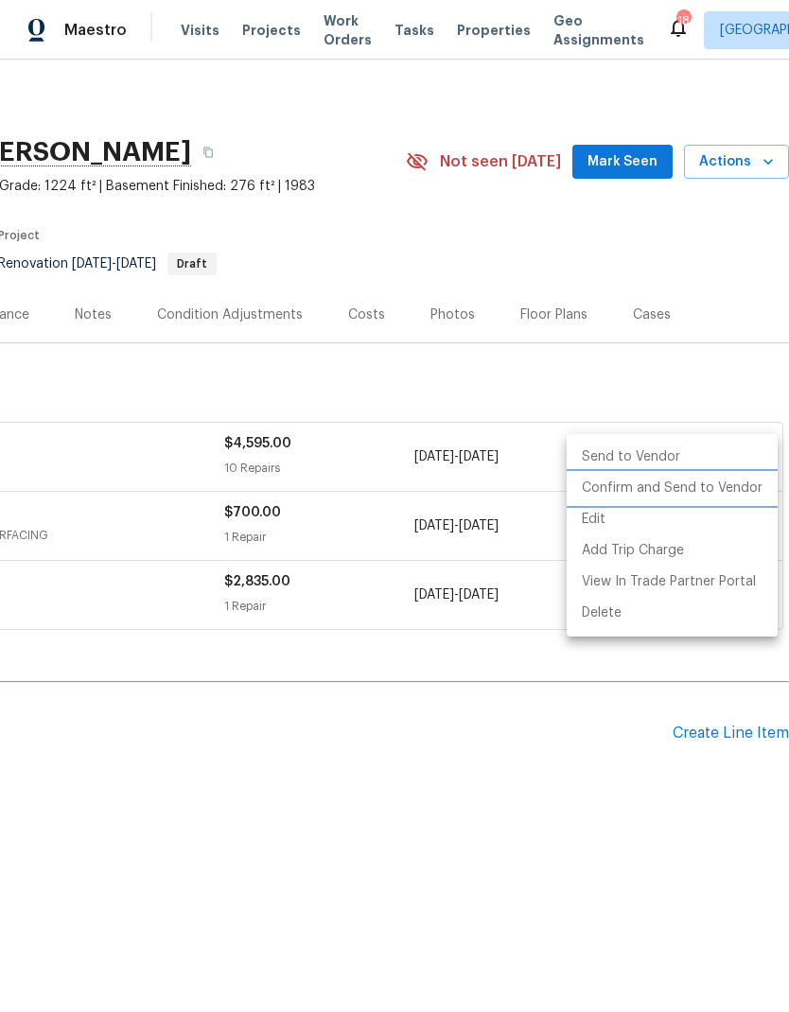
click at [682, 488] on li "Confirm and Send to Vendor" at bounding box center [672, 488] width 211 height 31
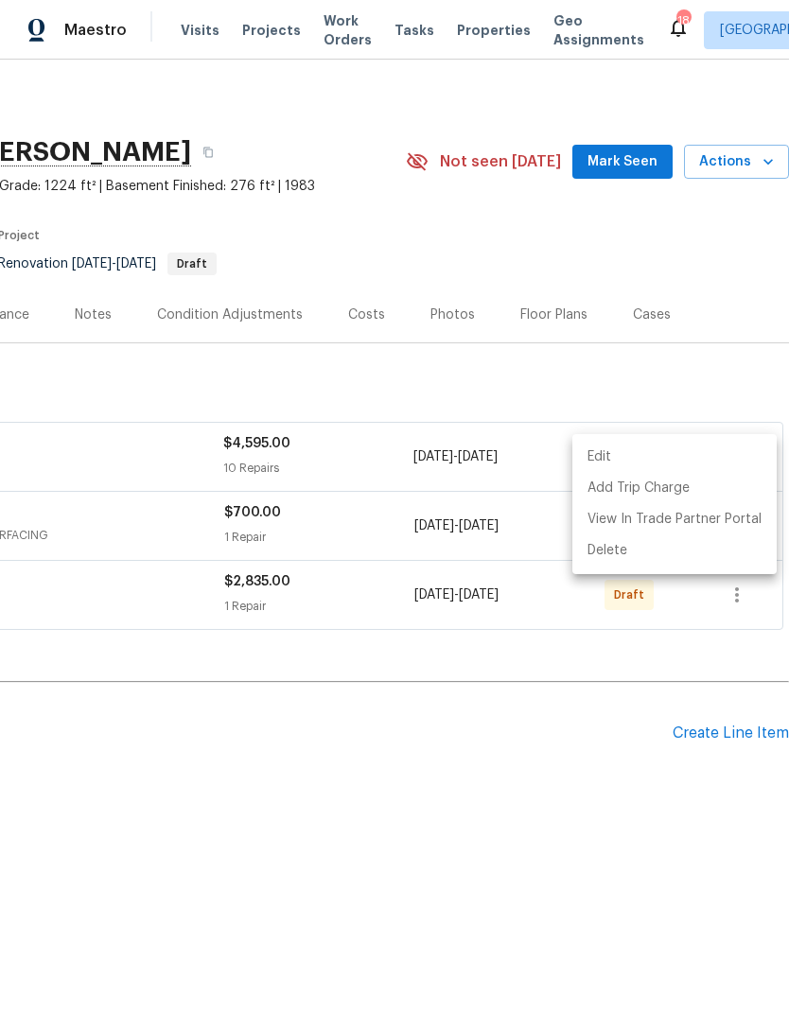
click at [544, 801] on div at bounding box center [394, 506] width 789 height 1012
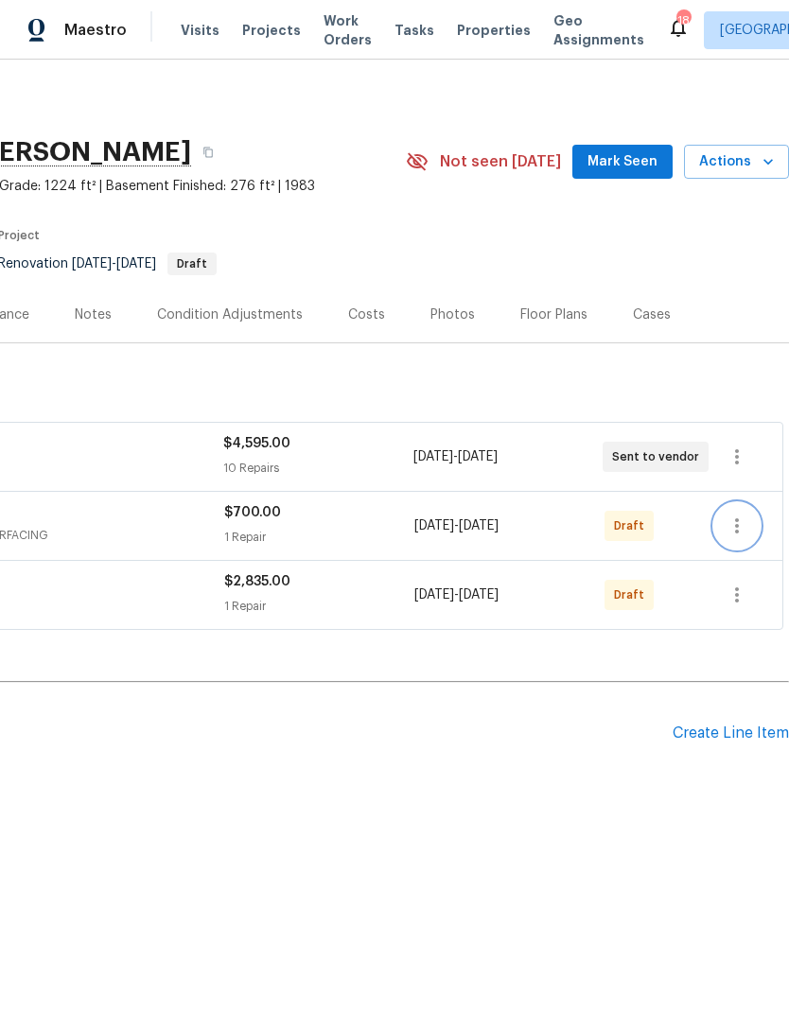
click at [734, 531] on icon "button" at bounding box center [736, 526] width 23 height 23
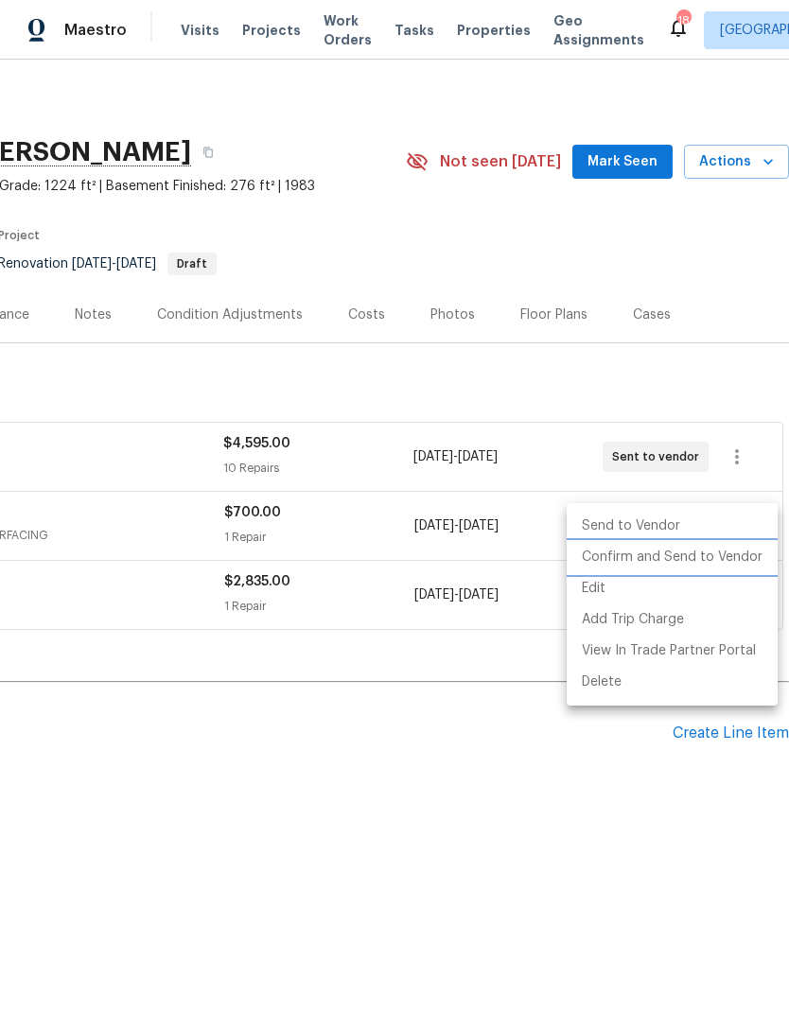
click at [674, 560] on li "Confirm and Send to Vendor" at bounding box center [672, 557] width 211 height 31
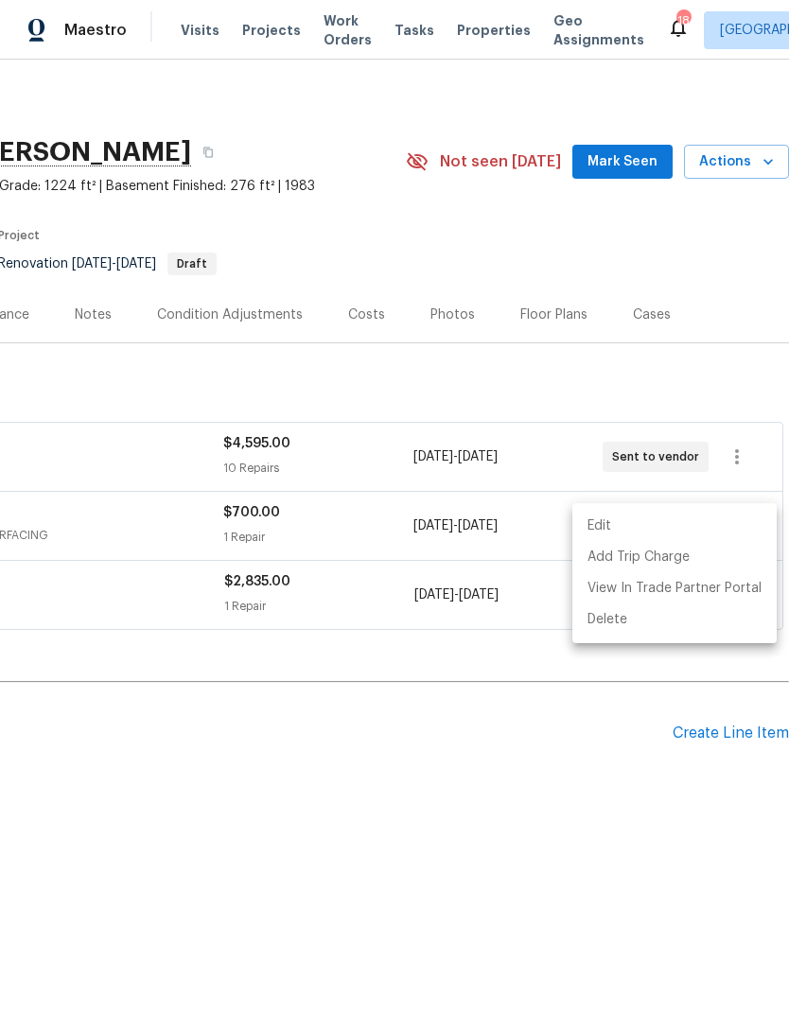
click at [598, 812] on div at bounding box center [394, 506] width 789 height 1012
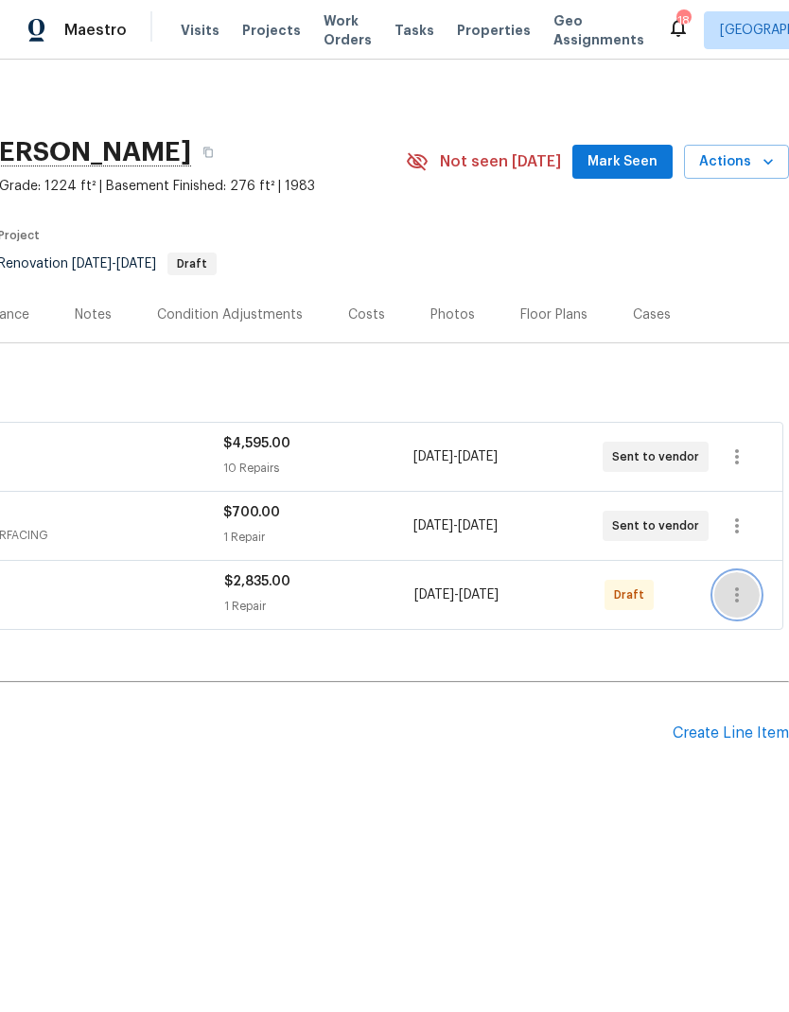
click at [748, 588] on icon "button" at bounding box center [736, 595] width 23 height 23
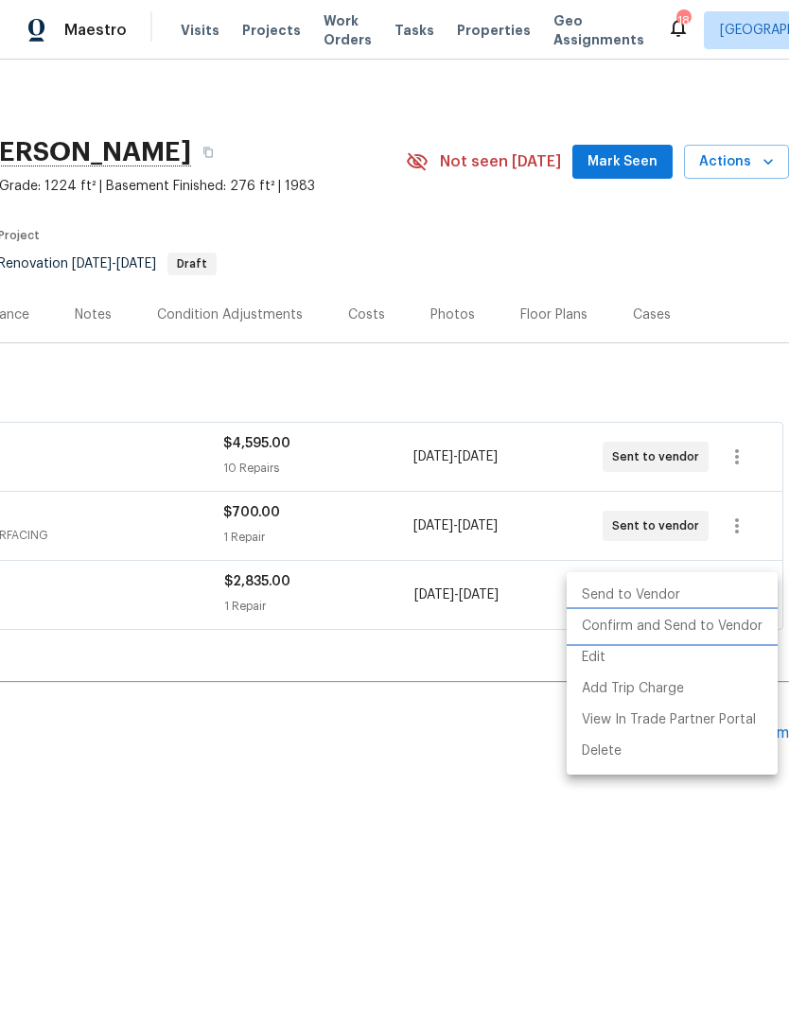
click at [678, 631] on li "Confirm and Send to Vendor" at bounding box center [672, 626] width 211 height 31
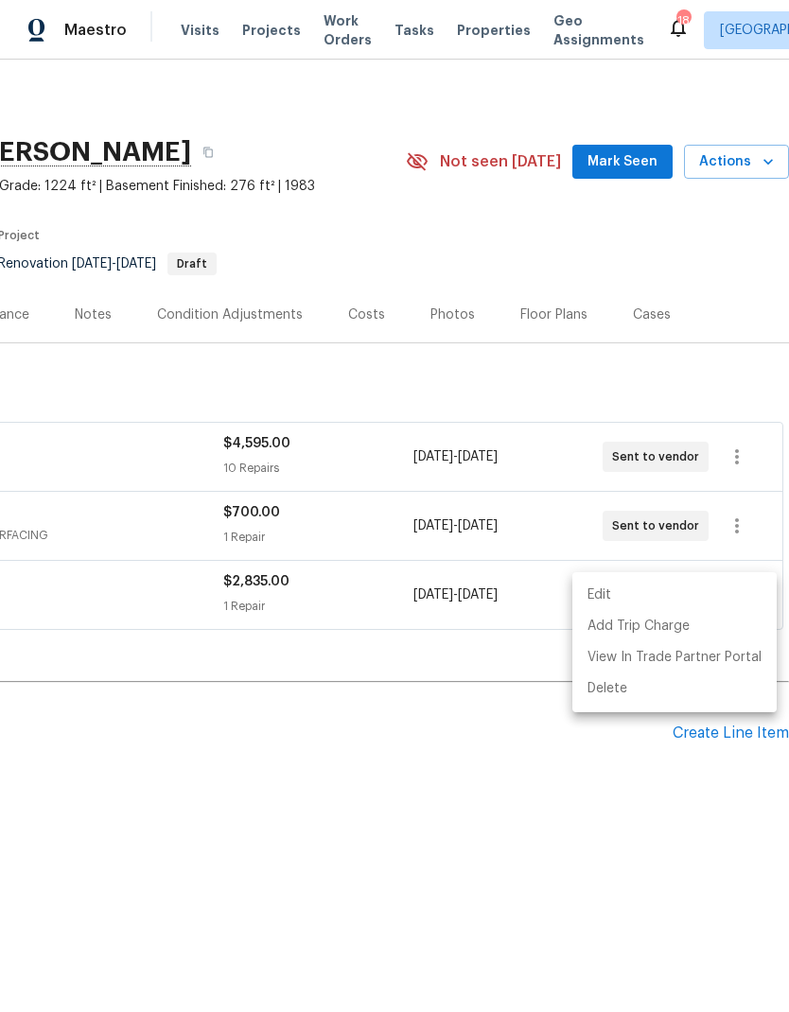
click at [598, 832] on div at bounding box center [394, 506] width 789 height 1012
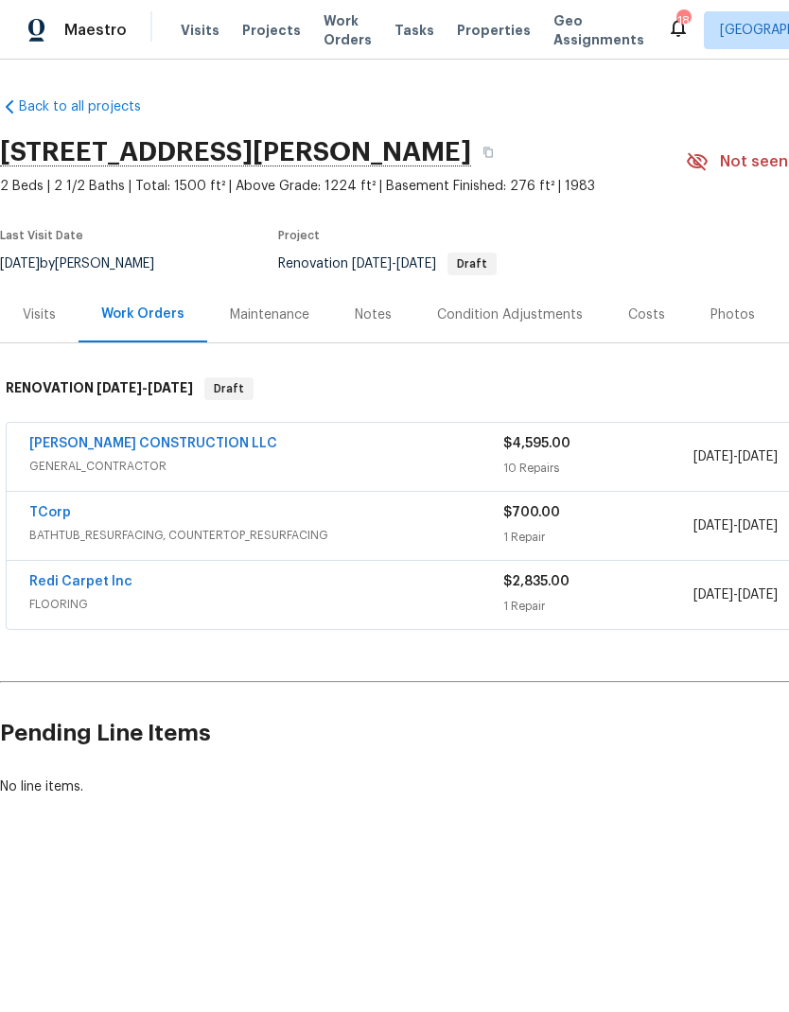
scroll to position [0, 0]
click at [123, 444] on link "[PERSON_NAME] CONSTRUCTION LLC" at bounding box center [153, 443] width 248 height 13
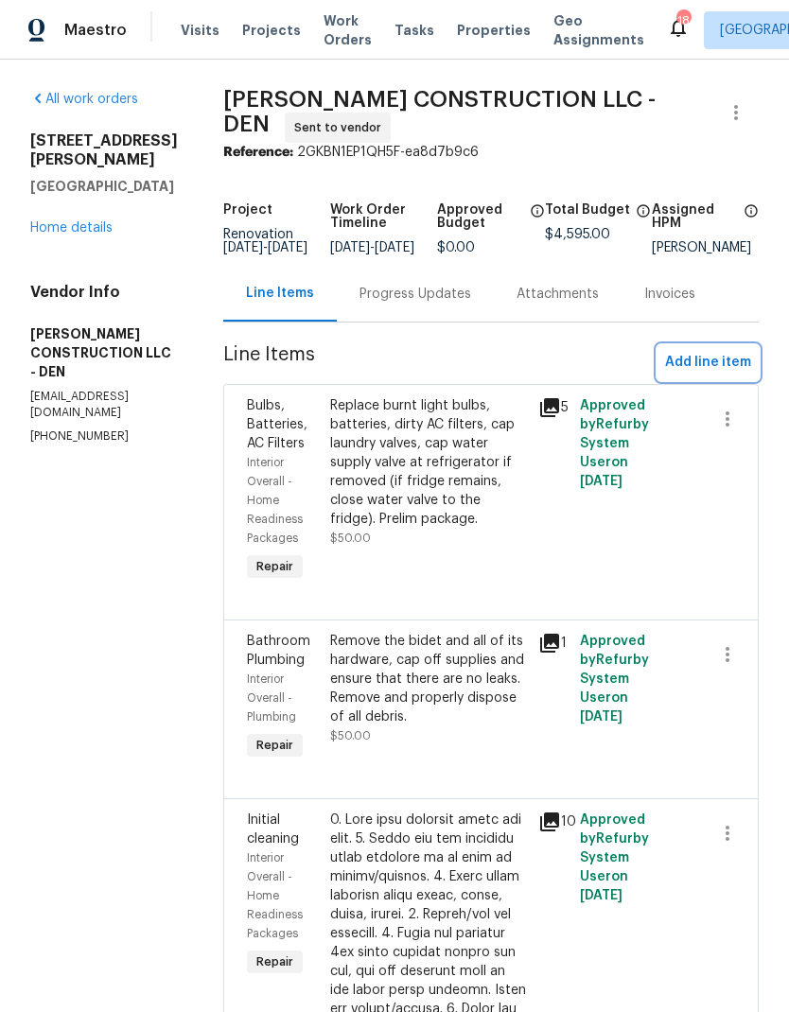
click at [724, 375] on span "Add line item" at bounding box center [708, 363] width 86 height 24
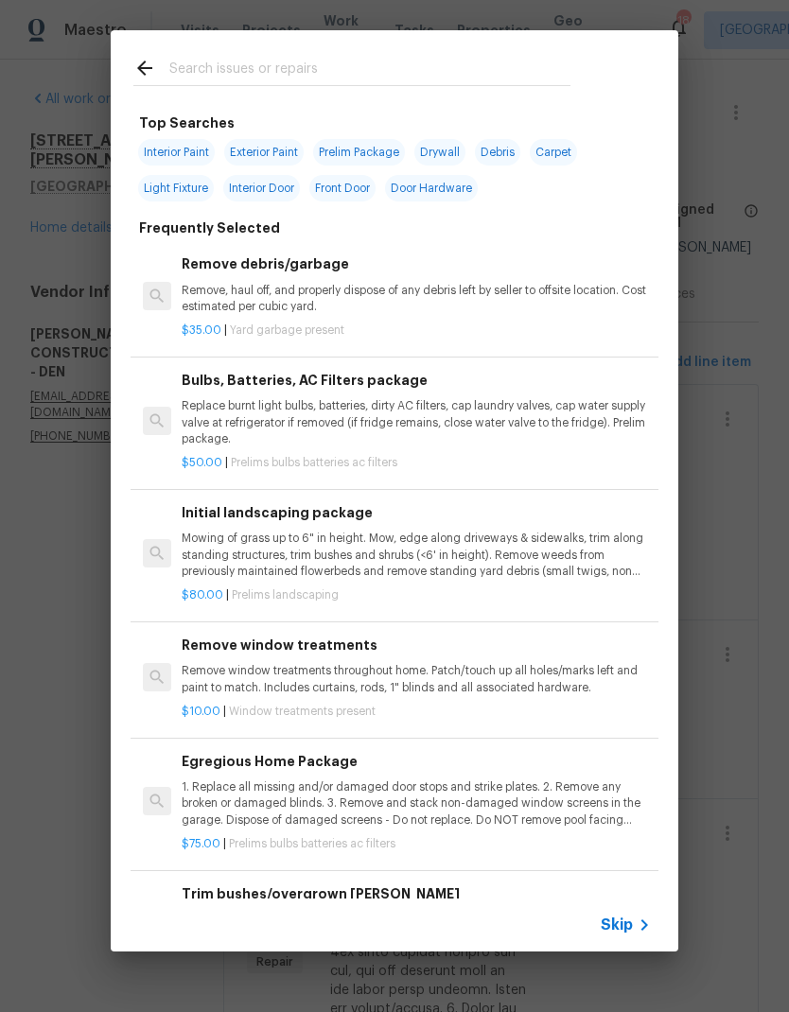
click at [637, 925] on icon at bounding box center [644, 925] width 23 height 23
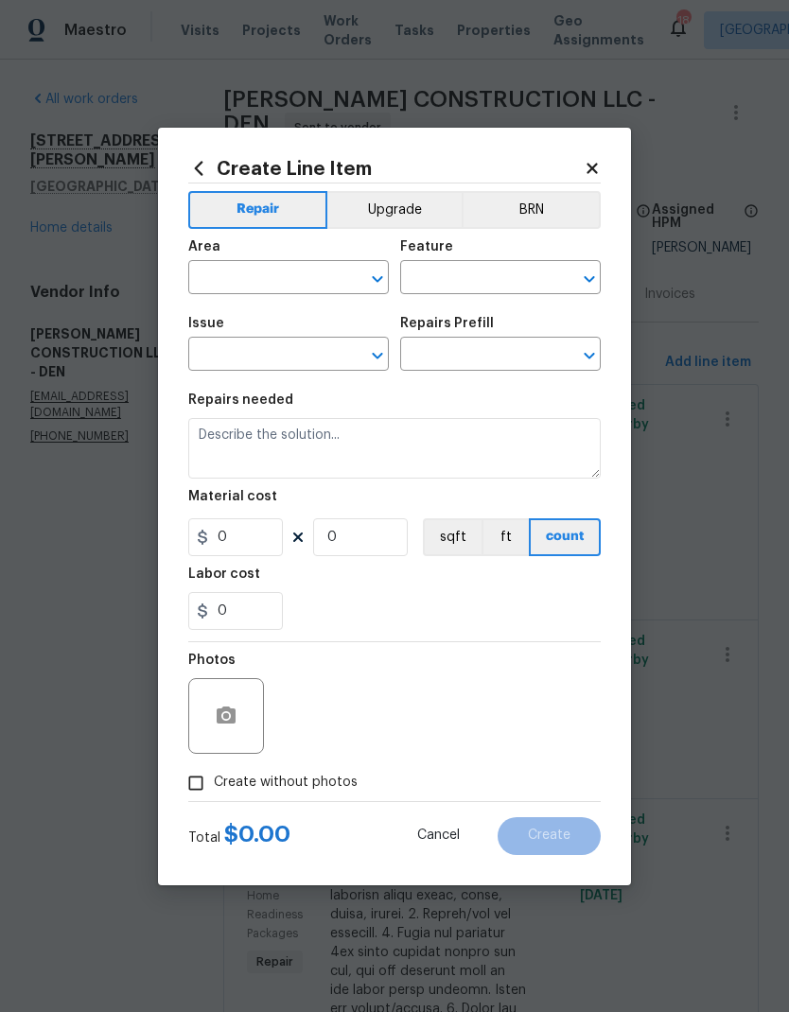
click at [223, 280] on input "text" at bounding box center [262, 279] width 148 height 29
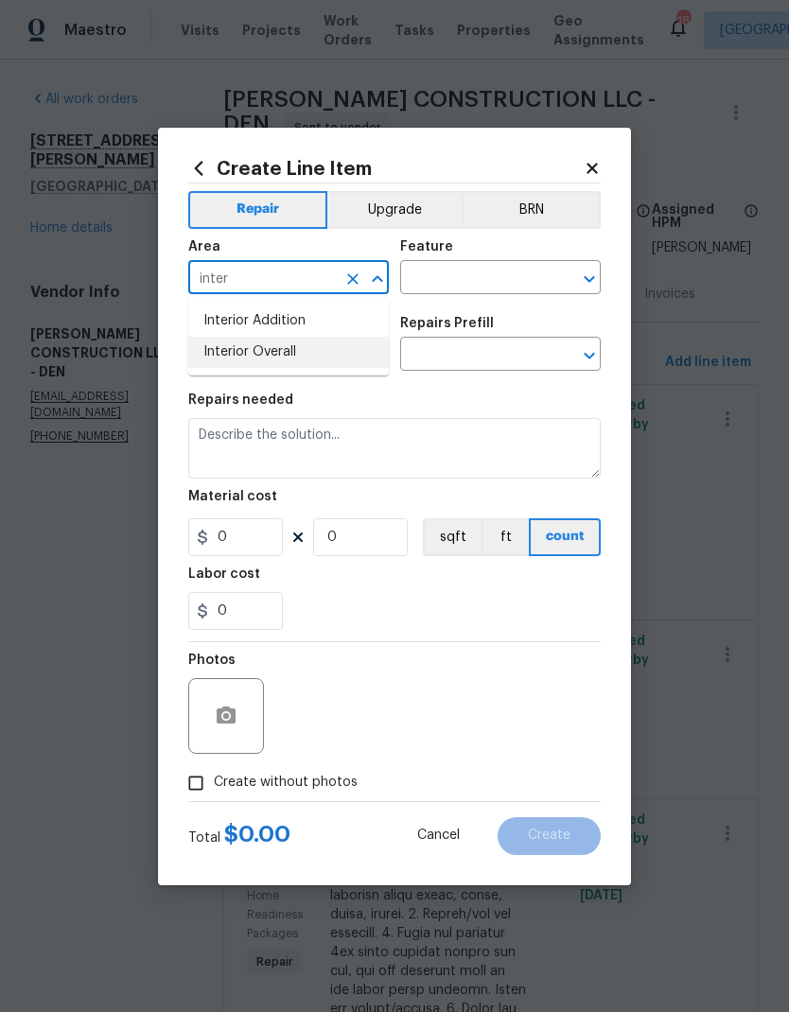
click at [282, 349] on li "Interior Overall" at bounding box center [288, 352] width 201 height 31
type input "Interior Overall"
click at [477, 282] on input "text" at bounding box center [474, 279] width 148 height 29
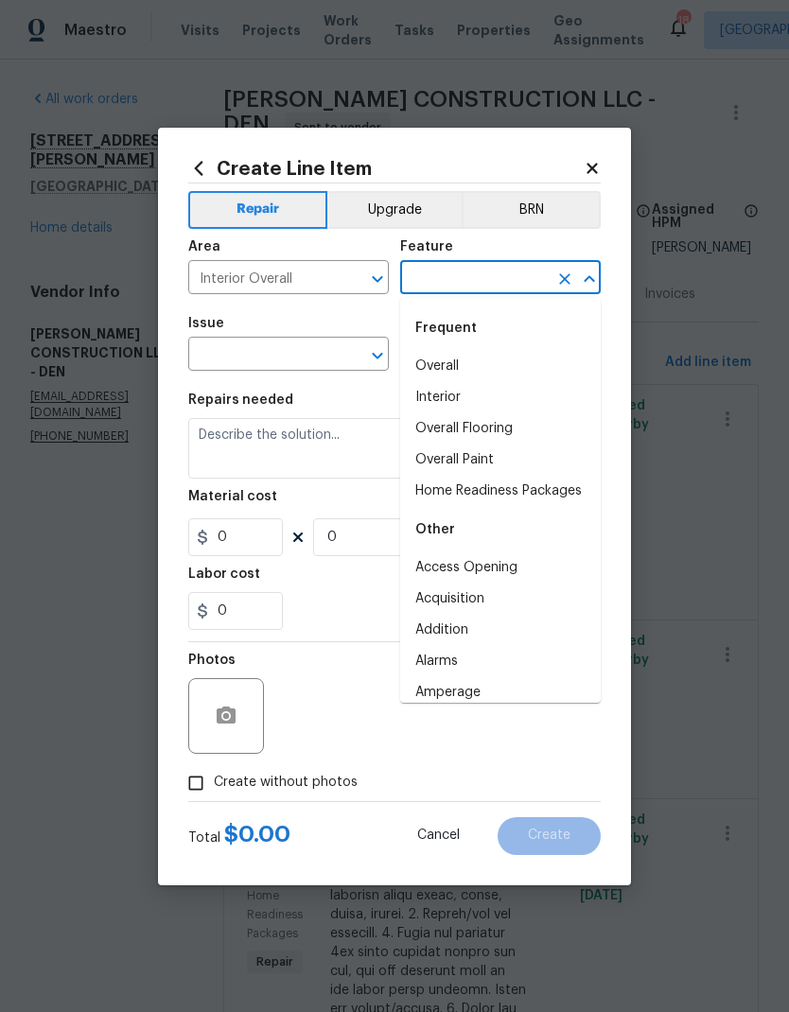
click at [464, 368] on li "Overall" at bounding box center [500, 366] width 201 height 31
type input "Overall"
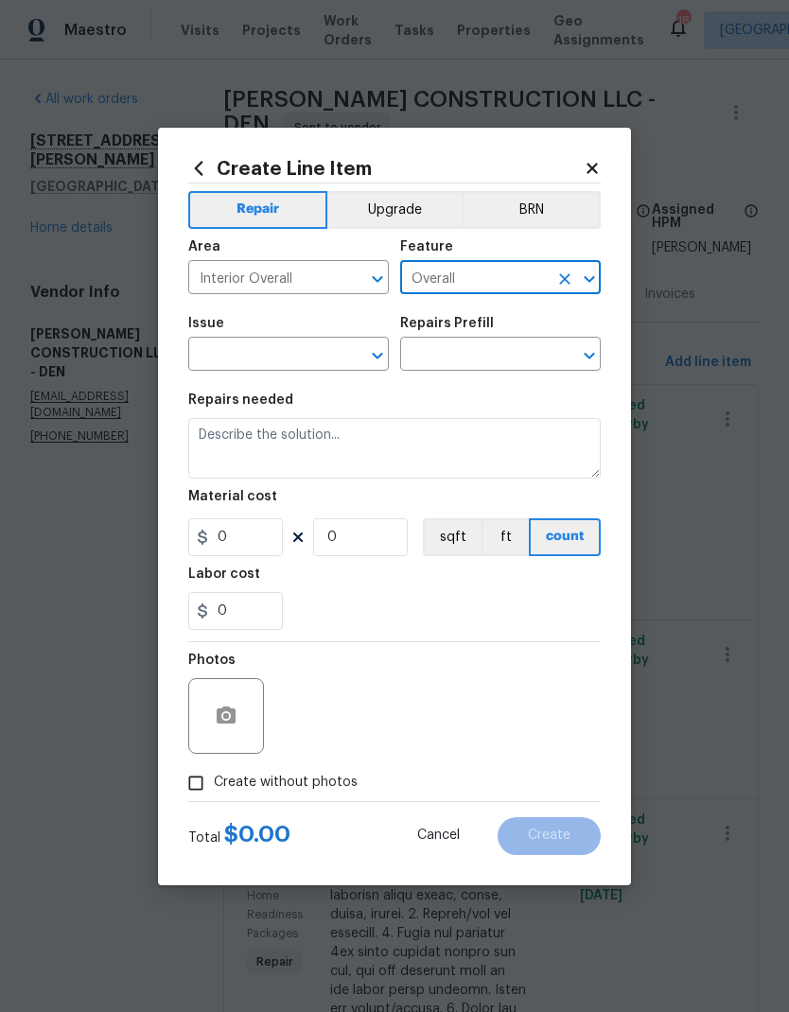
click at [316, 358] on input "text" at bounding box center [262, 355] width 148 height 29
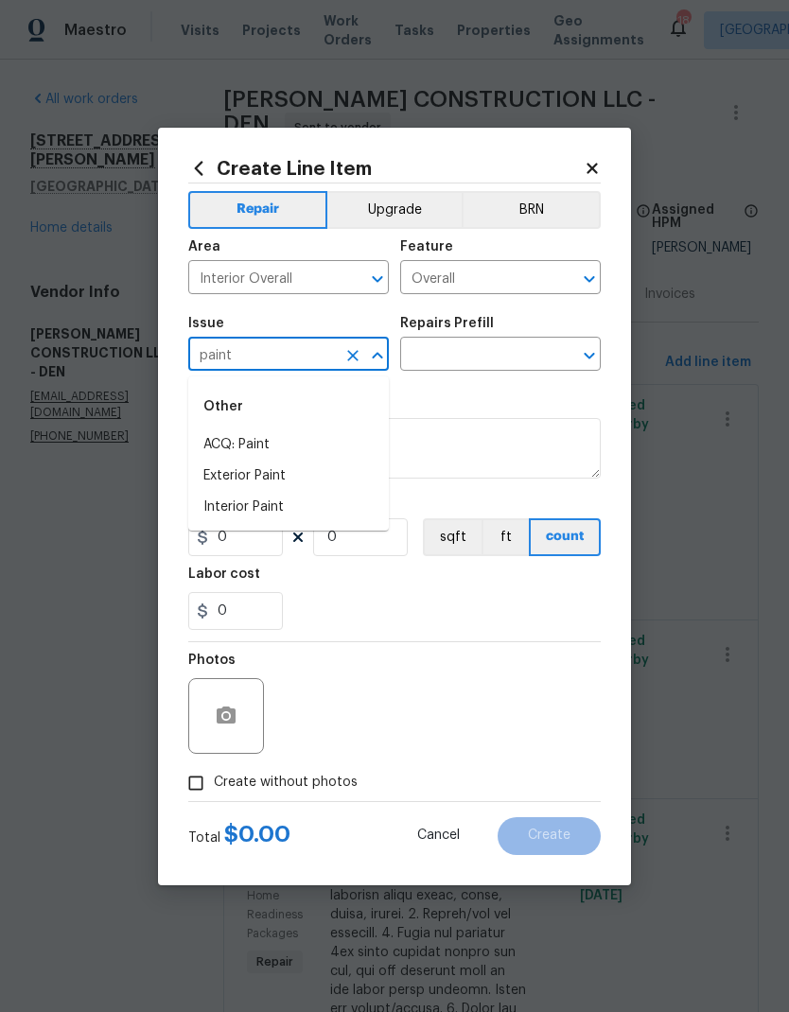
click at [271, 508] on li "Interior Paint" at bounding box center [288, 507] width 201 height 31
type input "Interior Paint"
click at [470, 361] on input "text" at bounding box center [474, 355] width 148 height 29
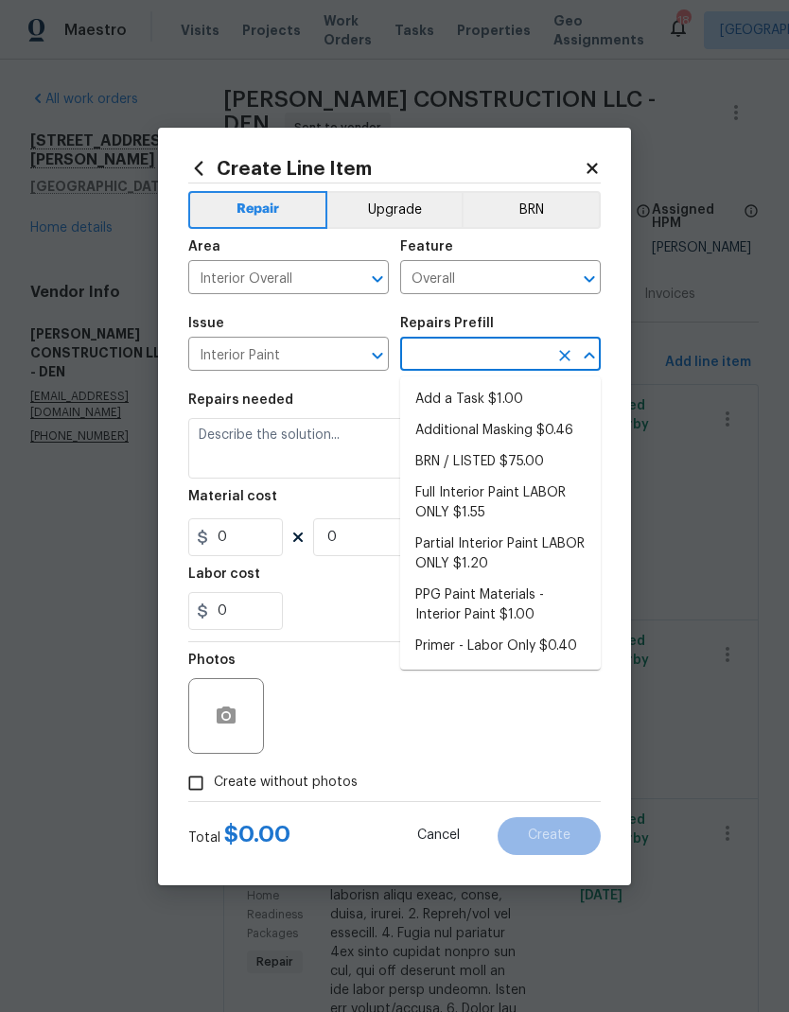
click at [514, 435] on li "Additional Masking $0.46" at bounding box center [500, 430] width 201 height 31
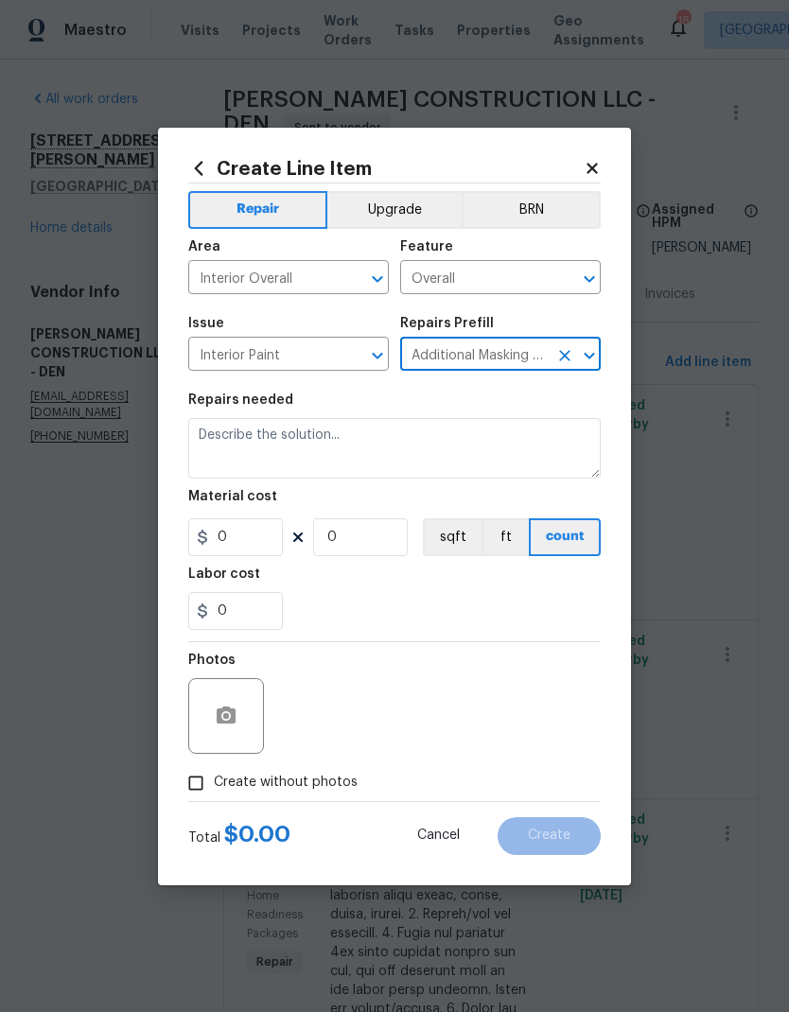
type input "Additional Masking $0.46"
type input "Overall Paint"
type textarea "Additional masking/prep costs."
type input "1"
type input "Additional Masking $0.46"
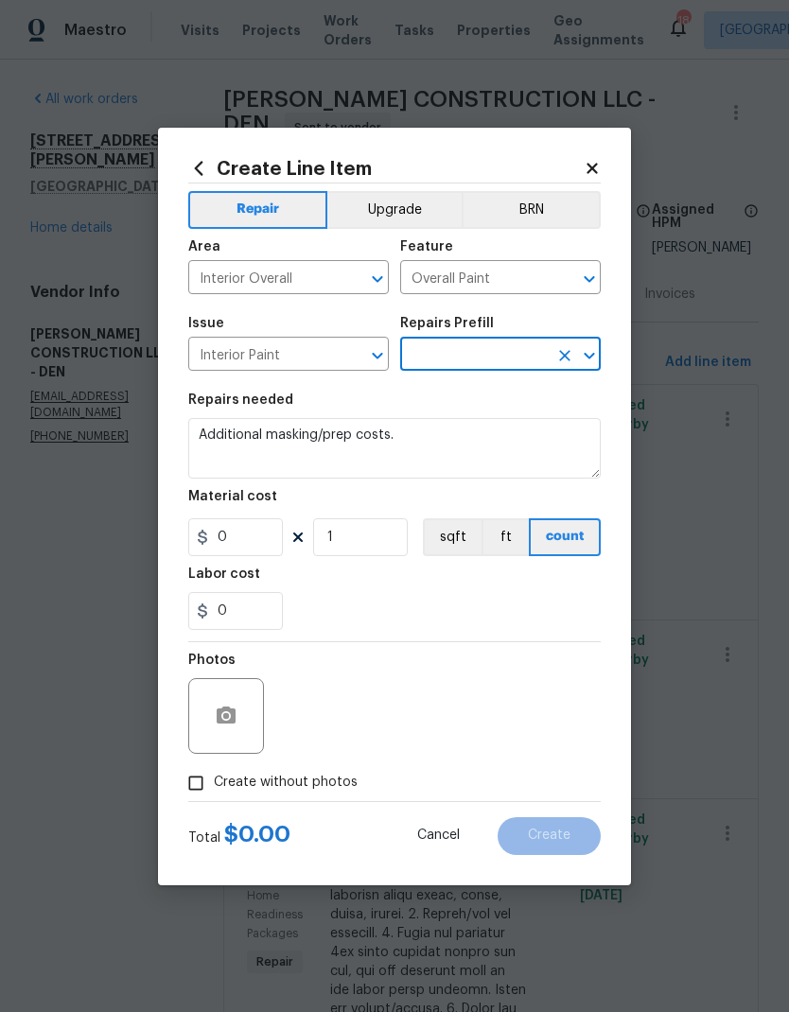
type input "0.46"
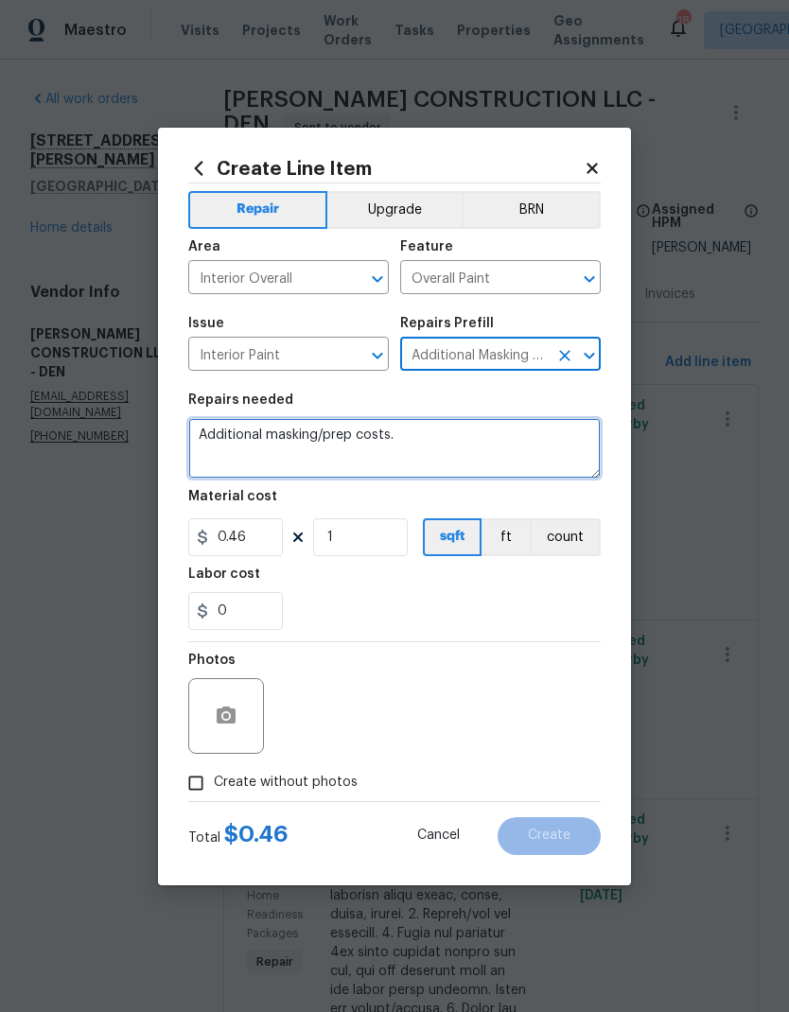
click at [446, 436] on textarea "Additional masking/prep costs." at bounding box center [394, 448] width 412 height 61
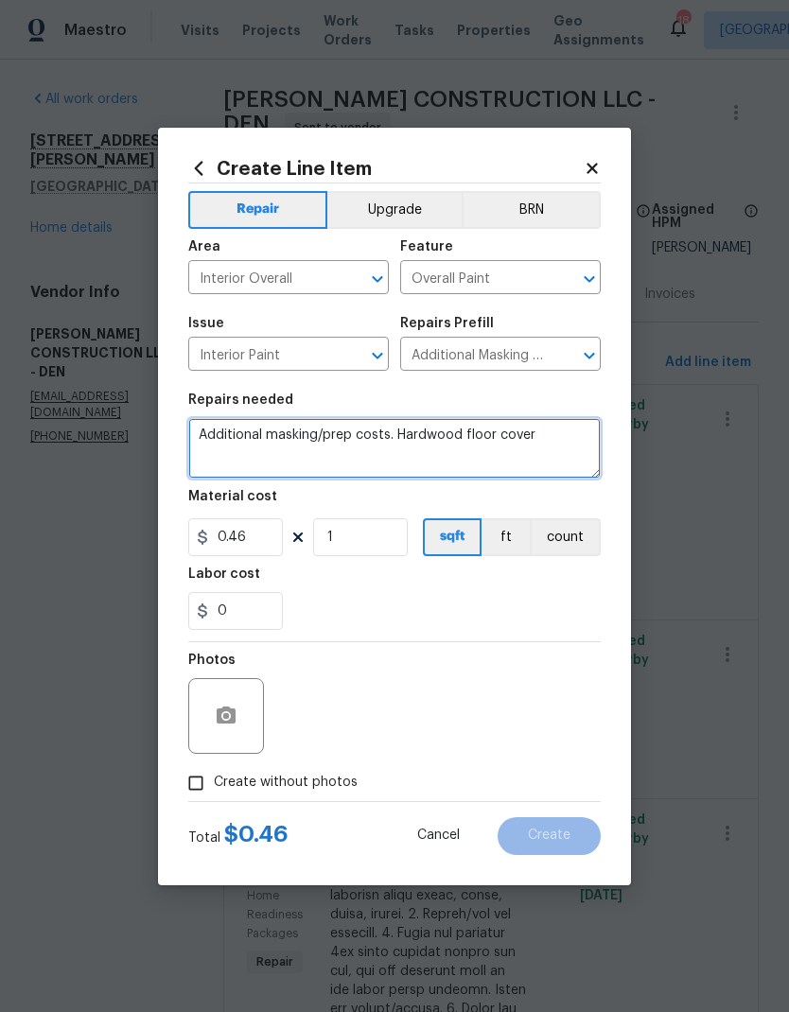
type textarea "Additional masking/prep costs. Hardwood floor cover"
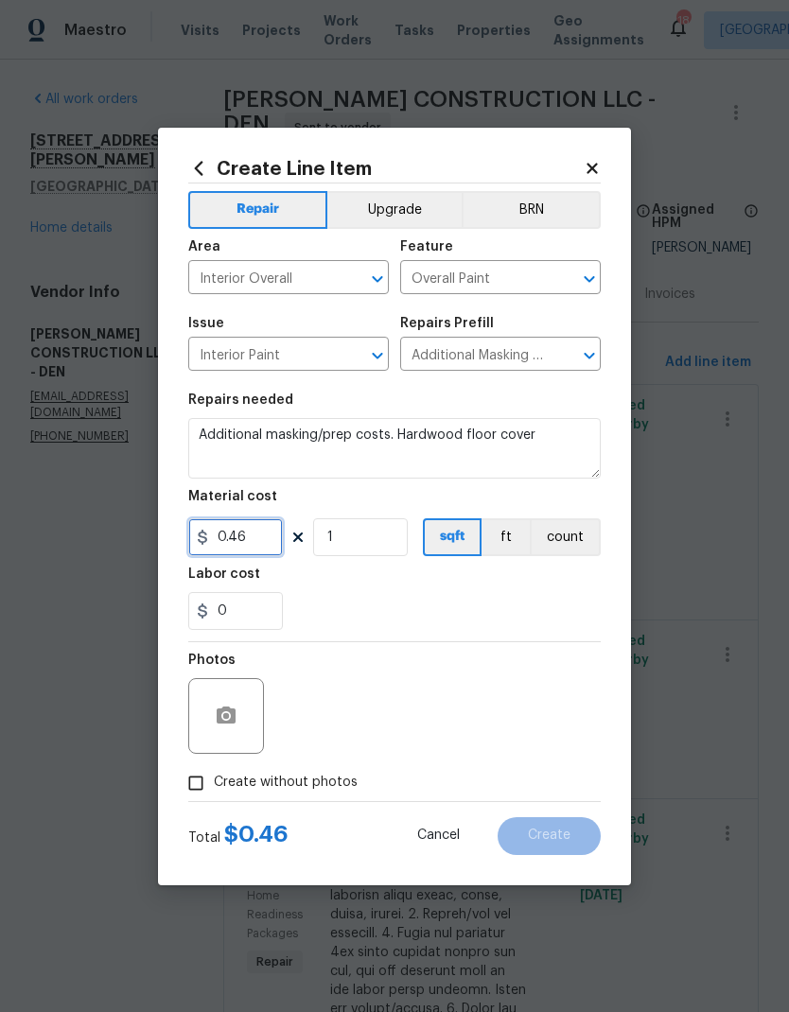
click at [278, 541] on input "0.46" at bounding box center [235, 537] width 95 height 38
click at [381, 543] on input "1" at bounding box center [360, 537] width 95 height 38
type input "600"
click at [470, 594] on div "0" at bounding box center [394, 611] width 412 height 38
click at [245, 716] on button "button" at bounding box center [225, 715] width 45 height 45
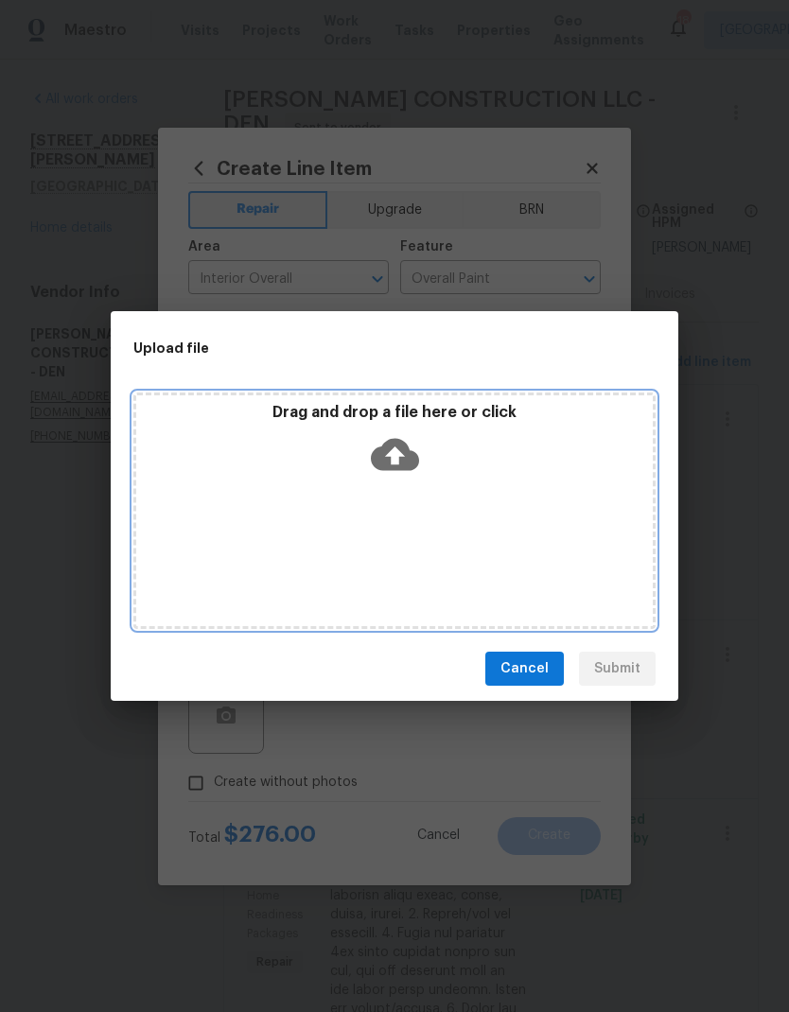
click at [573, 554] on div "Drag and drop a file here or click" at bounding box center [394, 511] width 522 height 236
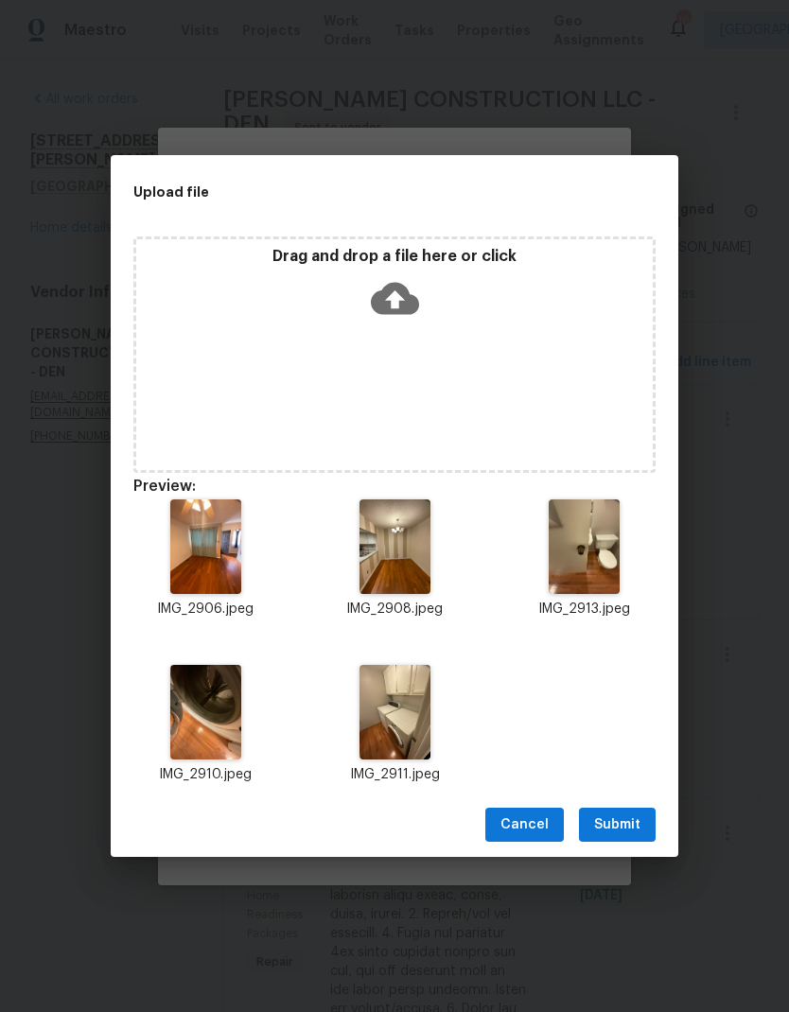
click at [627, 825] on span "Submit" at bounding box center [617, 825] width 46 height 24
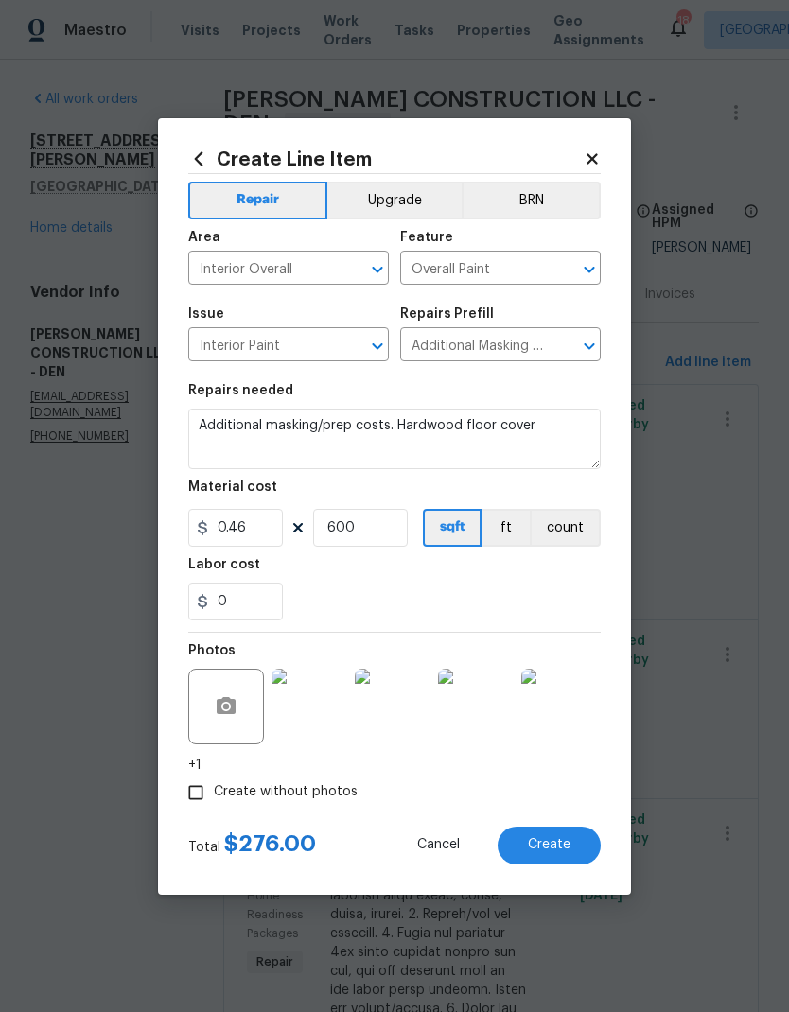
click at [545, 846] on span "Create" at bounding box center [549, 845] width 43 height 14
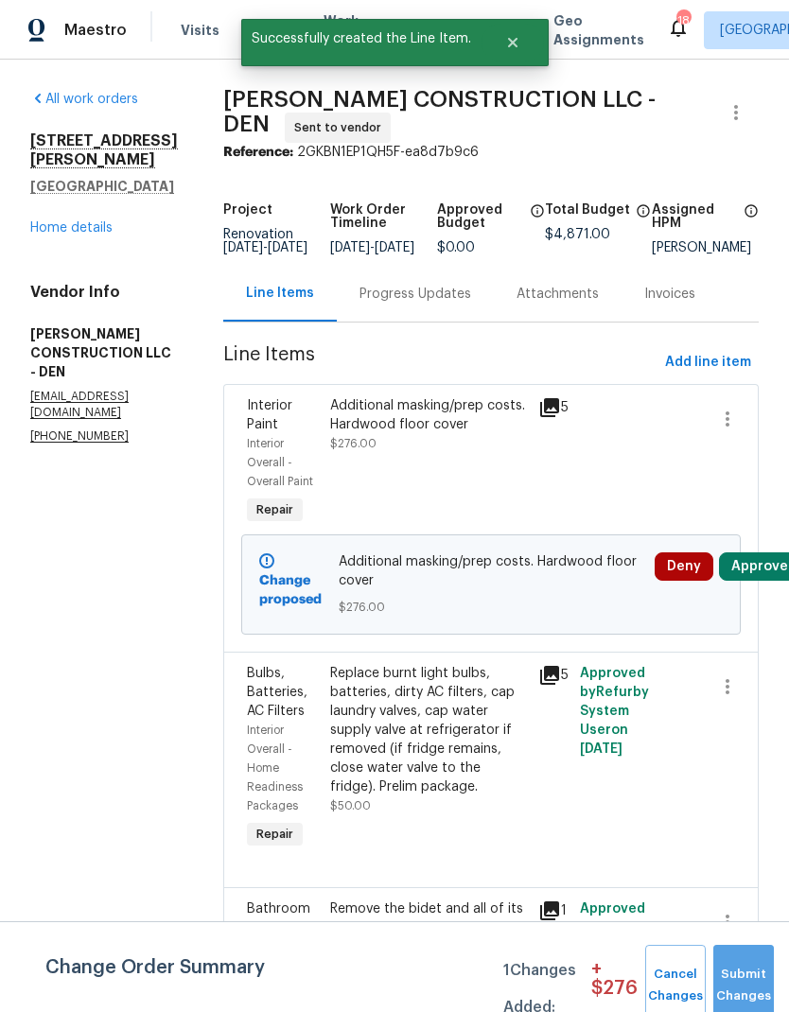
click at [744, 969] on button "Submit Changes" at bounding box center [743, 985] width 61 height 81
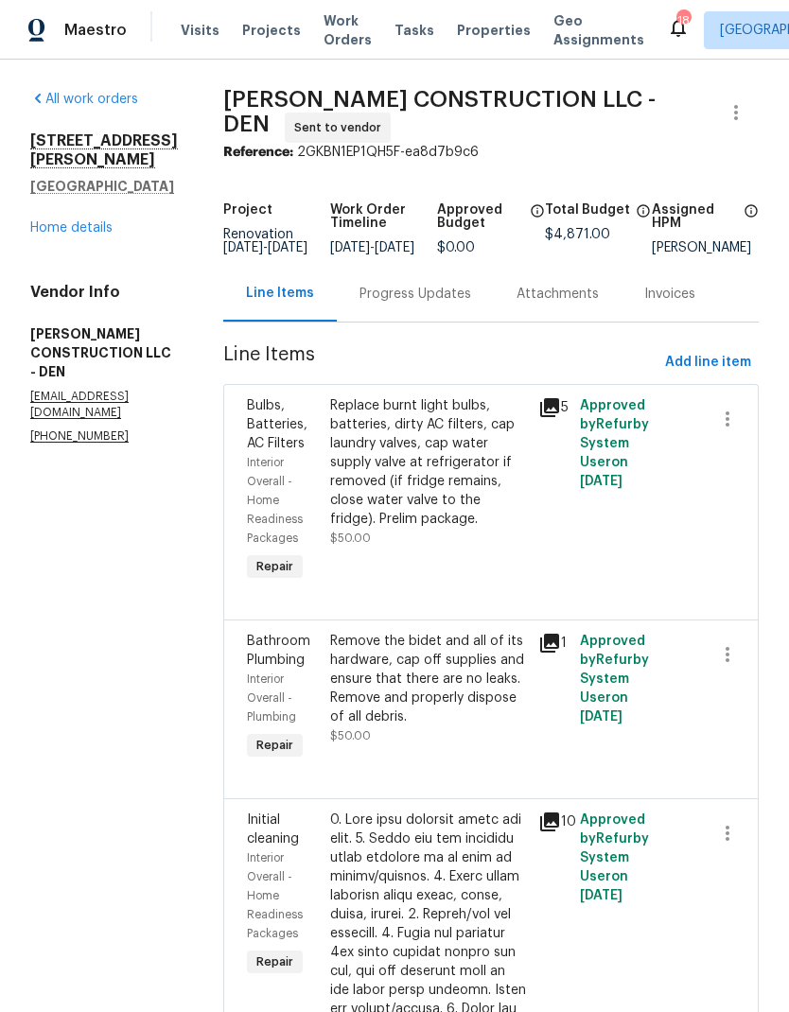
click at [71, 235] on link "Home details" at bounding box center [71, 227] width 82 height 13
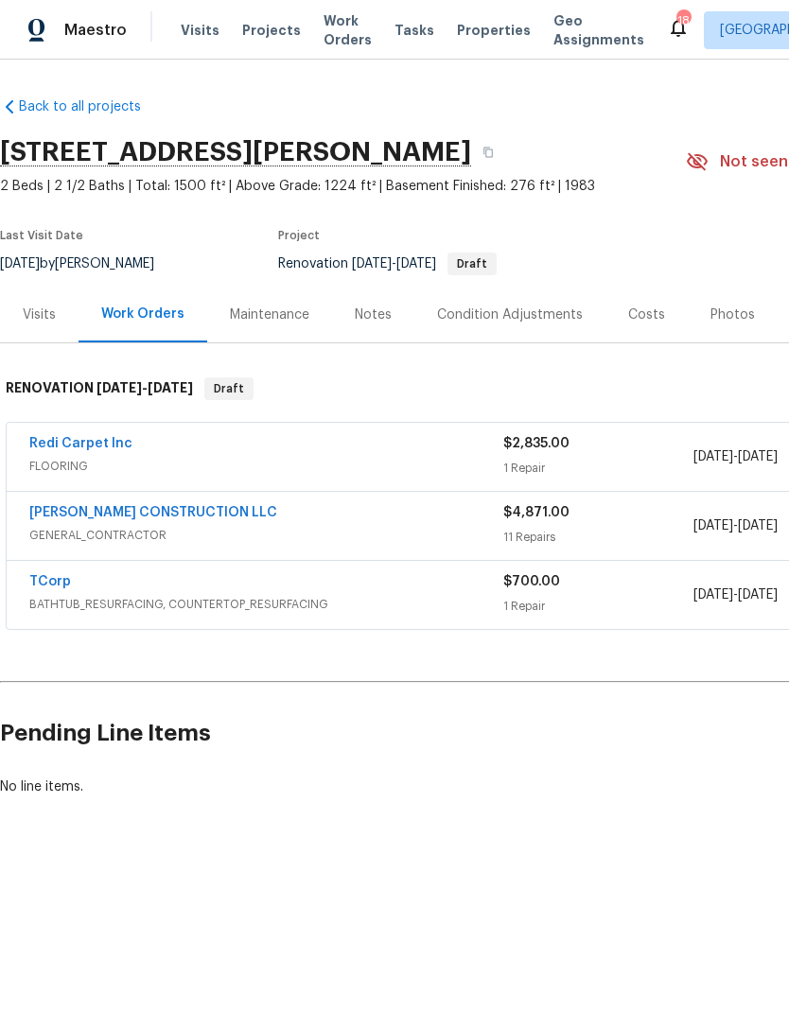
click at [637, 316] on div "Costs" at bounding box center [646, 314] width 37 height 19
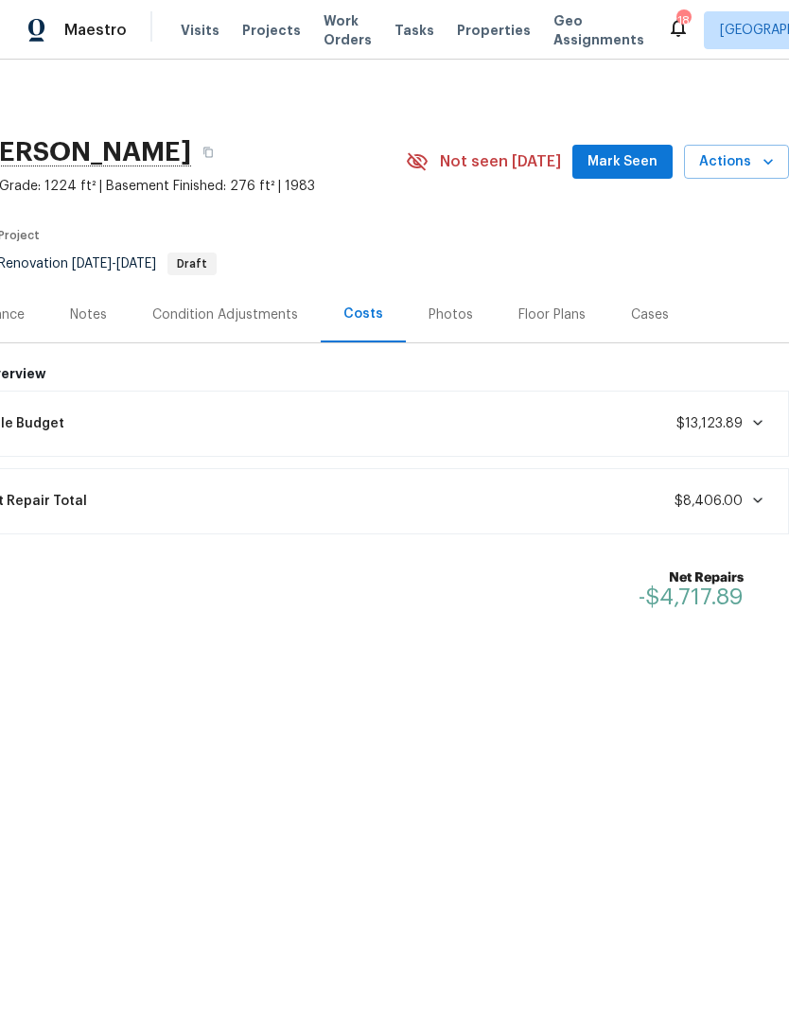
scroll to position [0, 280]
click at [90, 305] on div "Notes" at bounding box center [88, 314] width 37 height 19
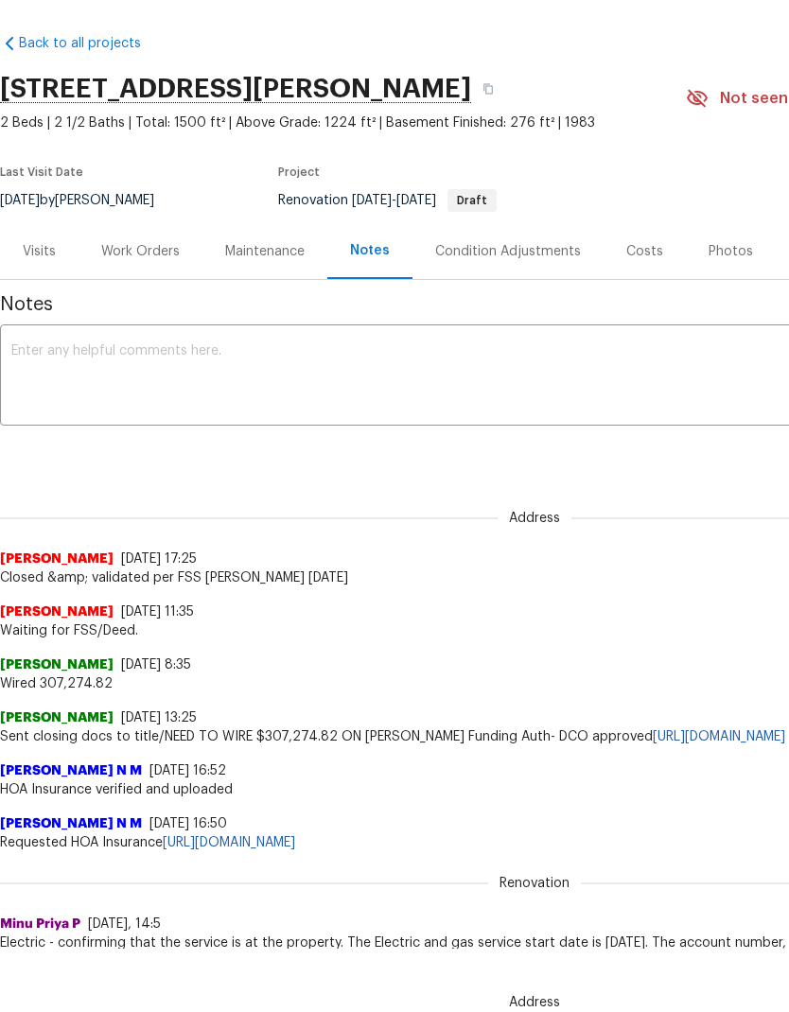
click at [143, 242] on div "Work Orders" at bounding box center [140, 251] width 79 height 19
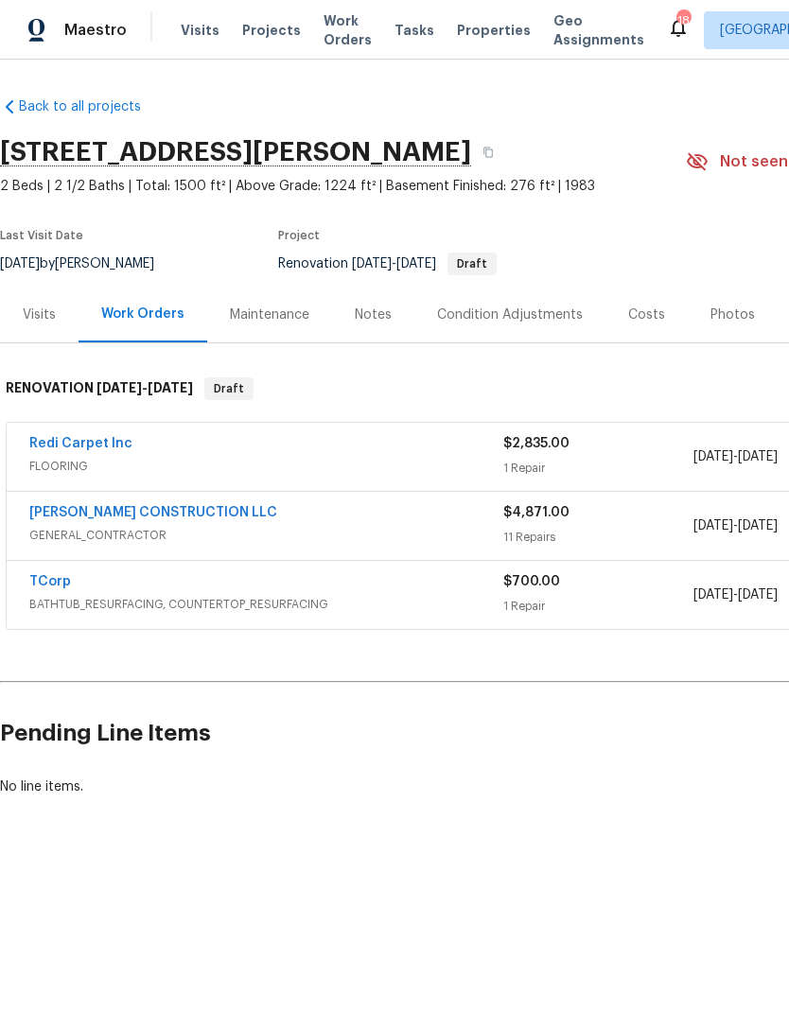
click at [649, 314] on div "Costs" at bounding box center [646, 314] width 37 height 19
